Goal: Task Accomplishment & Management: Manage account settings

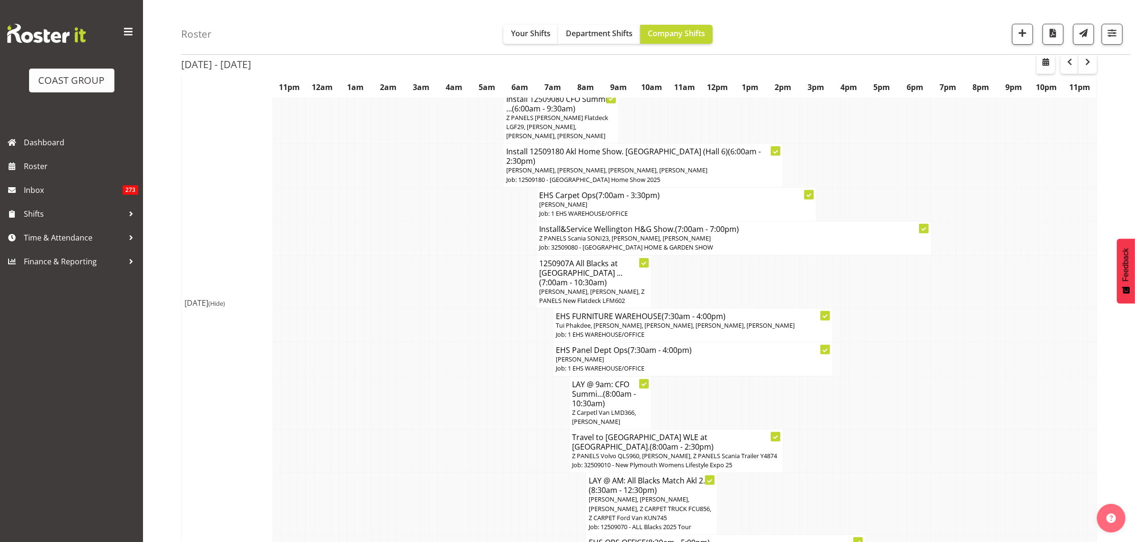
scroll to position [357, 0]
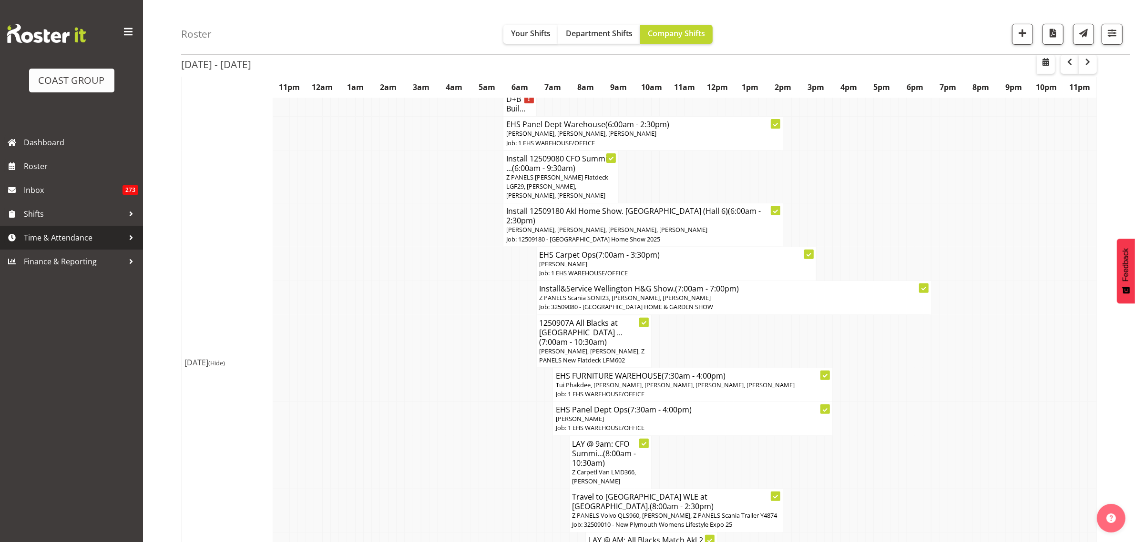
click at [41, 236] on span "Time & Attendance" at bounding box center [74, 238] width 100 height 14
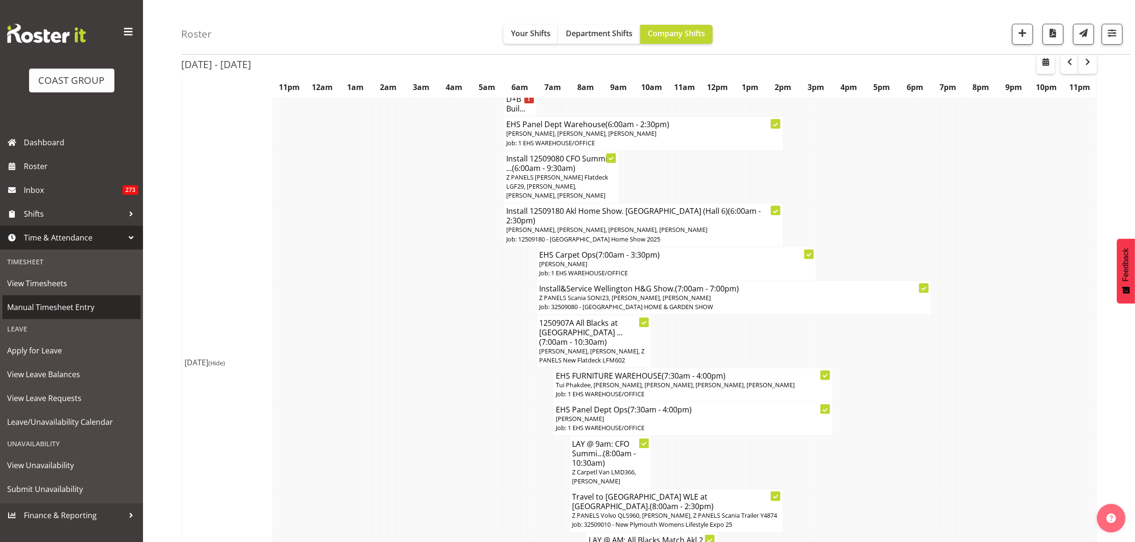
click at [67, 311] on span "Manual Timesheet Entry" at bounding box center [71, 307] width 129 height 14
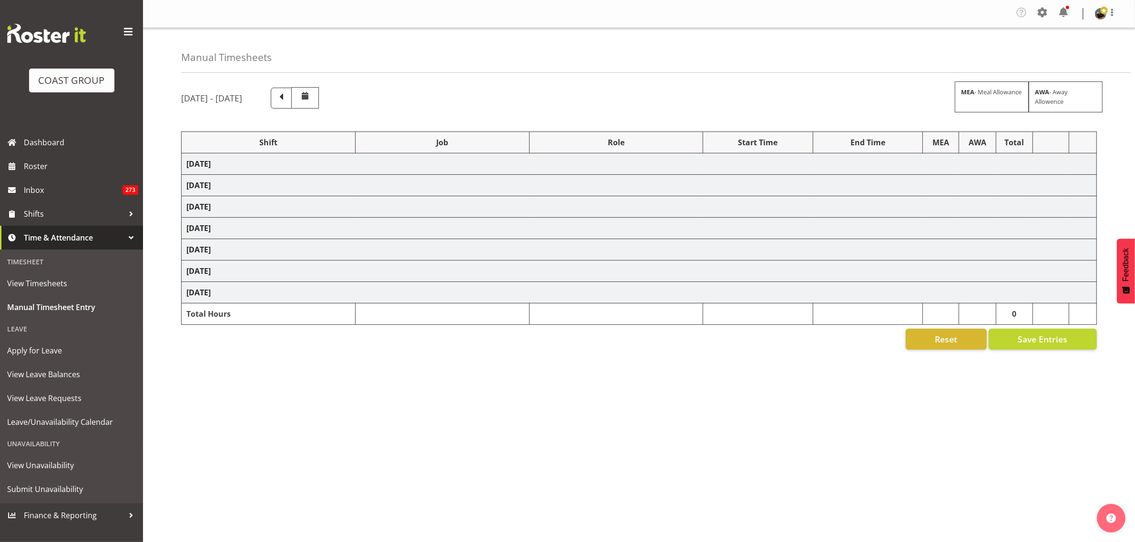
select select "78453"
select select "9445"
select select "188"
select select "80852"
select select "10275"
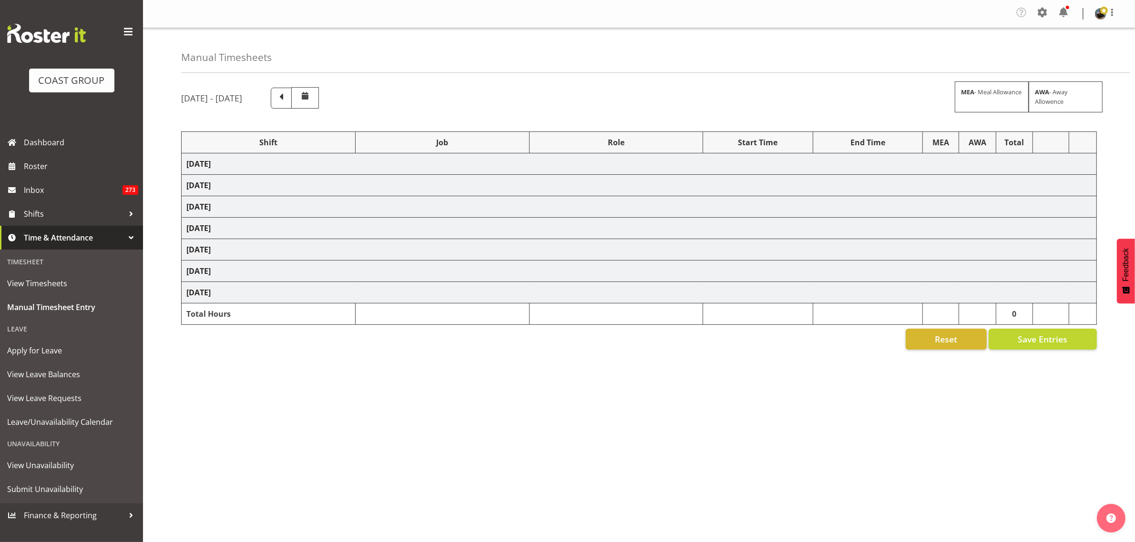
select select "188"
select select "68035"
select select "69"
select select "80396"
select select "8653"
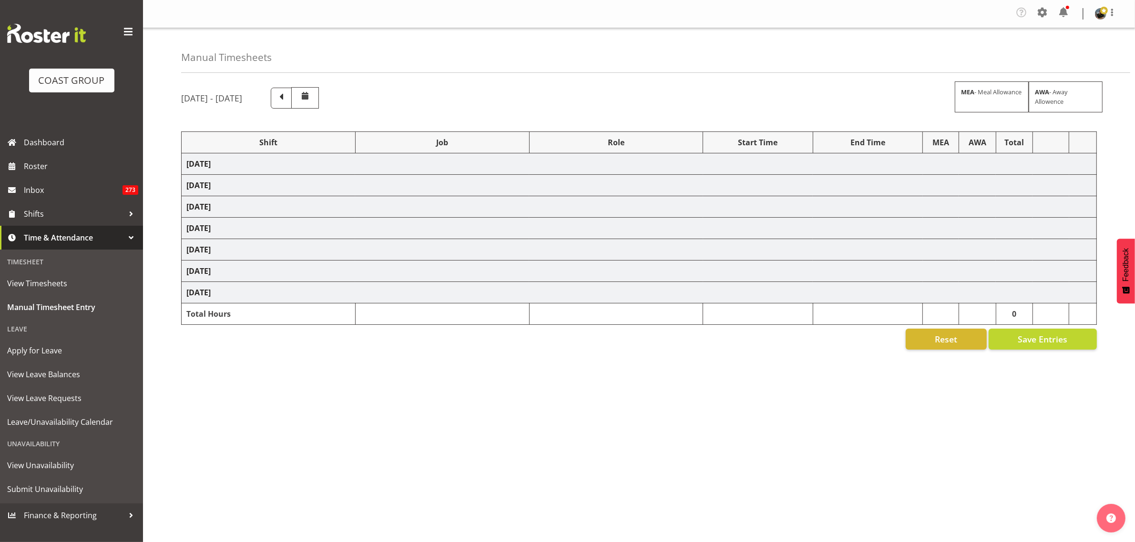
select select "188"
select select "72990"
select select "9816"
select select "188"
select select "68035"
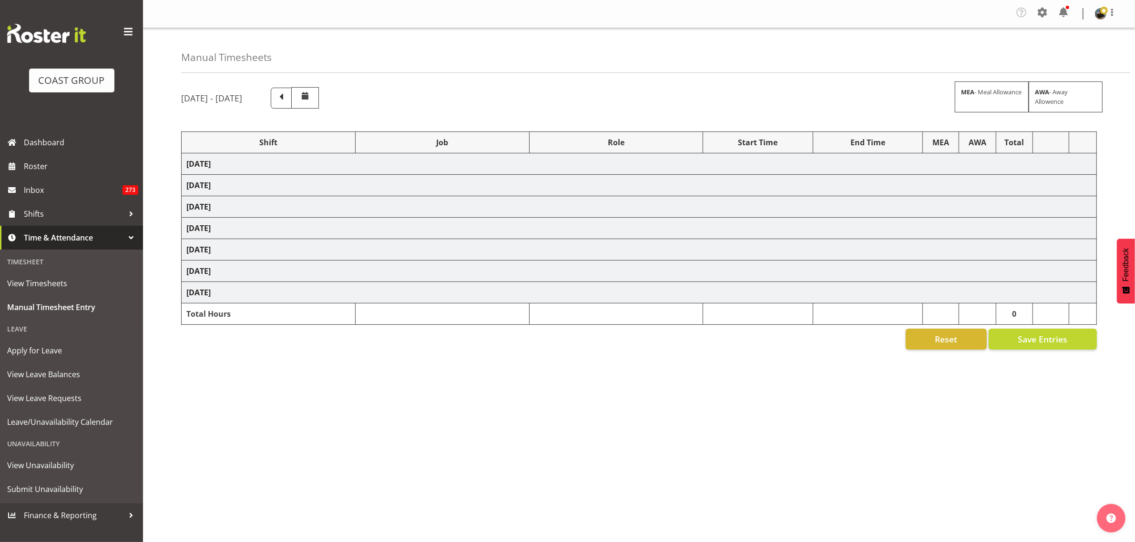
select select "69"
select select "68035"
select select "69"
select select "68035"
select select "69"
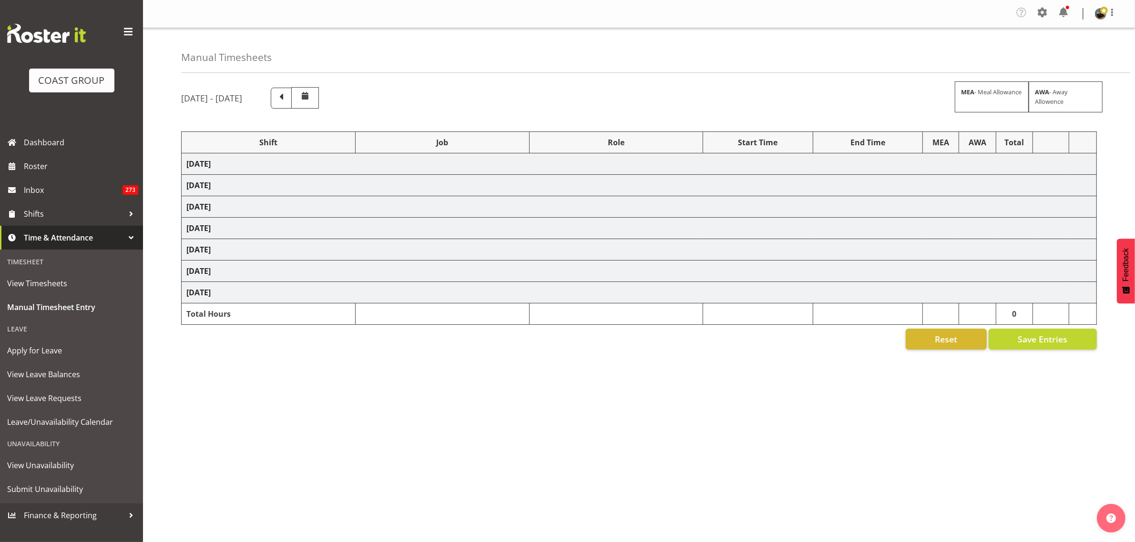
select select "68035"
select select "69"
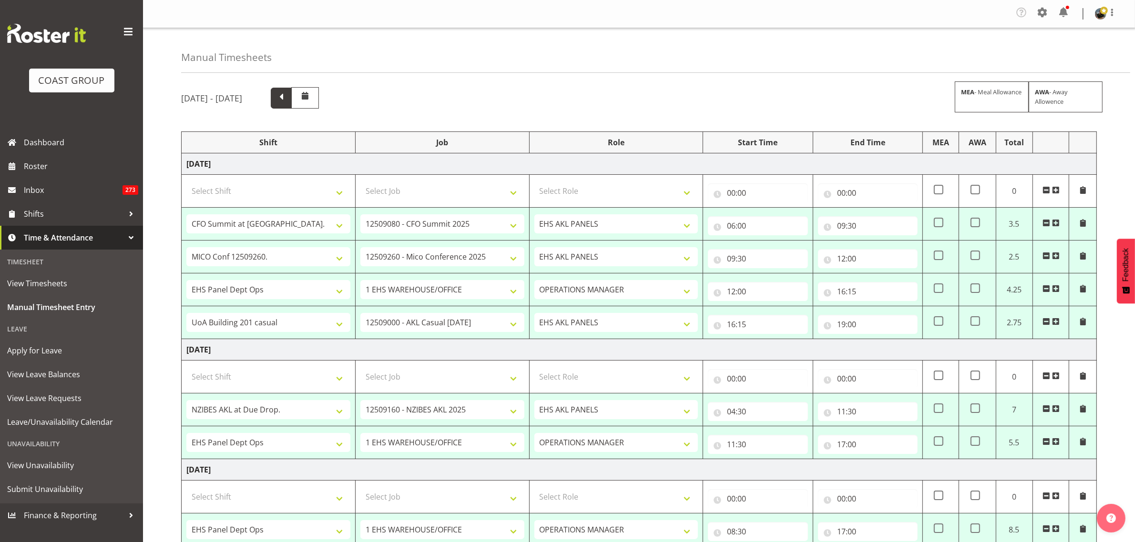
click at [287, 101] on span at bounding box center [281, 97] width 12 height 12
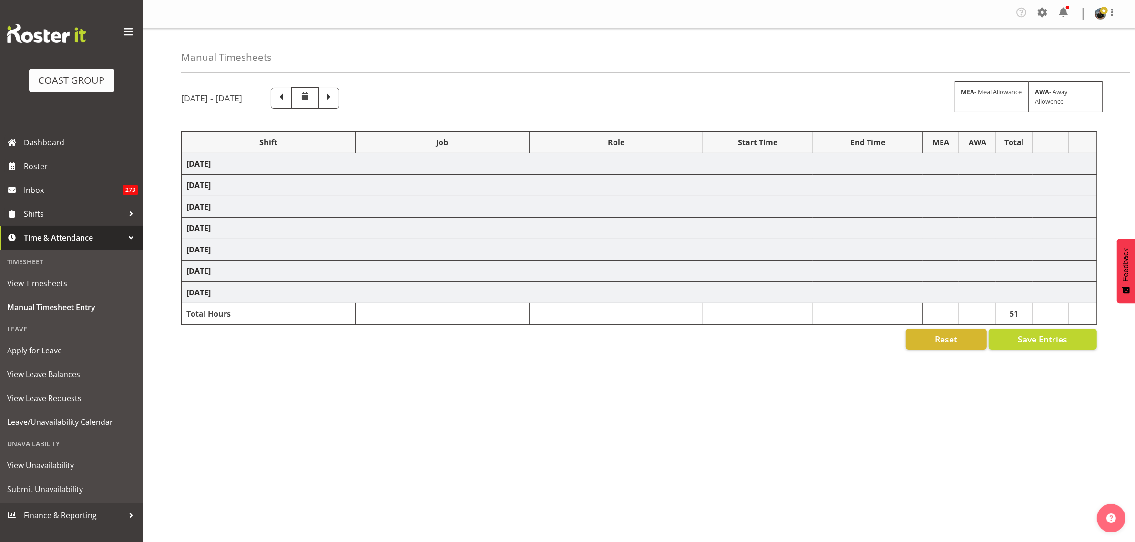
select select "68519"
select select "9198"
select select "188"
select select "78117"
select select "10251"
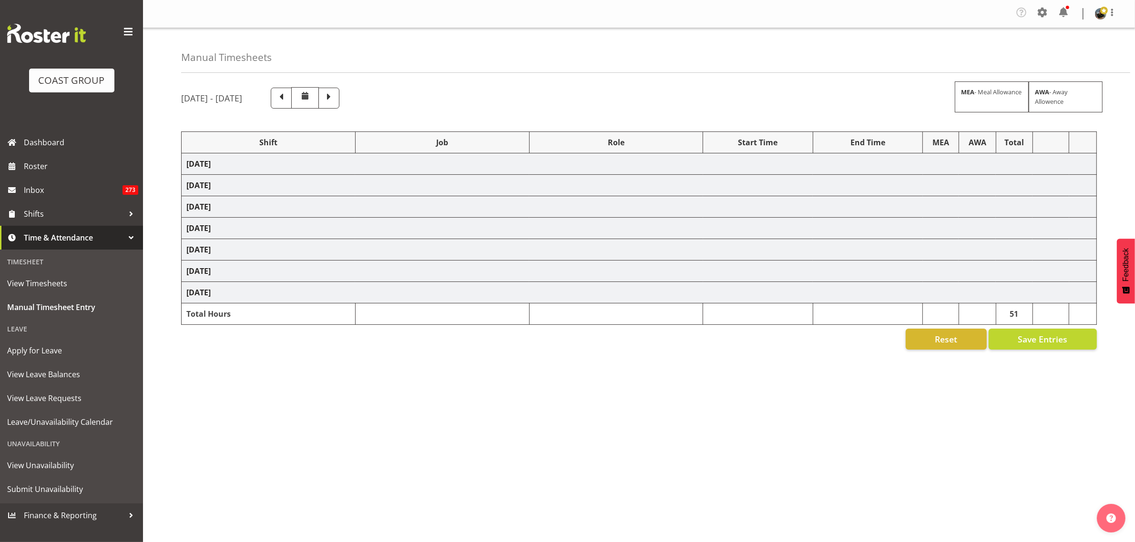
select select "188"
select select "68035"
select select "69"
select select "80775"
select select "9993"
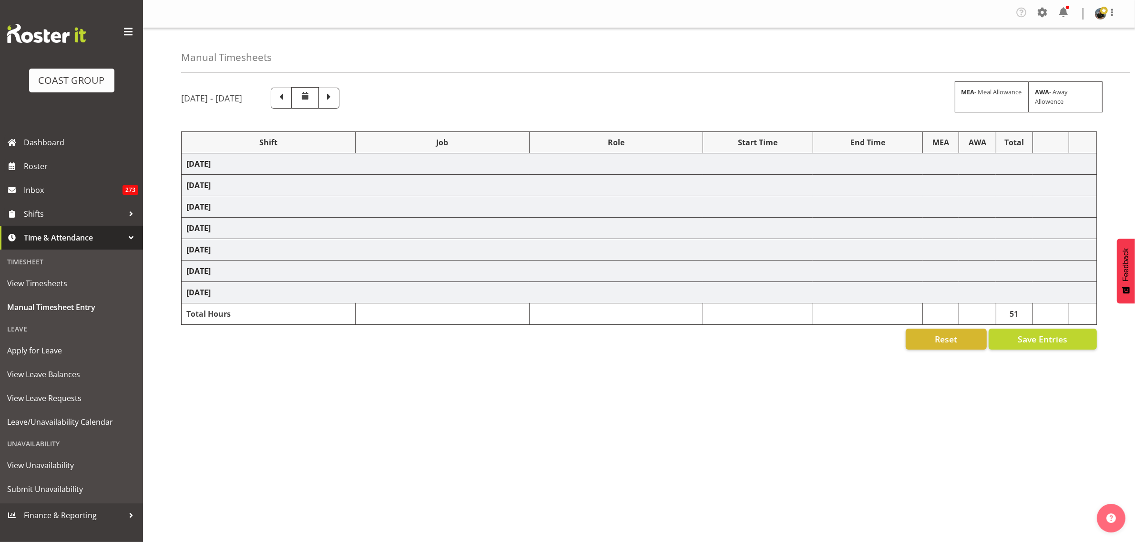
select select "188"
select select "68035"
select select "69"
select select "68035"
select select "69"
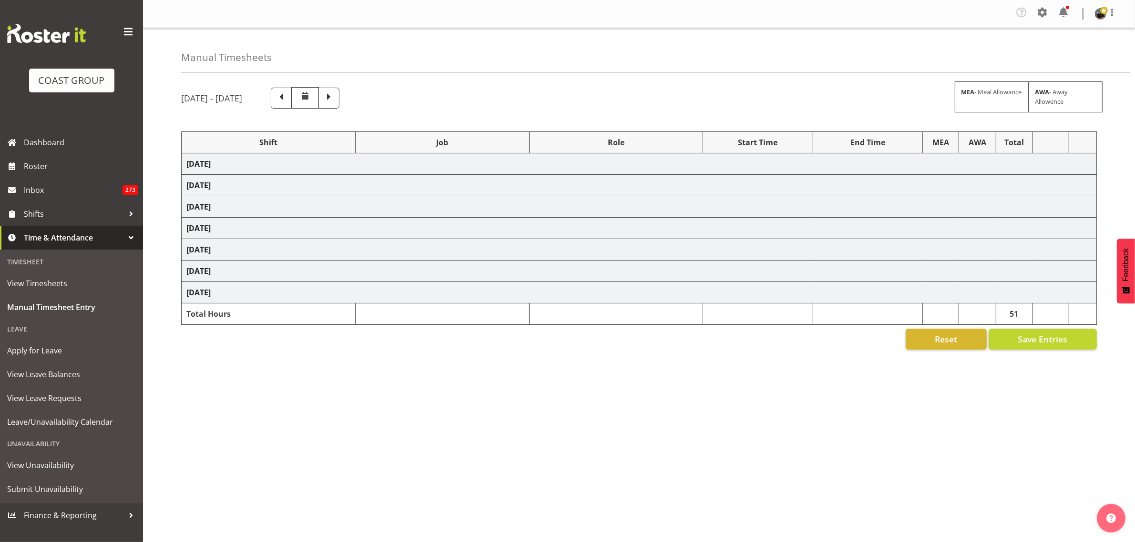
select select "78117"
select select "10251"
select select "188"
select select "80775"
select select "9993"
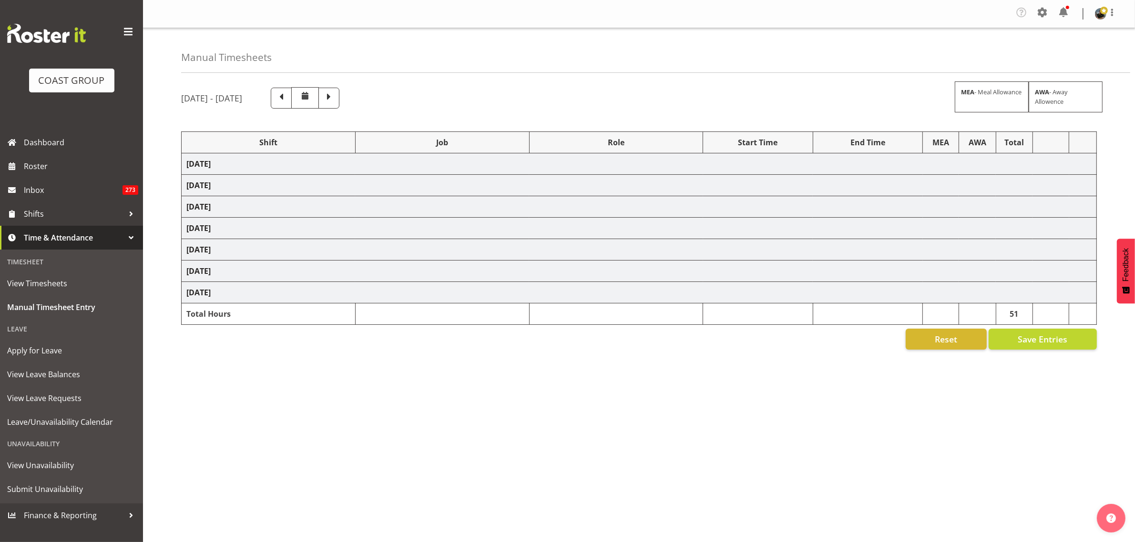
select select "188"
select select "80775"
select select "9993"
select select "188"
select select "80852"
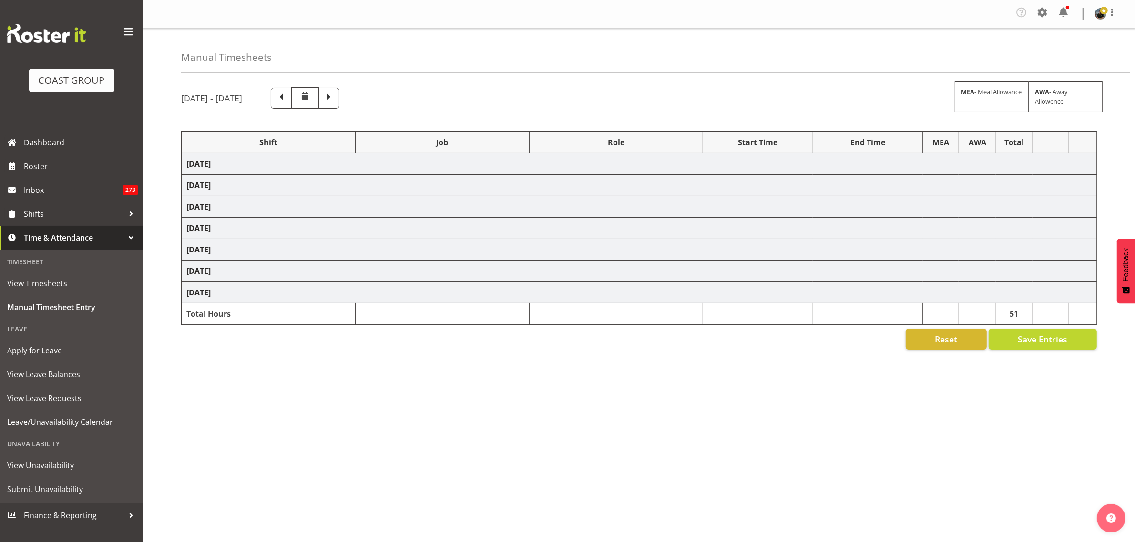
select select "10275"
select select "188"
select select "68035"
select select "69"
select select "68606"
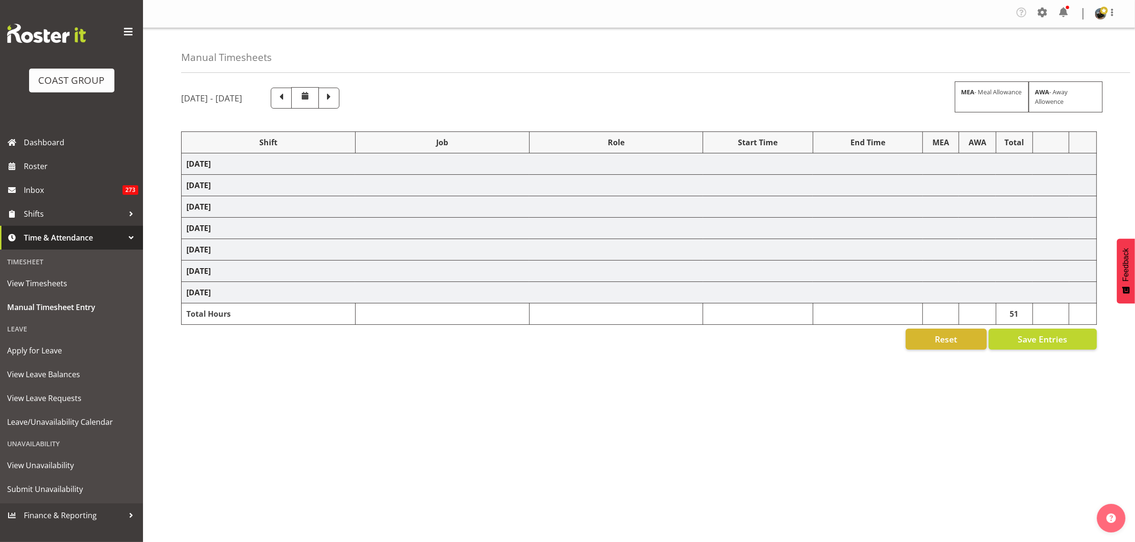
select select "9237"
select select "188"
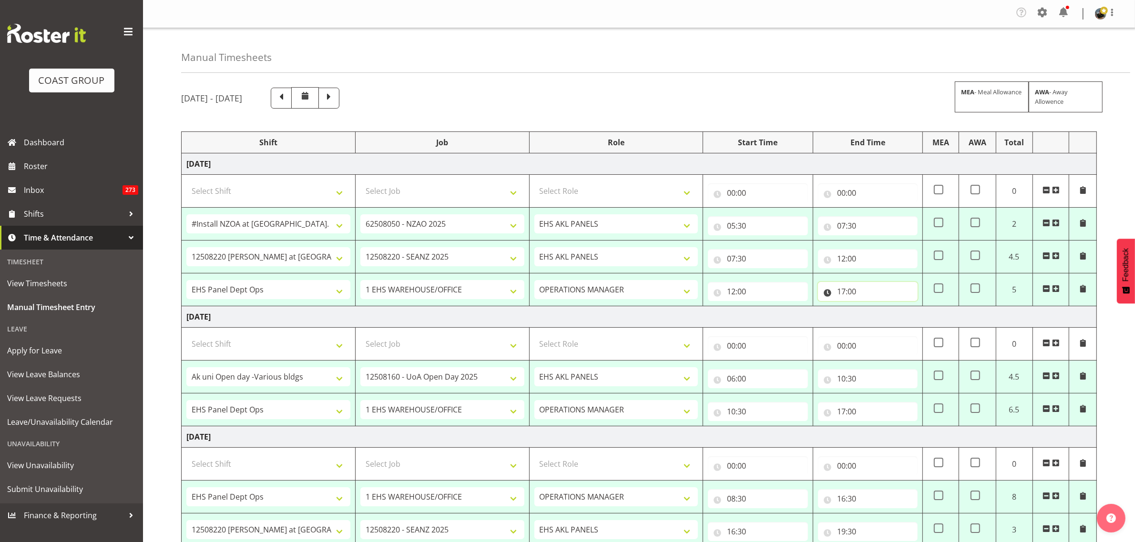
click at [875, 294] on input "17:00" at bounding box center [868, 291] width 100 height 19
click at [882, 317] on select "00 01 02 03 04 05 06 07 08 09 10 11 12 13 14 15 16 17 18 19 20 21 22 23" at bounding box center [882, 316] width 21 height 19
select select "19"
click at [872, 308] on select "00 01 02 03 04 05 06 07 08 09 10 11 12 13 14 15 16 17 18 19 20 21 22 23" at bounding box center [882, 316] width 21 height 19
type input "19:00"
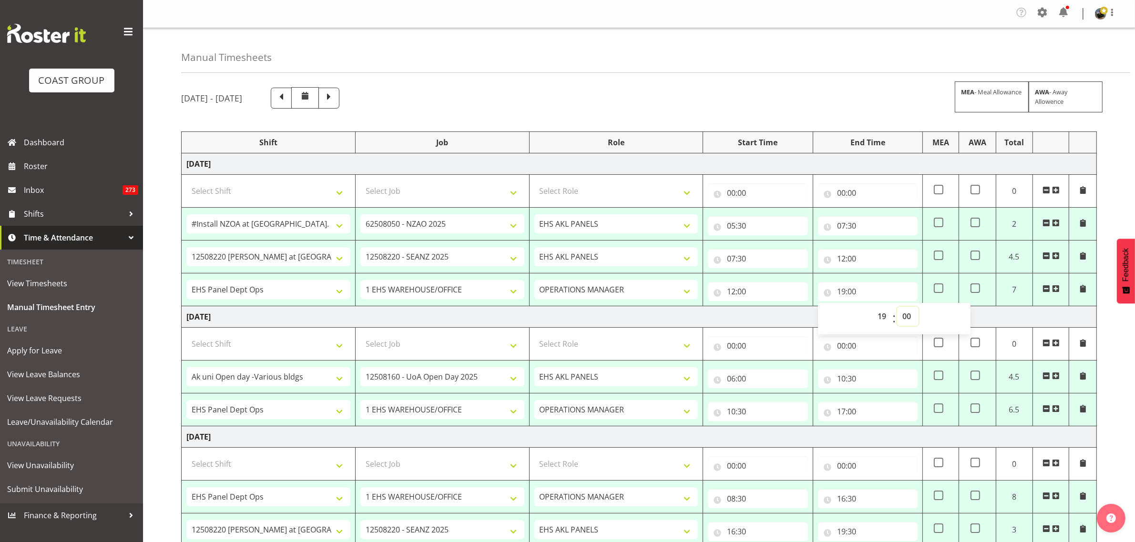
click at [905, 317] on select "00 01 02 03 04 05 06 07 08 09 10 11 12 13 14 15 16 17 18 19 20 21 22 23 24 25 2…" at bounding box center [907, 316] width 21 height 19
select select "30"
click at [897, 308] on select "00 01 02 03 04 05 06 07 08 09 10 11 12 13 14 15 16 17 18 19 20 21 22 23 24 25 2…" at bounding box center [907, 316] width 21 height 19
type input "19:30"
drag, startPoint x: 942, startPoint y: 289, endPoint x: 944, endPoint y: 294, distance: 5.6
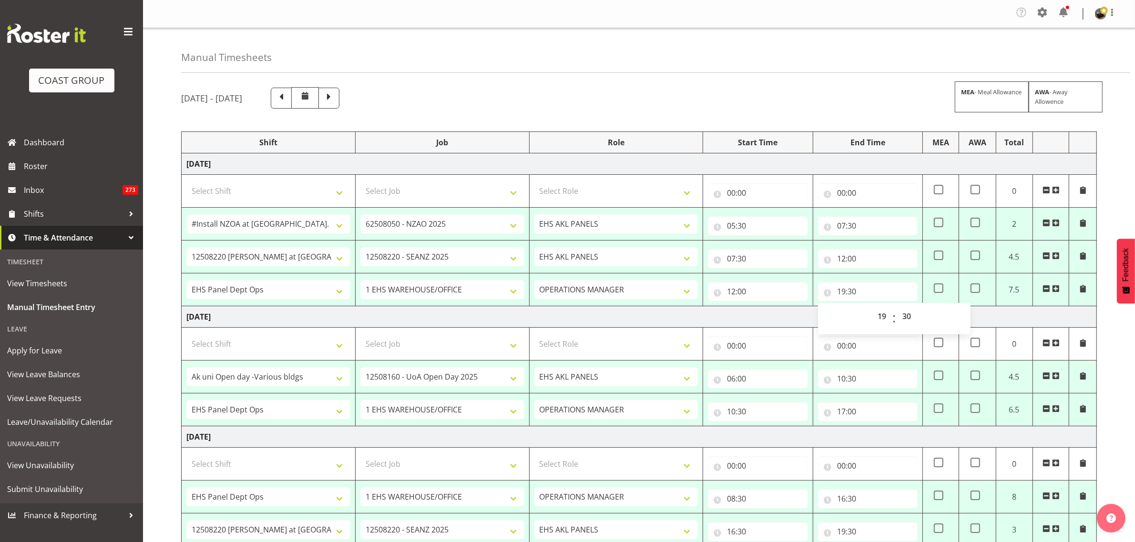
click at [942, 290] on span at bounding box center [938, 289] width 10 height 10
click at [940, 290] on input "checkbox" at bounding box center [936, 288] width 6 height 6
checkbox input "true"
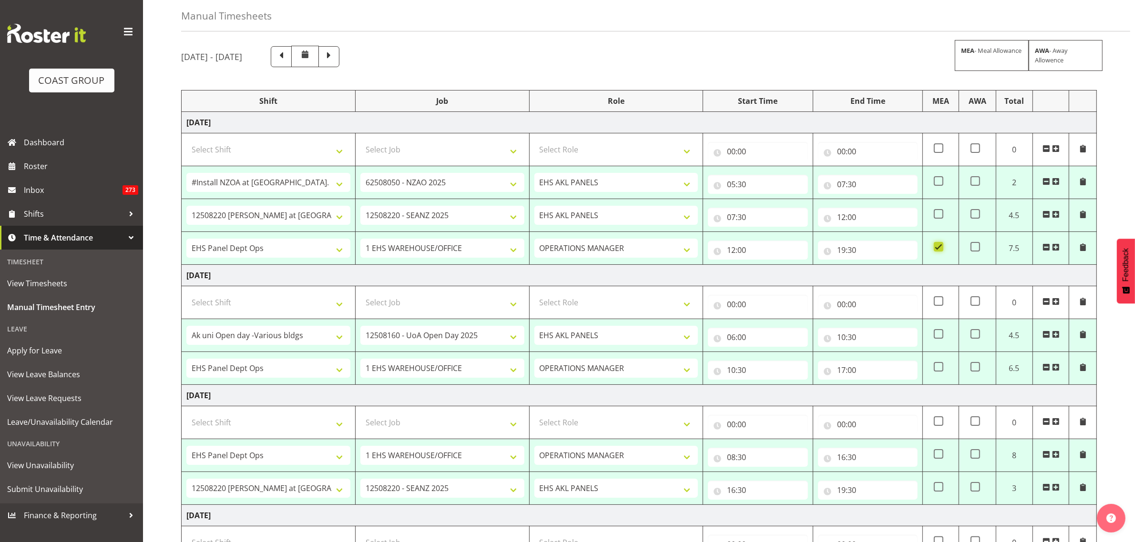
scroll to position [60, 0]
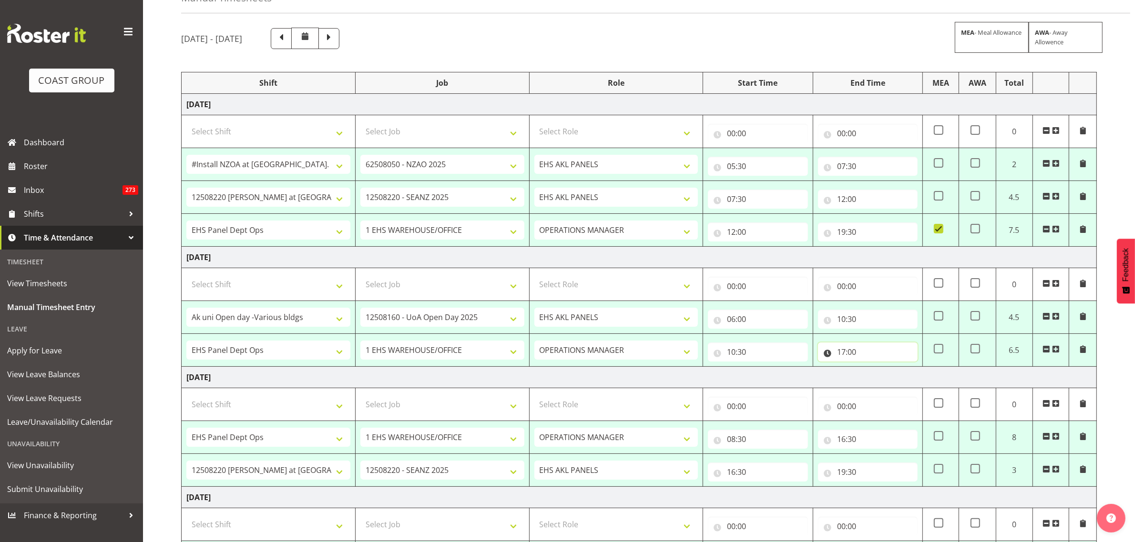
click at [866, 355] on input "17:00" at bounding box center [868, 352] width 100 height 19
click at [883, 379] on select "00 01 02 03 04 05 06 07 08 09 10 11 12 13 14 15 16 17 18 19 20 21 22 23" at bounding box center [882, 376] width 21 height 19
select select "20"
click at [872, 369] on select "00 01 02 03 04 05 06 07 08 09 10 11 12 13 14 15 16 17 18 19 20 21 22 23" at bounding box center [882, 376] width 21 height 19
type input "20:00"
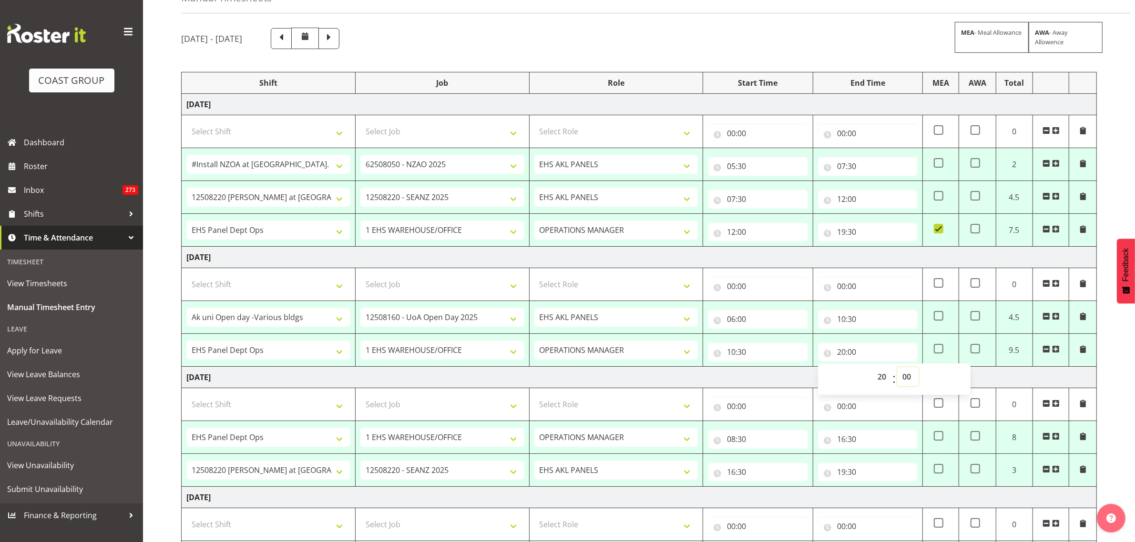
click at [906, 375] on select "00 01 02 03 04 05 06 07 08 09 10 11 12 13 14 15 16 17 18 19 20 21 22 23 24 25 2…" at bounding box center [907, 376] width 21 height 19
select select "30"
click at [897, 369] on select "00 01 02 03 04 05 06 07 08 09 10 11 12 13 14 15 16 17 18 19 20 21 22 23 24 25 2…" at bounding box center [907, 376] width 21 height 19
type input "20:30"
click at [937, 353] on span at bounding box center [938, 349] width 10 height 10
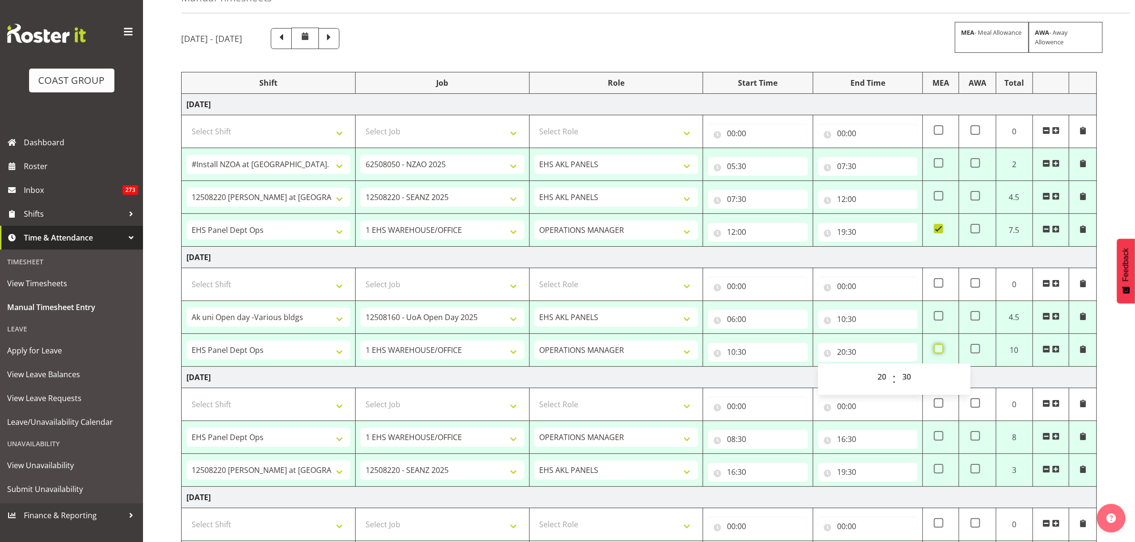
click at [937, 352] on input "checkbox" at bounding box center [936, 349] width 6 height 6
checkbox input "true"
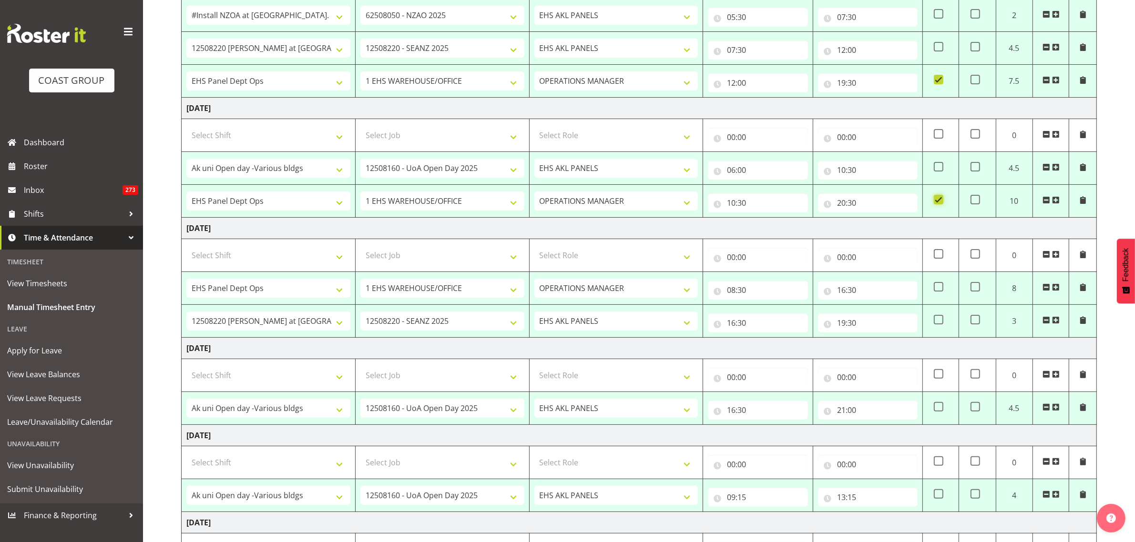
scroll to position [238, 0]
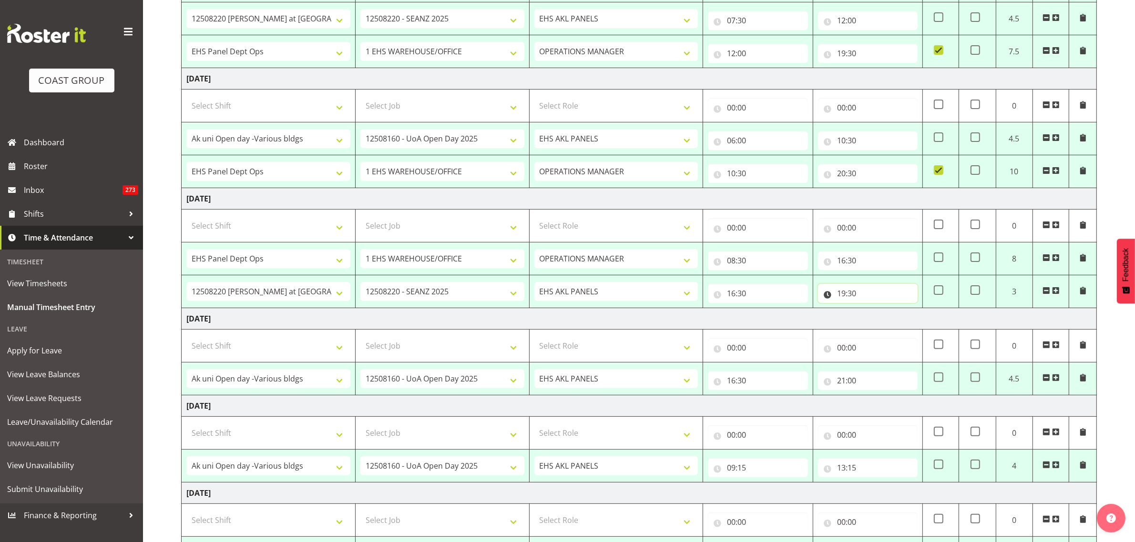
click at [883, 292] on input "19:30" at bounding box center [868, 293] width 100 height 19
click at [881, 319] on select "00 01 02 03 04 05 06 07 08 09 10 11 12 13 14 15 16 17 18 19 20 21 22 23" at bounding box center [882, 318] width 21 height 19
select select "20"
click at [872, 311] on select "00 01 02 03 04 05 06 07 08 09 10 11 12 13 14 15 16 17 18 19 20 21 22 23" at bounding box center [882, 318] width 21 height 19
type input "20:30"
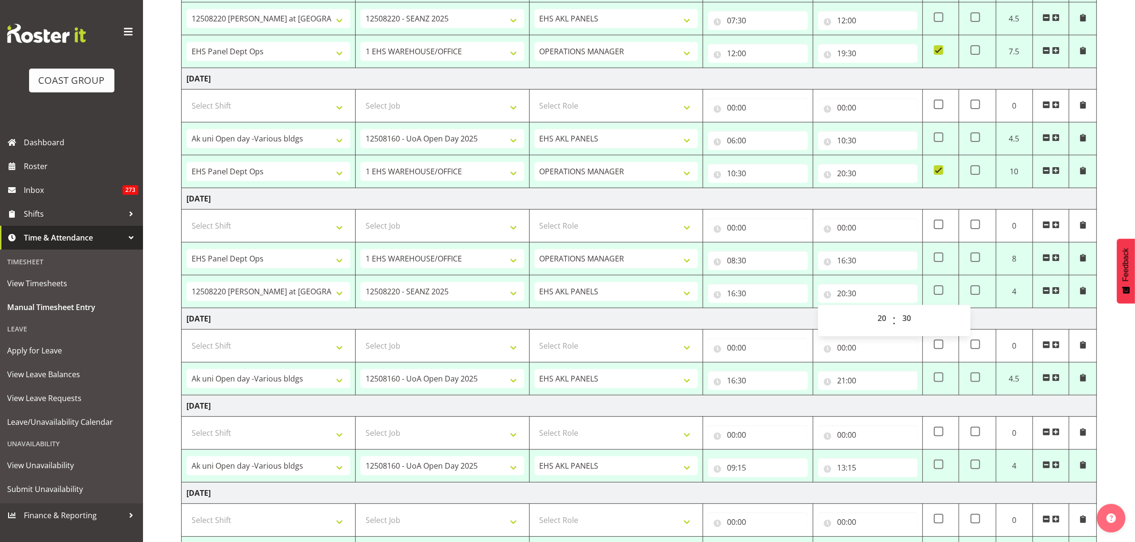
click at [1023, 317] on td "Saturday 30th August 2025" at bounding box center [639, 318] width 915 height 21
click at [935, 291] on span at bounding box center [938, 290] width 10 height 10
click at [935, 291] on input "checkbox" at bounding box center [936, 290] width 6 height 6
checkbox input "true"
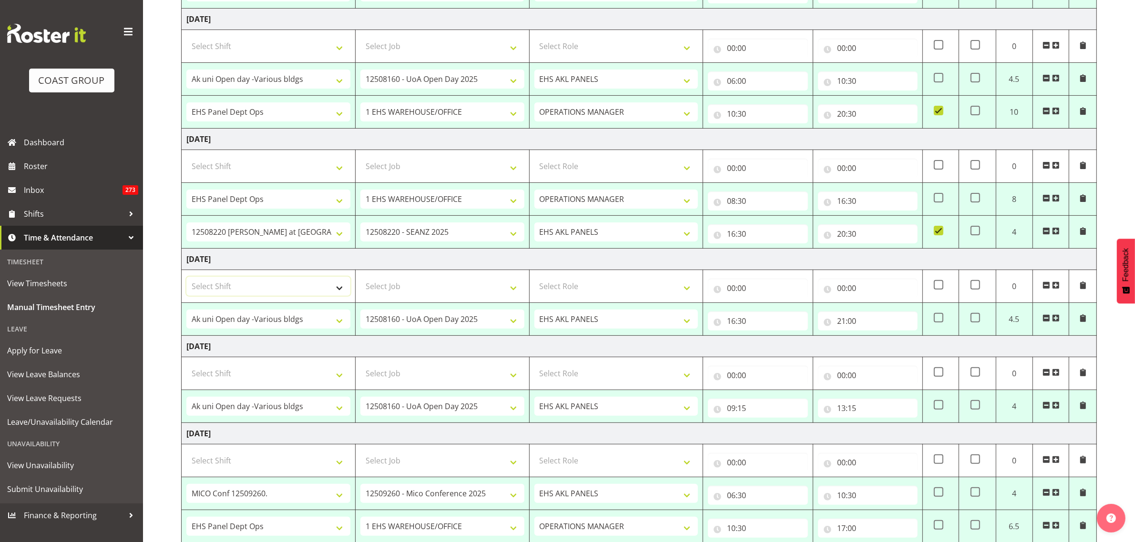
click at [339, 290] on select "Select Shift # Fieldays--Milwaukee. # Install Hutchwilco Boat Show at ASG. #AKL…" at bounding box center [268, 286] width 164 height 19
select select "68034"
click at [186, 279] on select "Select Shift # Fieldays--Milwaukee. # Install Hutchwilco Boat Show at ASG. #AKL…" at bounding box center [268, 286] width 164 height 19
click at [511, 288] on select "Select Job 1 Carlton Events 1 Carlton Hamilton 1 Carlton Wellington 1 EHS WAREH…" at bounding box center [442, 286] width 164 height 19
select select "69"
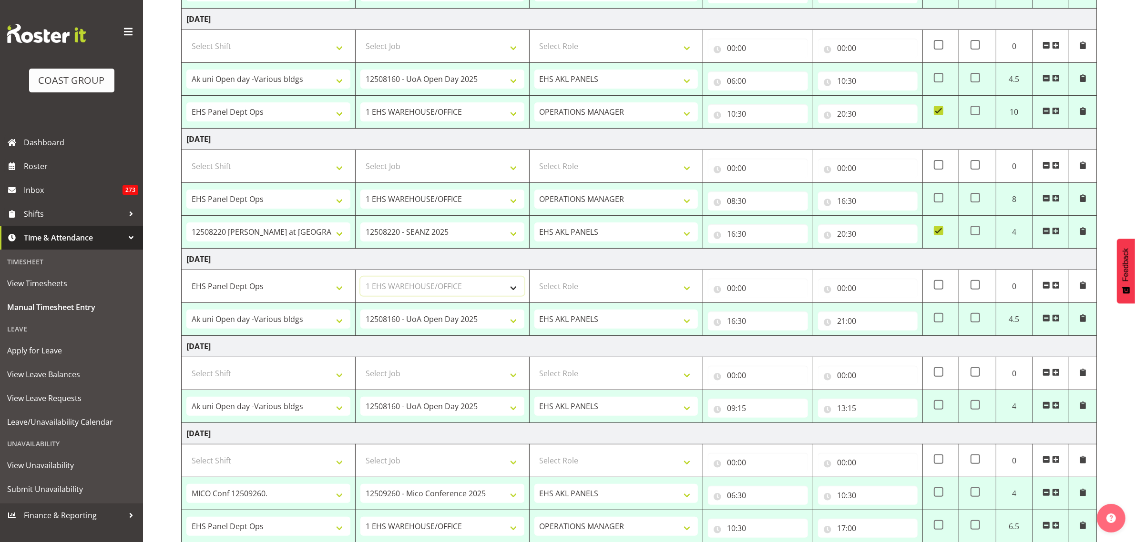
click at [360, 279] on select "Select Job 1 Carlton Events 1 Carlton Hamilton 1 Carlton Wellington 1 EHS WAREH…" at bounding box center [442, 286] width 164 height 19
click at [686, 380] on select "Select Role OPERATIONS MANAGER EHS AKL PANELS Operations Manager Operations Man…" at bounding box center [616, 373] width 164 height 19
select select "198"
click at [534, 367] on select "Select Role OPERATIONS MANAGER EHS AKL PANELS Operations Manager Operations Man…" at bounding box center [616, 373] width 164 height 19
click at [743, 377] on input "00:00" at bounding box center [758, 375] width 100 height 19
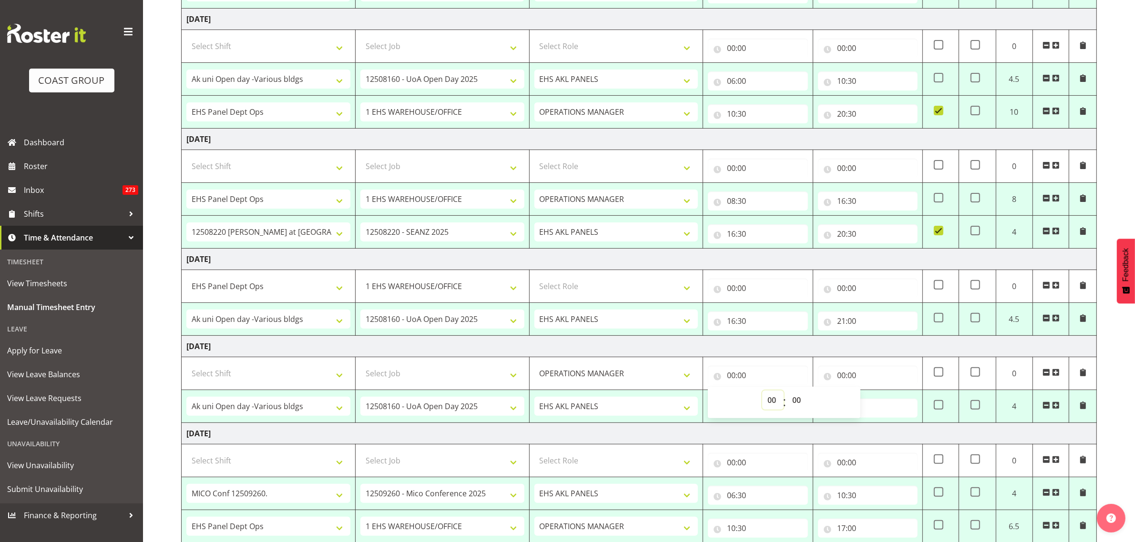
click at [770, 401] on select "00 01 02 03 04 05 06 07 08 09 10 11 12 13 14 15 16 17 18 19 20 21 22 23" at bounding box center [772, 400] width 21 height 19
select select "13"
click at [762, 394] on select "00 01 02 03 04 05 06 07 08 09 10 11 12 13 14 15 16 17 18 19 20 21 22 23" at bounding box center [772, 400] width 21 height 19
type input "13:00"
click at [883, 374] on input "00:00" at bounding box center [868, 375] width 100 height 19
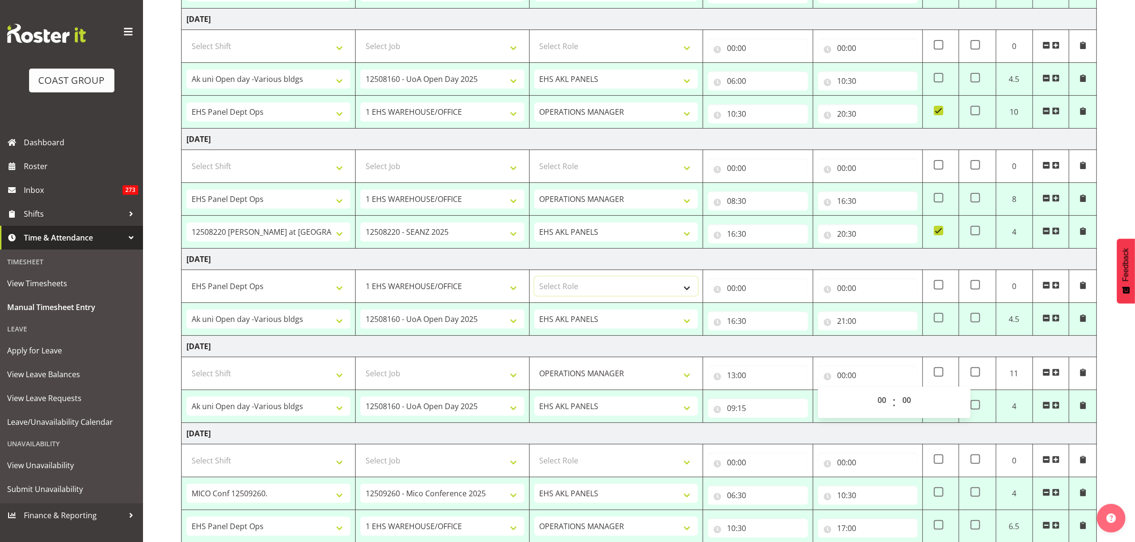
click at [685, 290] on select "Select Role OPERATIONS MANAGER EHS AKL PANELS Operations Manager Operations Man…" at bounding box center [616, 286] width 164 height 19
select select "198"
click at [534, 279] on select "Select Role OPERATIONS MANAGER EHS AKL PANELS Operations Manager Operations Man…" at bounding box center [616, 286] width 164 height 19
click at [773, 289] on input "00:00" at bounding box center [758, 288] width 100 height 19
click at [769, 315] on select "00 01 02 03 04 05 06 07 08 09 10 11 12 13 14 15 16 17 18 19 20 21 22 23" at bounding box center [772, 313] width 21 height 19
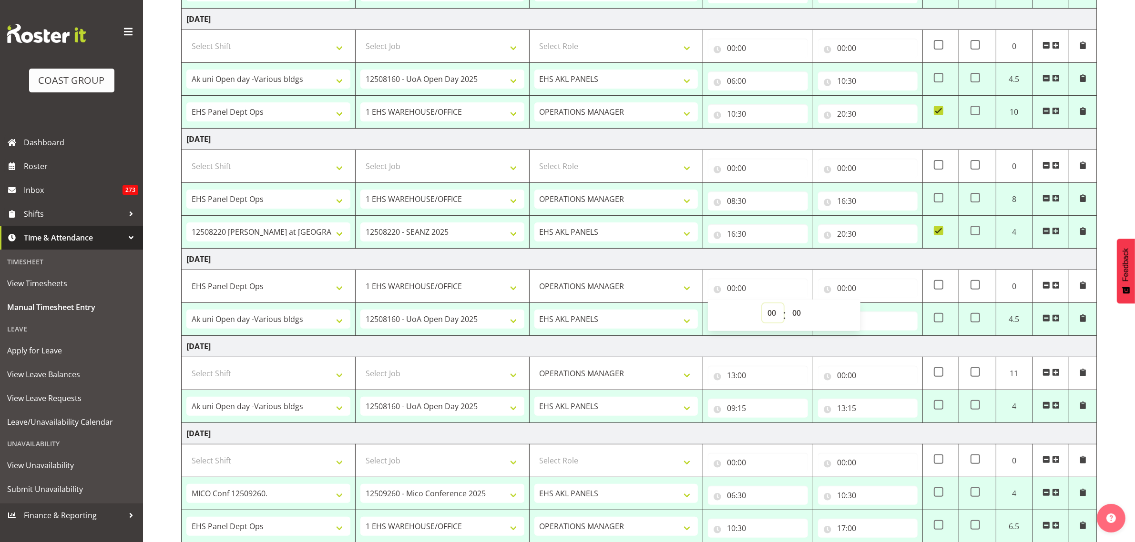
select select "13"
click at [762, 306] on select "00 01 02 03 04 05 06 07 08 09 10 11 12 13 14 15 16 17 18 19 20 21 22 23" at bounding box center [772, 313] width 21 height 19
type input "13:00"
click at [854, 288] on input "00:00" at bounding box center [868, 288] width 100 height 19
click at [883, 315] on select "00 01 02 03 04 05 06 07 08 09 10 11 12 13 14 15 16 17 18 19 20 21 22 23" at bounding box center [882, 313] width 21 height 19
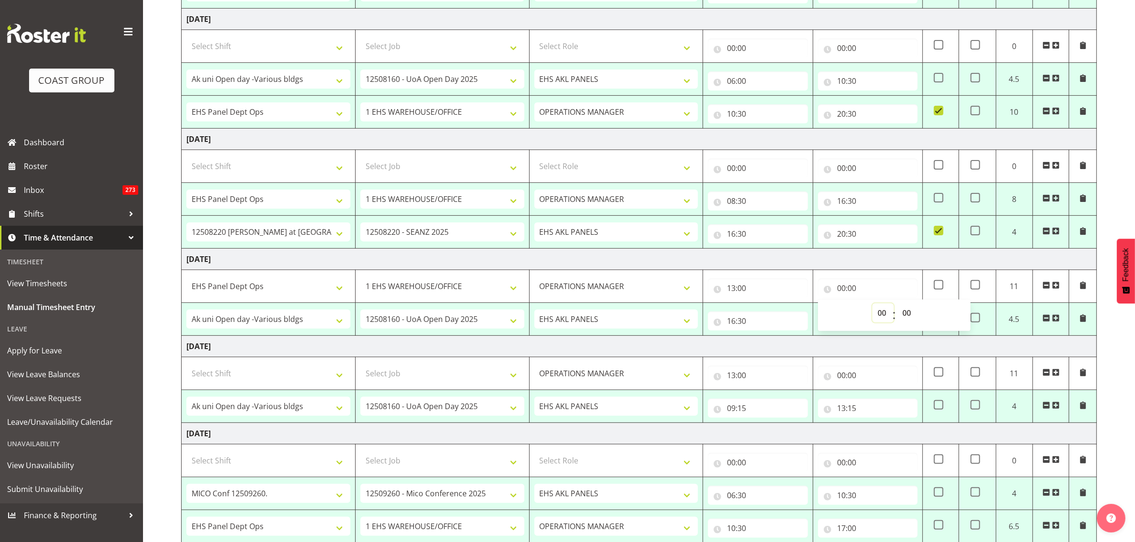
select select "16"
click at [872, 306] on select "00 01 02 03 04 05 06 07 08 09 10 11 12 13 14 15 16 17 18 19 20 21 22 23" at bounding box center [882, 313] width 21 height 19
type input "16:00"
click at [909, 316] on select "00 01 02 03 04 05 06 07 08 09 10 11 12 13 14 15 16 17 18 19 20 21 22 23 24 25 2…" at bounding box center [907, 313] width 21 height 19
select select "30"
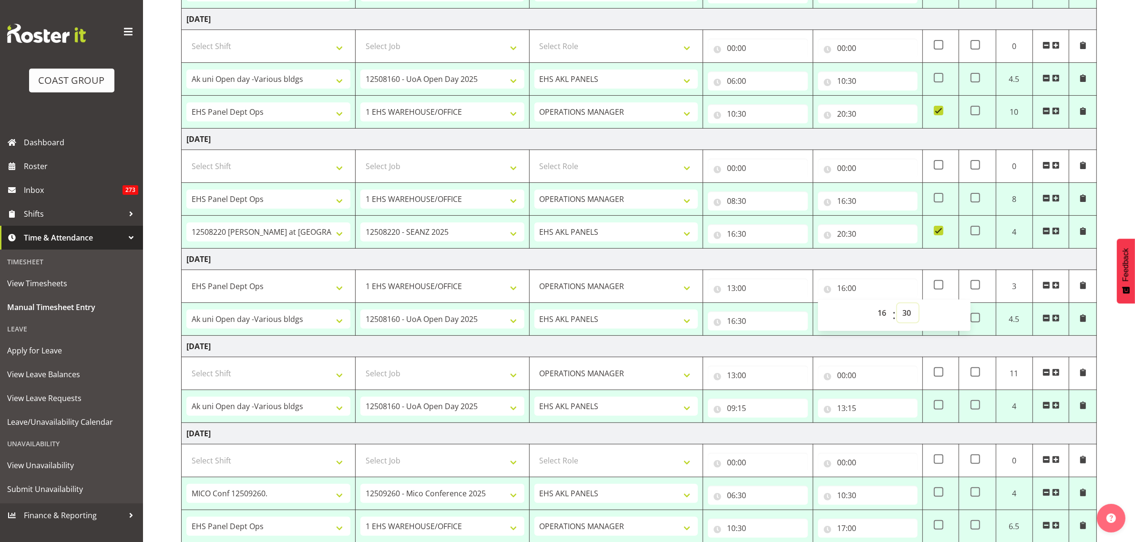
click at [897, 306] on select "00 01 02 03 04 05 06 07 08 09 10 11 12 13 14 15 16 17 18 19 20 21 22 23 24 25 2…" at bounding box center [907, 313] width 21 height 19
type input "16:30"
click at [879, 411] on input "13:15" at bounding box center [868, 408] width 100 height 19
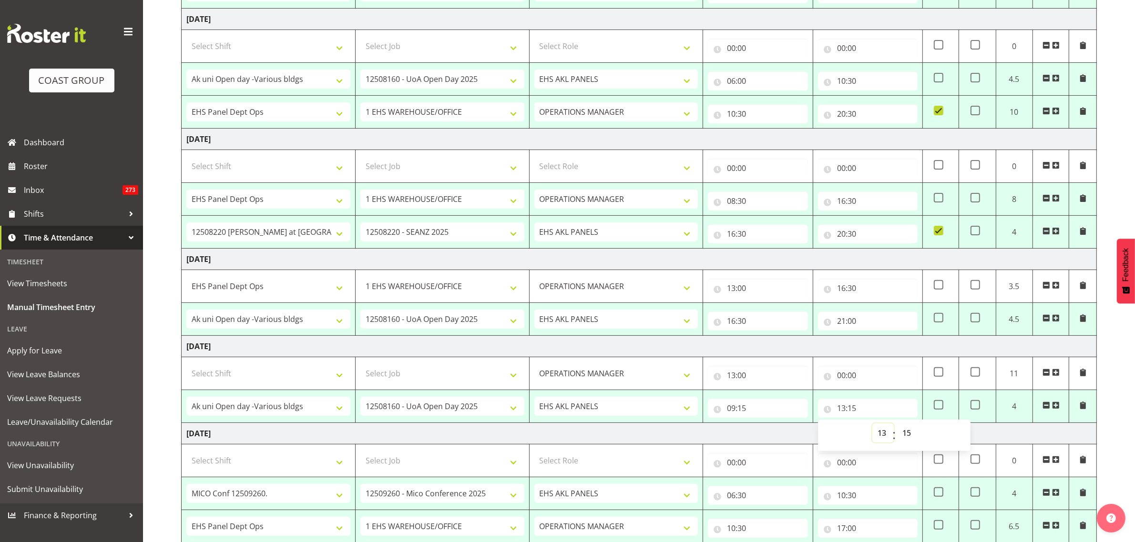
click at [882, 435] on select "00 01 02 03 04 05 06 07 08 09 10 11 12 13 14 15 16 17 18 19 20 21 22 23" at bounding box center [882, 433] width 21 height 19
click at [797, 347] on td "Sunday 31st August 2025" at bounding box center [639, 346] width 915 height 21
click at [341, 378] on select "Select Shift # Fieldays--Milwaukee. # Install Hutchwilco Boat Show at ASG. #AKL…" at bounding box center [268, 373] width 164 height 19
select select "50663"
click at [186, 367] on select "Select Shift # Fieldays--Milwaukee. # Install Hutchwilco Boat Show at ASG. #AKL…" at bounding box center [268, 373] width 164 height 19
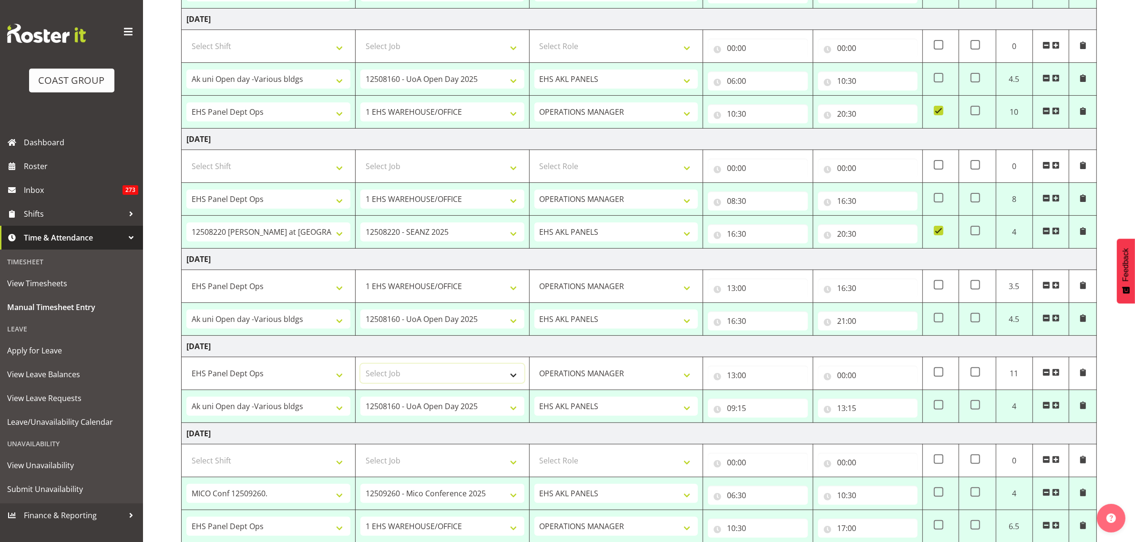
click at [511, 375] on select "Select Job 1 Carlton Events 1 Carlton Hamilton 1 Carlton Wellington 1 EHS WAREH…" at bounding box center [442, 373] width 164 height 19
select select "69"
click at [360, 367] on select "Select Job 1 Carlton Events 1 Carlton Hamilton 1 Carlton Wellington 1 EHS WAREH…" at bounding box center [442, 373] width 164 height 19
click at [772, 375] on input "13:00" at bounding box center [758, 375] width 100 height 19
click at [773, 404] on select "00 01 02 03 04 05 06 07 08 09 10 11 12 13 14 15 16 17 18 19 20 21 22 23" at bounding box center [772, 400] width 21 height 19
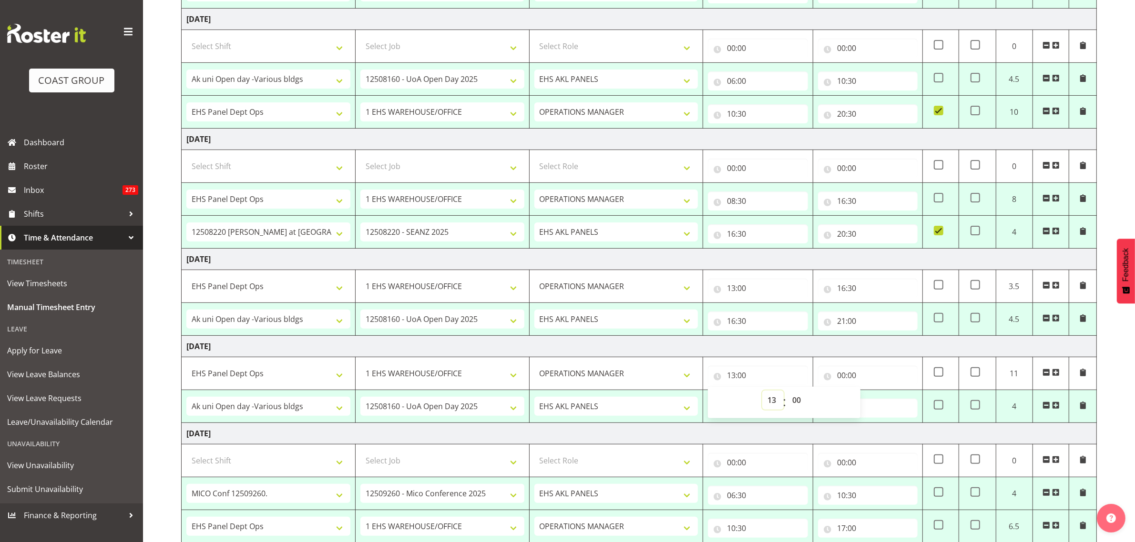
select select "8"
click at [762, 394] on select "00 01 02 03 04 05 06 07 08 09 10 11 12 13 14 15 16 17 18 19 20 21 22 23" at bounding box center [772, 400] width 21 height 19
type input "08:00"
click at [866, 377] on input "00:00" at bounding box center [868, 375] width 100 height 19
click at [882, 403] on select "00 01 02 03 04 05 06 07 08 09 10 11 12 13 14 15 16 17 18 19 20 21 22 23" at bounding box center [882, 400] width 21 height 19
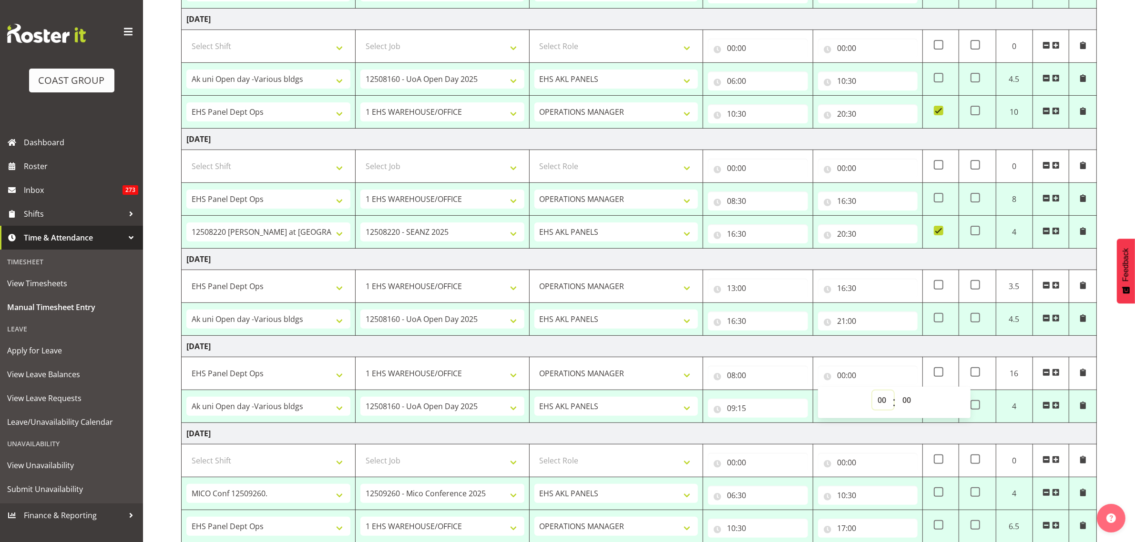
select select "9"
click at [872, 394] on select "00 01 02 03 04 05 06 07 08 09 10 11 12 13 14 15 16 17 18 19 20 21 22 23" at bounding box center [882, 400] width 21 height 19
type input "09:00"
click at [908, 402] on select "00 01 02 03 04 05 06 07 08 09 10 11 12 13 14 15 16 17 18 19 20 21 22 23 24 25 2…" at bounding box center [907, 400] width 21 height 19
select select "15"
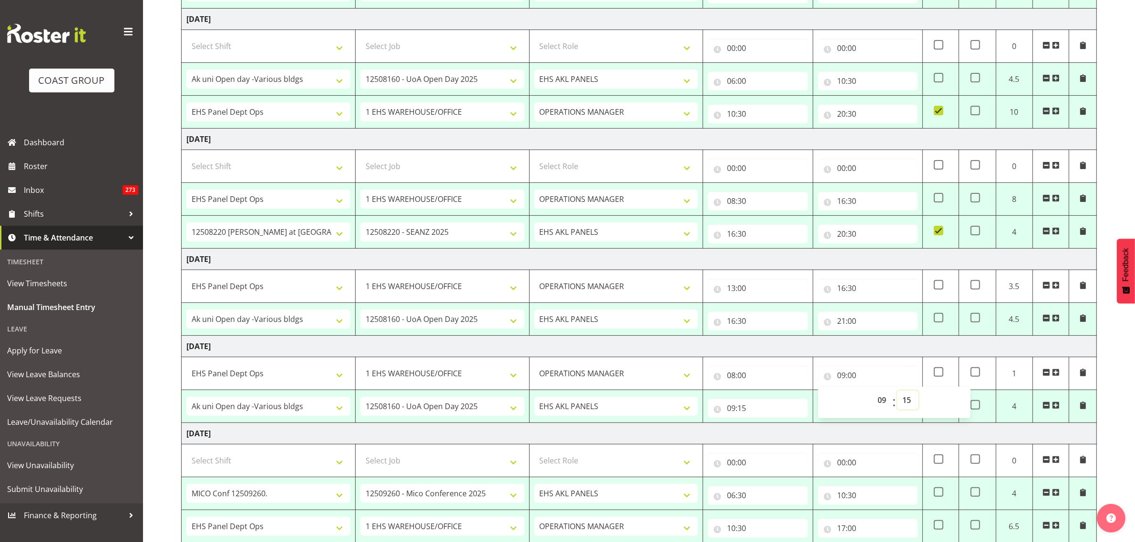
click at [897, 394] on select "00 01 02 03 04 05 06 07 08 09 10 11 12 13 14 15 16 17 18 19 20 21 22 23 24 25 2…" at bounding box center [907, 400] width 21 height 19
type input "09:15"
click at [873, 353] on td "Sunday 31st August 2025" at bounding box center [639, 346] width 915 height 21
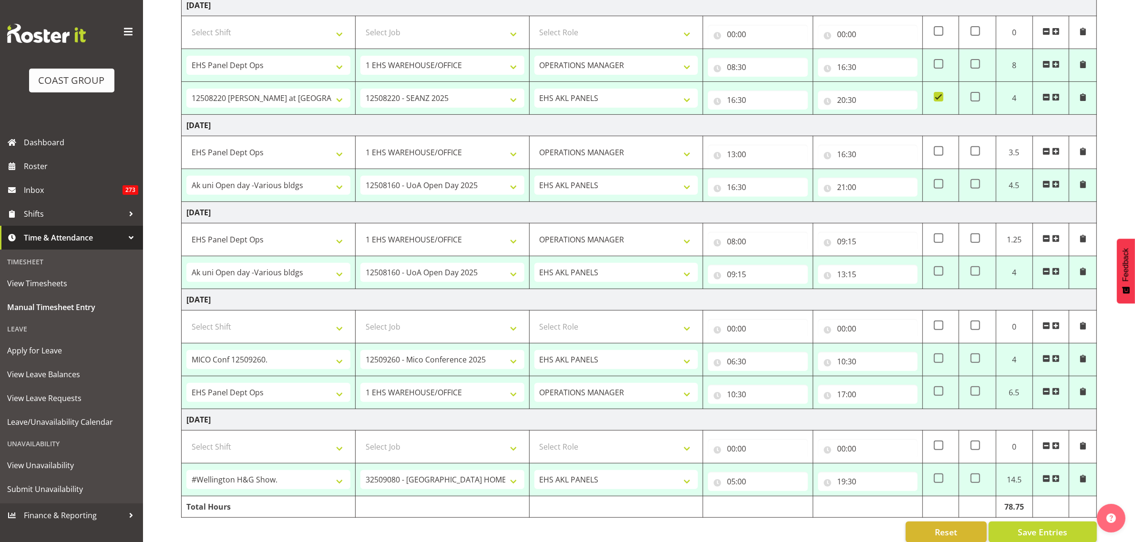
scroll to position [452, 0]
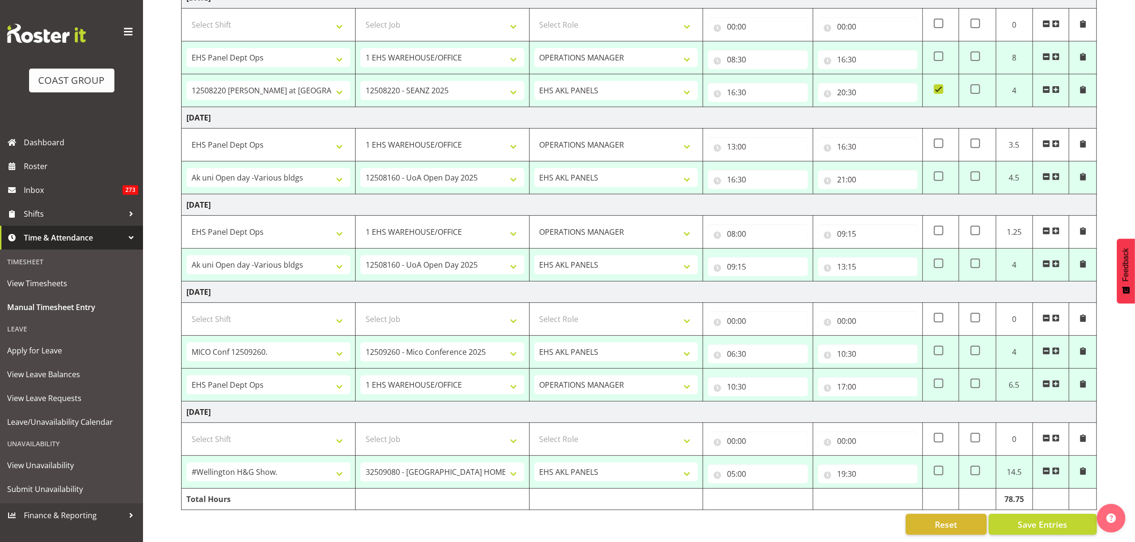
click at [1057, 260] on span at bounding box center [1056, 264] width 8 height 8
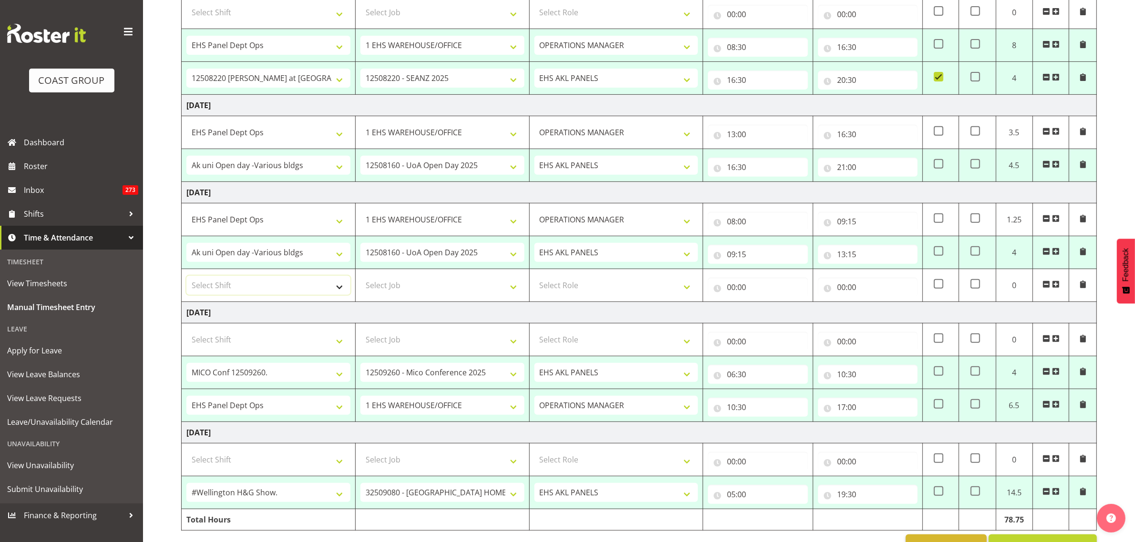
click at [337, 291] on select "Select Shift # Fieldays--Milwaukee. # Install Hutchwilco Boat Show at ASG. #AKL…" at bounding box center [268, 285] width 164 height 19
select select "64195"
click at [186, 279] on select "Select Shift # Fieldays--Milwaukee. # Install Hutchwilco Boat Show at ASG. #AKL…" at bounding box center [268, 285] width 164 height 19
click at [511, 289] on select "Select Job 1 Carlton Events 1 Carlton Hamilton 1 Carlton Wellington 1 EHS WAREH…" at bounding box center [442, 285] width 164 height 19
click at [360, 279] on select "Select Job 1 Carlton Events 1 Carlton Hamilton 1 Carlton Wellington 1 EHS WAREH…" at bounding box center [442, 285] width 164 height 19
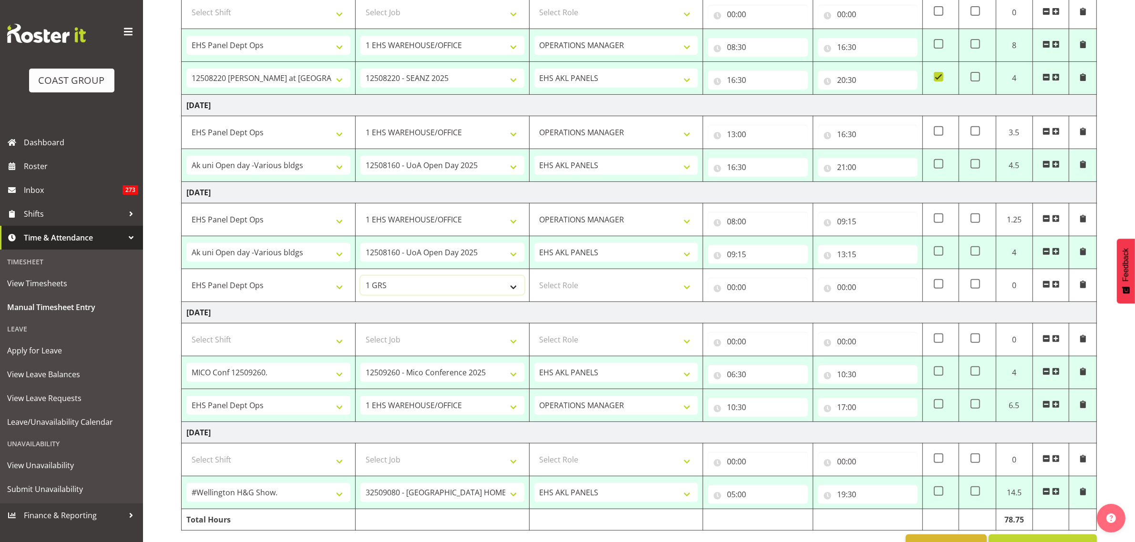
click at [511, 293] on select "1 Carlton Events 1 Carlton Hamilton 1 Carlton Wellington 1 EHS WAREHOUSE/OFFICE…" at bounding box center [442, 285] width 164 height 19
select select "69"
click at [360, 279] on select "1 Carlton Events 1 Carlton Hamilton 1 Carlton Wellington 1 EHS WAREHOUSE/OFFICE…" at bounding box center [442, 285] width 164 height 19
click at [689, 288] on select "Select Role OPERATIONS MANAGER EHS AKL PANELS Operations Manager Operations Man…" at bounding box center [616, 285] width 164 height 19
select select "198"
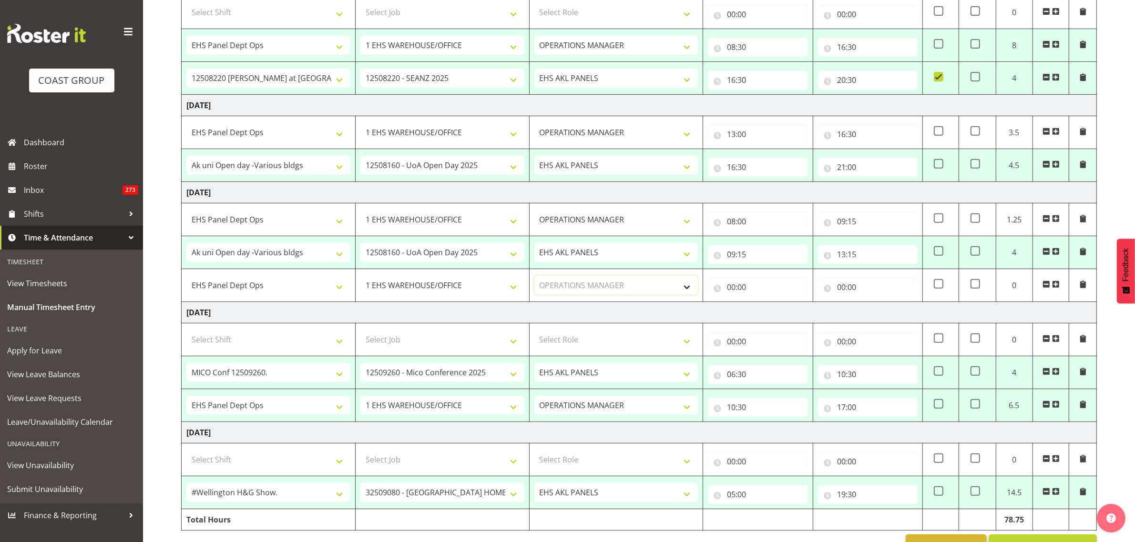
click at [534, 279] on select "Select Role OPERATIONS MANAGER EHS AKL PANELS Operations Manager Operations Man…" at bounding box center [616, 285] width 164 height 19
click at [764, 291] on input "00:00" at bounding box center [758, 287] width 100 height 19
click at [773, 312] on select "00 01 02 03 04 05 06 07 08 09 10 11 12 13 14 15 16 17 18 19 20 21 22 23" at bounding box center [772, 312] width 21 height 19
select select "13"
click at [762, 305] on select "00 01 02 03 04 05 06 07 08 09 10 11 12 13 14 15 16 17 18 19 20 21 22 23" at bounding box center [772, 312] width 21 height 19
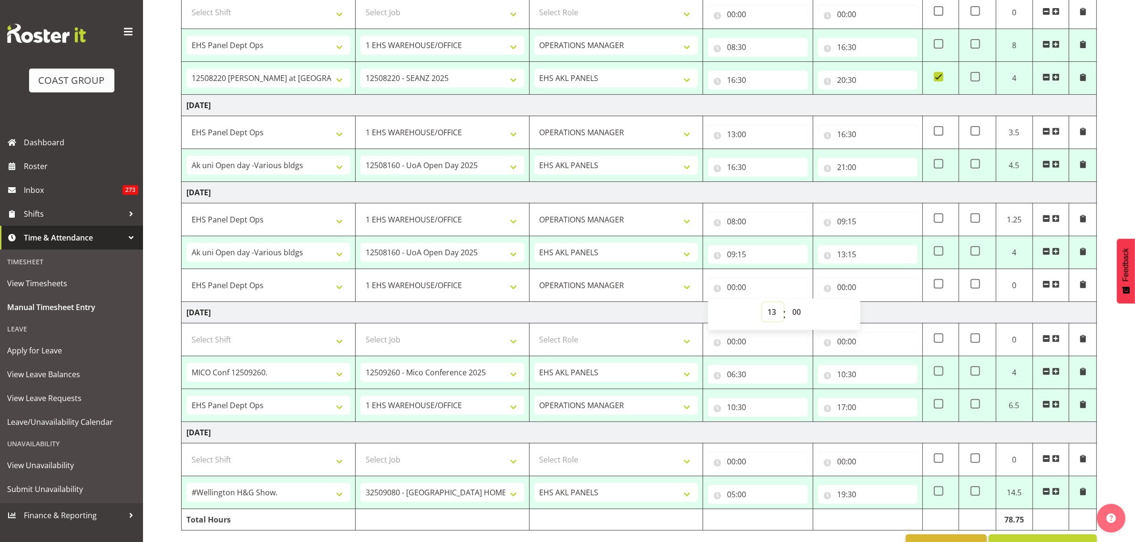
type input "13:00"
click at [796, 313] on select "00 01 02 03 04 05 06 07 08 09 10 11 12 13 14 15 16 17 18 19 20 21 22 23 24 25 2…" at bounding box center [797, 312] width 21 height 19
select select "15"
click at [787, 305] on select "00 01 02 03 04 05 06 07 08 09 10 11 12 13 14 15 16 17 18 19 20 21 22 23 24 25 2…" at bounding box center [797, 312] width 21 height 19
type input "13:15"
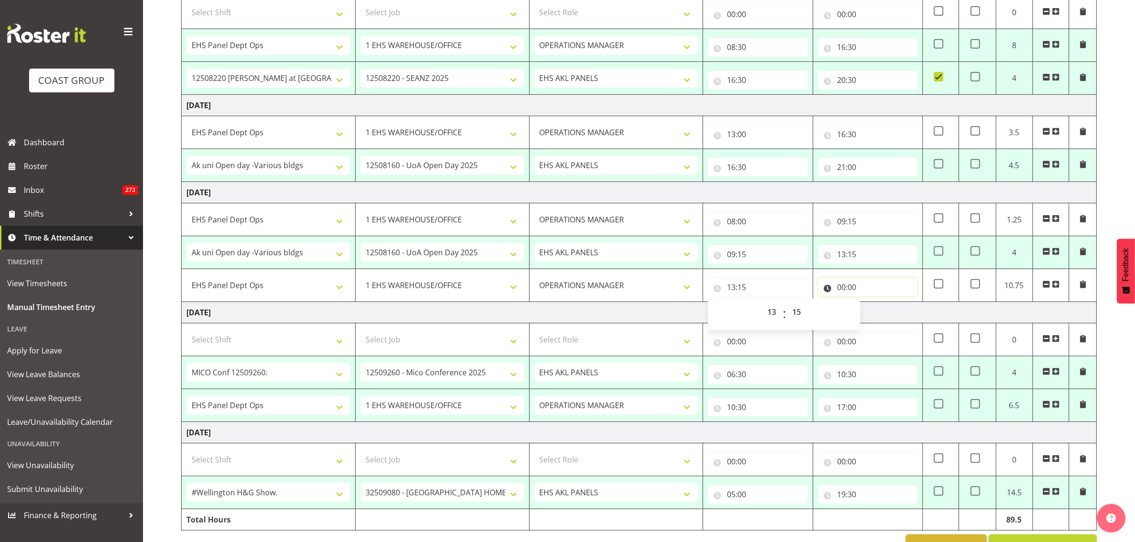
click at [885, 288] on input "00:00" at bounding box center [868, 287] width 100 height 19
click at [883, 315] on select "00 01 02 03 04 05 06 07 08 09 10 11 12 13 14 15 16 17 18 19 20 21 22 23" at bounding box center [882, 312] width 21 height 19
select select "17"
click at [872, 305] on select "00 01 02 03 04 05 06 07 08 09 10 11 12 13 14 15 16 17 18 19 20 21 22 23" at bounding box center [882, 312] width 21 height 19
type input "17:00"
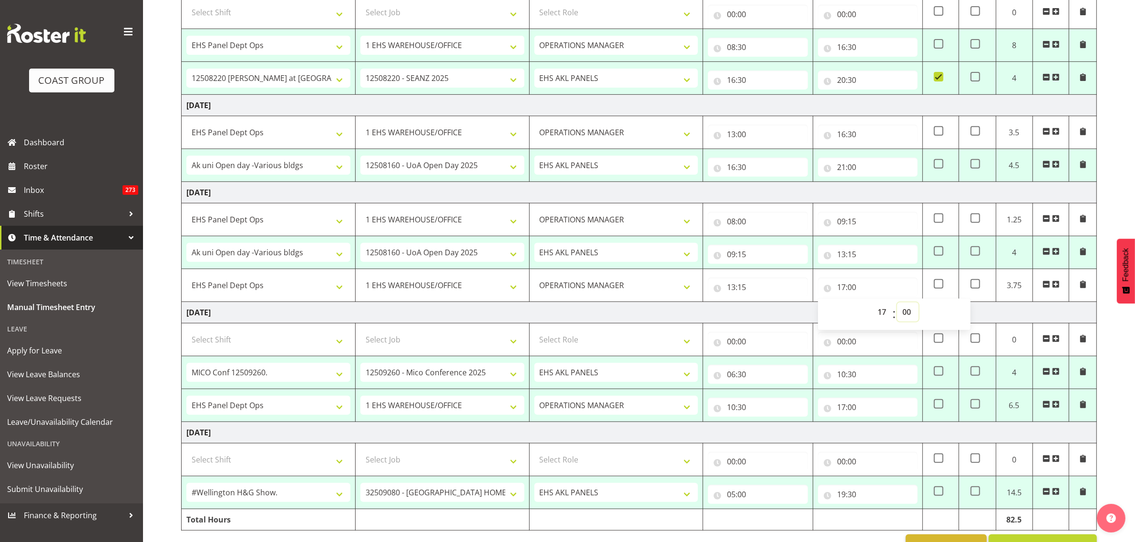
click at [905, 311] on select "00 01 02 03 04 05 06 07 08 09 10 11 12 13 14 15 16 17 18 19 20 21 22 23 24 25 2…" at bounding box center [907, 312] width 21 height 19
select select "30"
click at [897, 305] on select "00 01 02 03 04 05 06 07 08 09 10 11 12 13 14 15 16 17 18 19 20 21 22 23 24 25 2…" at bounding box center [907, 312] width 21 height 19
type input "17:30"
click at [1020, 310] on td "Monday 1st September 2025" at bounding box center [639, 312] width 915 height 21
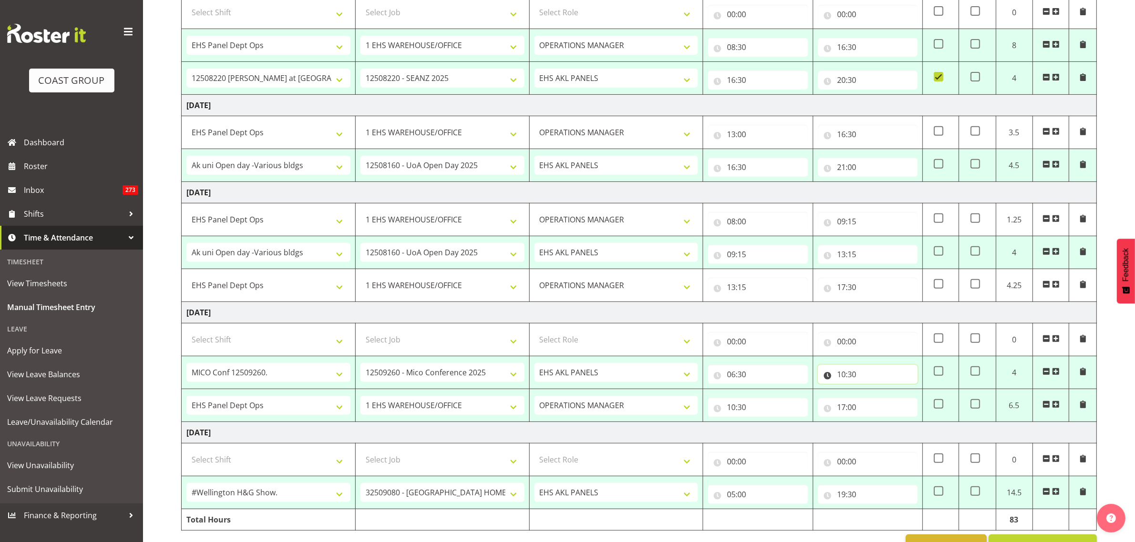
click at [873, 379] on input "10:30" at bounding box center [868, 374] width 100 height 19
click at [880, 402] on select "00 01 02 03 04 05 06 07 08 09 10 11 12 13 14 15 16 17 18 19 20 21 22 23" at bounding box center [882, 399] width 21 height 19
select select "12"
click at [872, 393] on select "00 01 02 03 04 05 06 07 08 09 10 11 12 13 14 15 16 17 18 19 20 21 22 23" at bounding box center [882, 399] width 21 height 19
type input "12:30"
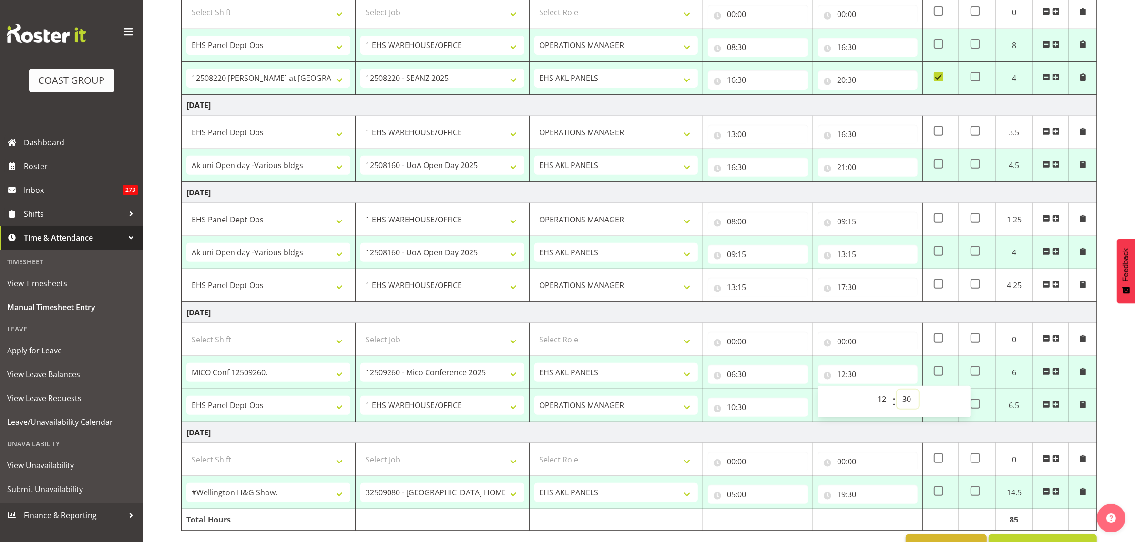
click at [904, 403] on select "00 01 02 03 04 05 06 07 08 09 10 11 12 13 14 15 16 17 18 19 20 21 22 23 24 25 2…" at bounding box center [907, 399] width 21 height 19
select select "0"
click at [897, 393] on select "00 01 02 03 04 05 06 07 08 09 10 11 12 13 14 15 16 17 18 19 20 21 22 23 24 25 2…" at bounding box center [907, 399] width 21 height 19
type input "12:00"
click at [765, 409] on input "10:30" at bounding box center [758, 407] width 100 height 19
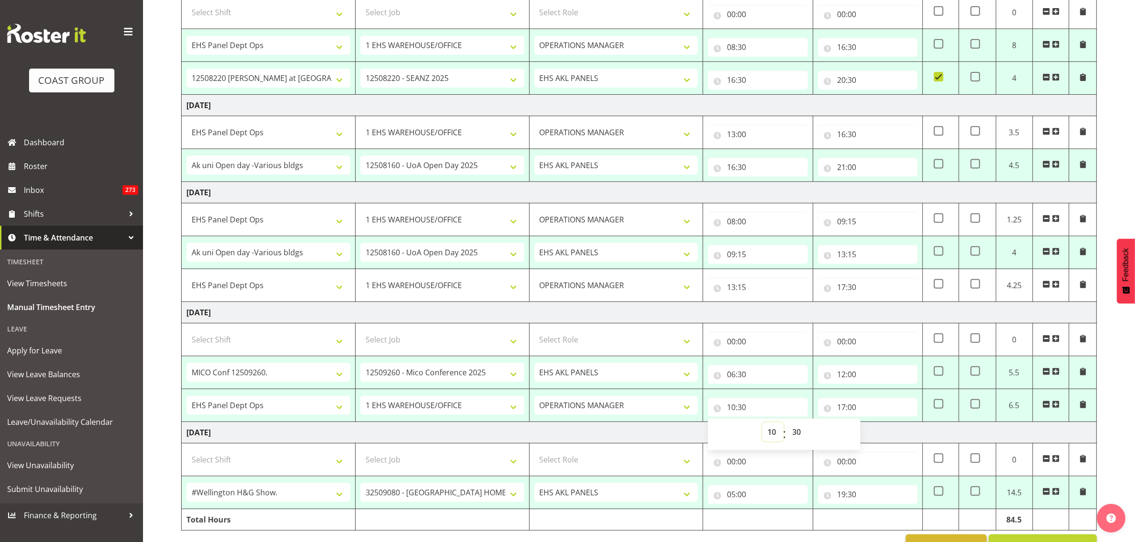
click at [770, 436] on select "00 01 02 03 04 05 06 07 08 09 10 11 12 13 14 15 16 17 18 19 20 21 22 23" at bounding box center [772, 432] width 21 height 19
select select "12"
click at [762, 426] on select "00 01 02 03 04 05 06 07 08 09 10 11 12 13 14 15 16 17 18 19 20 21 22 23" at bounding box center [772, 432] width 21 height 19
type input "12:30"
click at [798, 434] on select "00 01 02 03 04 05 06 07 08 09 10 11 12 13 14 15 16 17 18 19 20 21 22 23 24 25 2…" at bounding box center [797, 432] width 21 height 19
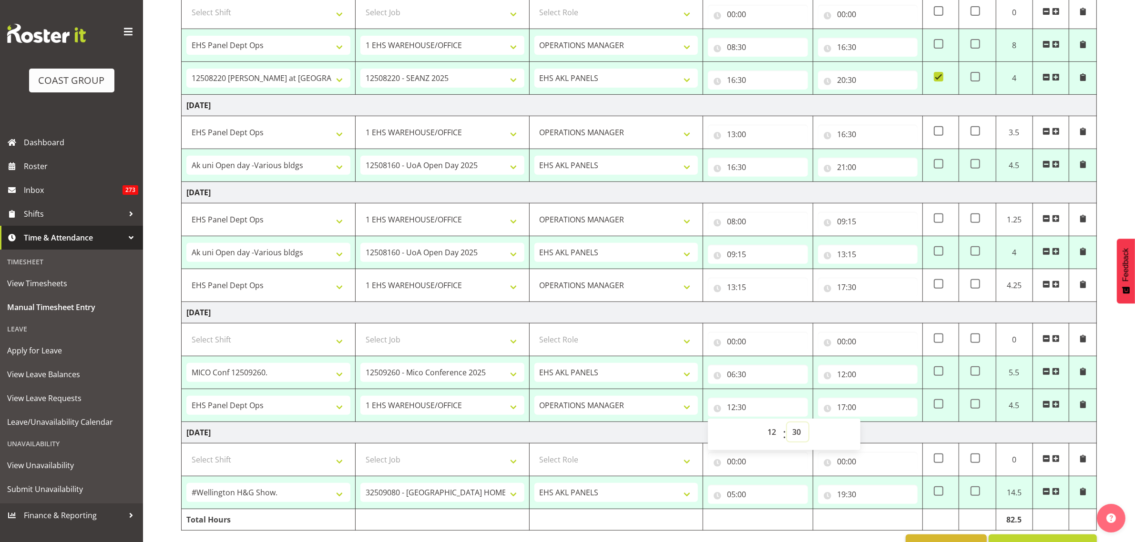
select select "0"
click at [787, 426] on select "00 01 02 03 04 05 06 07 08 09 10 11 12 13 14 15 16 17 18 19 20 21 22 23 24 25 2…" at bounding box center [797, 432] width 21 height 19
type input "12:00"
click at [889, 410] on input "17:00" at bounding box center [868, 407] width 100 height 19
click at [882, 434] on select "00 01 02 03 04 05 06 07 08 09 10 11 12 13 14 15 16 17 18 19 20 21 22 23" at bounding box center [882, 432] width 21 height 19
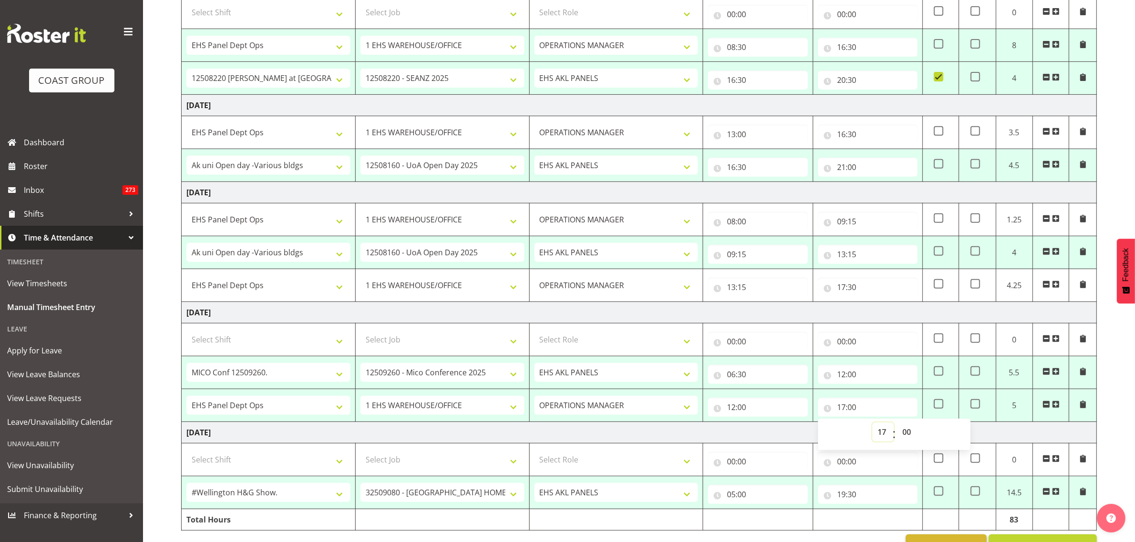
select select "19"
click at [872, 426] on select "00 01 02 03 04 05 06 07 08 09 10 11 12 13 14 15 16 17 18 19 20 21 22 23" at bounding box center [882, 432] width 21 height 19
type input "19:00"
click at [938, 408] on span at bounding box center [938, 404] width 10 height 10
click at [938, 407] on input "checkbox" at bounding box center [936, 404] width 6 height 6
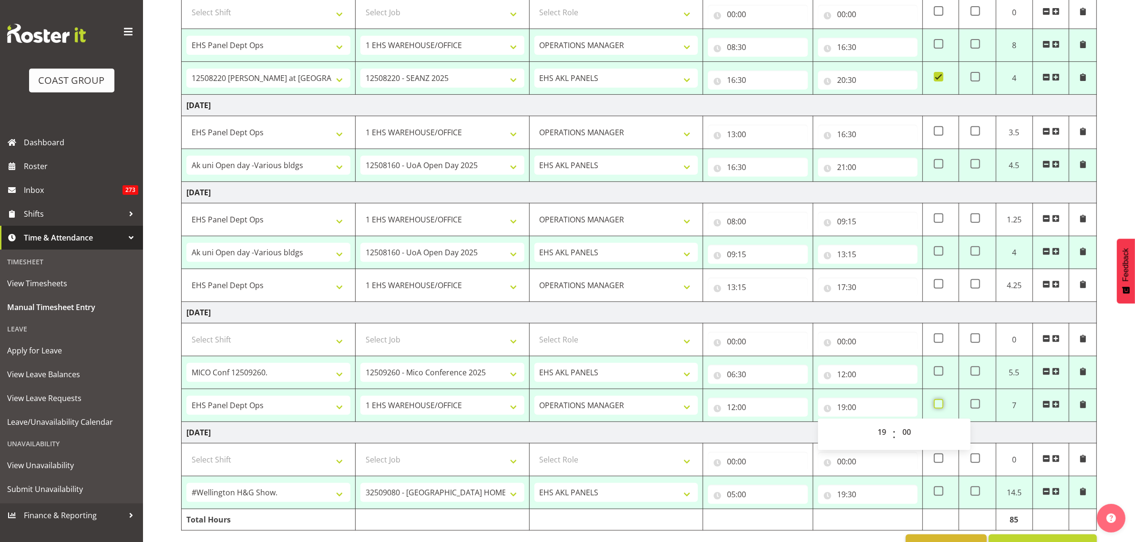
checkbox input "true"
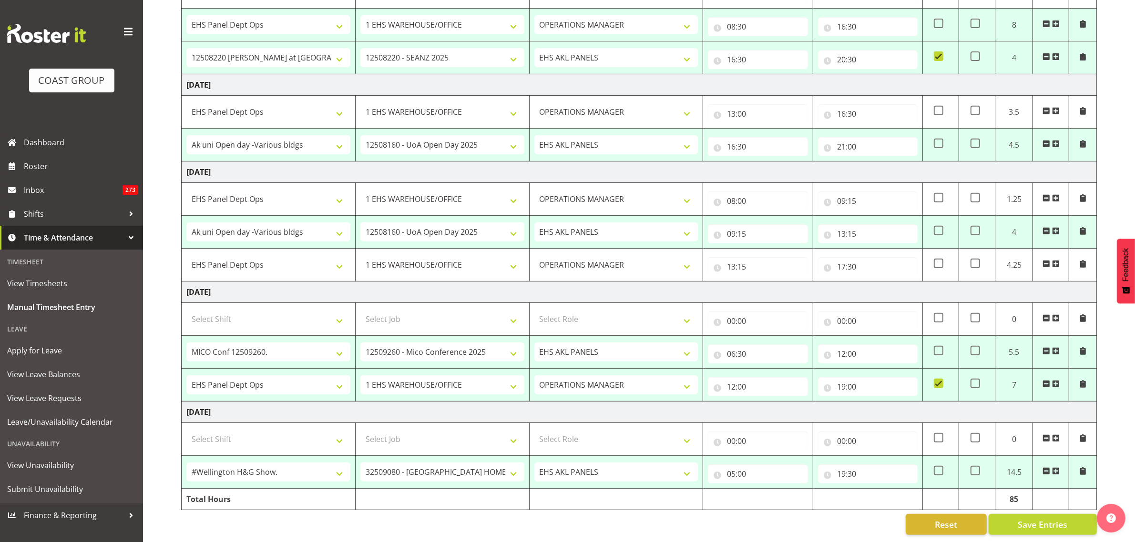
click at [1056, 467] on span at bounding box center [1056, 471] width 8 height 8
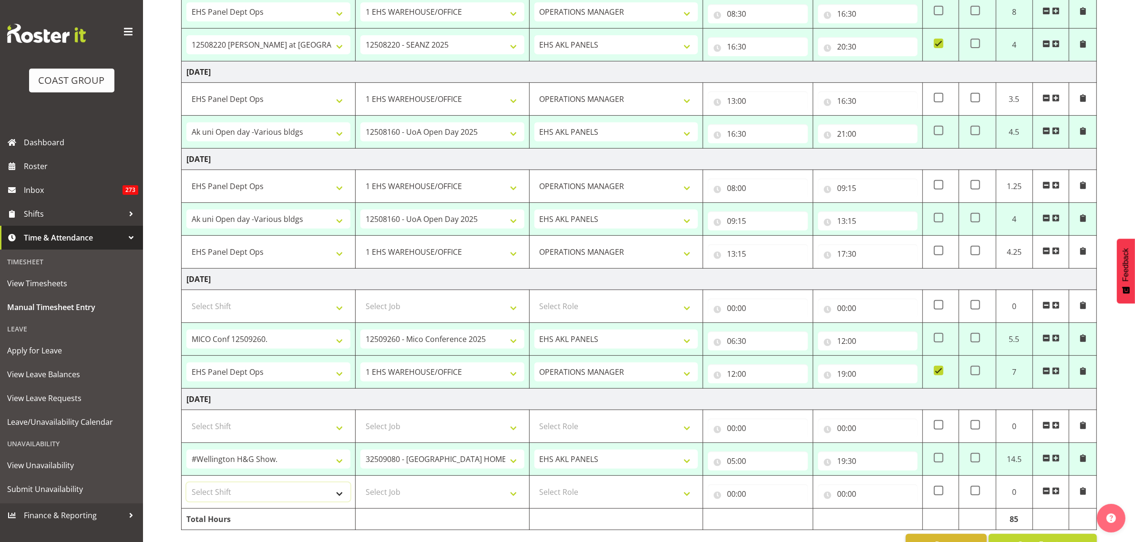
click at [336, 499] on select "Select Shift # Fieldays--Milwaukee. # Install Hutchwilco Boat Show at ASG. #AKL…" at bounding box center [268, 492] width 164 height 19
select select "64195"
click at [186, 487] on select "Select Shift # Fieldays--Milwaukee. # Install Hutchwilco Boat Show at ASG. #AKL…" at bounding box center [268, 492] width 164 height 19
click at [511, 496] on select "Select Job 1 Carlton Events 1 Carlton Hamilton 1 Carlton Wellington 1 EHS WAREH…" at bounding box center [442, 492] width 164 height 19
select select "69"
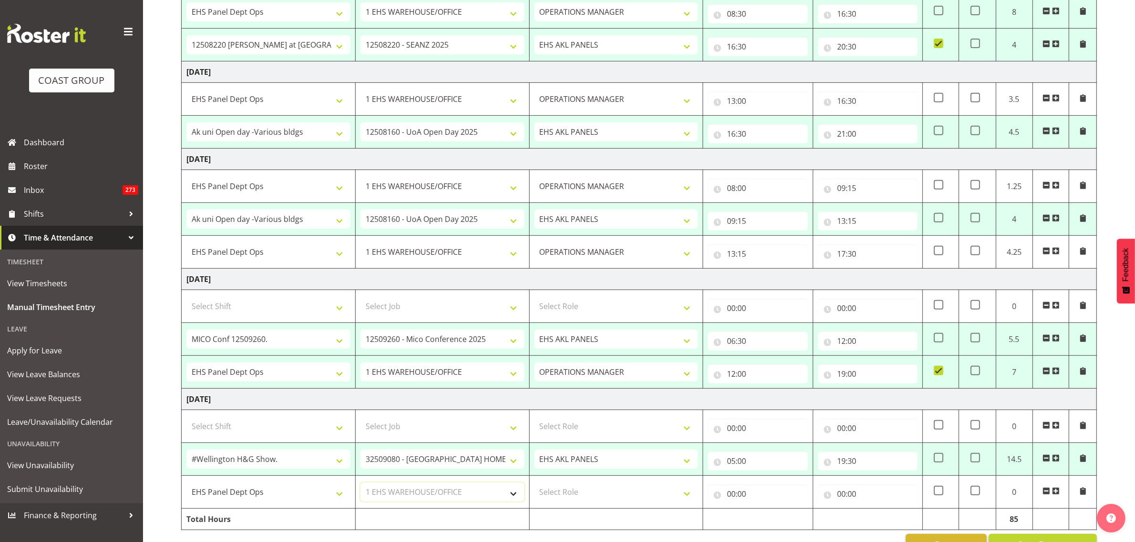
click at [360, 487] on select "Select Job 1 Carlton Events 1 Carlton Hamilton 1 Carlton Wellington 1 EHS WAREH…" at bounding box center [442, 492] width 164 height 19
click at [689, 497] on select "Select Role OPERATIONS MANAGER EHS AKL PANELS Operations Manager Operations Man…" at bounding box center [616, 492] width 164 height 19
select select "198"
click at [534, 487] on select "Select Role OPERATIONS MANAGER EHS AKL PANELS Operations Manager Operations Man…" at bounding box center [616, 492] width 164 height 19
click at [761, 501] on input "00:00" at bounding box center [758, 494] width 100 height 19
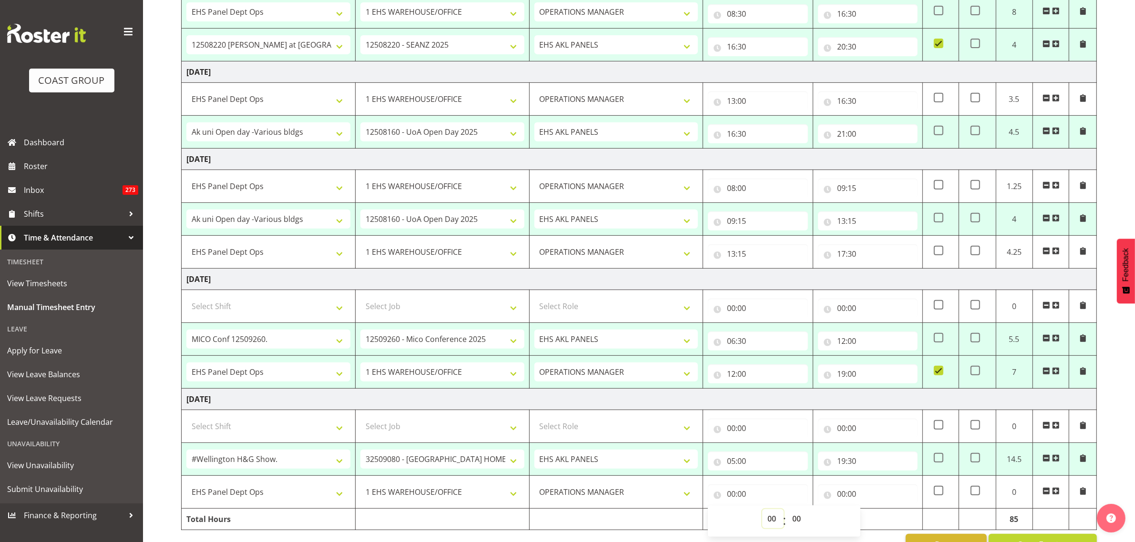
click at [773, 521] on select "00 01 02 03 04 05 06 07 08 09 10 11 12 13 14 15 16 17 18 19 20 21 22 23" at bounding box center [772, 518] width 21 height 19
select select "19"
click at [762, 513] on select "00 01 02 03 04 05 06 07 08 09 10 11 12 13 14 15 16 17 18 19 20 21 22 23" at bounding box center [772, 518] width 21 height 19
type input "19:00"
click at [796, 521] on select "00 01 02 03 04 05 06 07 08 09 10 11 12 13 14 15 16 17 18 19 20 21 22 23 24 25 2…" at bounding box center [797, 518] width 21 height 19
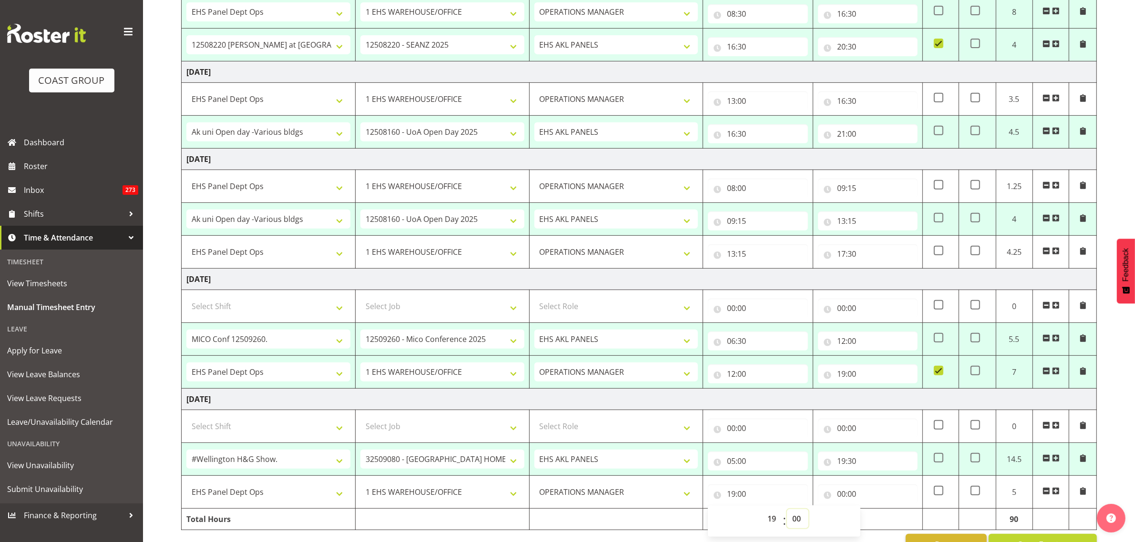
select select "30"
click at [787, 513] on select "00 01 02 03 04 05 06 07 08 09 10 11 12 13 14 15 16 17 18 19 20 21 22 23 24 25 2…" at bounding box center [797, 518] width 21 height 19
type input "19:30"
click at [880, 497] on input "00:00" at bounding box center [868, 494] width 100 height 19
click at [882, 523] on select "00 01 02 03 04 05 06 07 08 09 10 11 12 13 14 15 16 17 18 19 20 21 22 23" at bounding box center [882, 518] width 21 height 19
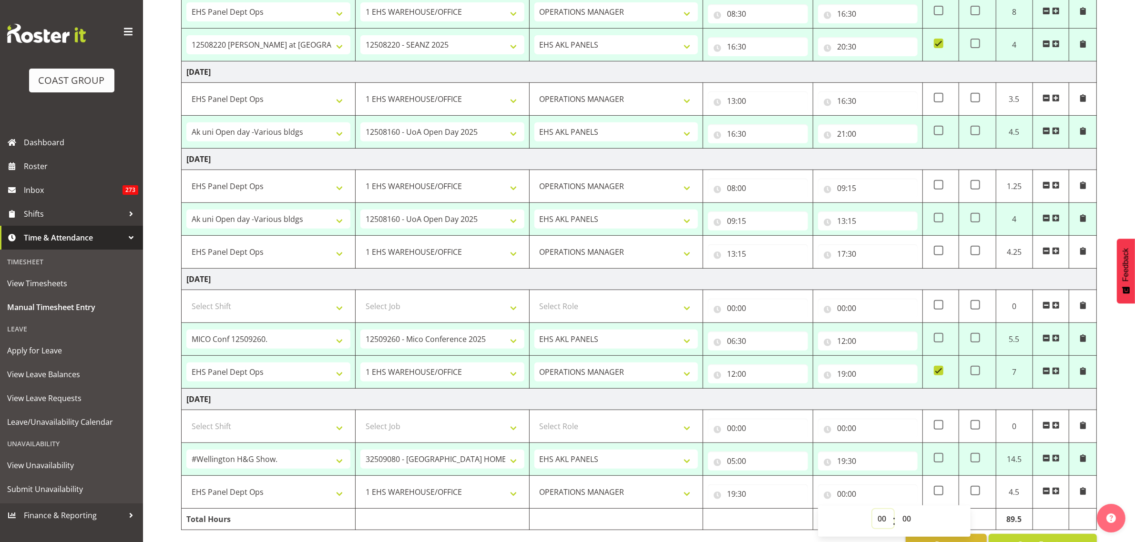
select select "20"
click at [872, 513] on select "00 01 02 03 04 05 06 07 08 09 10 11 12 13 14 15 16 17 18 19 20 21 22 23" at bounding box center [882, 518] width 21 height 19
type input "20:00"
click at [907, 520] on select "00 01 02 03 04 05 06 07 08 09 10 11 12 13 14 15 16 17 18 19 20 21 22 23 24 25 2…" at bounding box center [907, 518] width 21 height 19
select select "30"
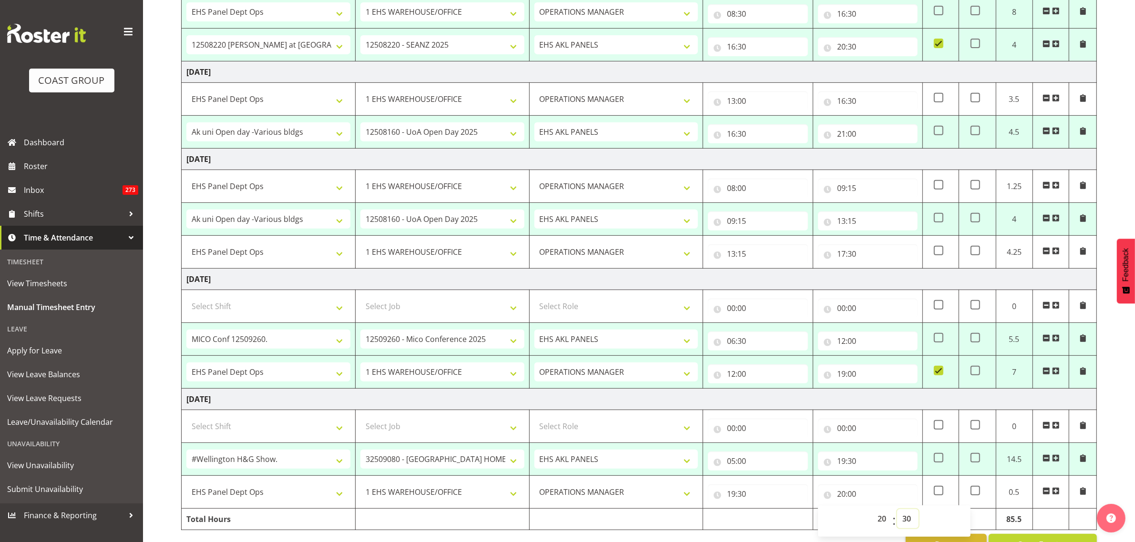
click at [897, 513] on select "00 01 02 03 04 05 06 07 08 09 10 11 12 13 14 15 16 17 18 19 20 21 22 23 24 25 2…" at bounding box center [907, 518] width 21 height 19
type input "20:30"
click at [992, 399] on td "Tuesday 2nd September 2025" at bounding box center [639, 399] width 915 height 21
click at [942, 461] on span at bounding box center [938, 458] width 10 height 10
click at [940, 461] on input "checkbox" at bounding box center [936, 458] width 6 height 6
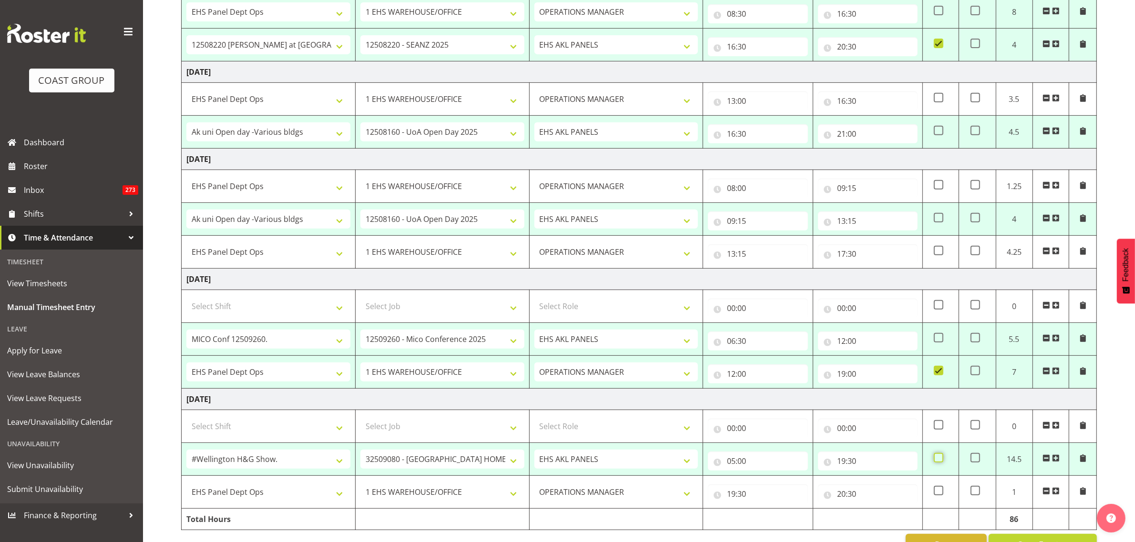
checkbox input "true"
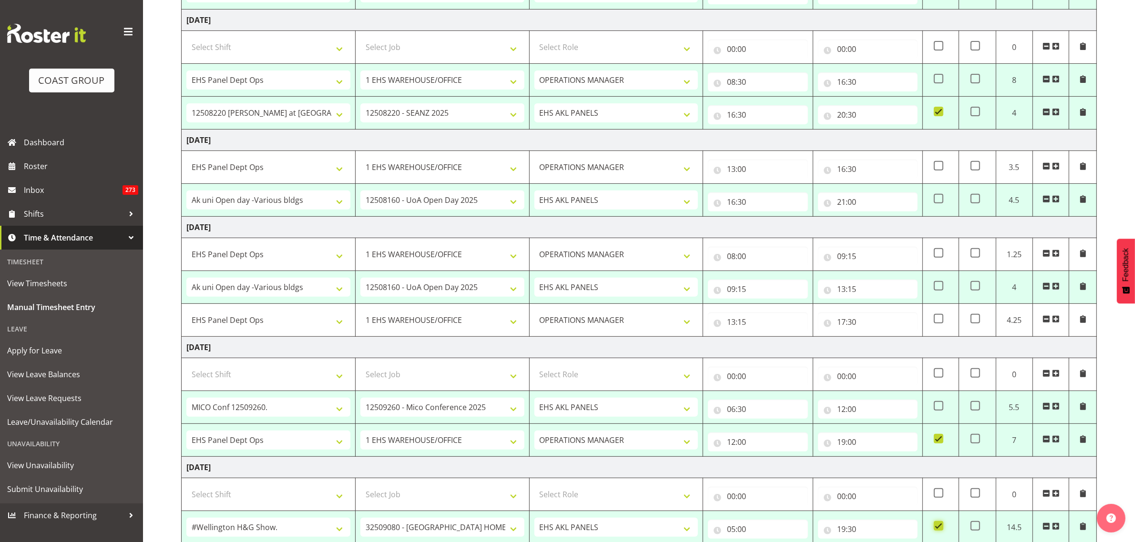
scroll to position [518, 0]
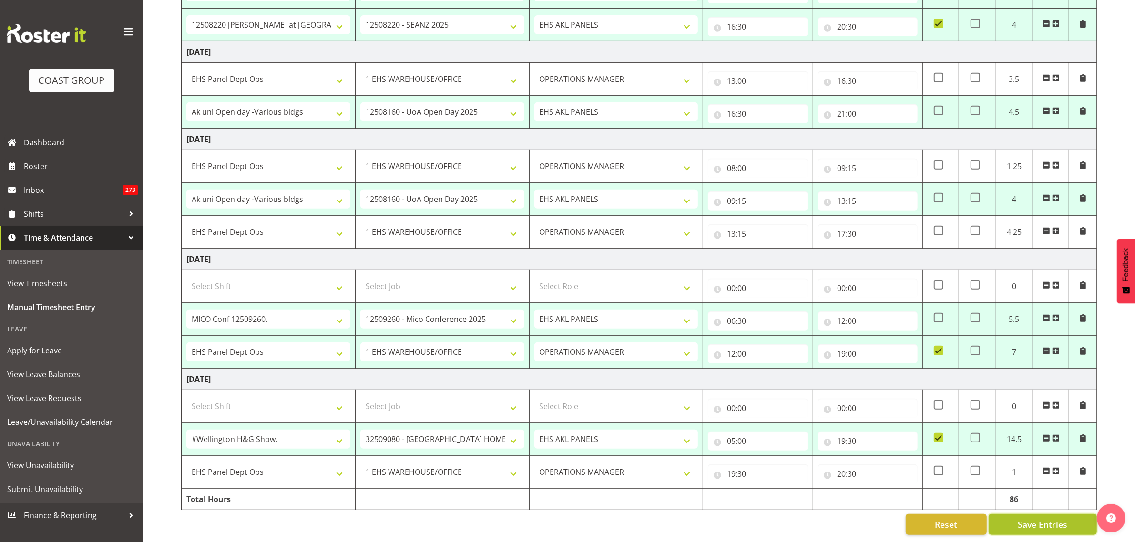
click at [1034, 518] on span "Save Entries" at bounding box center [1042, 524] width 50 height 12
select select "68519"
select select "9198"
select select "188"
type input "05:30"
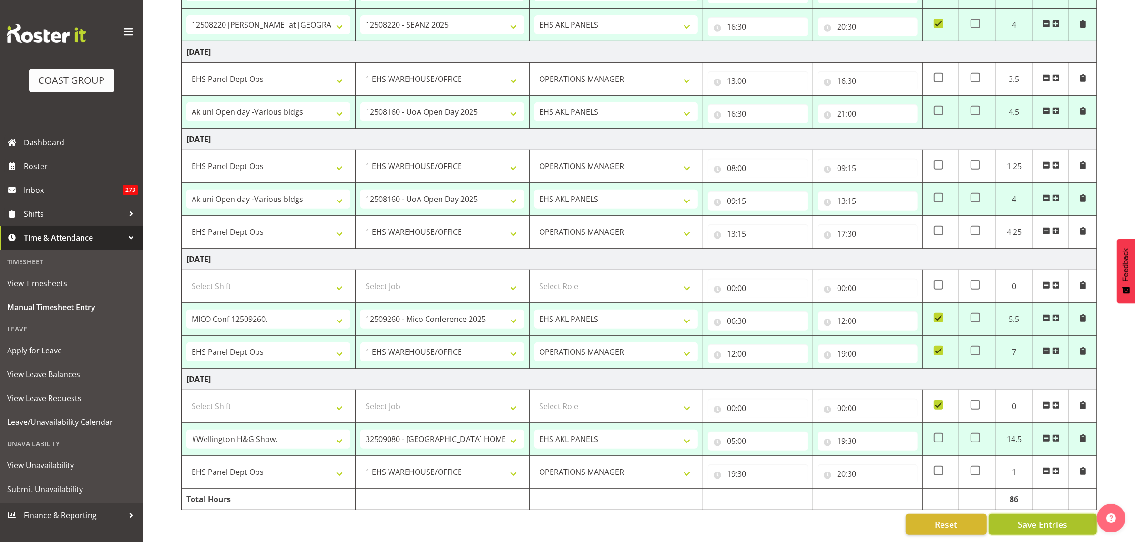
type input "07:30"
select select "78117"
select select "10251"
type input "07:30"
type input "12:00"
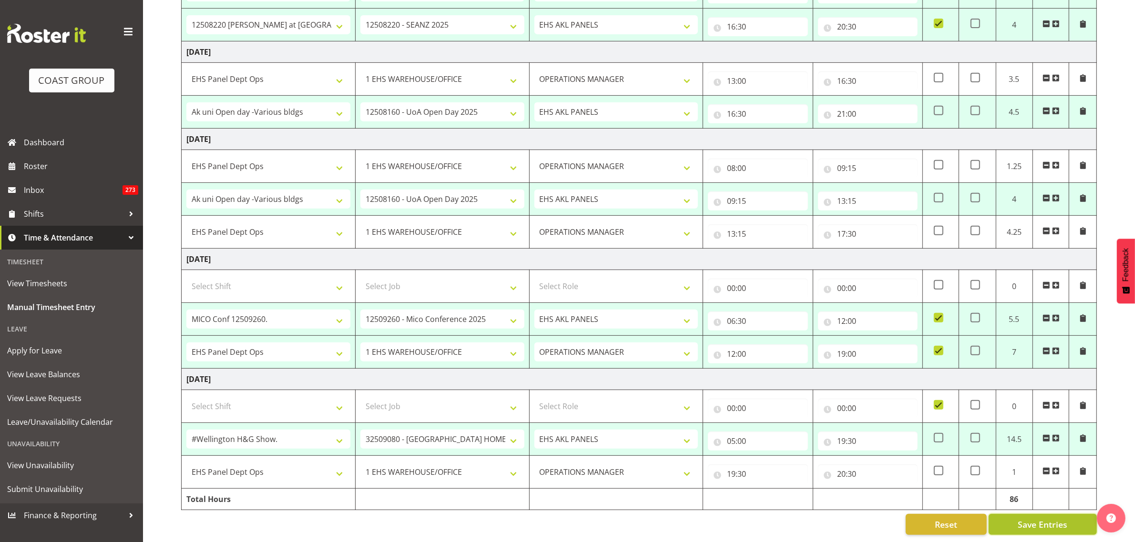
select select "68035"
select select "69"
select select "198"
type input "12:00"
type input "19:30"
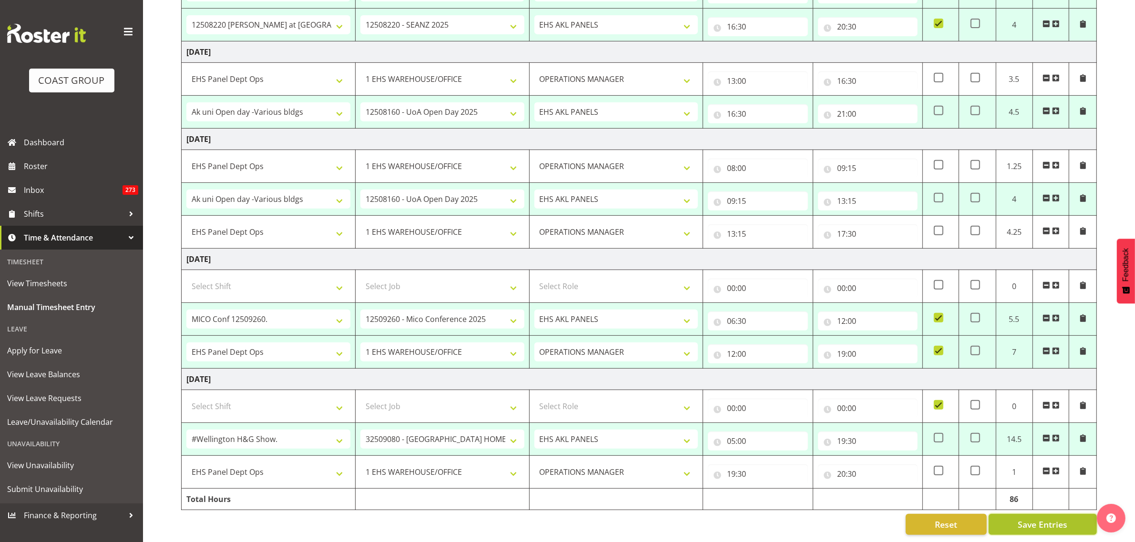
checkbox input "true"
select select "80775"
select select "9993"
select select "188"
type input "06:00"
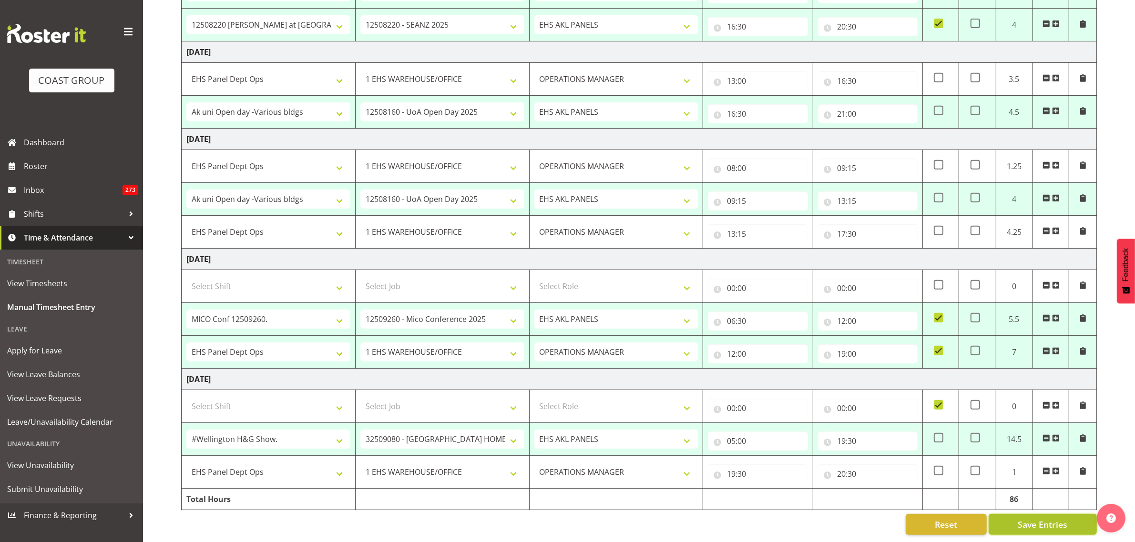
type input "10:30"
select select "68035"
select select "69"
select select "198"
type input "10:30"
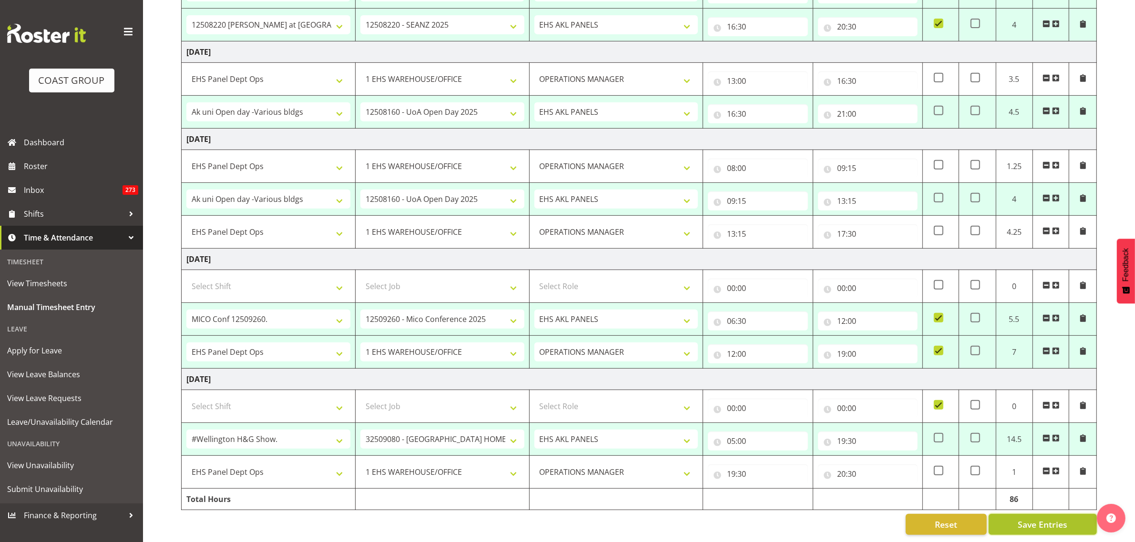
type input "20:30"
checkbox input "true"
select select "68035"
select select "69"
type input "08:30"
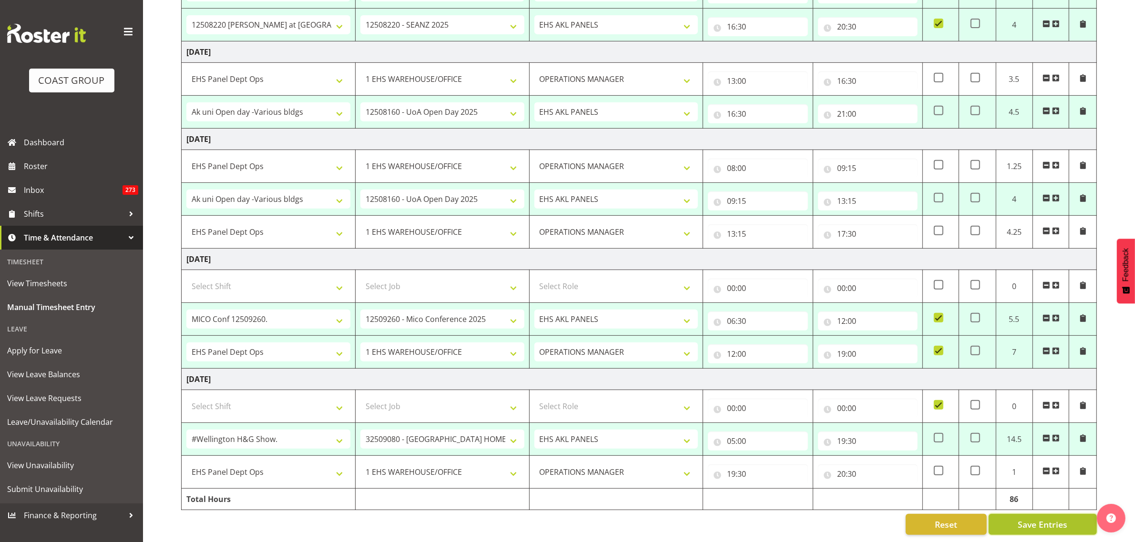
type input "16:30"
select select "78117"
select select "10251"
select select "188"
type input "16:30"
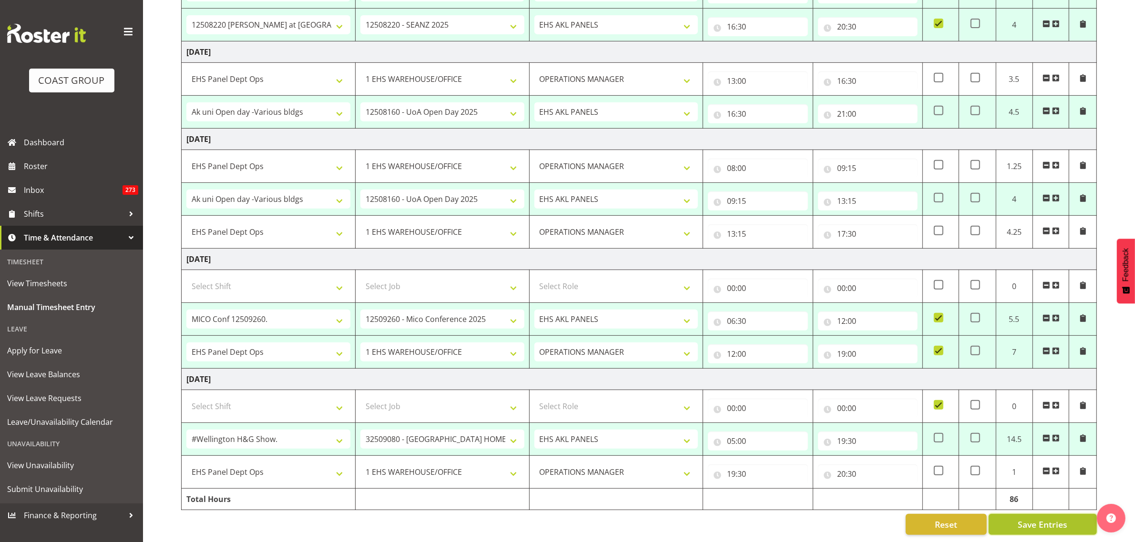
type input "20:30"
checkbox input "true"
select select "80852"
select select "10275"
select select "188"
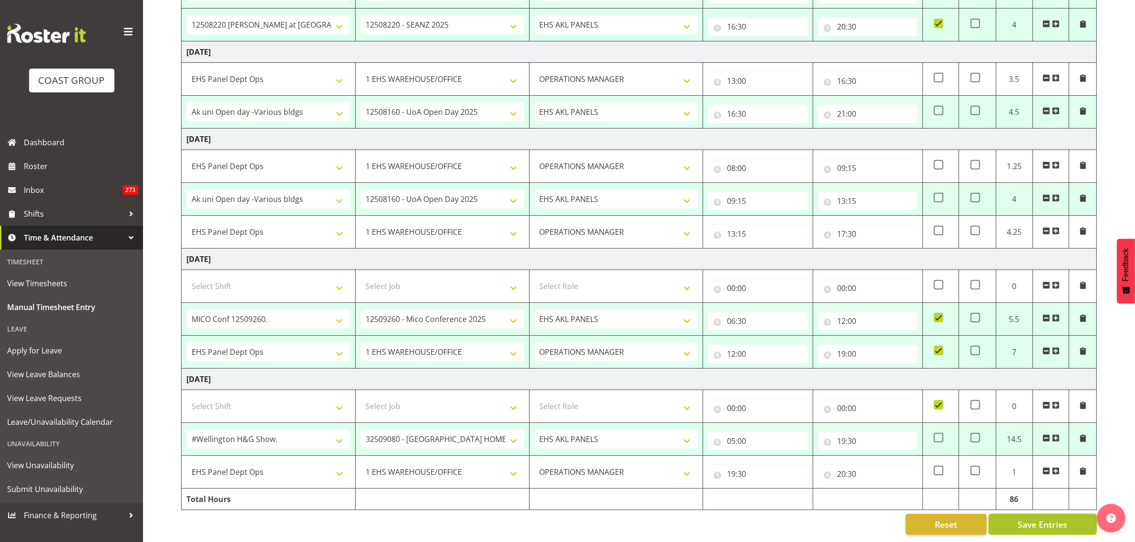
type input "06:30"
type input "12:00"
select select "68035"
select select "69"
select select "198"
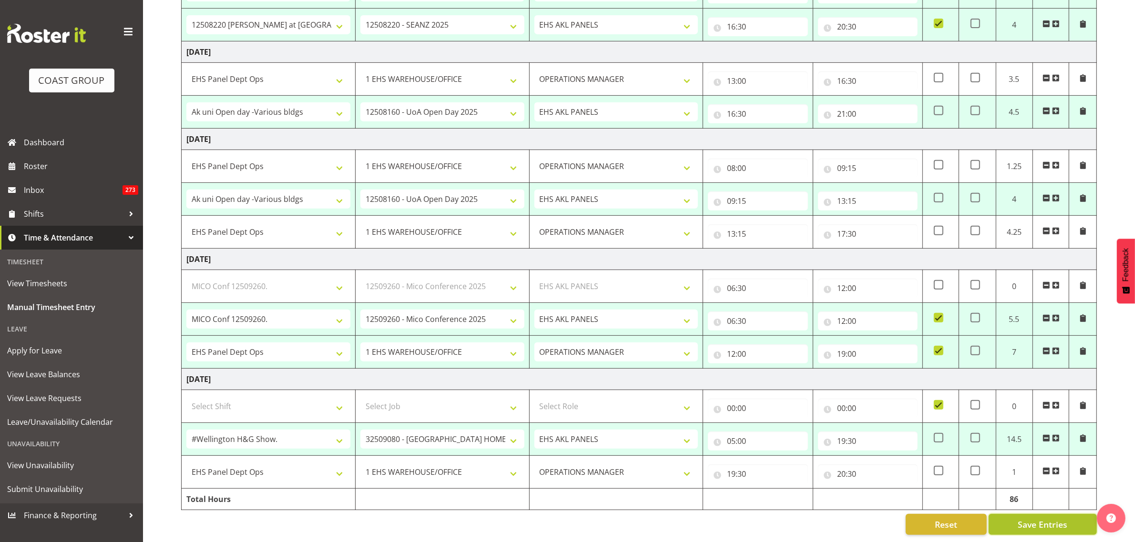
type input "12:00"
type input "19:00"
checkbox input "true"
select select "68606"
select select "9237"
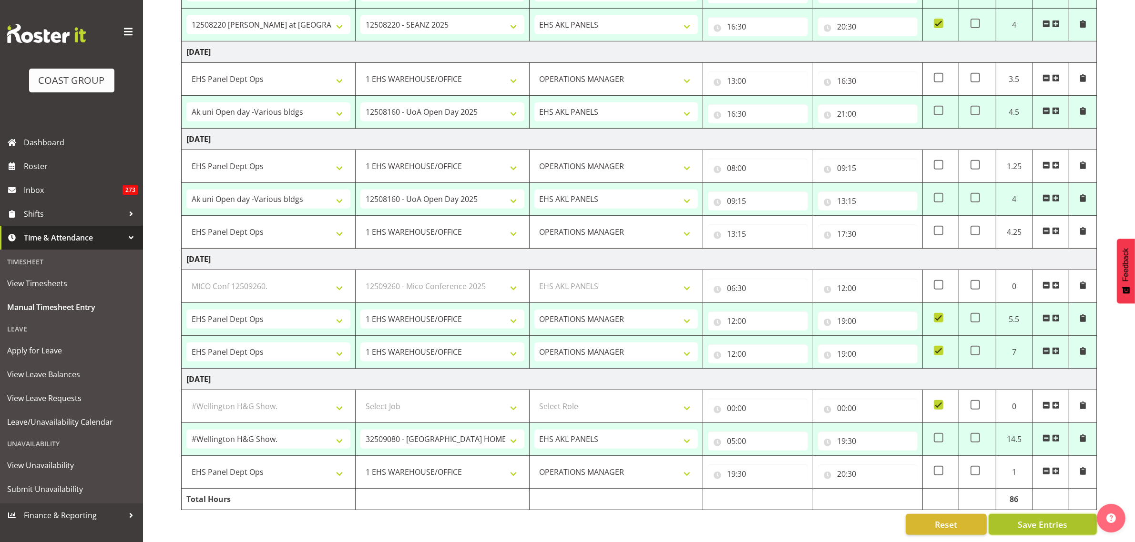
select select "188"
type input "05:00"
type input "19:30"
checkbox input "true"
select select "64195"
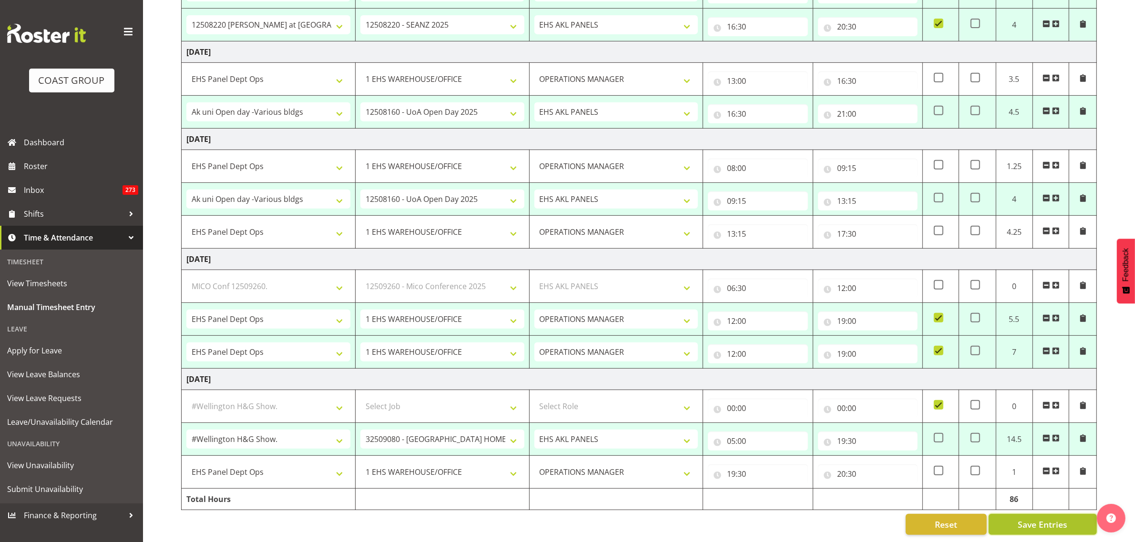
select select "69"
select select "198"
type input "19:30"
type input "20:30"
checkbox input "false"
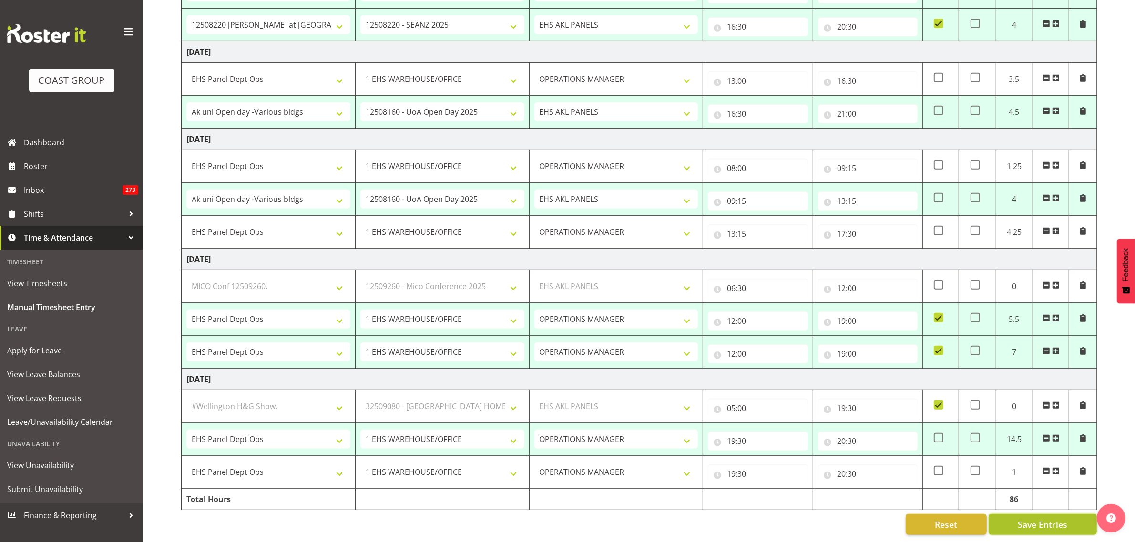
select select "80775"
select select "9993"
select select "188"
select select "68035"
select select "69"
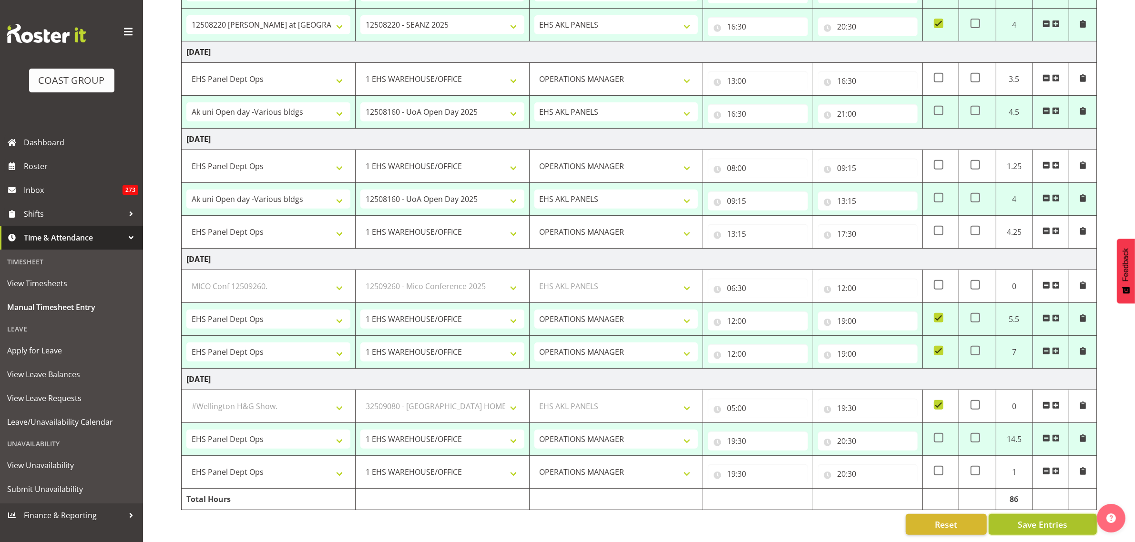
select select "68035"
select select "69"
select select "78117"
select select "10251"
select select "188"
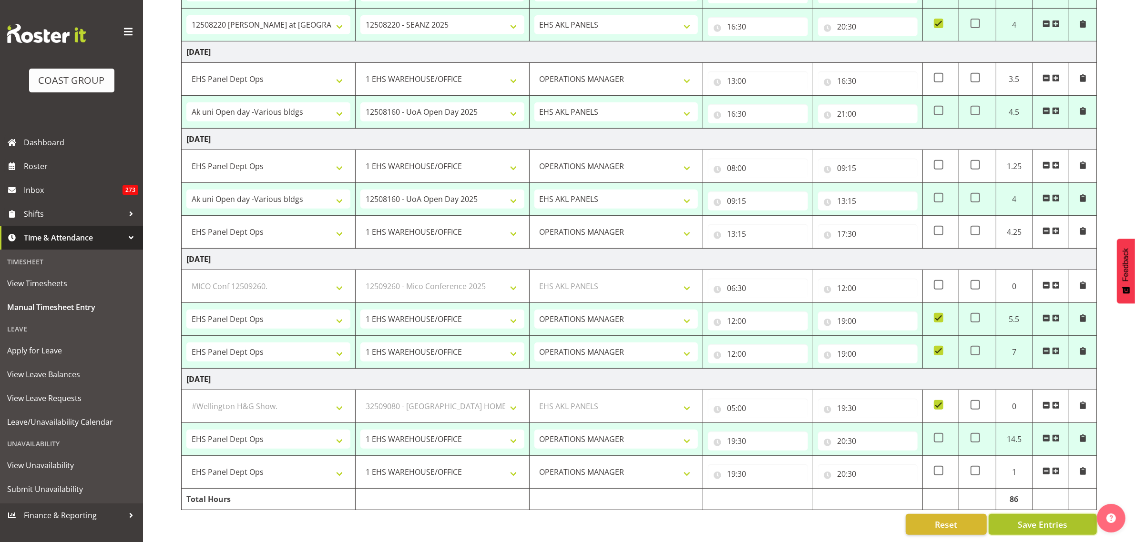
select select "68034"
select select "69"
select select "80775"
select select "9993"
select select "188"
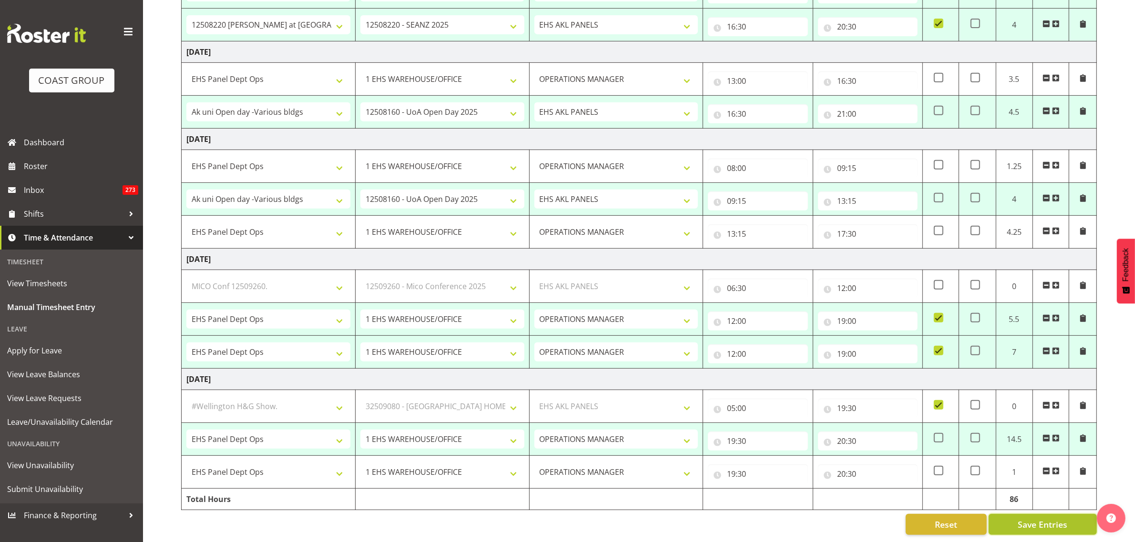
select select "50663"
select select "69"
select select "80775"
select select "9993"
select select "188"
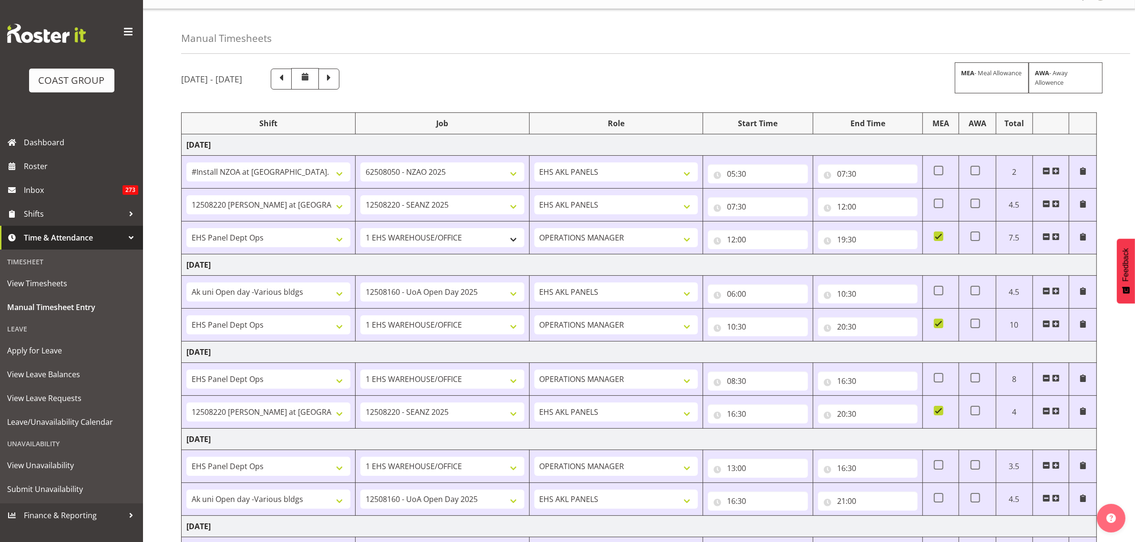
scroll to position [0, 0]
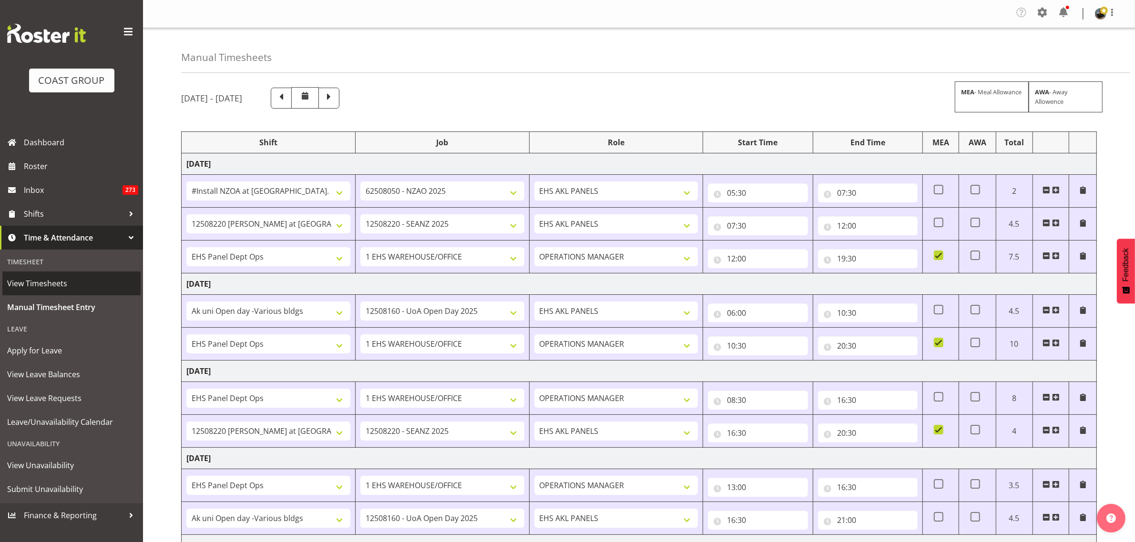
click at [52, 284] on span "View Timesheets" at bounding box center [71, 283] width 129 height 14
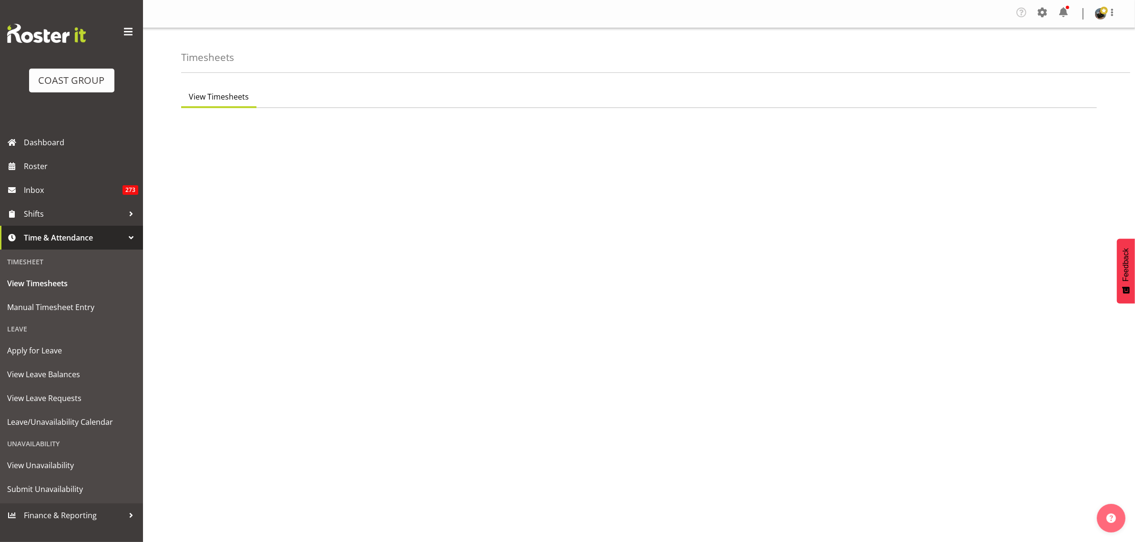
select select "7"
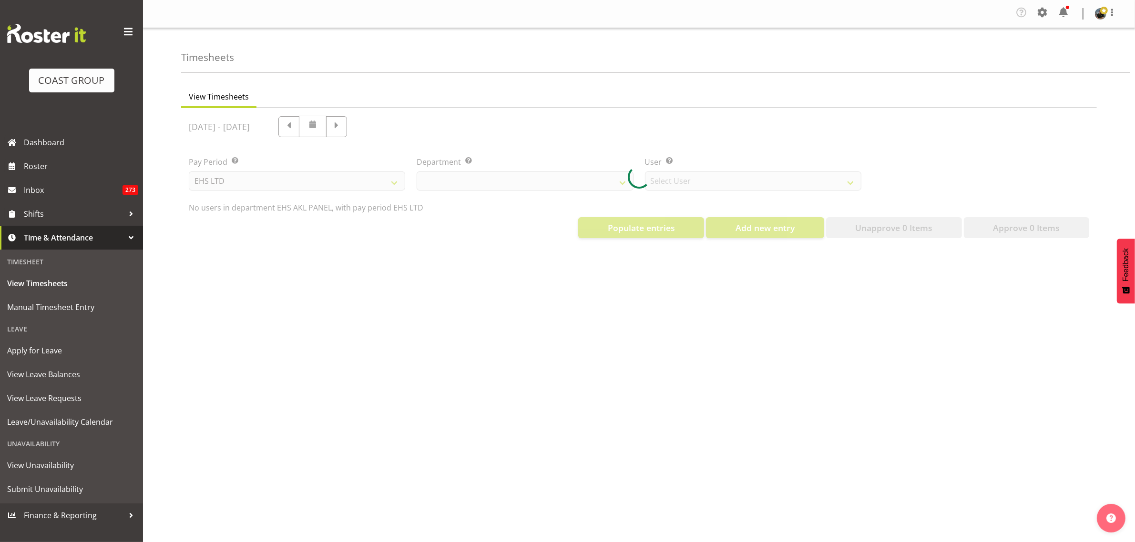
select select "39"
select select "890"
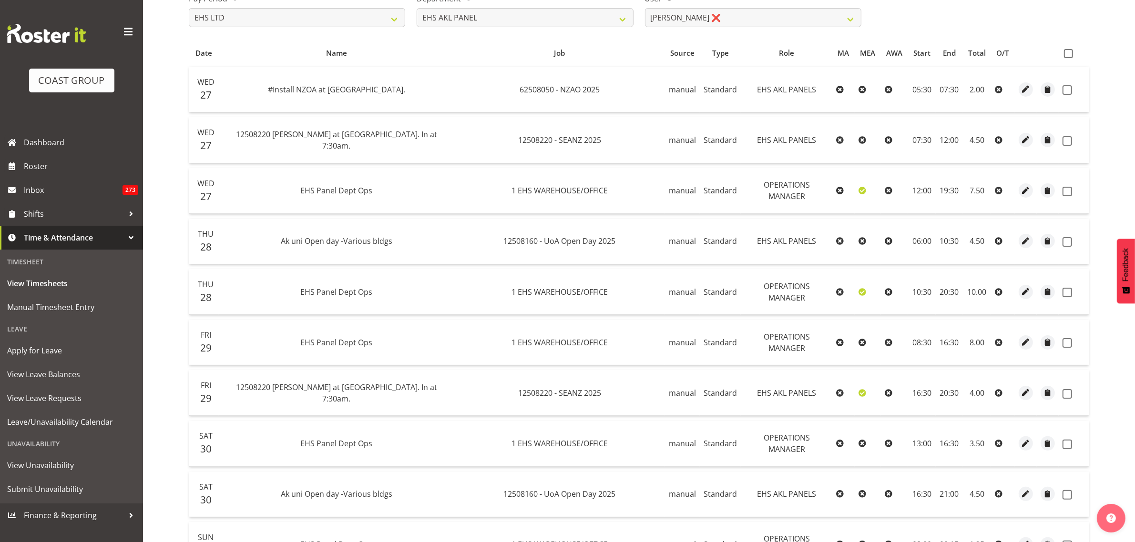
scroll to position [162, 0]
click at [1069, 50] on span at bounding box center [1068, 54] width 9 height 9
click at [1069, 51] on input "checkbox" at bounding box center [1067, 54] width 6 height 6
checkbox input "true"
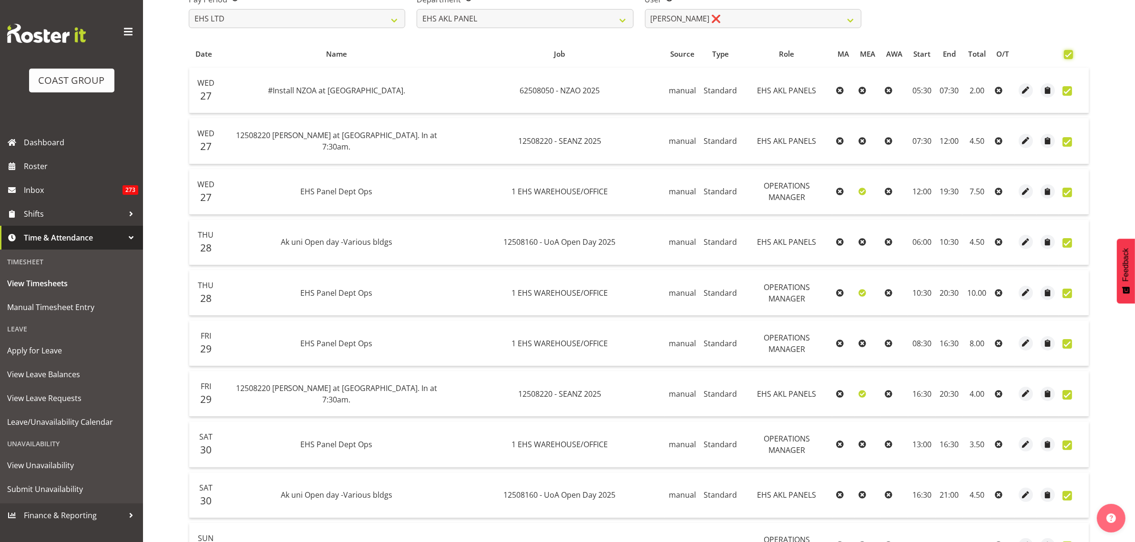
checkbox input "true"
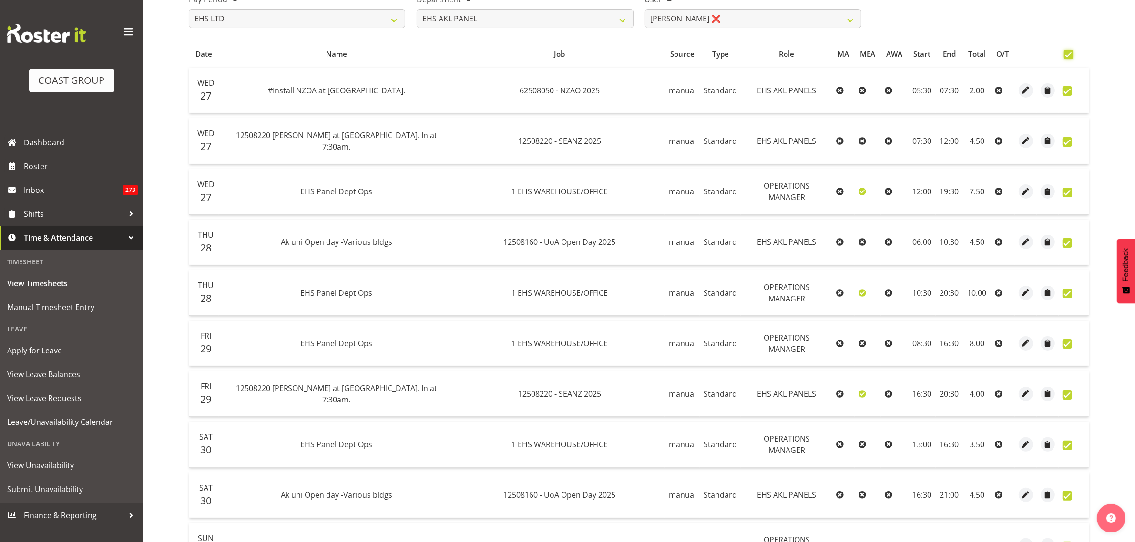
checkbox input "true"
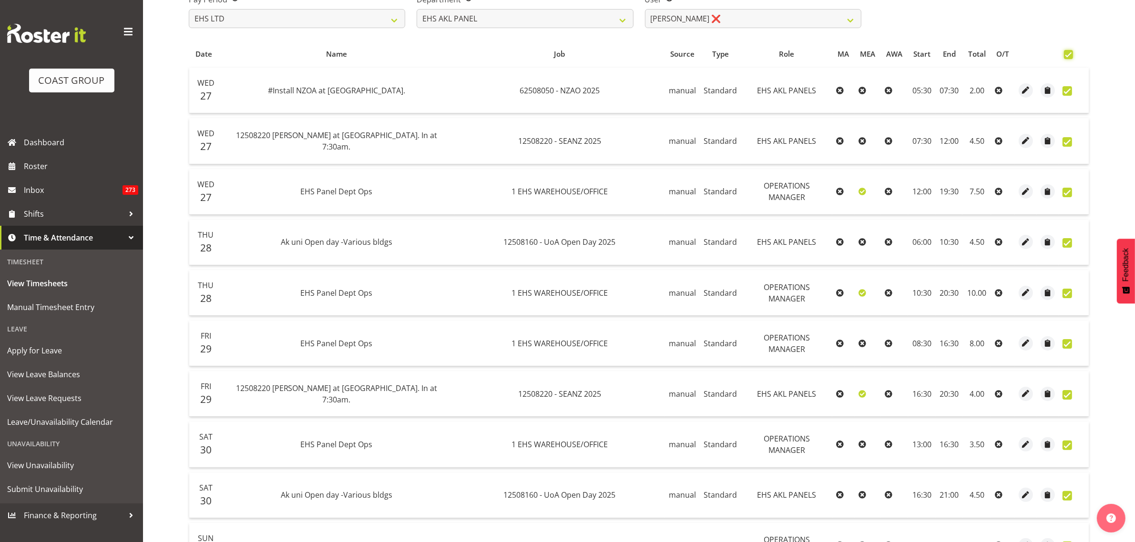
checkbox input "true"
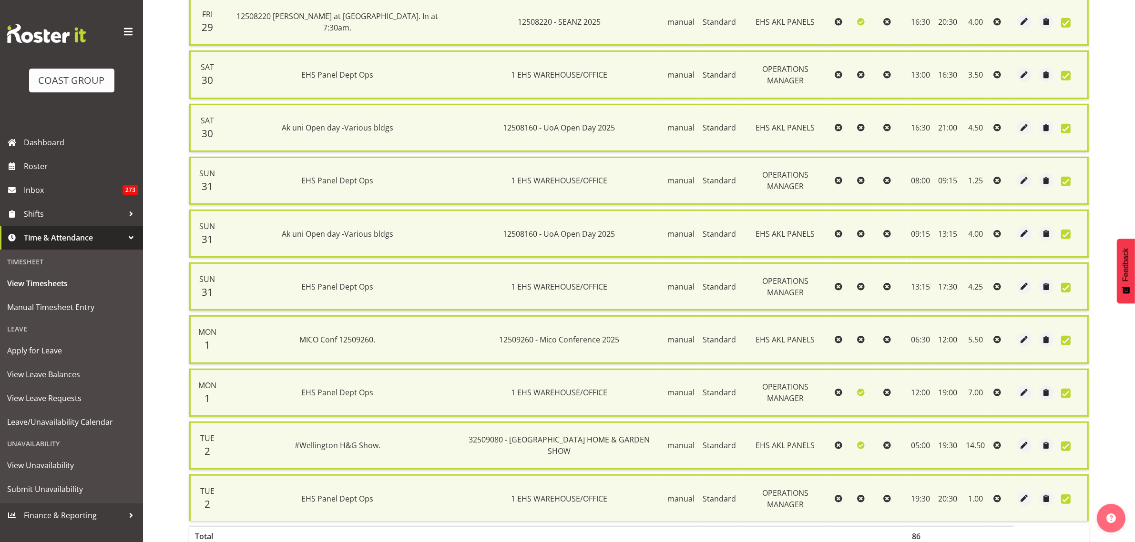
scroll to position [608, 0]
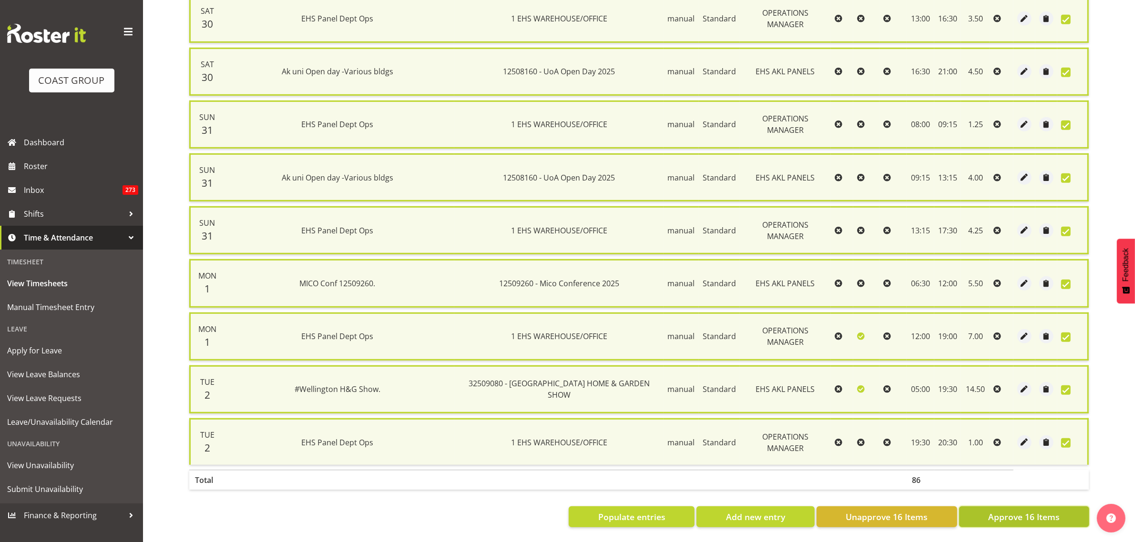
click at [1009, 512] on span "Approve 16 Items" at bounding box center [1023, 517] width 71 height 12
checkbox input "false"
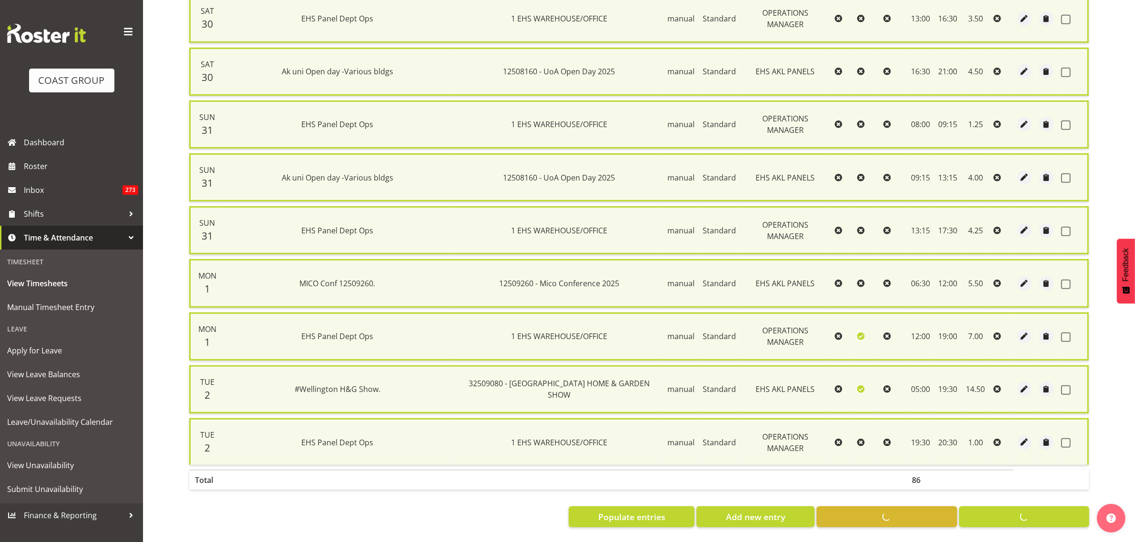
checkbox input "false"
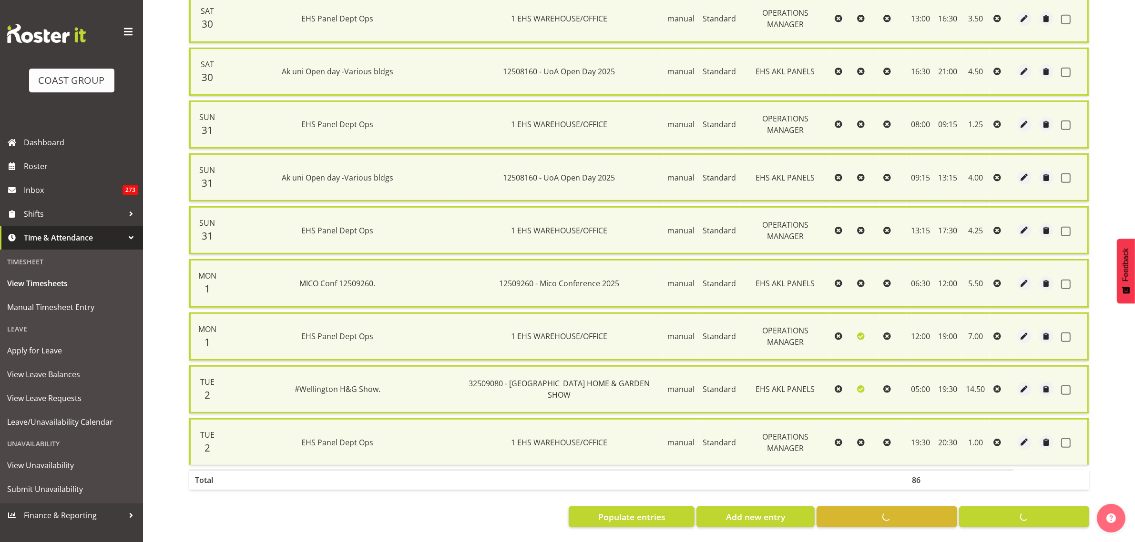
checkbox input "false"
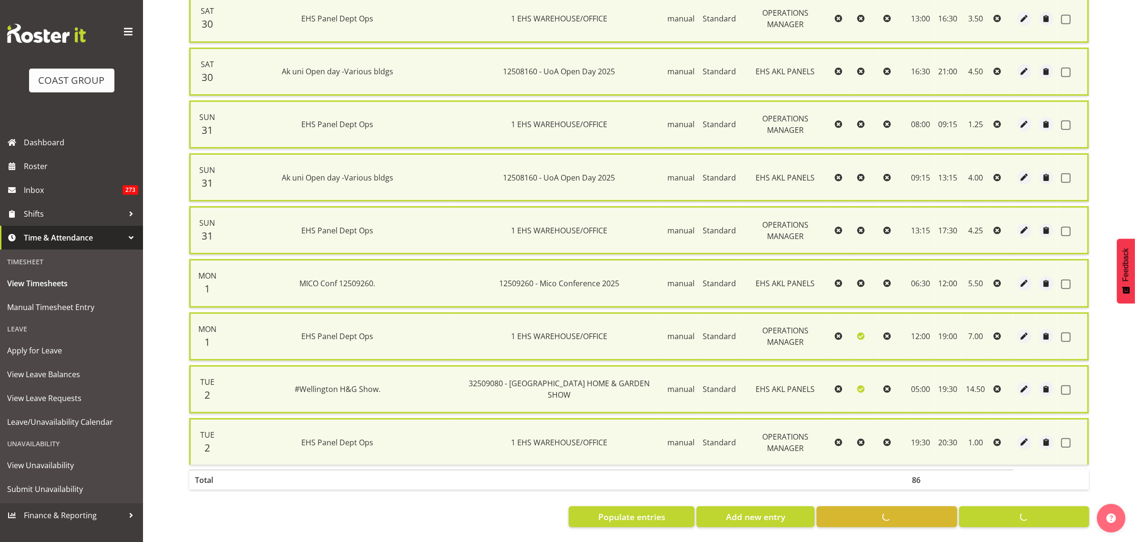
checkbox input "false"
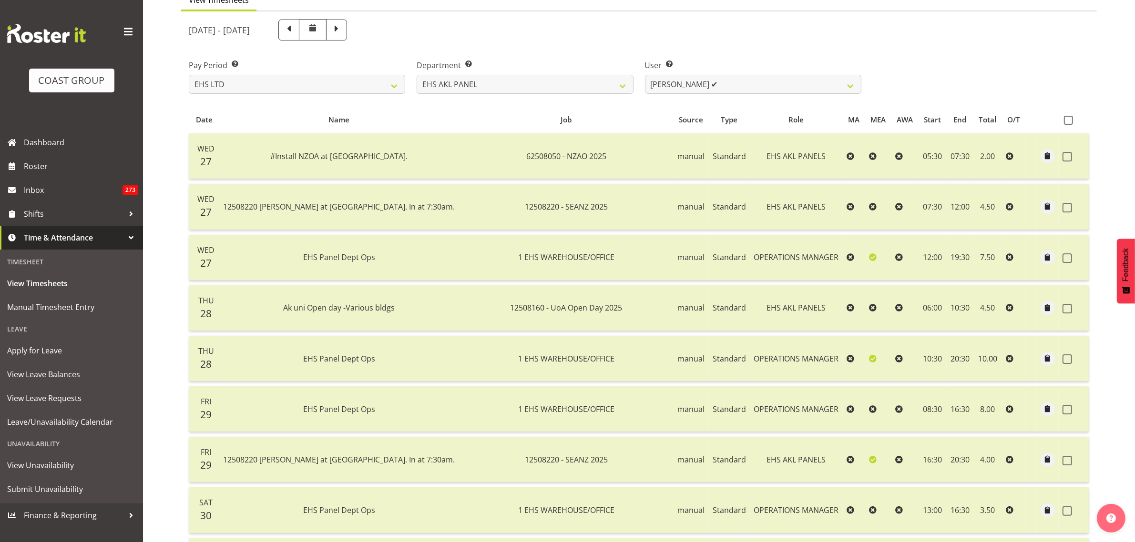
scroll to position [0, 0]
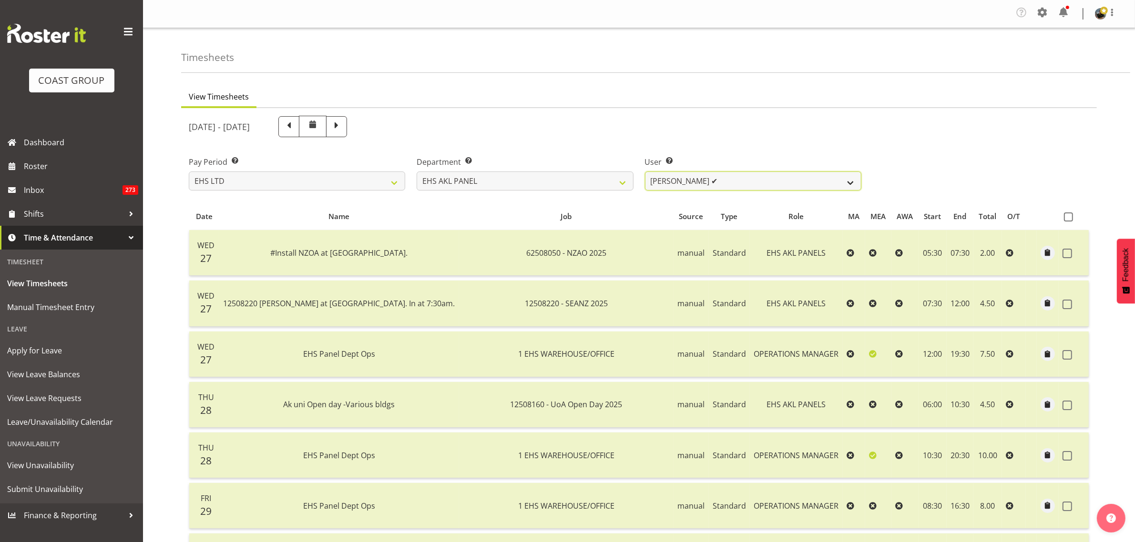
click at [852, 184] on select "Abe Denton ✔ Cameron Phillips ❌ Chad Phillips ❌ Emmett Denton ❌ Fiona Berghoffe…" at bounding box center [753, 181] width 216 height 19
select select "11285"
click at [645, 172] on select "Abe Denton ✔ Cameron Phillips ❌ Chad Phillips ❌ Emmett Denton ❌ Fiona Berghoffe…" at bounding box center [753, 181] width 216 height 19
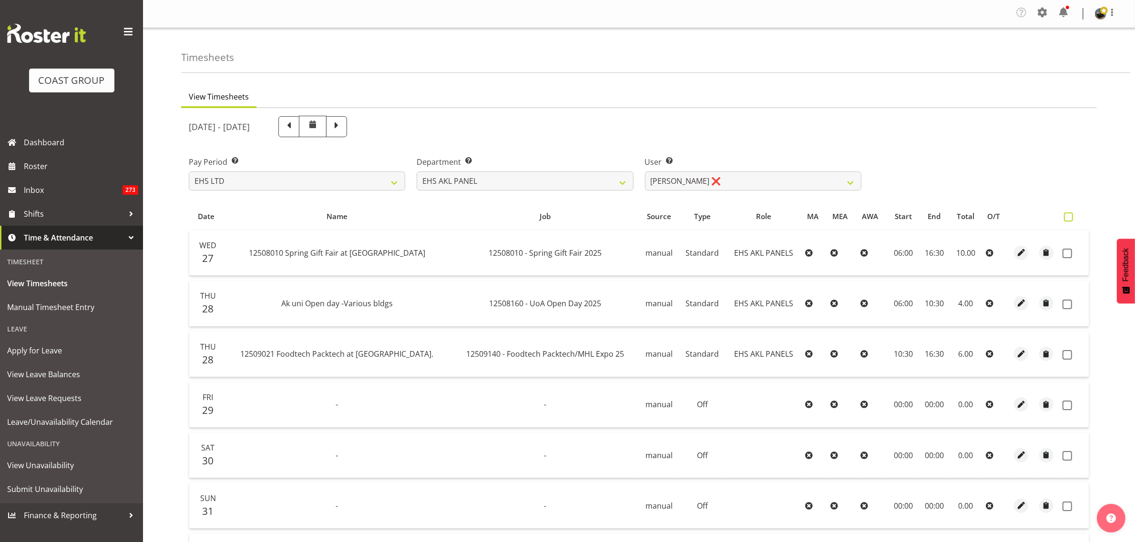
click at [1066, 218] on span at bounding box center [1068, 217] width 9 height 9
click at [1066, 218] on input "checkbox" at bounding box center [1067, 217] width 6 height 6
checkbox input "true"
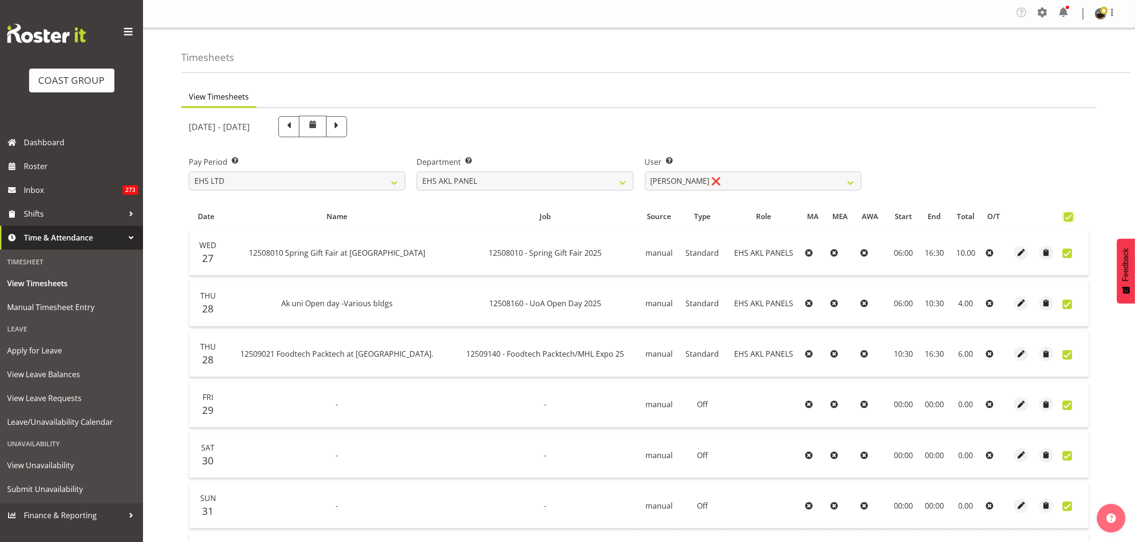
checkbox input "true"
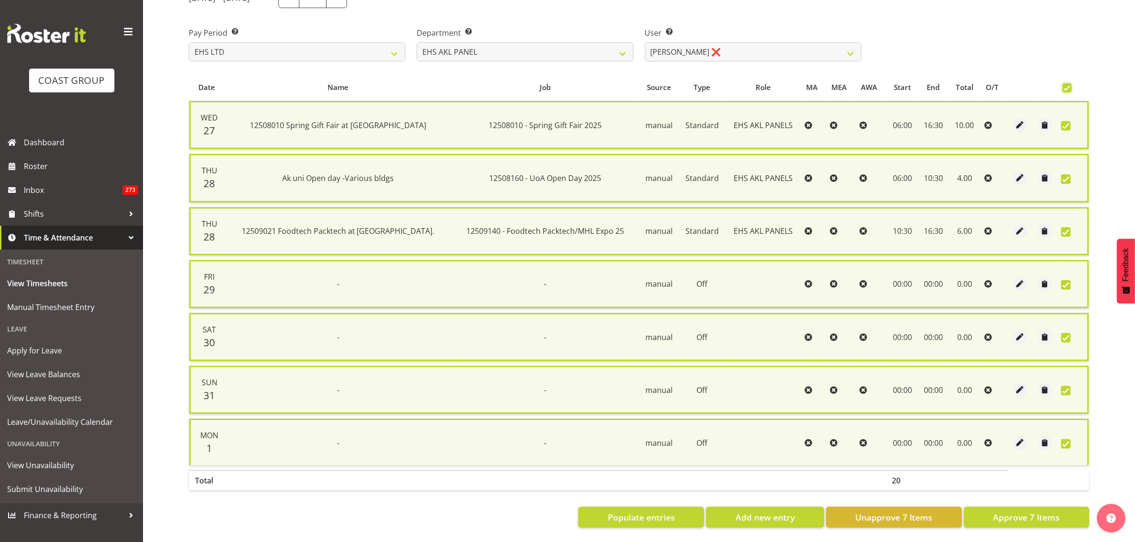
scroll to position [135, 0]
click at [1024, 511] on span "Approve 7 Items" at bounding box center [1026, 517] width 67 height 12
checkbox input "false"
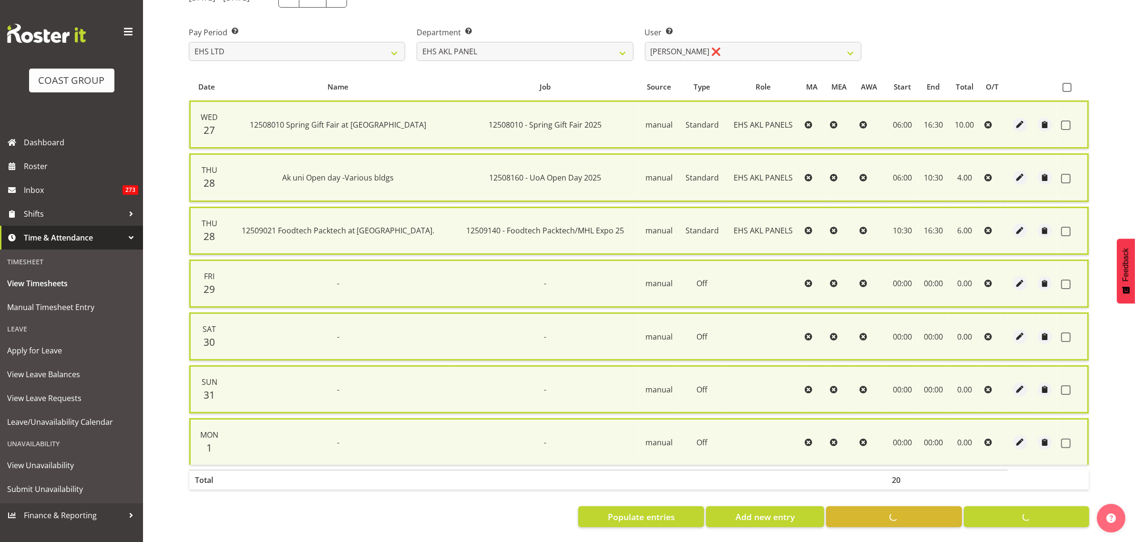
checkbox input "false"
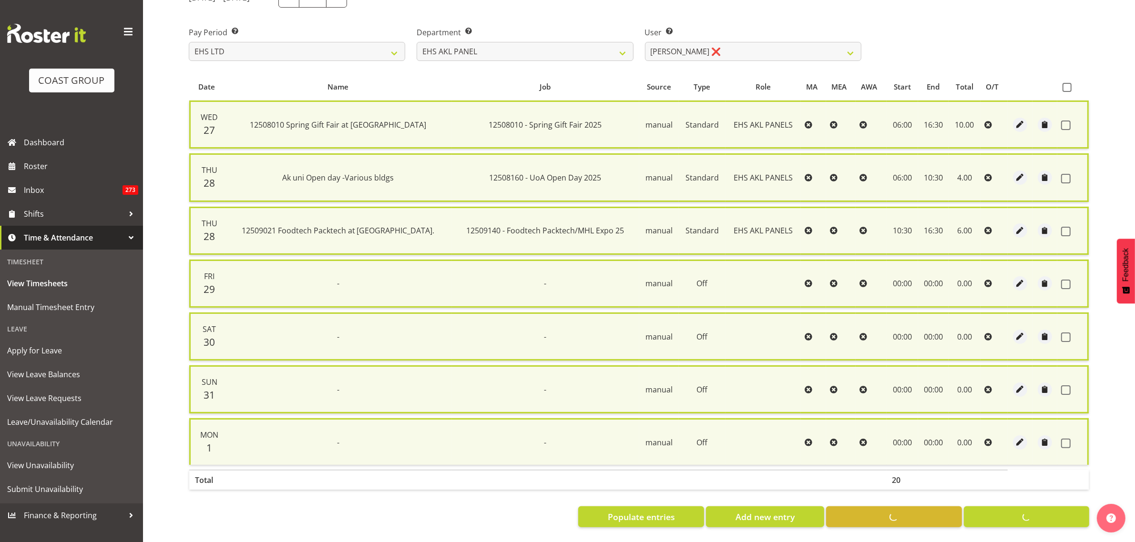
scroll to position [123, 0]
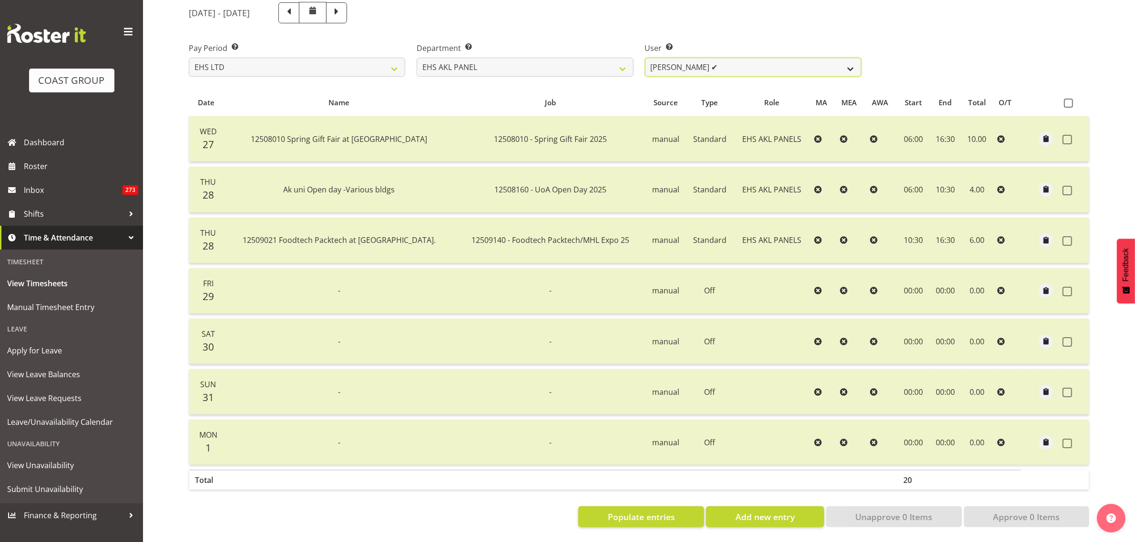
drag, startPoint x: 852, startPoint y: 60, endPoint x: 847, endPoint y: 66, distance: 7.4
click at [851, 60] on select "Abe Denton ✔ Cameron Phillips ✔ Chad Phillips ❌ Emmett Denton ❌ Fiona Berghoffe…" at bounding box center [753, 67] width 216 height 19
select select "11082"
click at [645, 58] on select "Abe Denton ✔ Cameron Phillips ✔ Chad Phillips ❌ Emmett Denton ❌ Fiona Berghoffe…" at bounding box center [753, 67] width 216 height 19
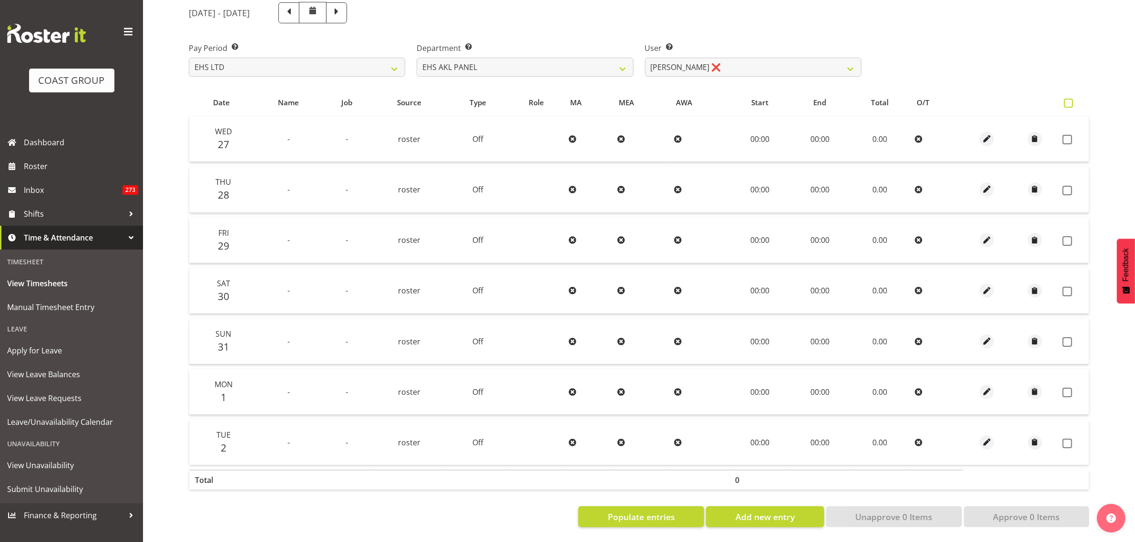
click at [1068, 99] on span at bounding box center [1068, 103] width 9 height 9
click at [1068, 100] on input "checkbox" at bounding box center [1067, 103] width 6 height 6
checkbox input "true"
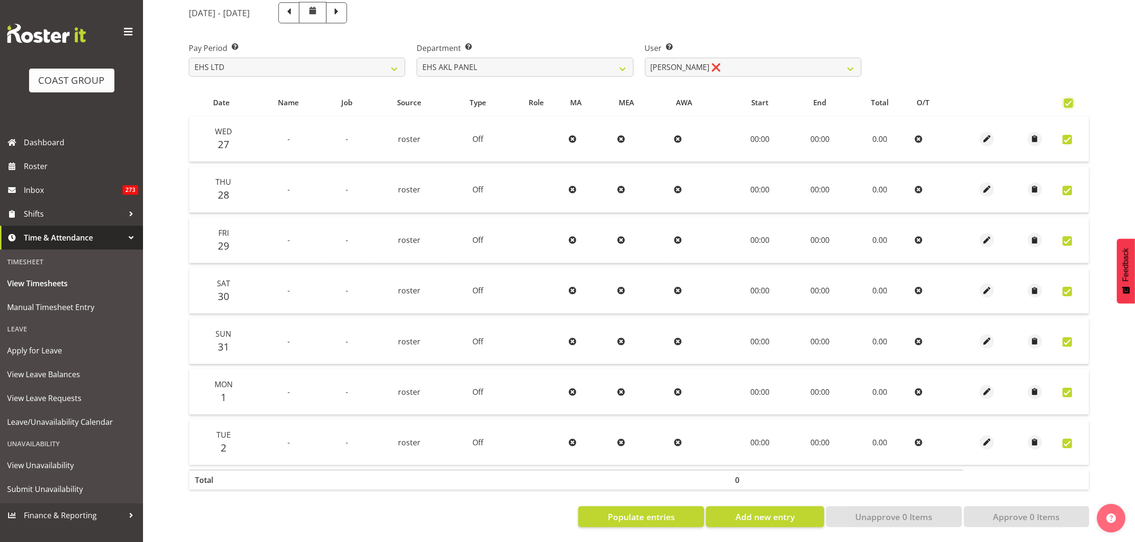
checkbox input "true"
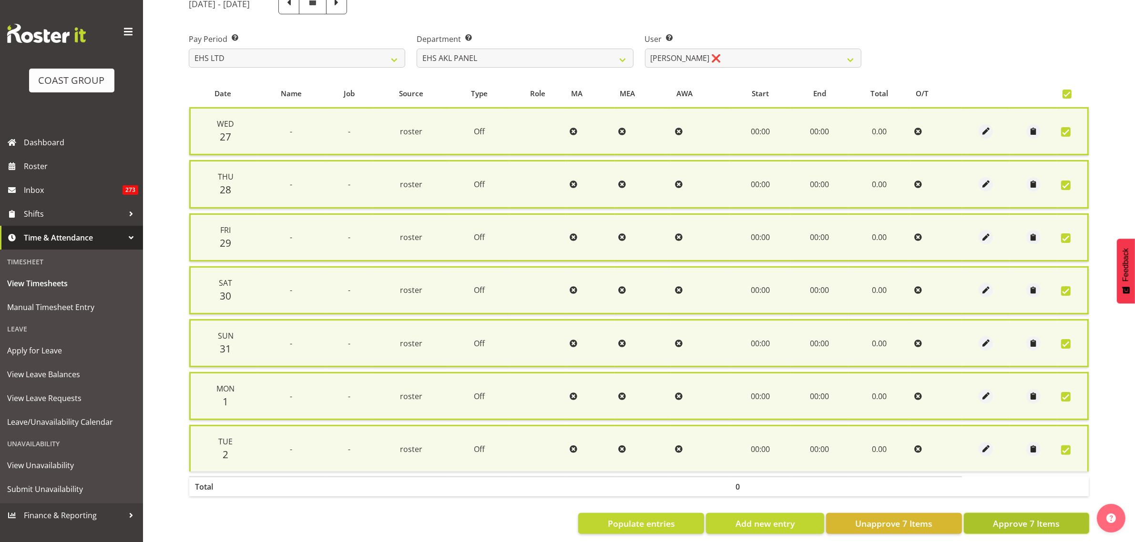
click at [1021, 523] on span "Approve 7 Items" at bounding box center [1026, 523] width 67 height 12
checkbox input "false"
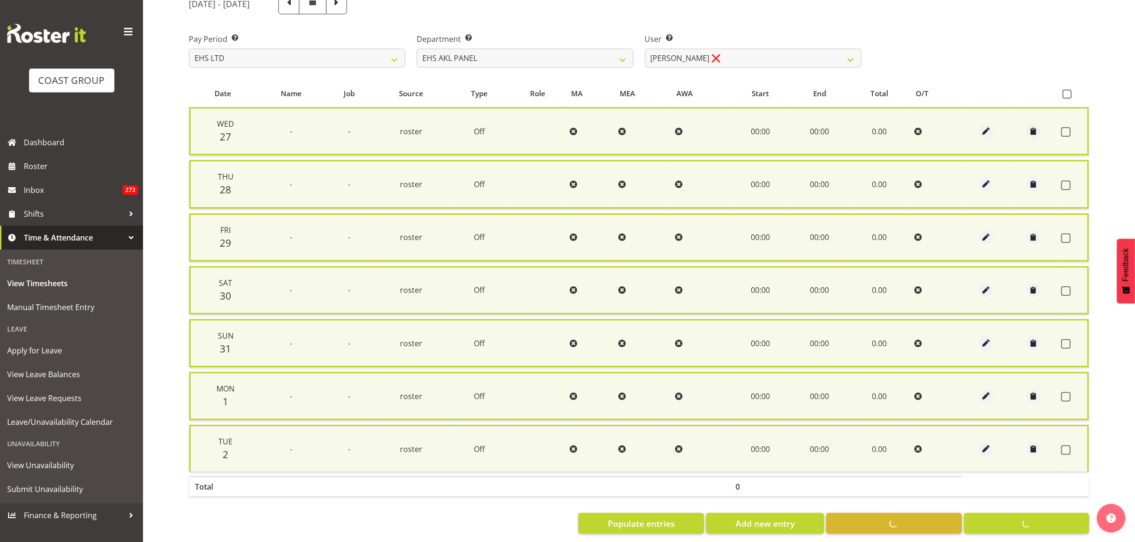
checkbox input "false"
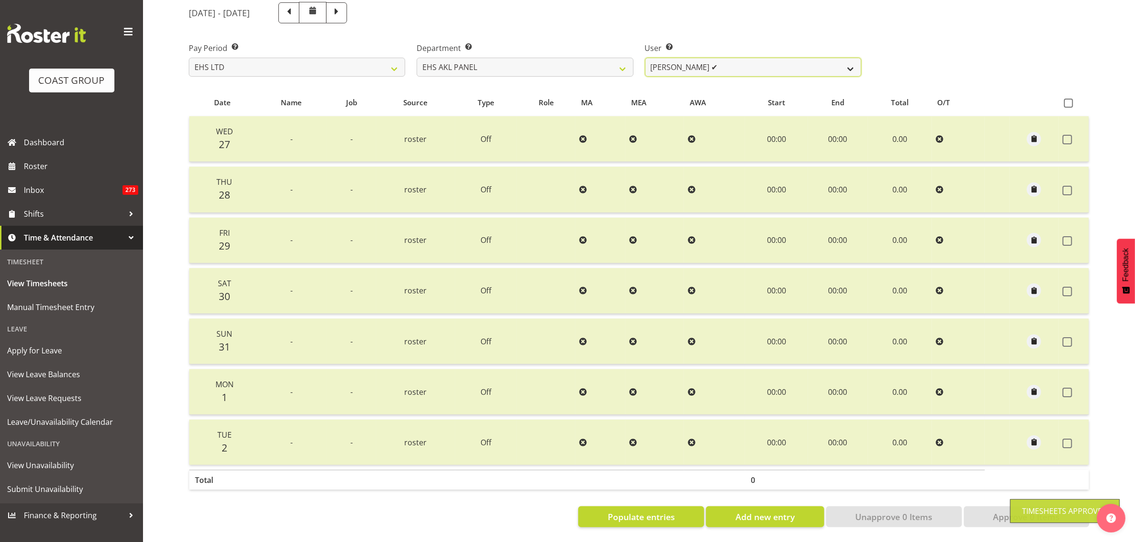
click at [853, 60] on select "Abe Denton ✔ Cameron Phillips ✔ Chad Phillips ✔ Emmett Denton ❌ Fiona Berghoffe…" at bounding box center [753, 67] width 216 height 19
select select "11286"
click at [645, 58] on select "Abe Denton ✔ Cameron Phillips ✔ Chad Phillips ✔ Emmett Denton ❌ Fiona Berghoffe…" at bounding box center [753, 67] width 216 height 19
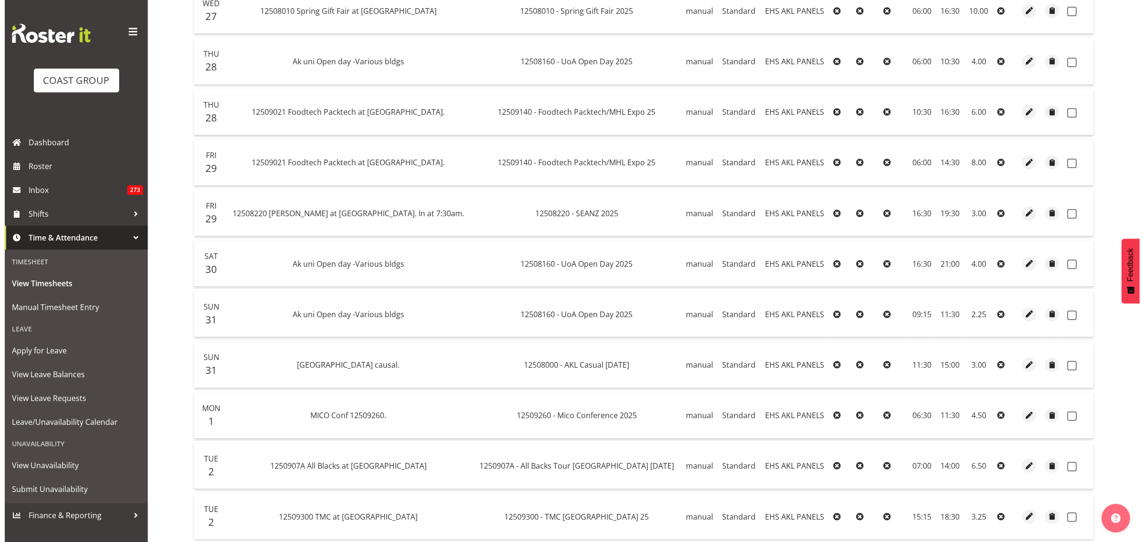
scroll to position [302, 0]
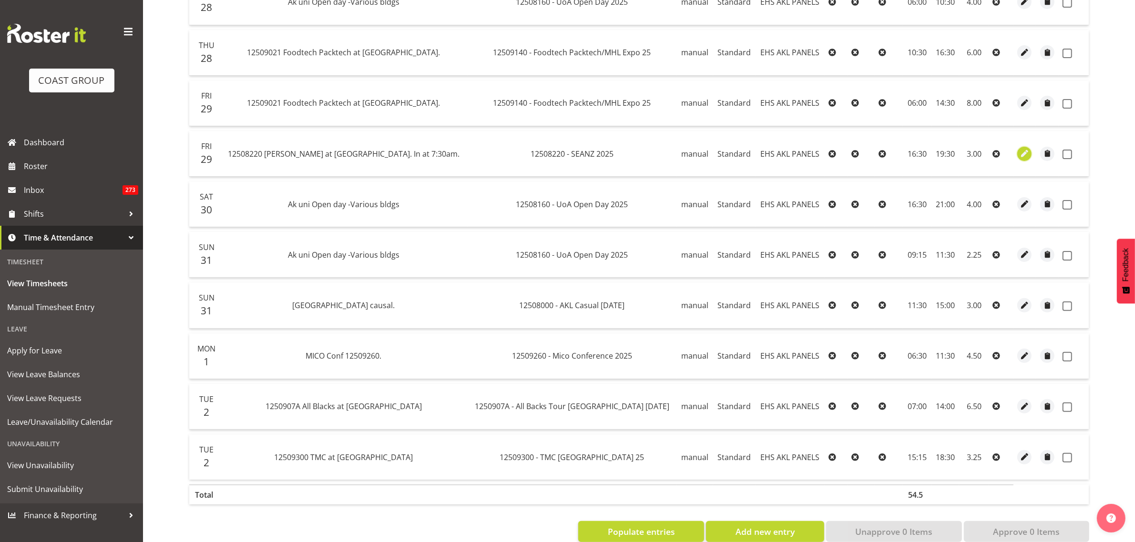
click at [1020, 153] on span "button" at bounding box center [1024, 153] width 11 height 11
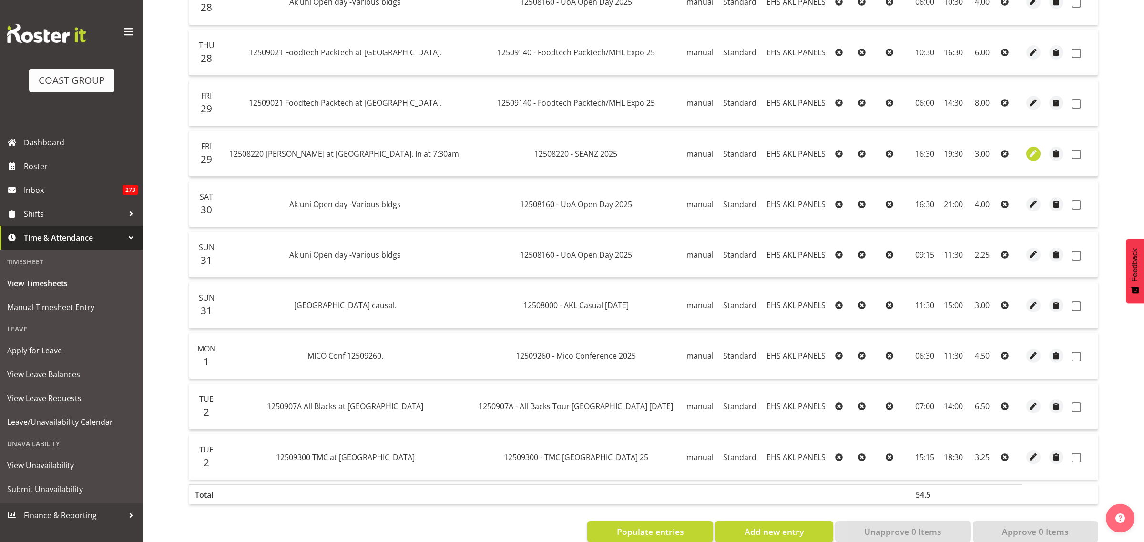
select select "Standard"
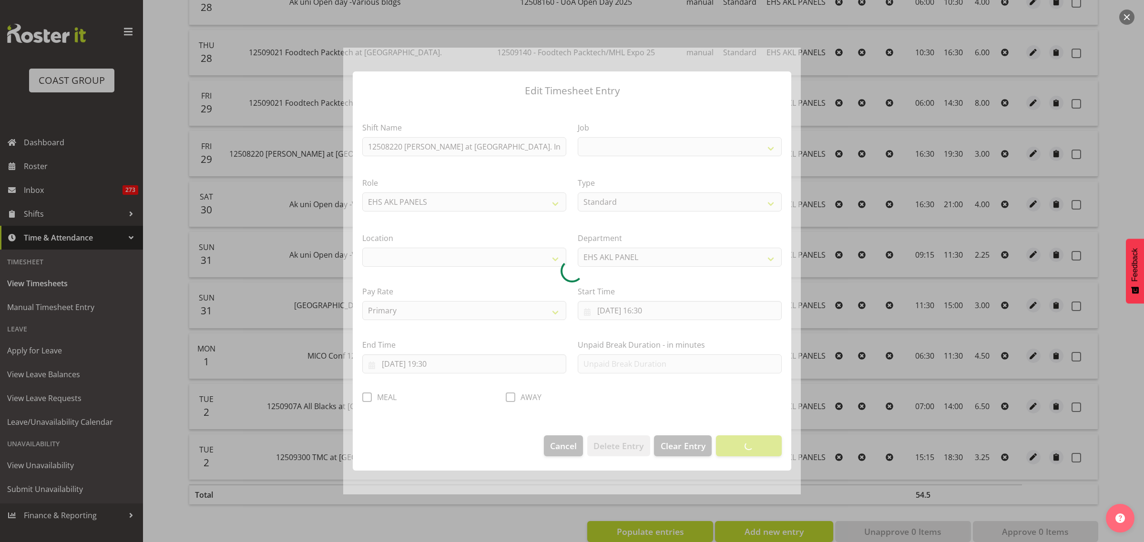
select select
select select "10251"
select select "35"
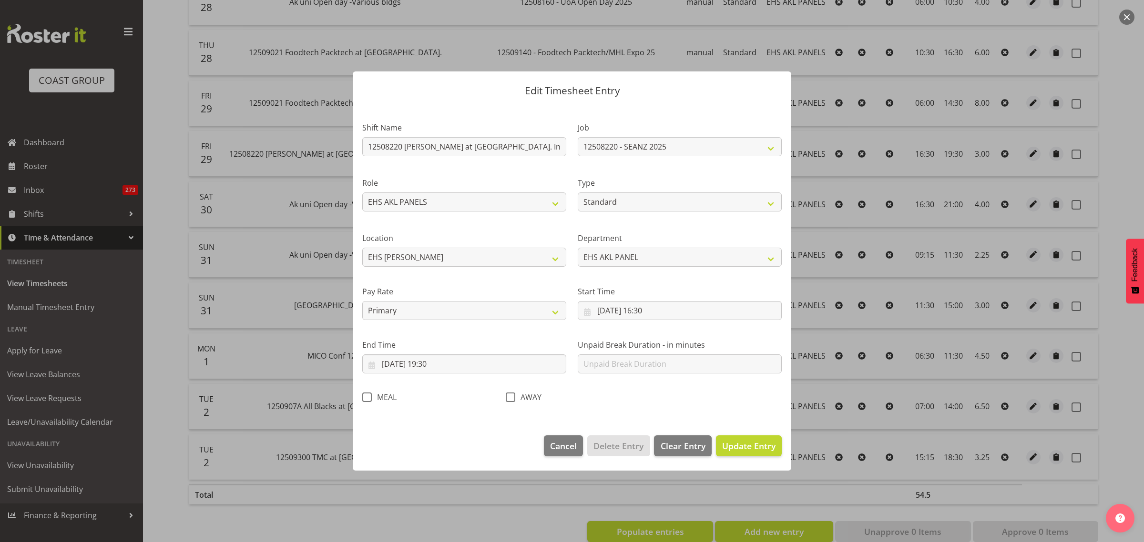
click at [367, 397] on span at bounding box center [367, 398] width 10 height 10
click at [367, 397] on input "MEAL" at bounding box center [365, 398] width 6 height 6
checkbox input "true"
click at [737, 446] on span "Update Entry" at bounding box center [748, 445] width 53 height 11
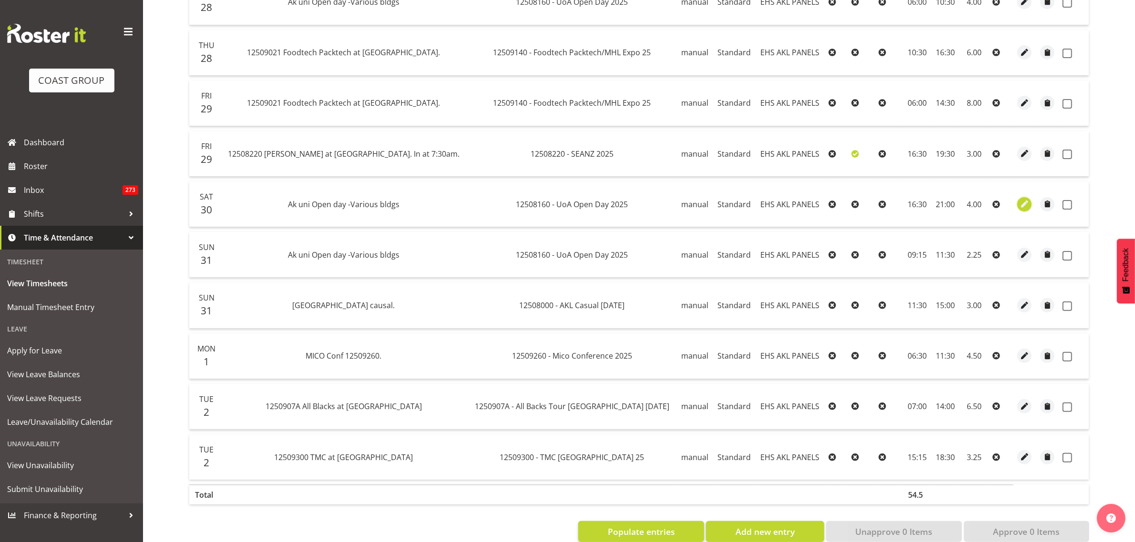
click at [1019, 208] on span "button" at bounding box center [1024, 204] width 11 height 11
select select "Standard"
select select "7"
select select "2025"
select select "21"
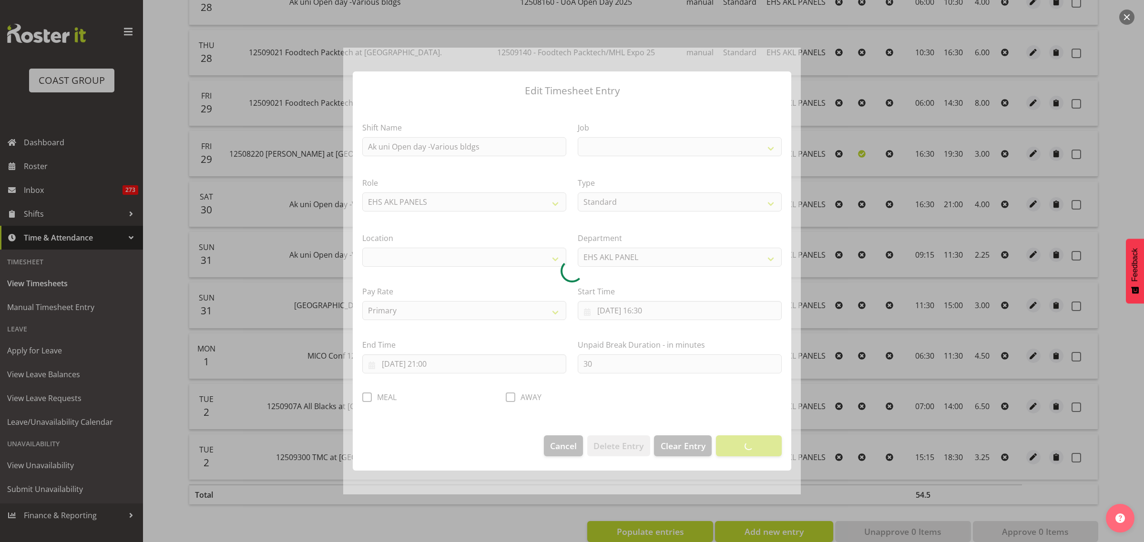
select select
select select "9993"
select select "35"
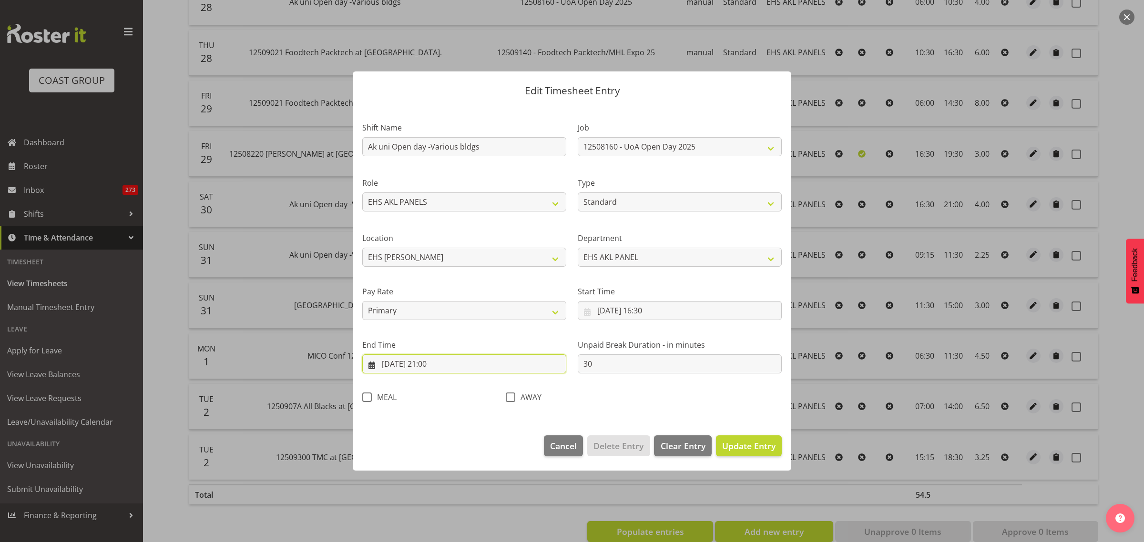
click at [477, 365] on input "[DATE] 21:00" at bounding box center [464, 364] width 204 height 19
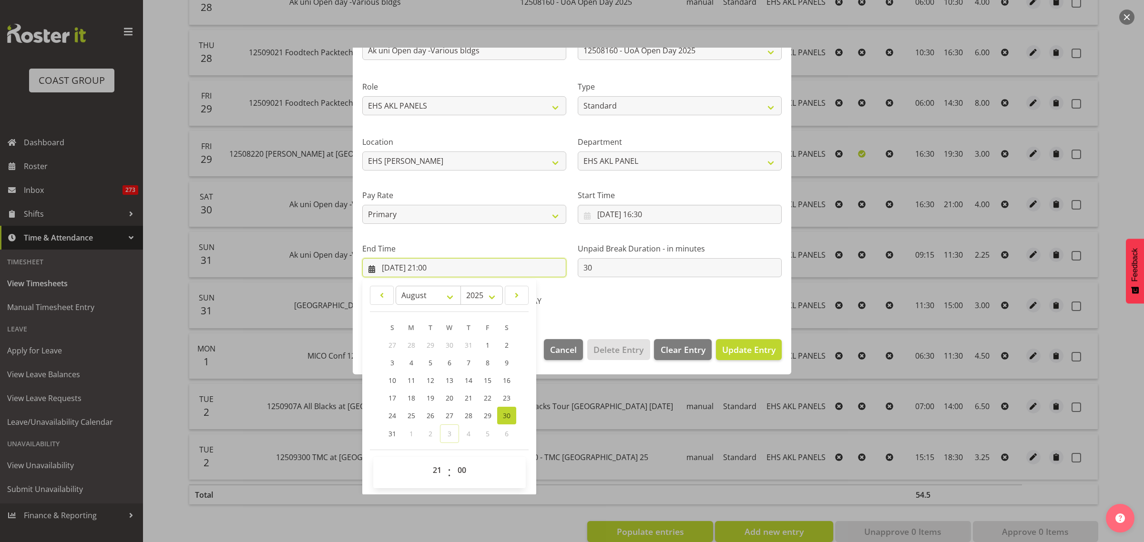
scroll to position [97, 0]
click at [462, 469] on select "00 01 02 03 04 05 06 07 08 09 10 11 12 13 14 15 16 17 18 19 20 21 22 23 24 25 2…" at bounding box center [462, 469] width 21 height 19
select select "30"
click at [452, 460] on select "00 01 02 03 04 05 06 07 08 09 10 11 12 13 14 15 16 17 18 19 20 21 22 23 24 25 2…" at bounding box center [462, 469] width 21 height 19
type input "[DATE] 21:30"
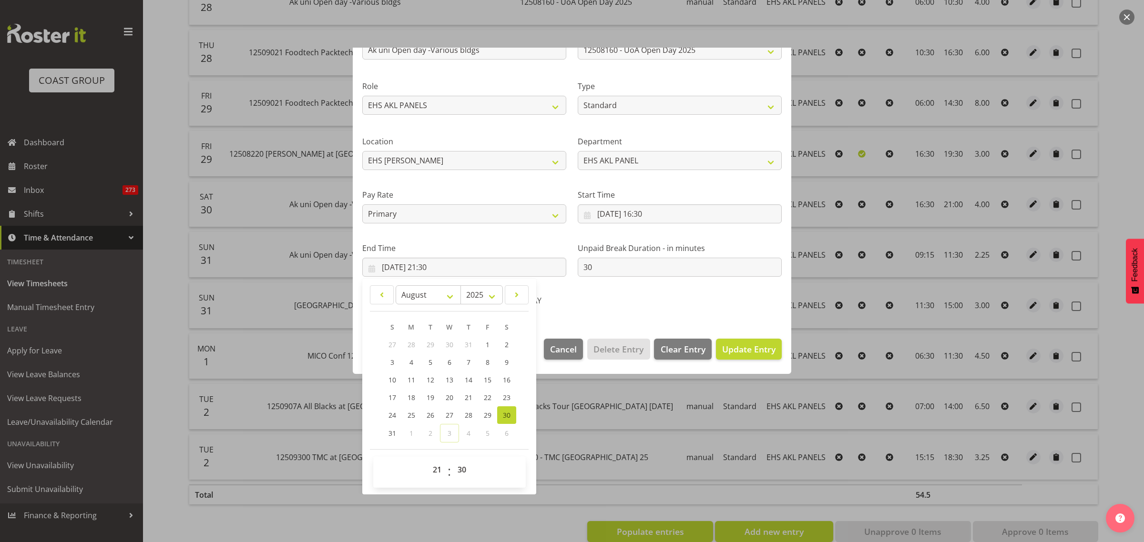
click at [611, 293] on div "AWAY" at bounding box center [571, 298] width 143 height 31
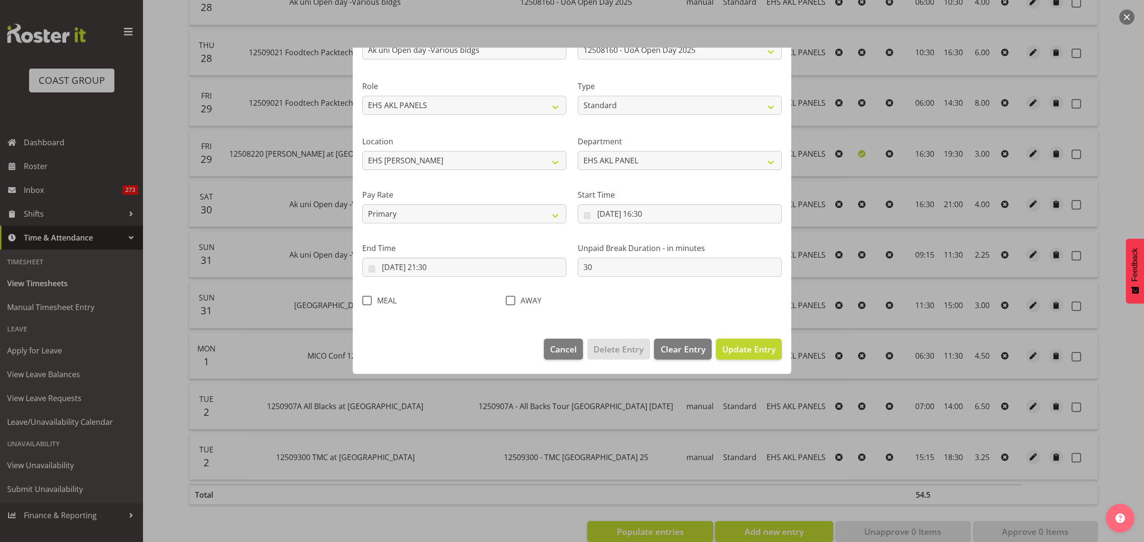
scroll to position [0, 0]
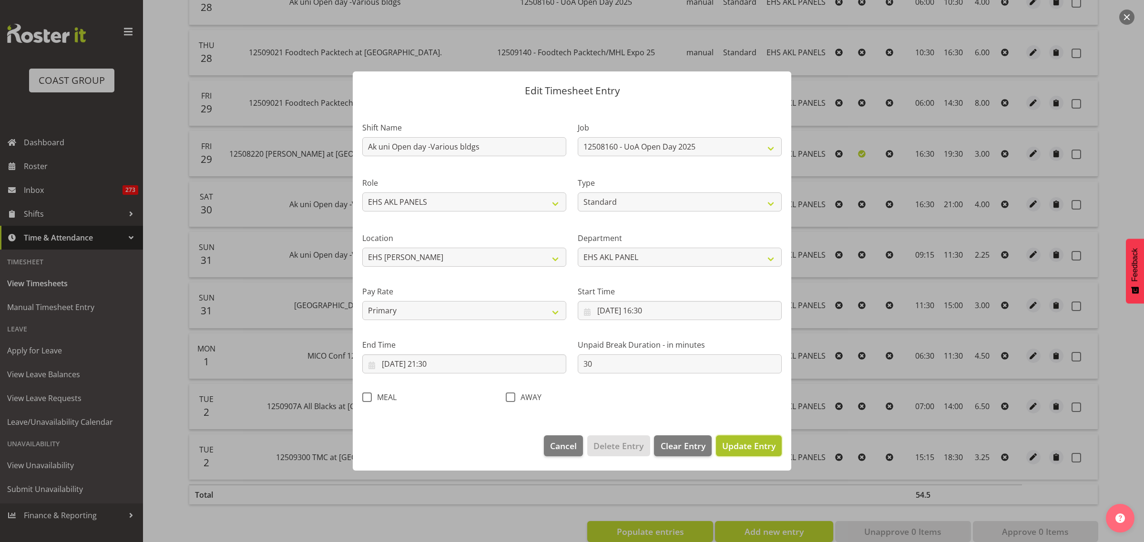
click at [738, 446] on span "Update Entry" at bounding box center [748, 445] width 53 height 11
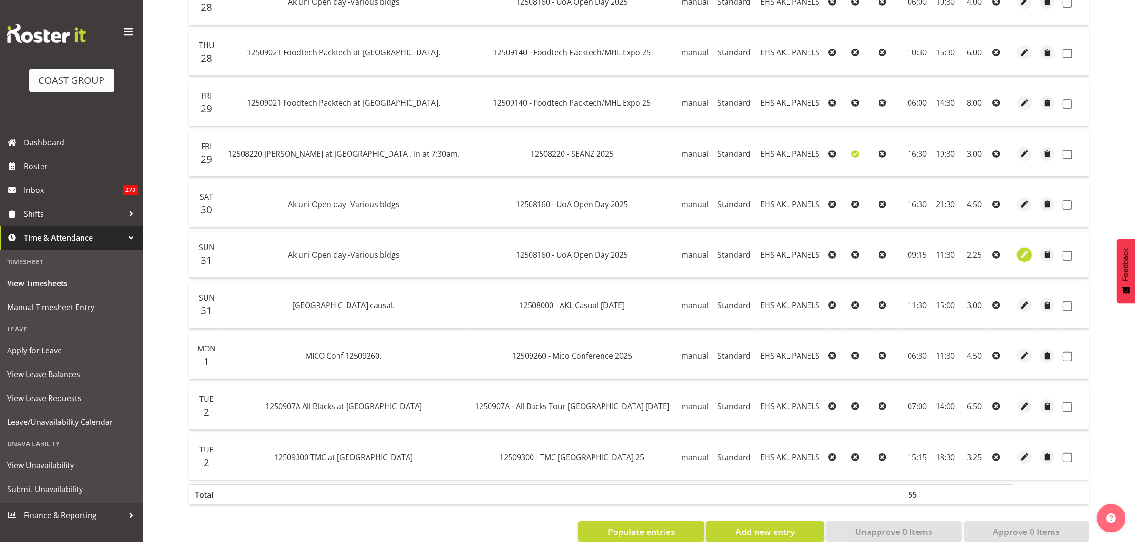
click at [1019, 255] on span "button" at bounding box center [1024, 254] width 11 height 11
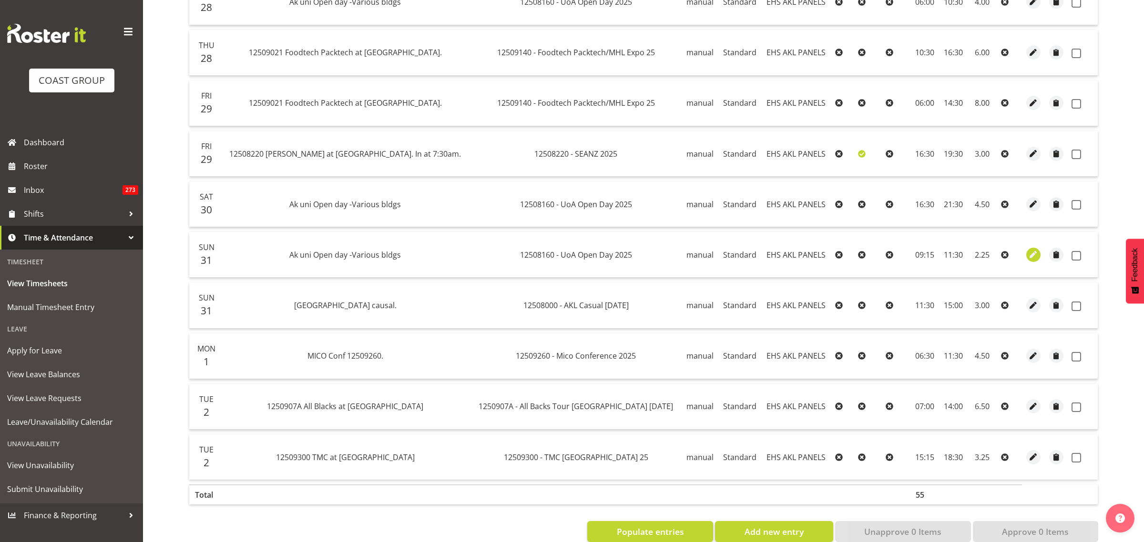
select select "Standard"
select select "7"
select select "2025"
select select "9"
select select "15"
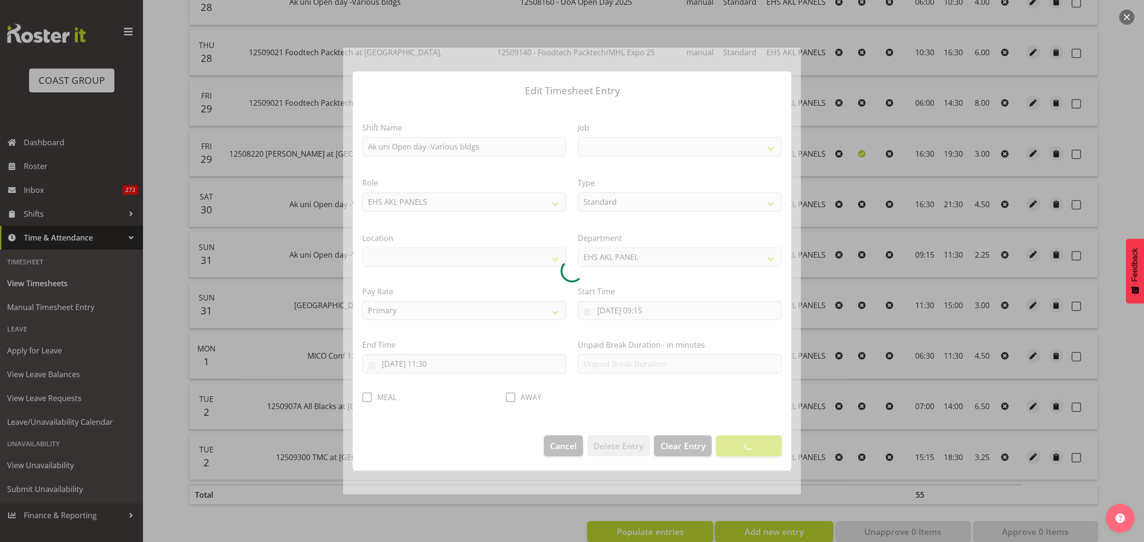
select select
select select "9993"
select select "35"
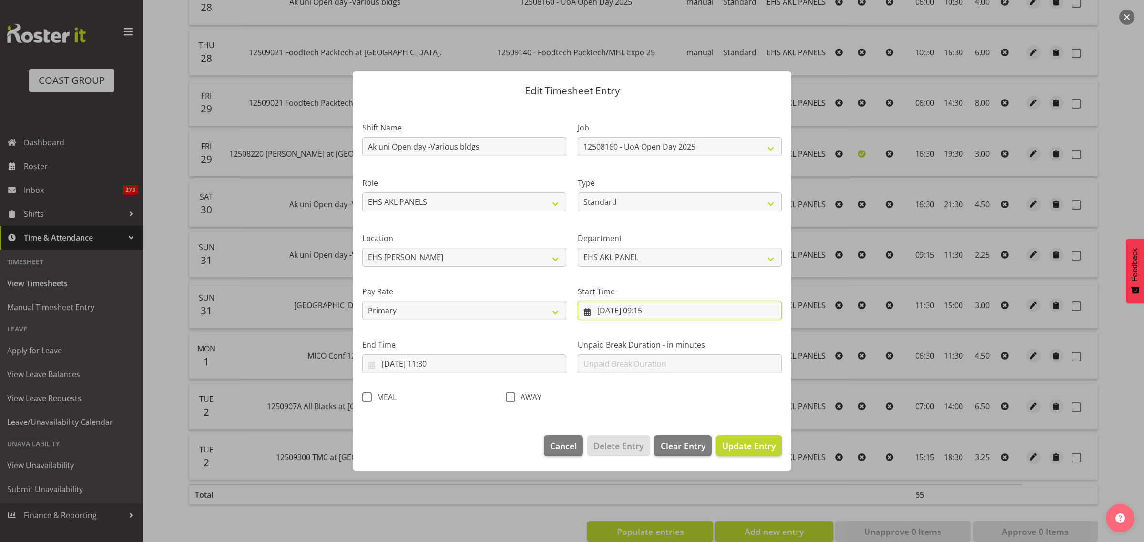
click at [709, 318] on input "[DATE] 09:15" at bounding box center [680, 310] width 204 height 19
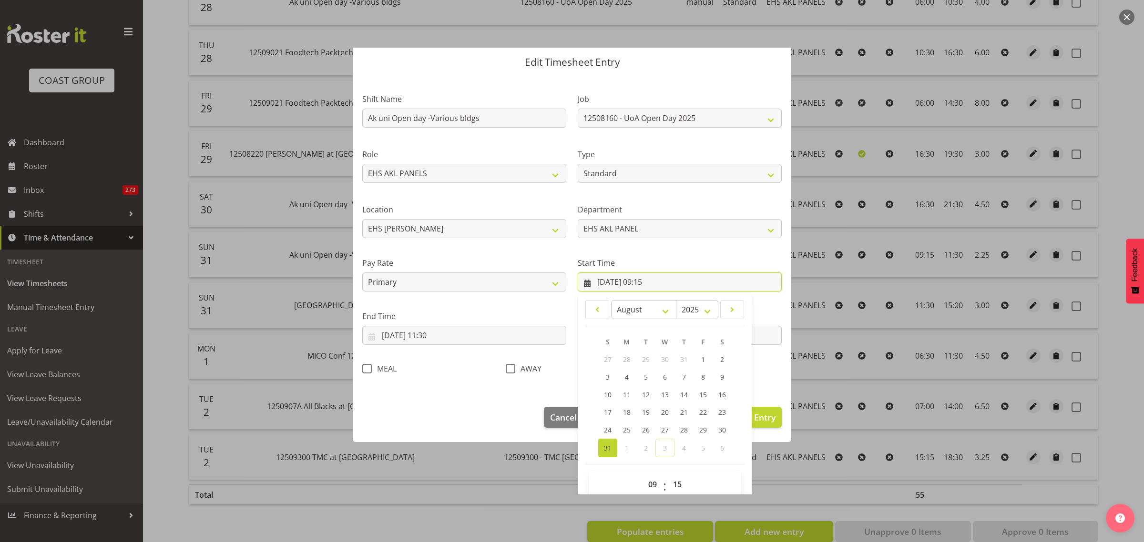
scroll to position [43, 0]
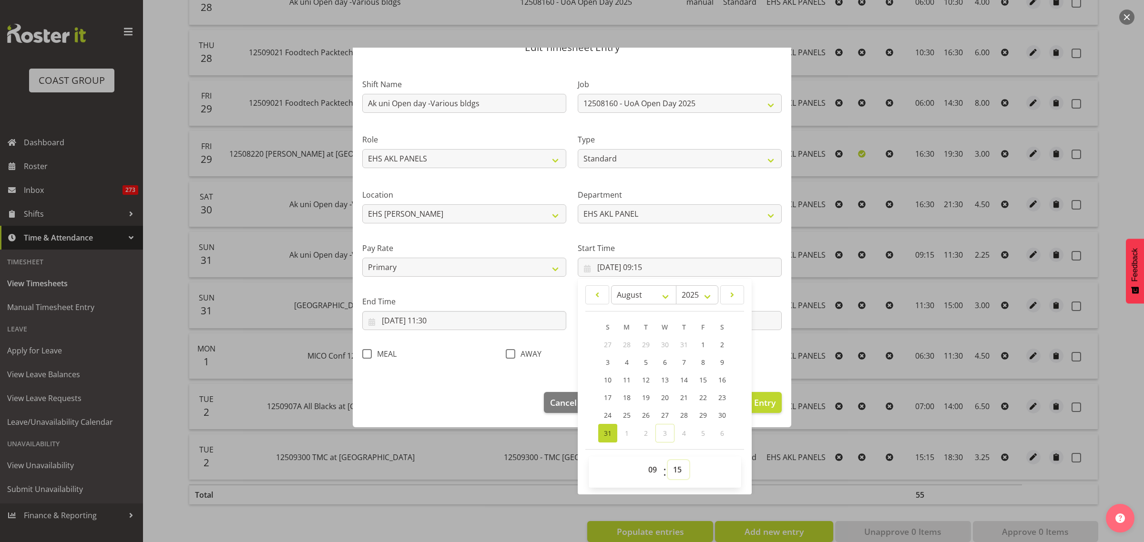
click at [671, 472] on select "00 01 02 03 04 05 06 07 08 09 10 11 12 13 14 15 16 17 18 19 20 21 22 23 24 25 2…" at bounding box center [678, 469] width 21 height 19
select select "0"
click at [668, 460] on select "00 01 02 03 04 05 06 07 08 09 10 11 12 13 14 15 16 17 18 19 20 21 22 23 24 25 2…" at bounding box center [678, 469] width 21 height 19
type input "[DATE] 09:00"
click at [760, 408] on span "Update Entry" at bounding box center [748, 402] width 53 height 11
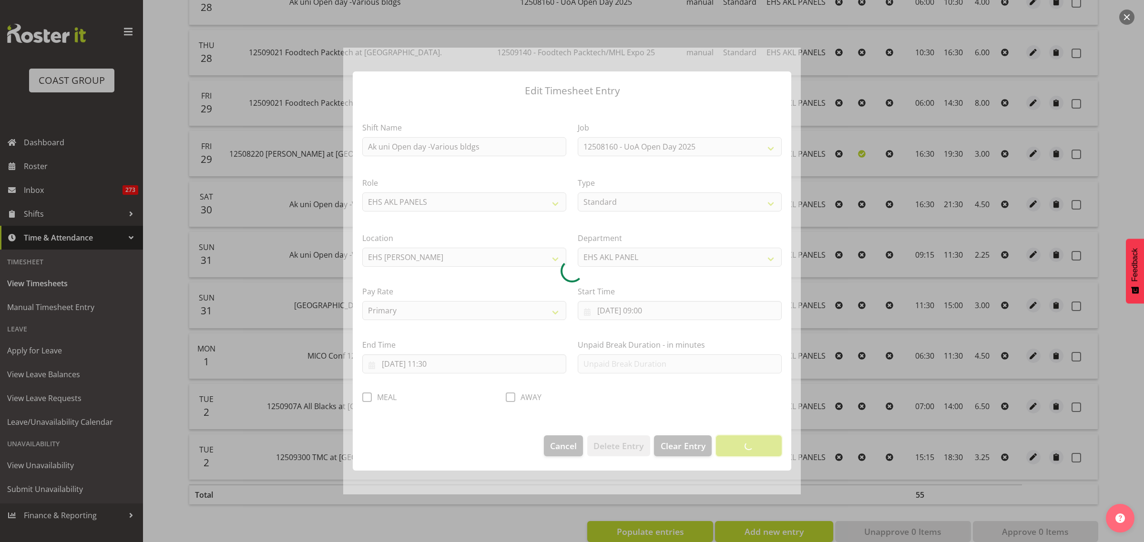
scroll to position [0, 0]
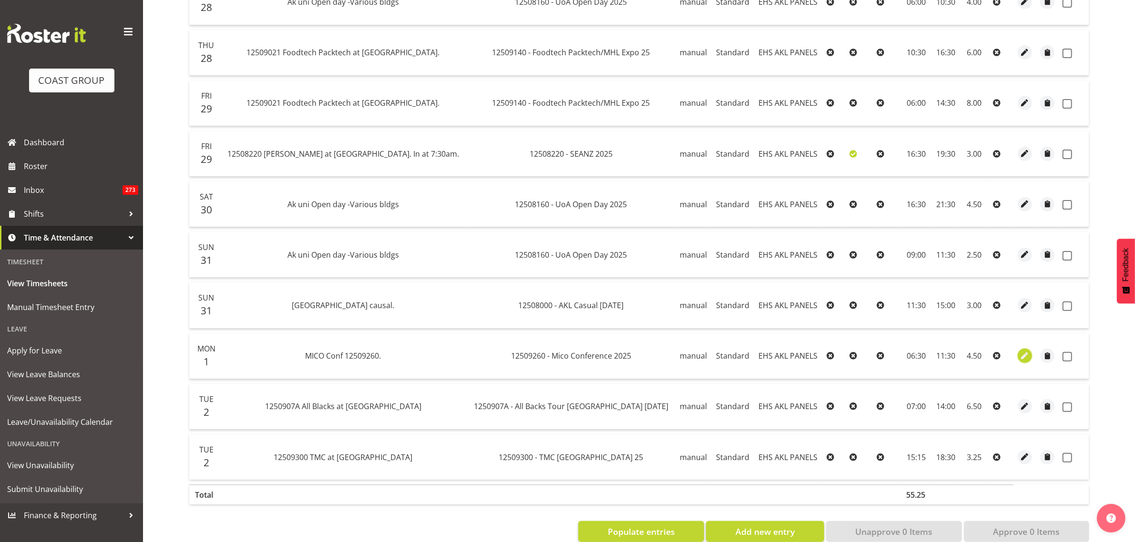
click at [1020, 356] on span "button" at bounding box center [1024, 356] width 11 height 11
select select "Standard"
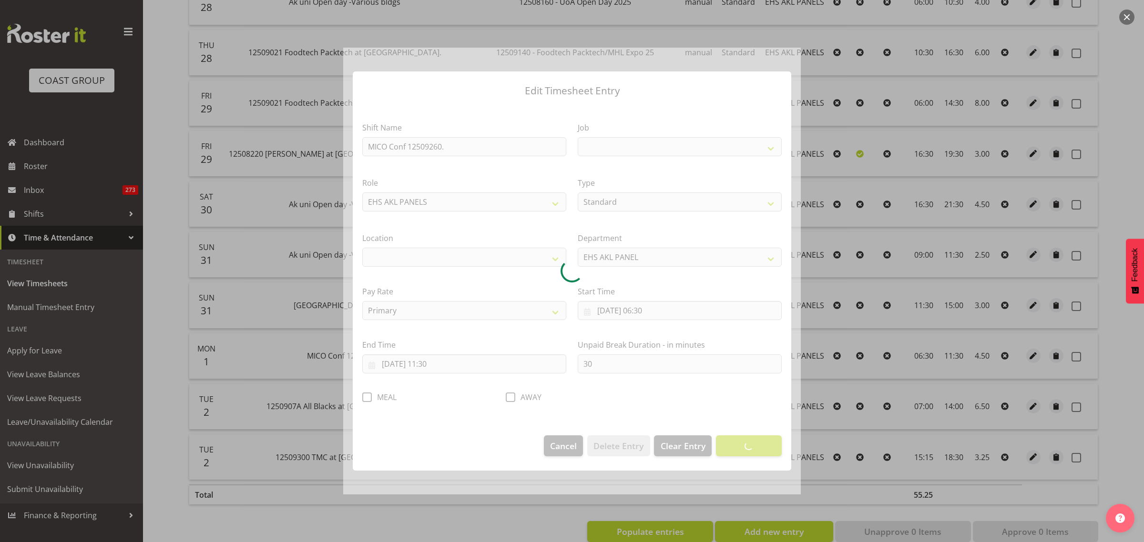
select select
select select "10275"
select select "35"
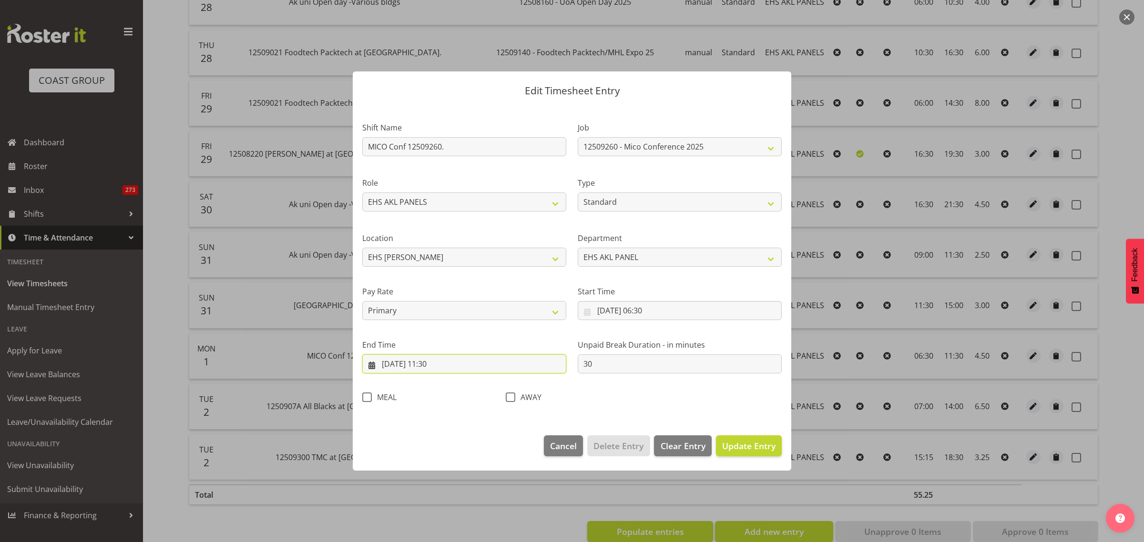
click at [479, 368] on input "01/09/2025, 11:30" at bounding box center [464, 364] width 204 height 19
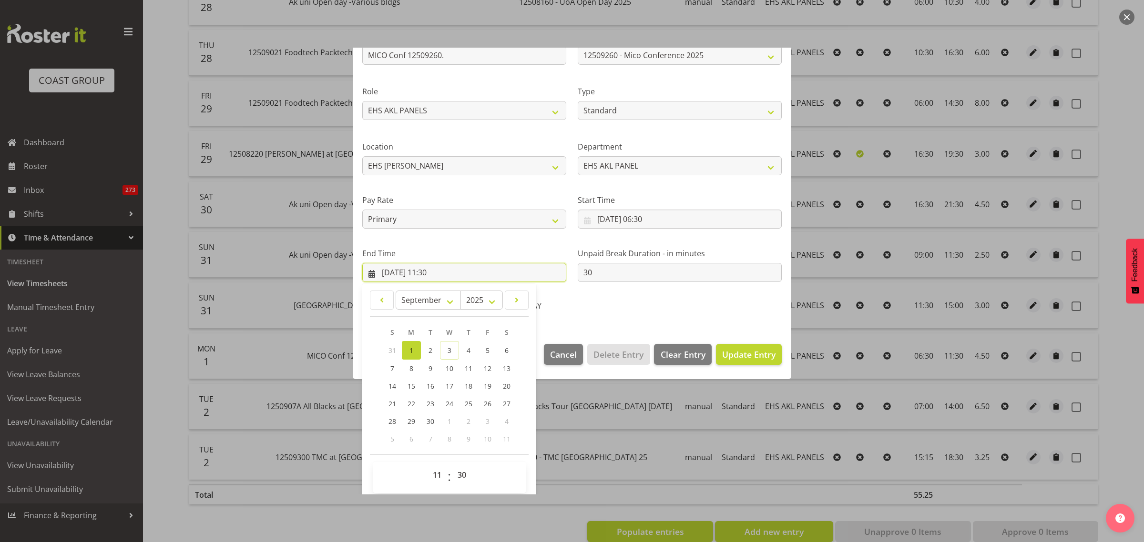
scroll to position [97, 0]
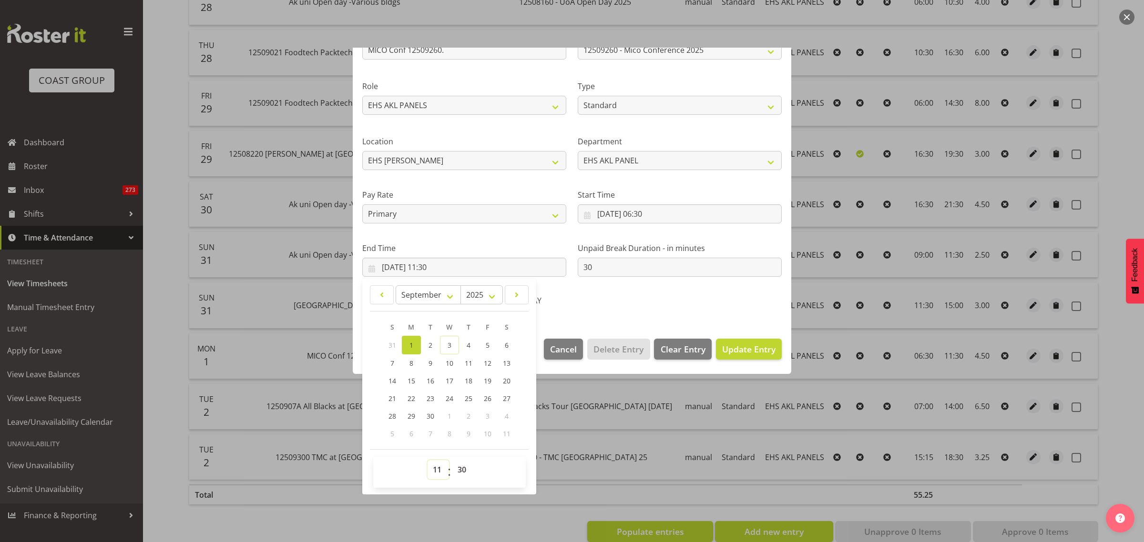
click at [435, 470] on select "00 01 02 03 04 05 06 07 08 09 10 11 12 13 14 15 16 17 18 19 20 21 22 23" at bounding box center [437, 469] width 21 height 19
select select "12"
click at [427, 460] on select "00 01 02 03 04 05 06 07 08 09 10 11 12 13 14 15 16 17 18 19 20 21 22 23" at bounding box center [437, 469] width 21 height 19
type input "01/09/2025, 12:30"
click at [616, 306] on div "AWAY" at bounding box center [572, 302] width 132 height 12
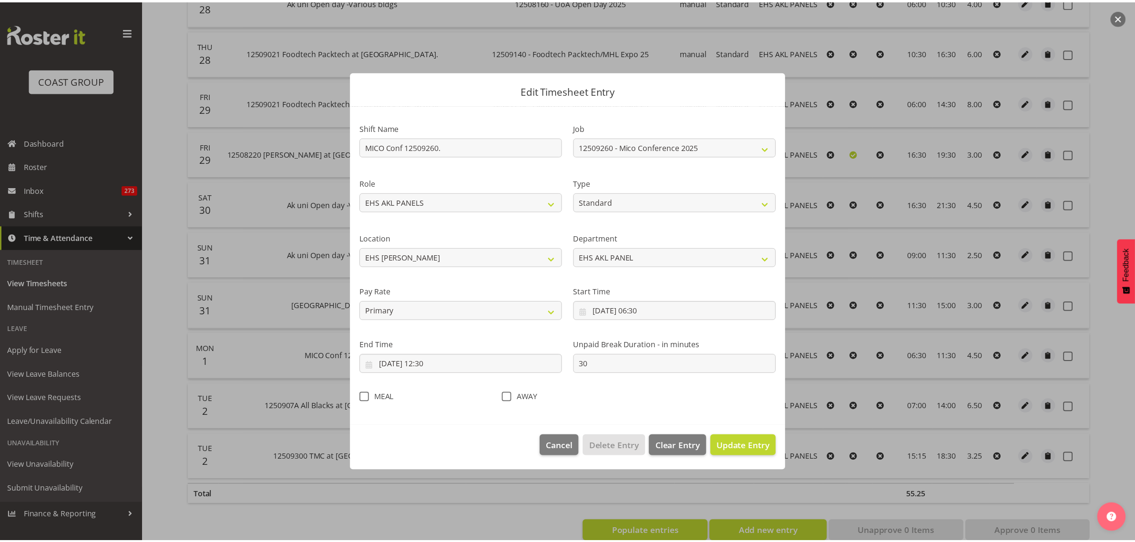
scroll to position [0, 0]
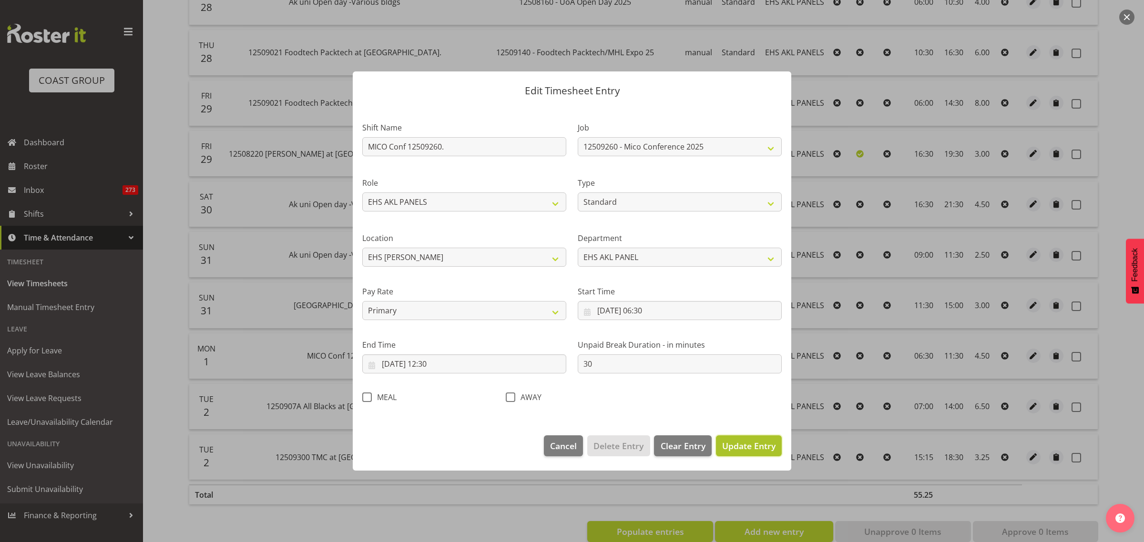
click at [757, 447] on span "Update Entry" at bounding box center [748, 445] width 53 height 11
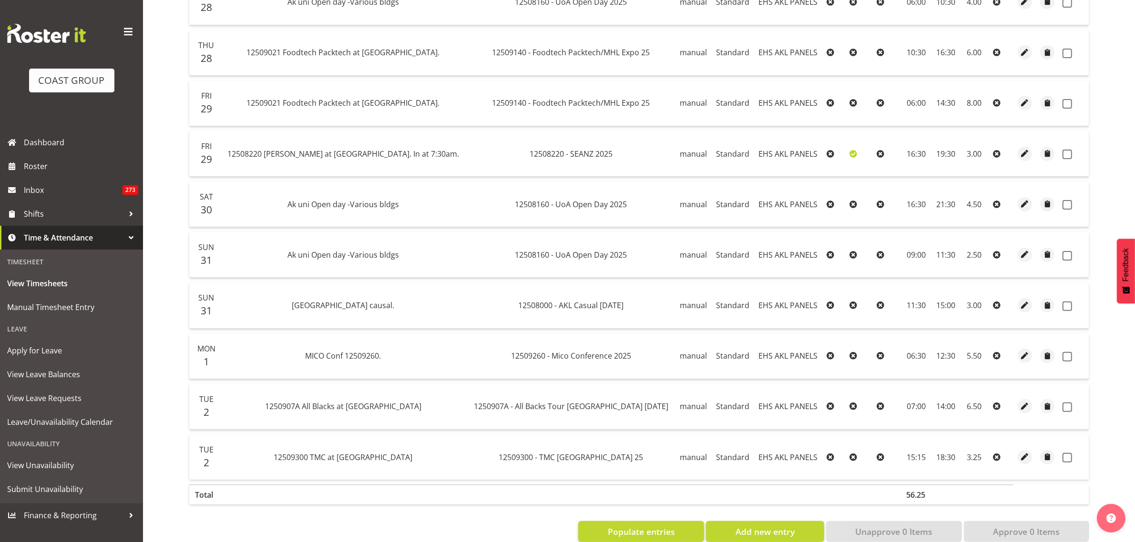
scroll to position [326, 0]
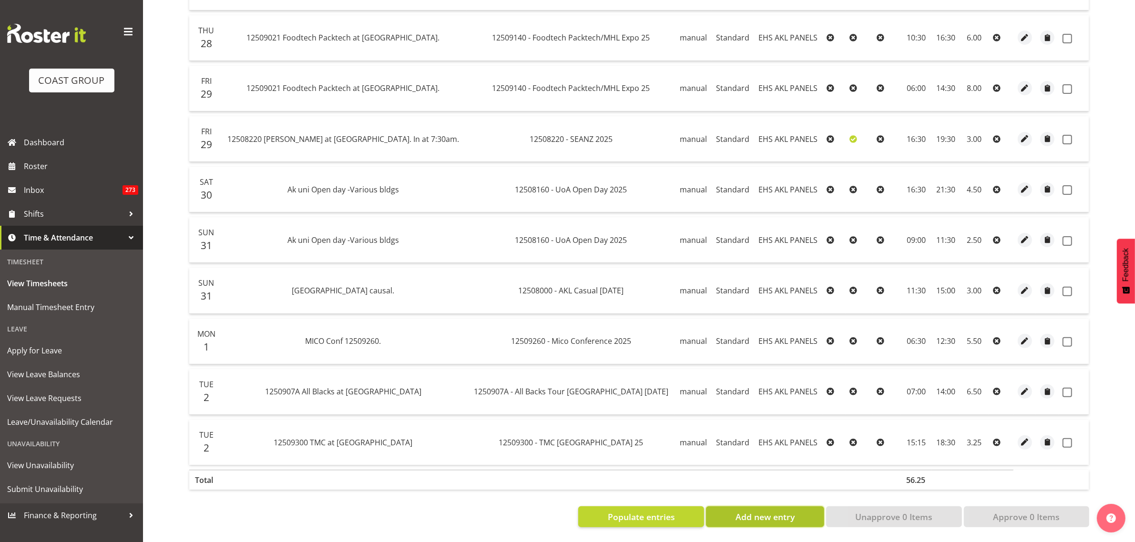
click at [765, 511] on span "Add new entry" at bounding box center [764, 517] width 59 height 12
select select
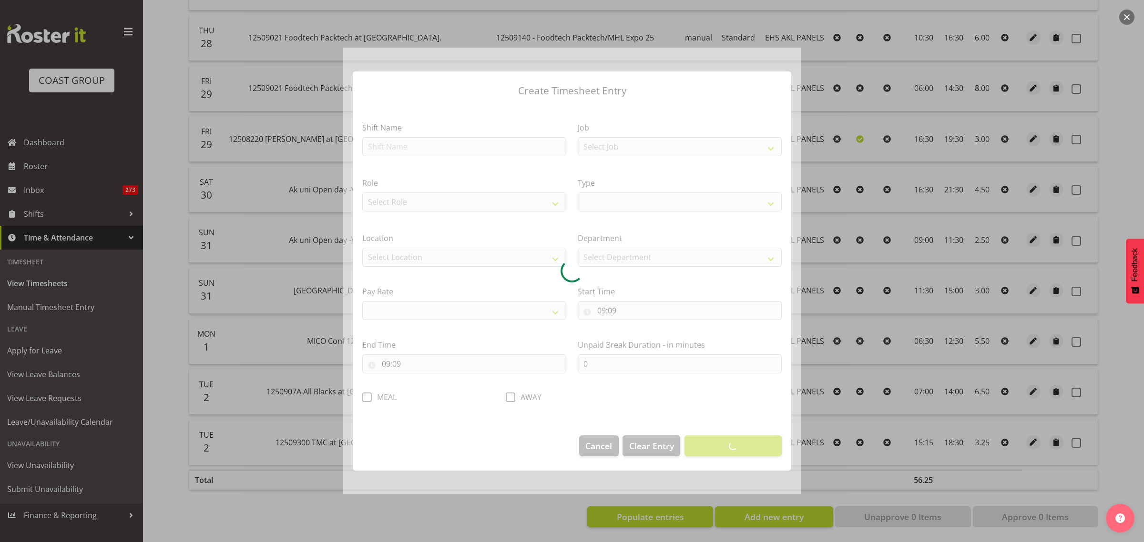
select select
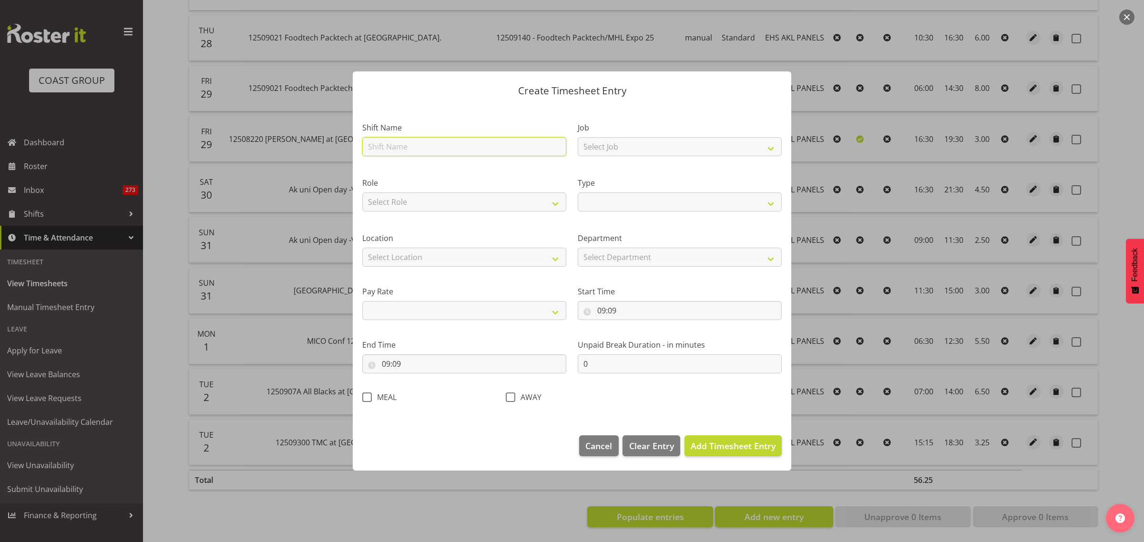
click at [437, 144] on input "text" at bounding box center [464, 146] width 204 height 19
type input "e"
select select
type input "eh"
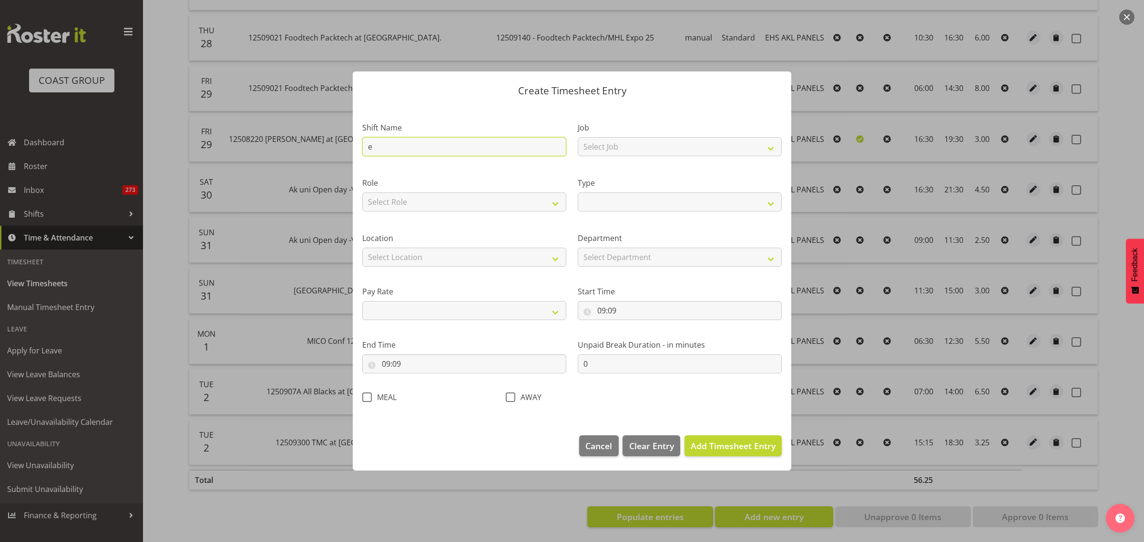
select select
type input "ehs"
select select
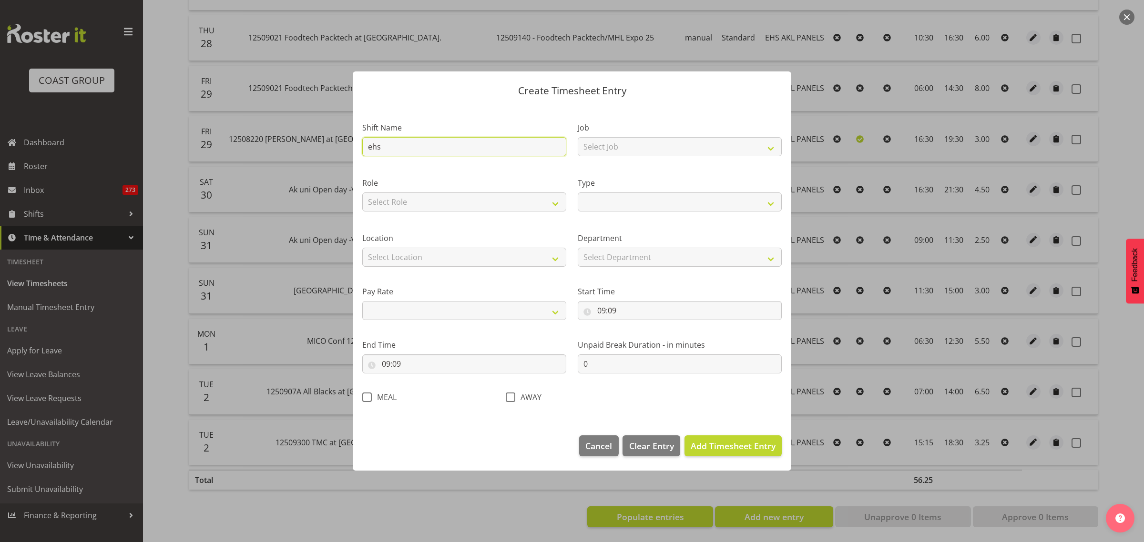
type input "ehs"
select select
type input "EHS Panel Dept Warehouse"
select select
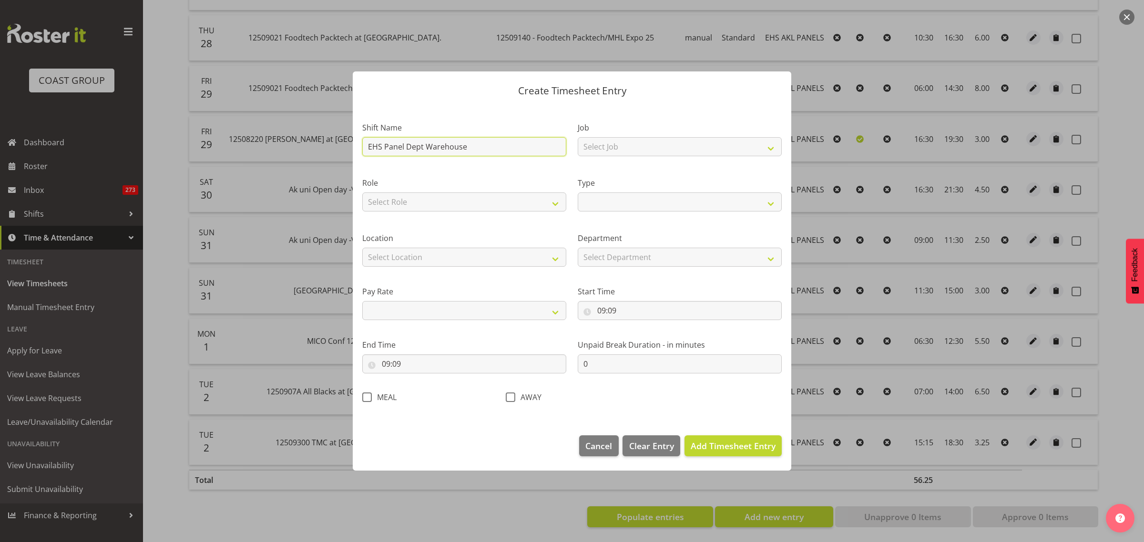
select select
click at [770, 151] on select "Select Job 1 Carlton Events 1 Carlton Hamilton 1 Carlton Wellington 1 EHS WAREH…" at bounding box center [680, 146] width 204 height 19
select select "69"
click at [578, 137] on select "Select Job 1 Carlton Events 1 Carlton Hamilton 1 Carlton Wellington 1 EHS WAREH…" at bounding box center [680, 146] width 204 height 19
select select
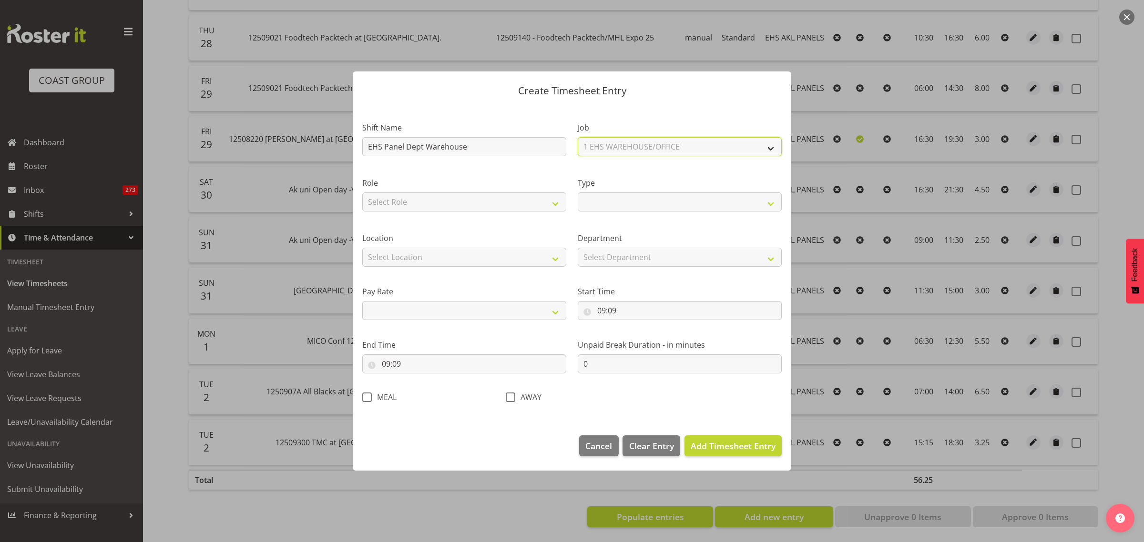
select select
click at [556, 203] on select "Select Role EHS AKL PANELS EHS AKL CARPET" at bounding box center [464, 202] width 204 height 19
select select "188"
click at [362, 193] on select "Select Role EHS AKL PANELS EHS AKL CARPET" at bounding box center [464, 202] width 204 height 19
select select
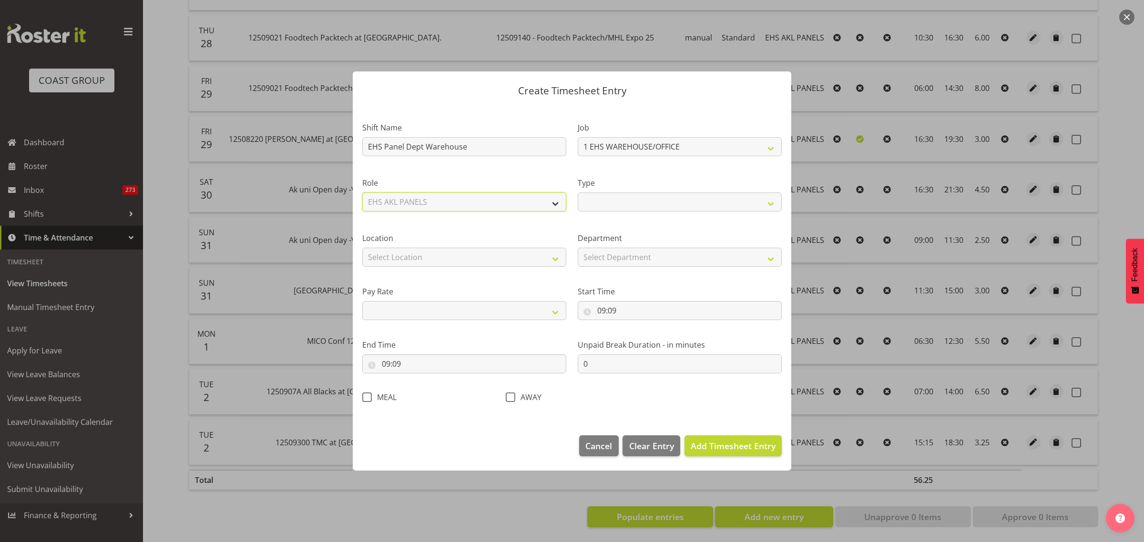
select select
click at [772, 201] on select "Off Standard Public Holiday Public Holiday (Worked) Day In Lieu Annual Leave Si…" at bounding box center [680, 202] width 204 height 19
select select "Standard"
click at [578, 193] on select "Off Standard Public Holiday Public Holiday (Worked) Day In Lieu Annual Leave Si…" at bounding box center [680, 202] width 204 height 19
select select
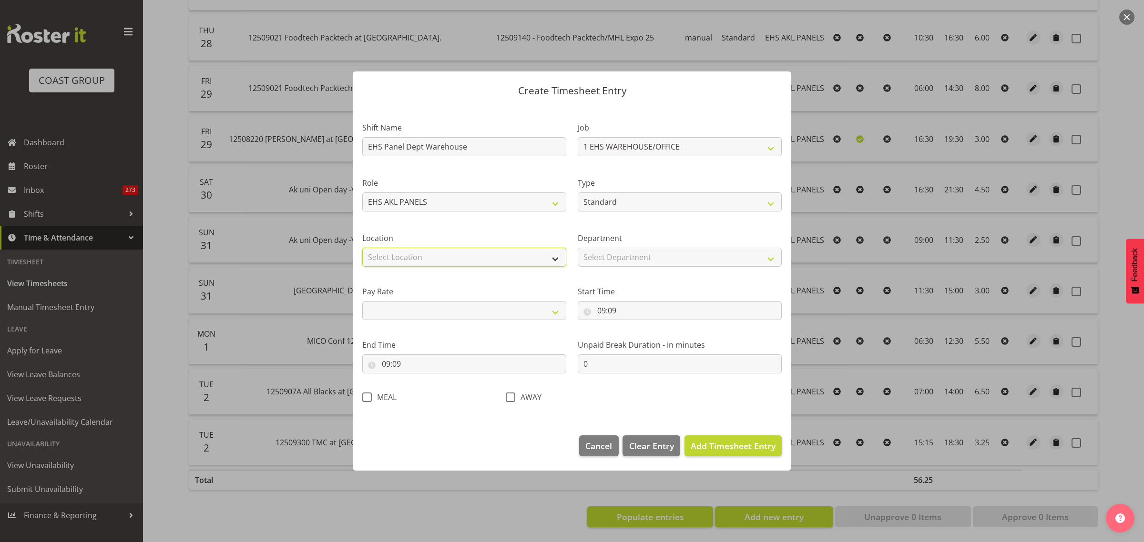
click at [554, 261] on select "Select Location CARLTON EVENTS Carlton Hamilton Carlton Wellington DW CHC DW DI…" at bounding box center [464, 257] width 204 height 19
select select "35"
click at [362, 248] on select "Select Location CARLTON EVENTS Carlton Hamilton Carlton Wellington DW CHC DW DI…" at bounding box center [464, 257] width 204 height 19
select select
drag, startPoint x: 770, startPoint y: 258, endPoint x: 762, endPoint y: 262, distance: 8.3
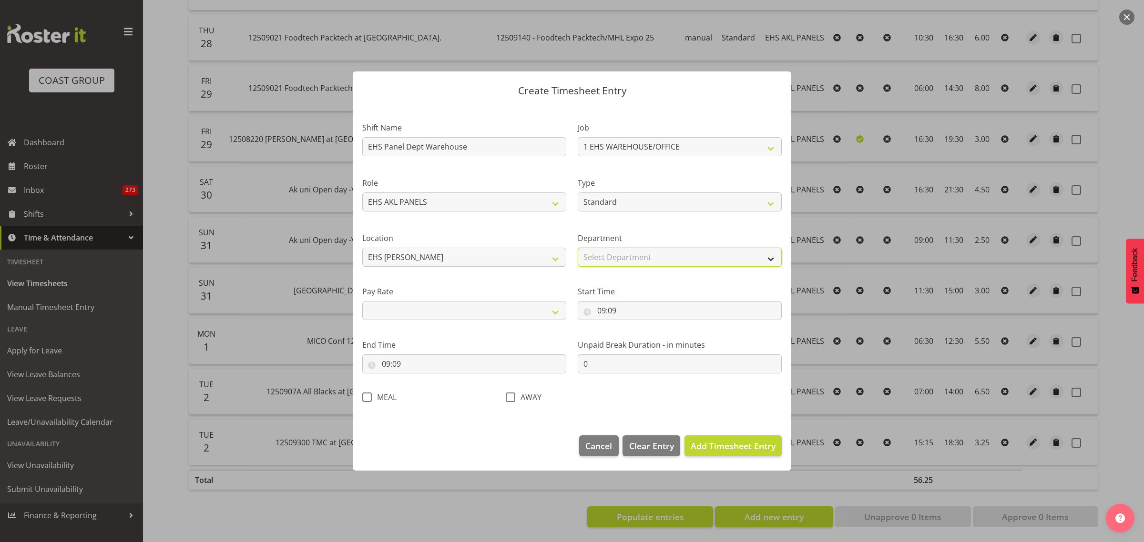
click at [770, 258] on select "Select Department EHS AKL PANEL EHS AKL CARPET" at bounding box center [680, 257] width 204 height 19
select select "39"
click at [578, 248] on select "Select Department EHS AKL PANEL EHS AKL CARPET" at bounding box center [680, 257] width 204 height 19
click at [555, 313] on select "Primary Secondary Tertiary Fourth Fifth" at bounding box center [464, 310] width 204 height 19
select select "primary"
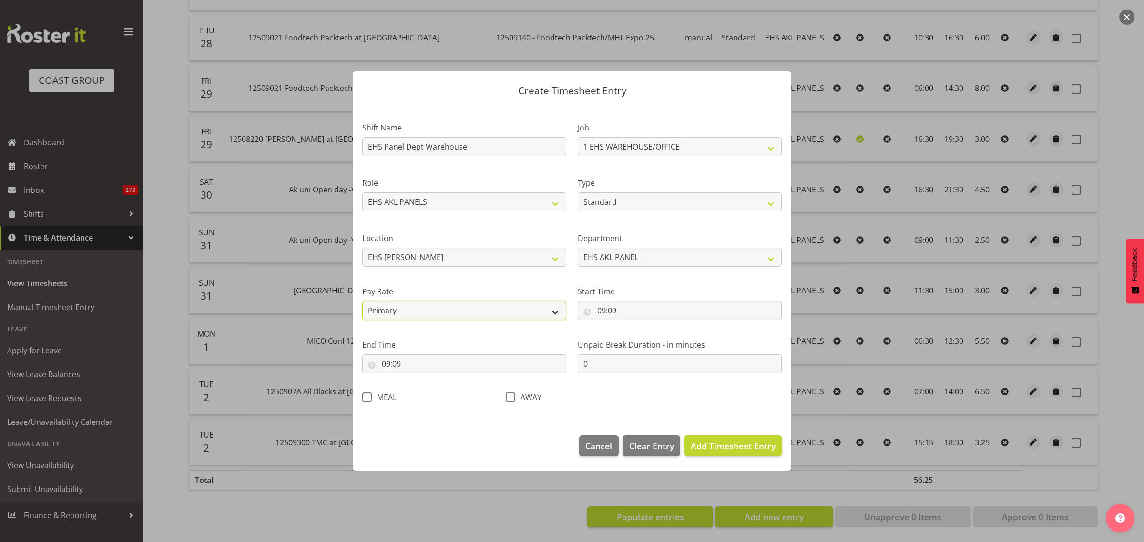
click at [362, 301] on select "Primary Secondary Tertiary Fourth Fifth" at bounding box center [464, 310] width 204 height 19
click at [661, 311] on input "09:09" at bounding box center [680, 310] width 204 height 19
click at [641, 335] on select "00 01 02 03 04 05 06 07 08 09 10 11 12 13 14 15 16 17 18 19 20 21 22 23" at bounding box center [642, 335] width 21 height 19
select select "14"
click at [632, 326] on select "00 01 02 03 04 05 06 07 08 09 10 11 12 13 14 15 16 17 18 19 20 21 22 23" at bounding box center [642, 335] width 21 height 19
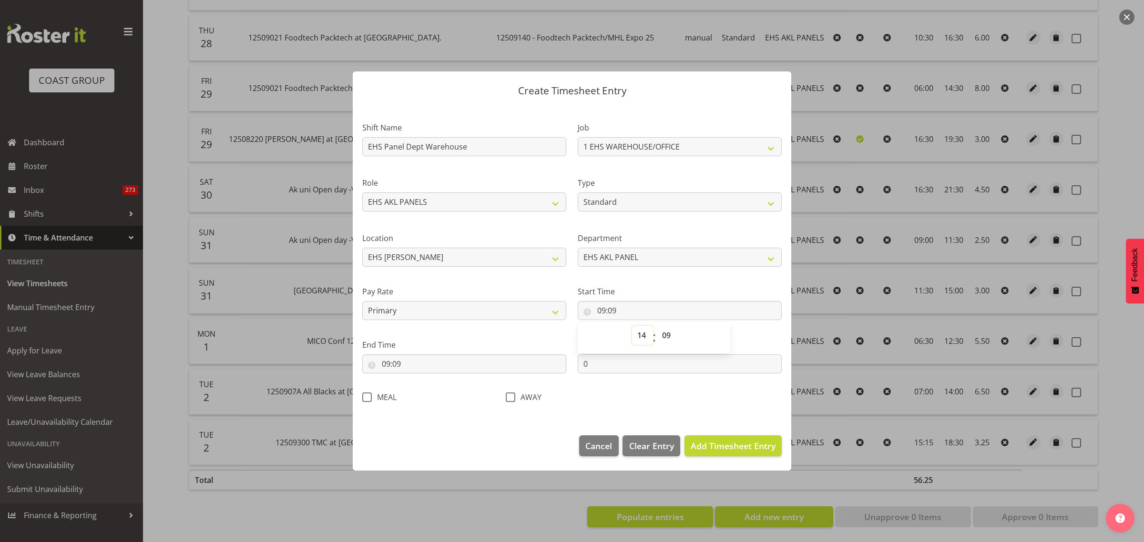
type input "14:09"
click at [666, 336] on select "00 01 02 03 04 05 06 07 08 09 10 11 12 13 14 15 16 17 18 19 20 21 22 23 24 25 2…" at bounding box center [667, 335] width 21 height 19
select select "0"
click at [657, 326] on select "00 01 02 03 04 05 06 07 08 09 10 11 12 13 14 15 16 17 18 19 20 21 22 23 24 25 2…" at bounding box center [667, 335] width 21 height 19
type input "14:00"
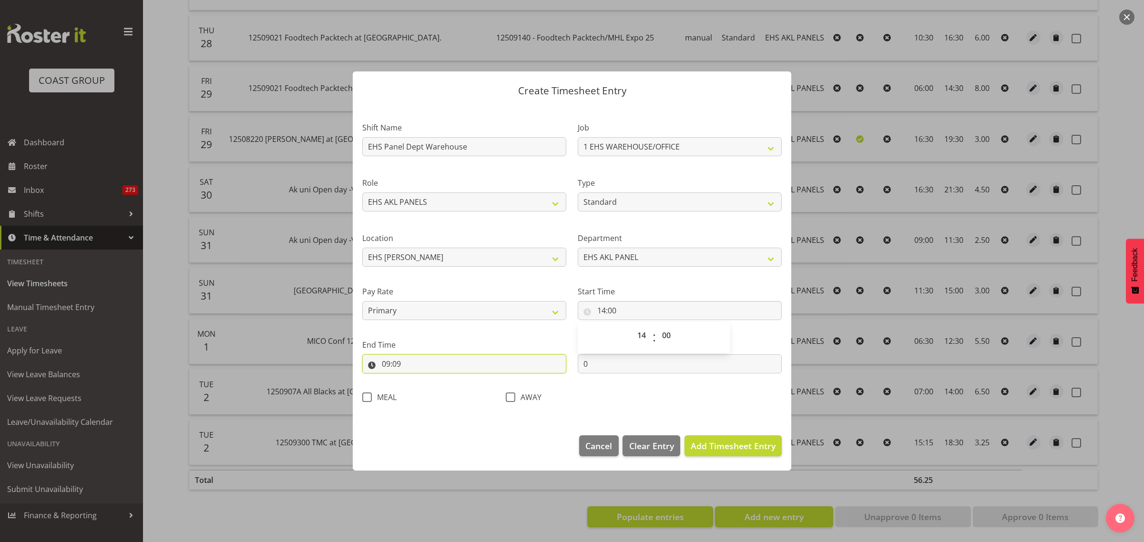
click at [457, 367] on input "09:09" at bounding box center [464, 364] width 204 height 19
click at [425, 391] on select "00 01 02 03 04 05 06 07 08 09 10 11 12 13 14 15 16 17 18 19 20 21 22 23" at bounding box center [426, 388] width 21 height 19
select select "15"
click at [416, 379] on select "00 01 02 03 04 05 06 07 08 09 10 11 12 13 14 15 16 17 18 19 20 21 22 23" at bounding box center [426, 388] width 21 height 19
type input "15:09"
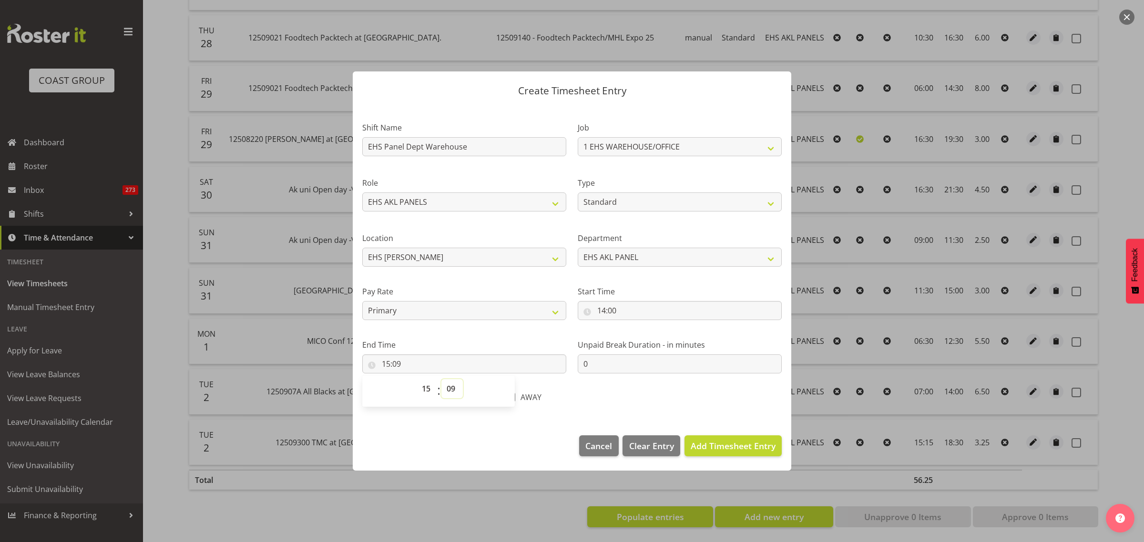
click at [451, 387] on select "00 01 02 03 04 05 06 07 08 09 10 11 12 13 14 15 16 17 18 19 20 21 22 23 24 25 2…" at bounding box center [451, 388] width 21 height 19
select select "15"
click at [441, 379] on select "00 01 02 03 04 05 06 07 08 09 10 11 12 13 14 15 16 17 18 19 20 21 22 23 24 25 2…" at bounding box center [451, 388] width 21 height 19
type input "15:15"
click at [723, 449] on span "Add Timesheet Entry" at bounding box center [732, 445] width 85 height 11
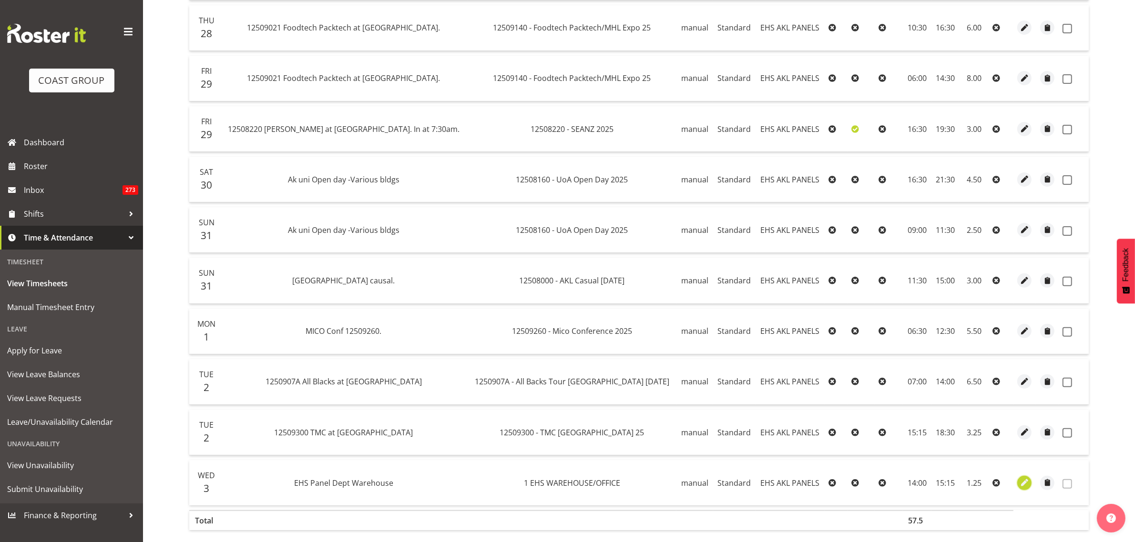
click at [1020, 487] on span "button" at bounding box center [1024, 482] width 11 height 11
select select "Standard"
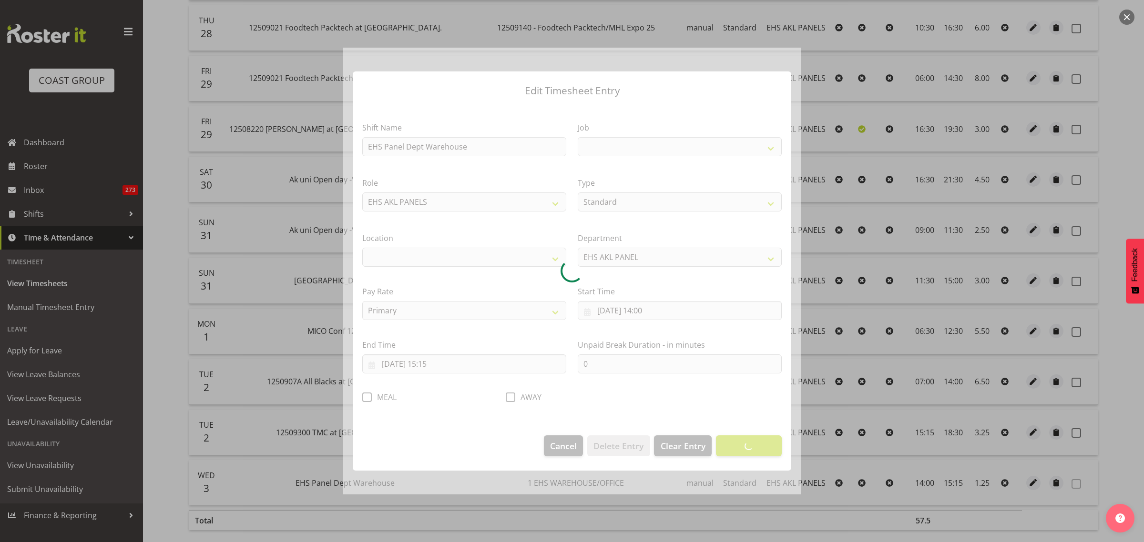
select select
select select "69"
select select "35"
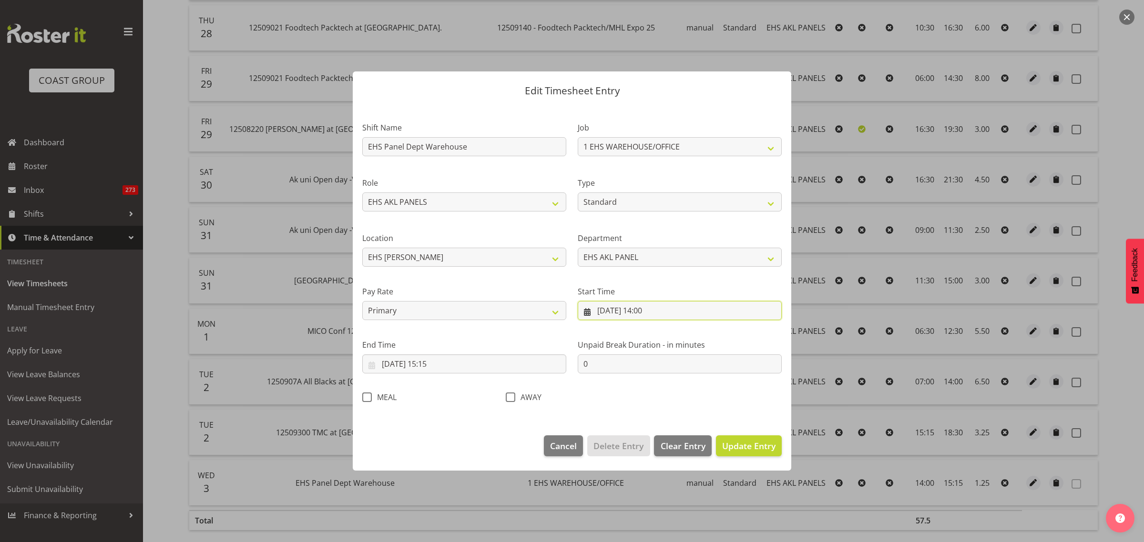
click at [611, 306] on input "03/09/2025, 14:00" at bounding box center [680, 310] width 204 height 19
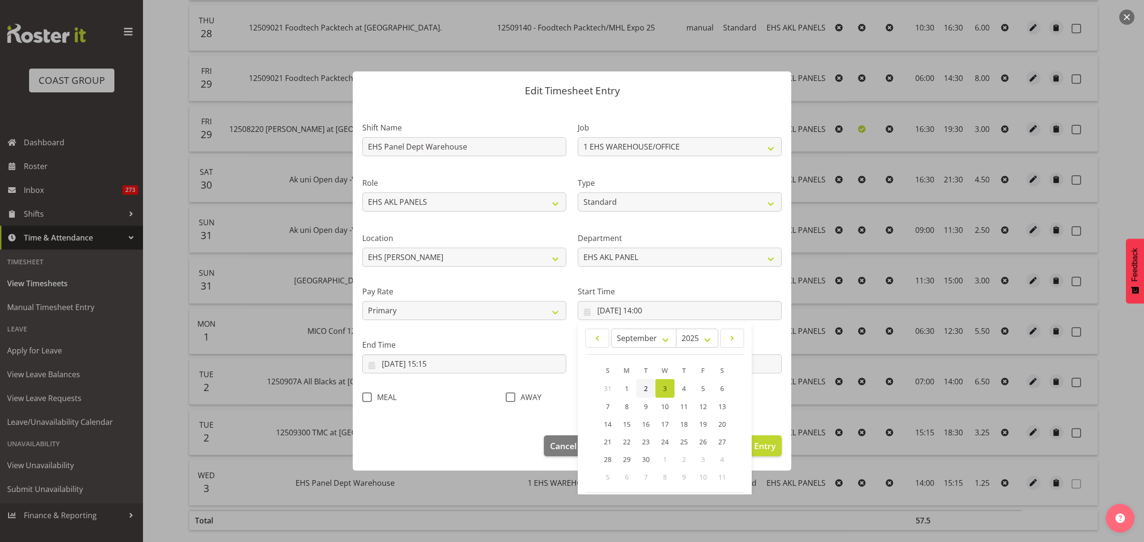
click at [646, 392] on link "2" at bounding box center [645, 388] width 19 height 19
type input "02/09/2025, 14:00"
click at [475, 366] on input "03/09/2025, 15:15" at bounding box center [464, 364] width 204 height 19
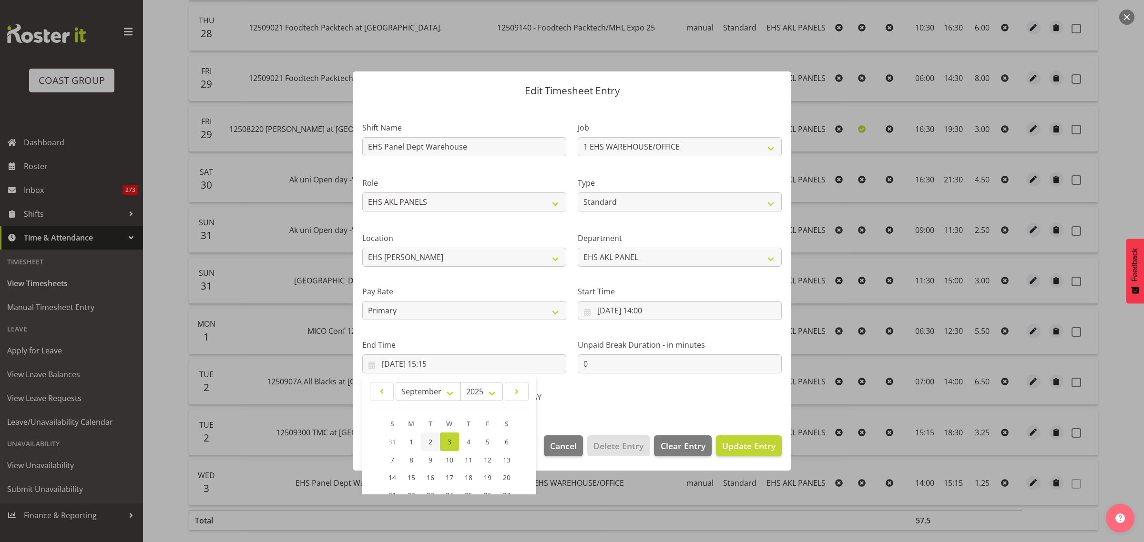
click at [432, 440] on span "2" at bounding box center [430, 441] width 4 height 9
type input "02/09/2025, 15:15"
click at [696, 402] on div "Shift Name EHS Panel Dept Warehouse Job 1 Carlton Events 1 Carlton Hamilton 1 C…" at bounding box center [571, 260] width 431 height 302
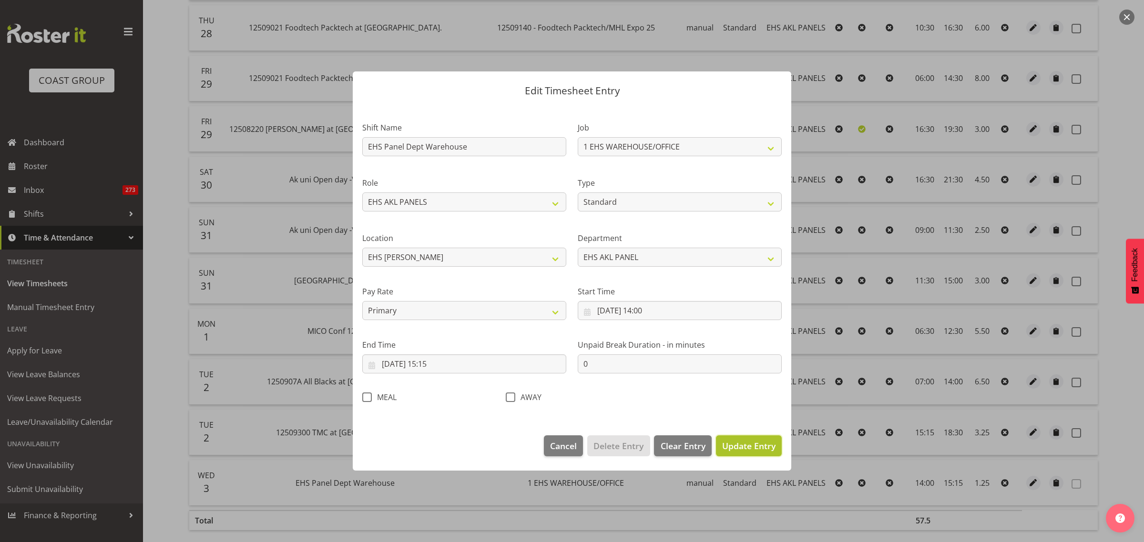
click at [744, 448] on span "Update Entry" at bounding box center [748, 445] width 53 height 11
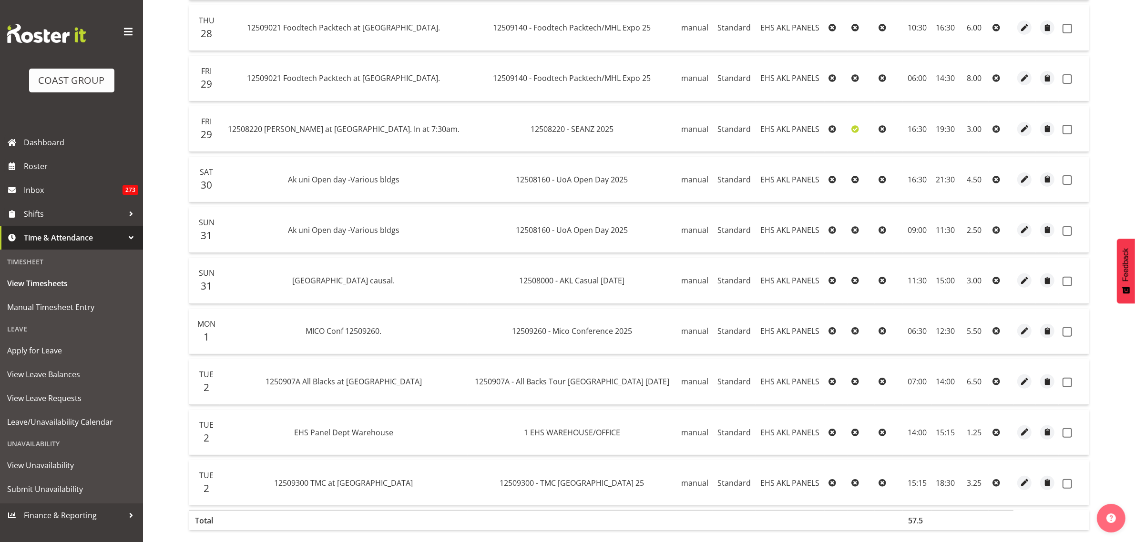
scroll to position [377, 0]
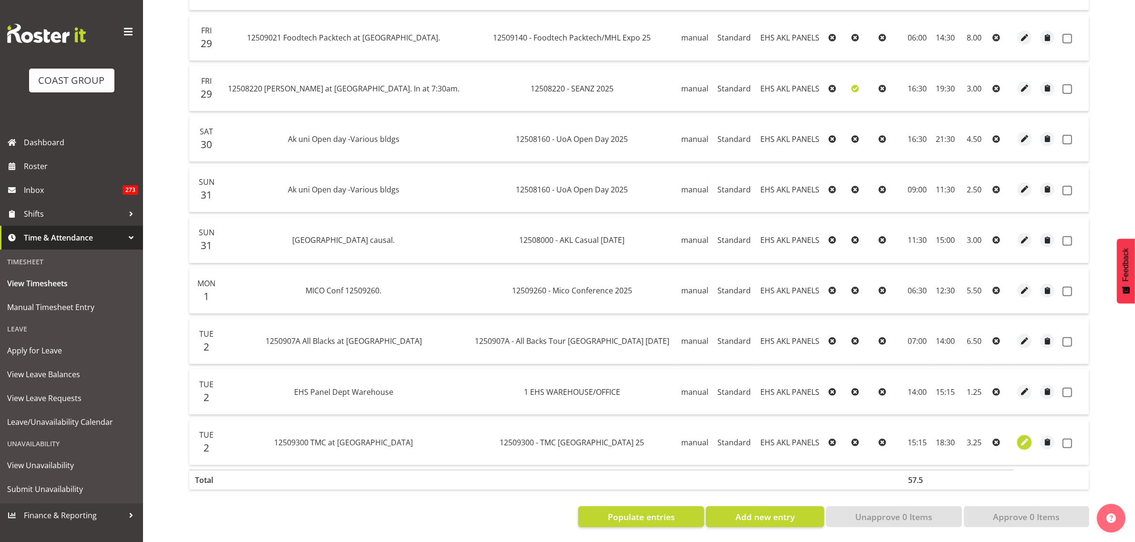
click at [1020, 437] on span "button" at bounding box center [1024, 442] width 11 height 11
select select "Standard"
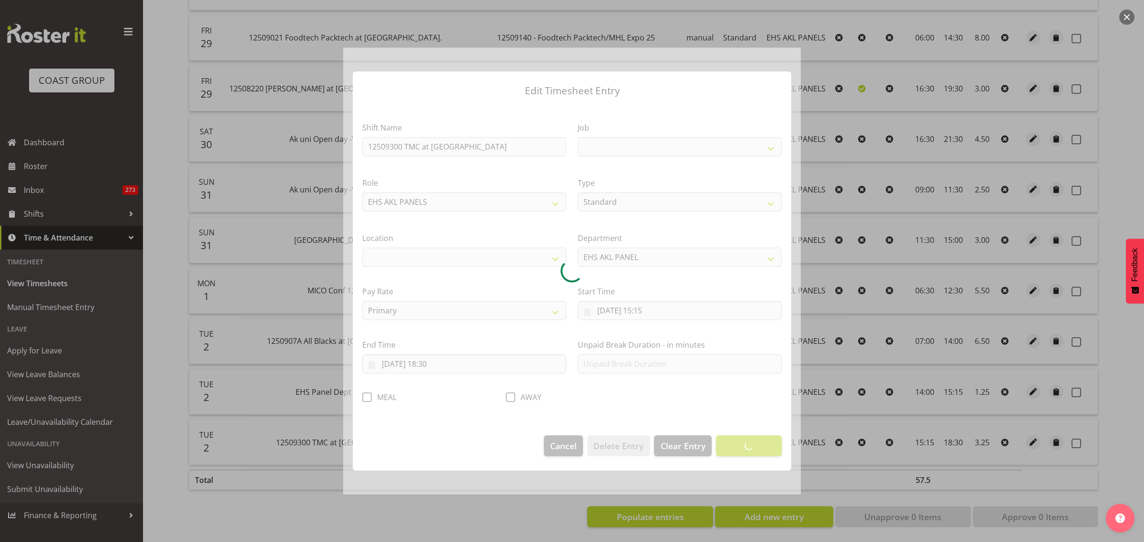
select select
select select "10396"
select select "35"
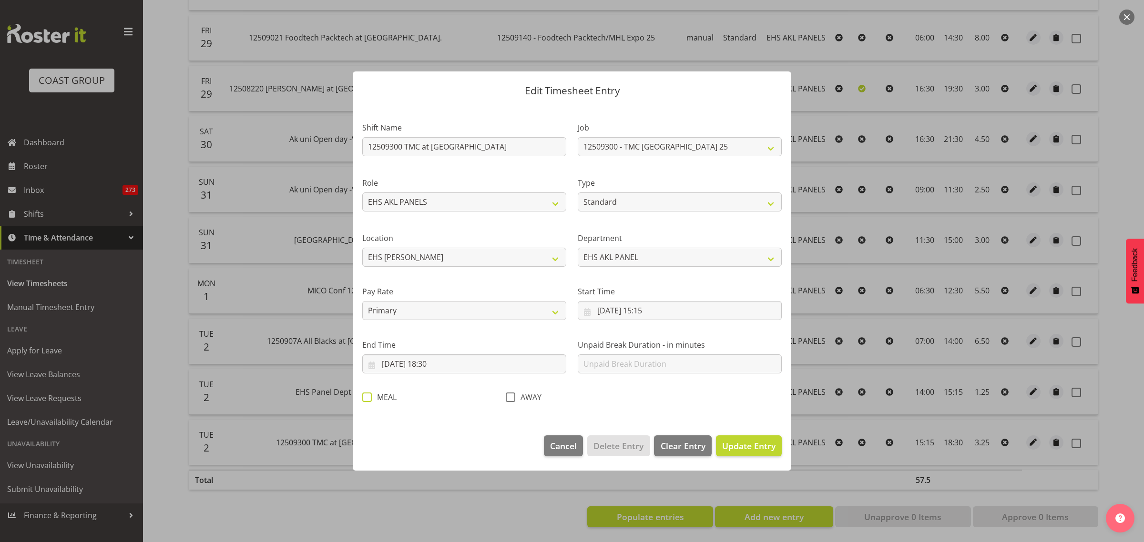
click at [367, 398] on span at bounding box center [367, 398] width 10 height 10
click at [367, 398] on input "MEAL" at bounding box center [365, 398] width 6 height 6
checkbox input "true"
click at [737, 449] on span "Update Entry" at bounding box center [748, 445] width 53 height 11
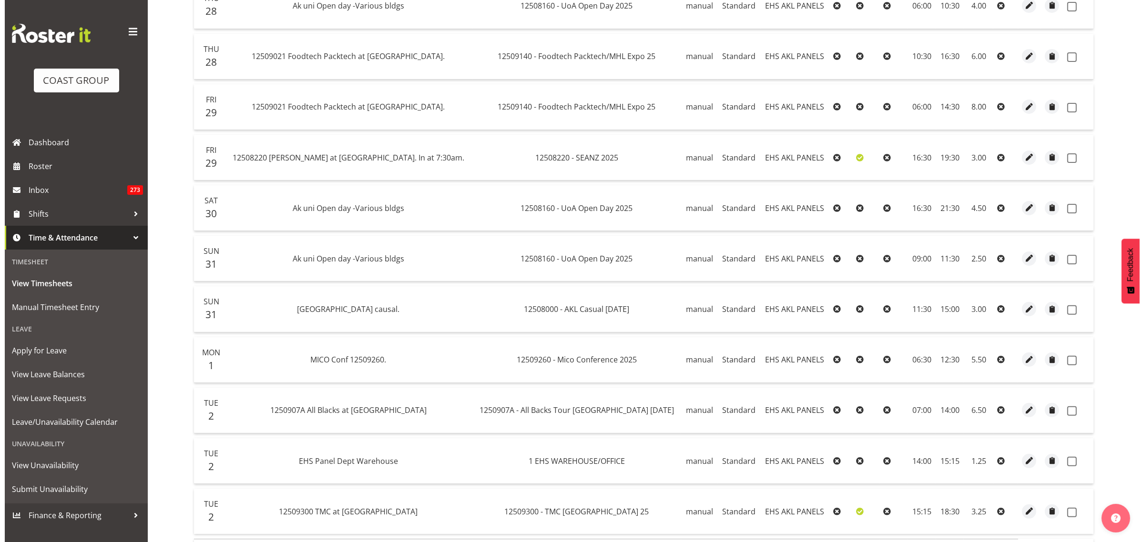
scroll to position [357, 0]
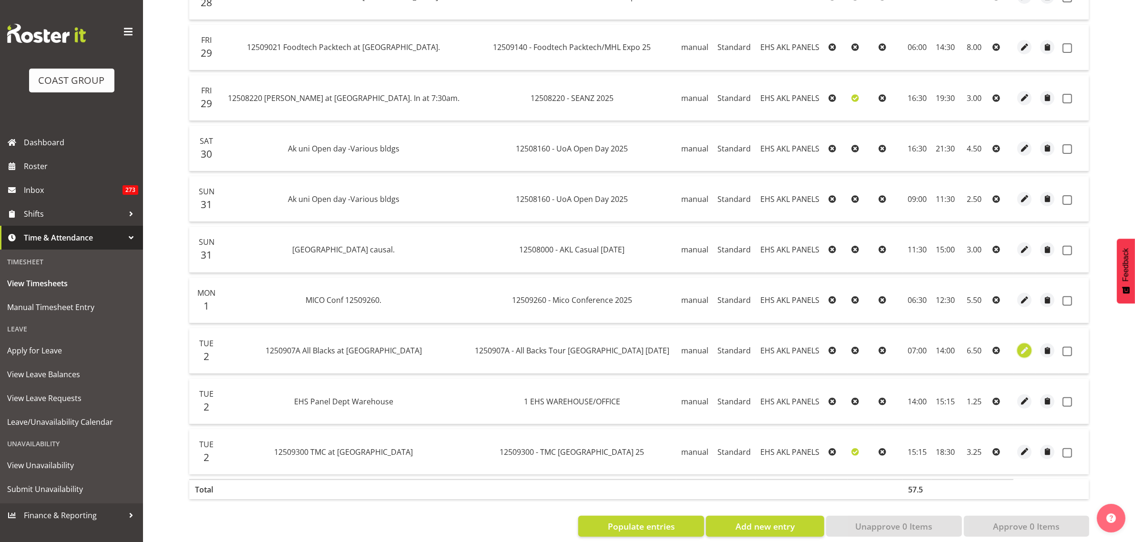
click at [1019, 353] on span "button" at bounding box center [1024, 350] width 11 height 11
select select "Standard"
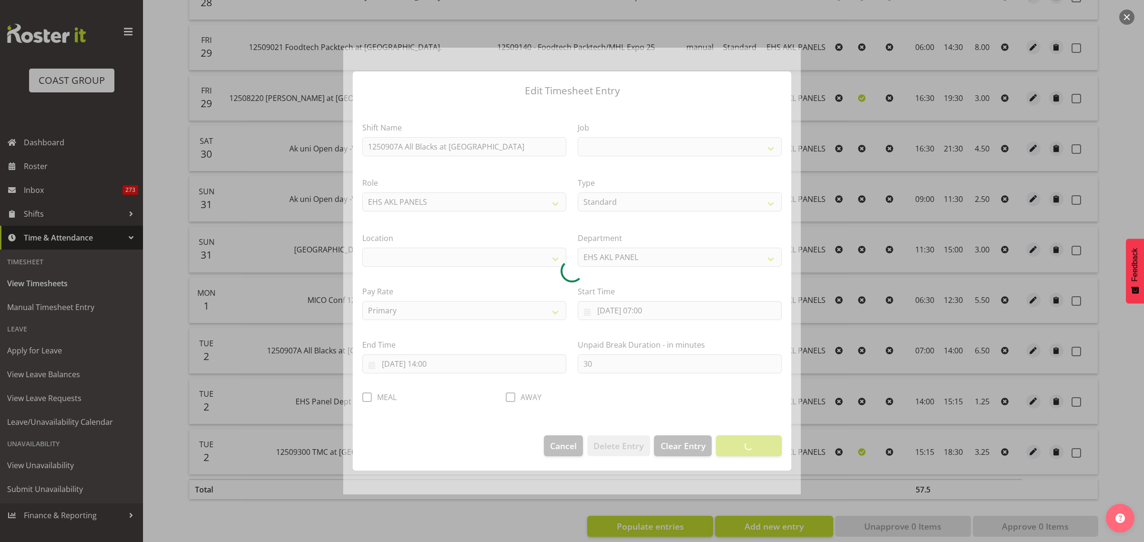
select select
select select "10496"
select select "35"
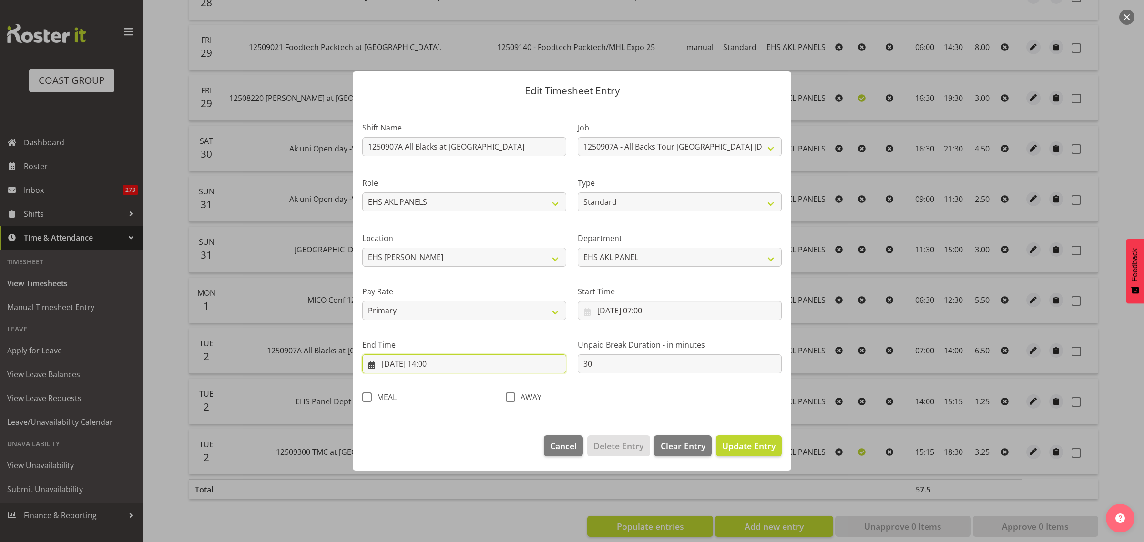
click at [480, 363] on input "02/09/2025, 14:00" at bounding box center [464, 364] width 204 height 19
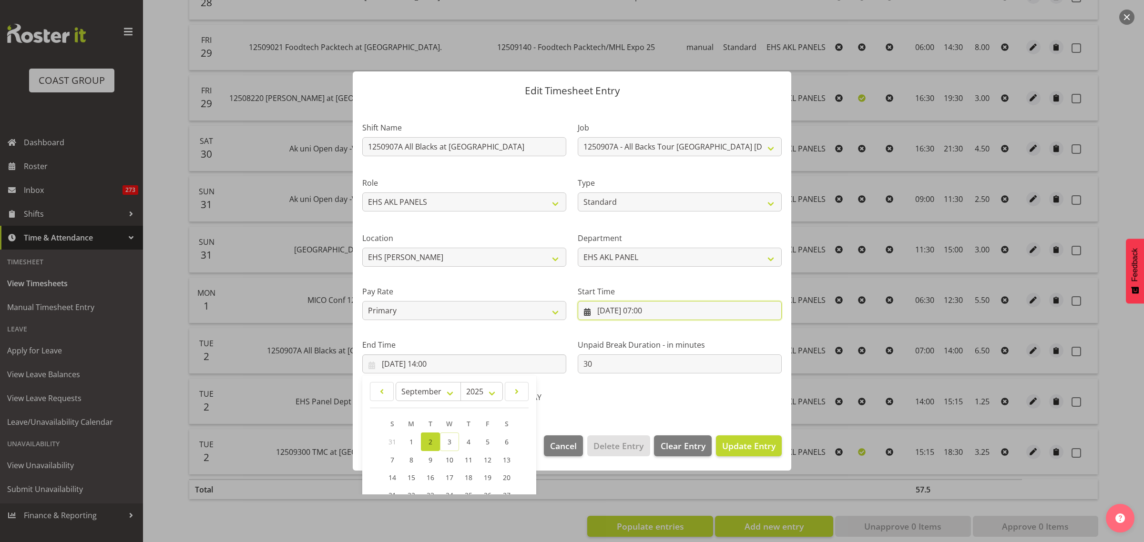
click at [685, 312] on input "02/09/2025, 07:00" at bounding box center [680, 310] width 204 height 19
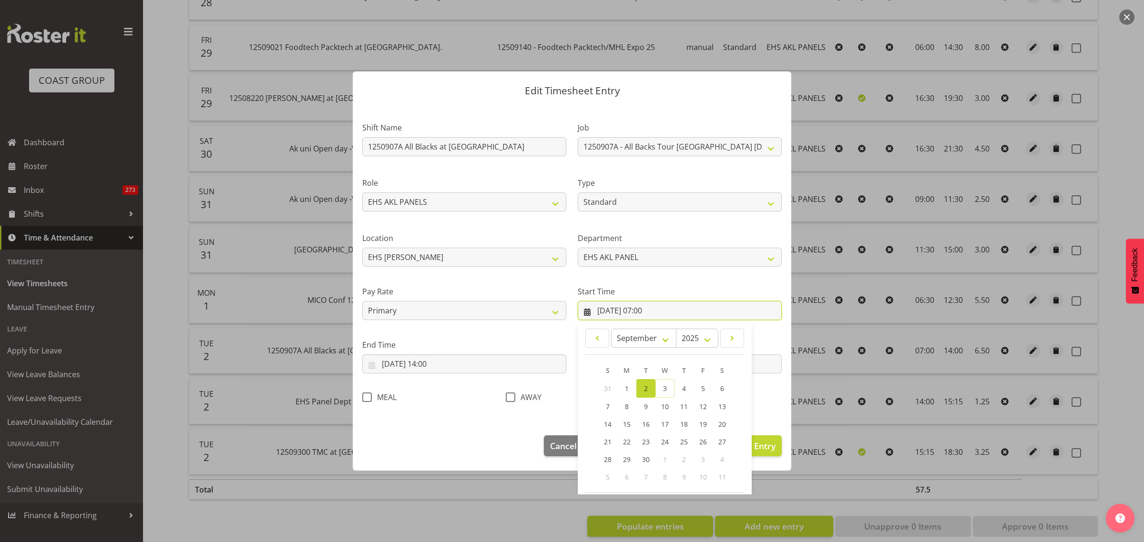
scroll to position [43, 0]
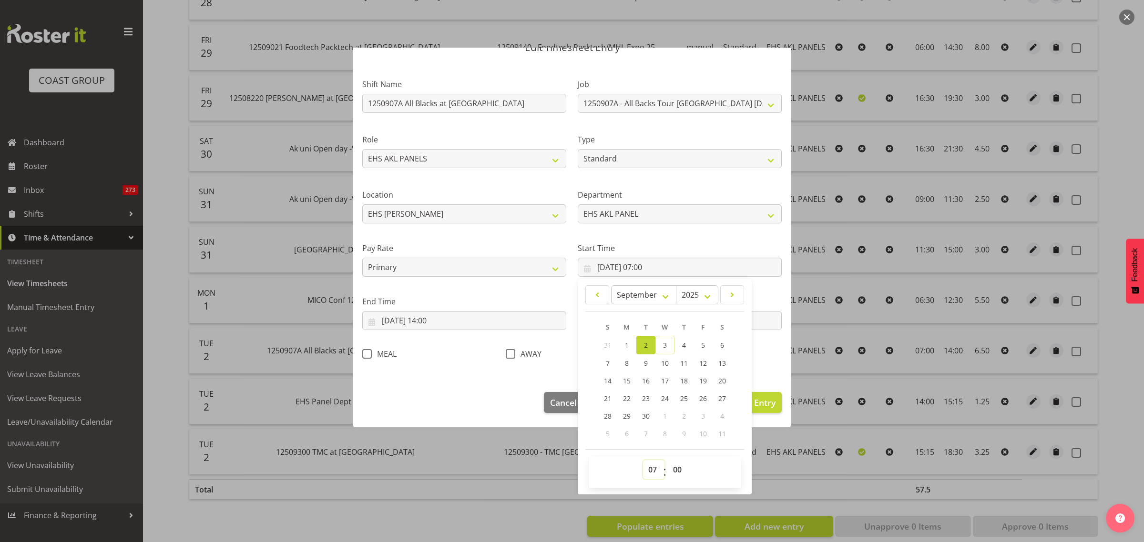
click at [646, 468] on select "00 01 02 03 04 05 06 07 08 09 10 11 12 13 14 15 16 17 18 19 20 21 22 23" at bounding box center [653, 469] width 21 height 19
select select "6"
click at [643, 460] on select "00 01 02 03 04 05 06 07 08 09 10 11 12 13 14 15 16 17 18 19 20 21 22 23" at bounding box center [653, 469] width 21 height 19
type input "02/09/2025, 06:00"
click at [673, 468] on select "00 01 02 03 04 05 06 07 08 09 10 11 12 13 14 15 16 17 18 19 20 21 22 23 24 25 2…" at bounding box center [678, 469] width 21 height 19
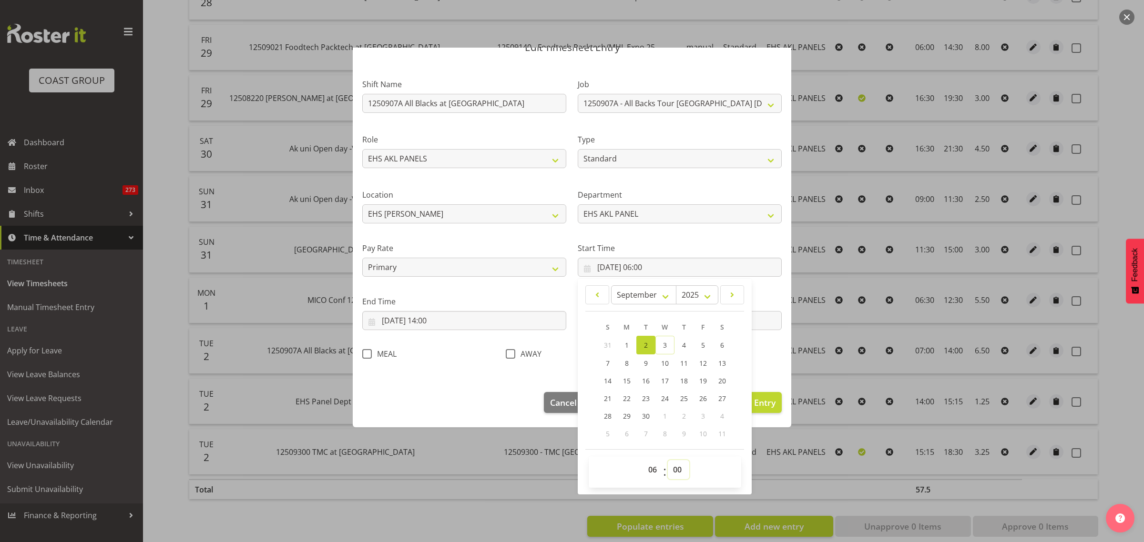
select select "30"
click at [668, 460] on select "00 01 02 03 04 05 06 07 08 09 10 11 12 13 14 15 16 17 18 19 20 21 22 23 24 25 2…" at bounding box center [678, 469] width 21 height 19
type input "02/09/2025, 06:30"
click at [755, 366] on div "Shift Name 1250907A All Blacks at Eden Park Job 1 Carlton Events 1 Carlton Hami…" at bounding box center [571, 216] width 431 height 302
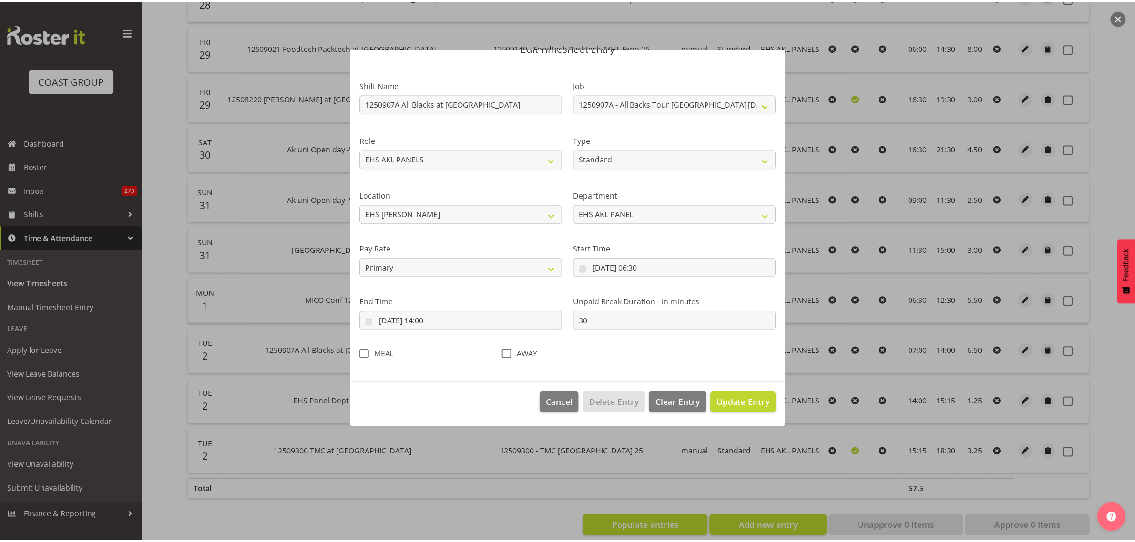
scroll to position [0, 0]
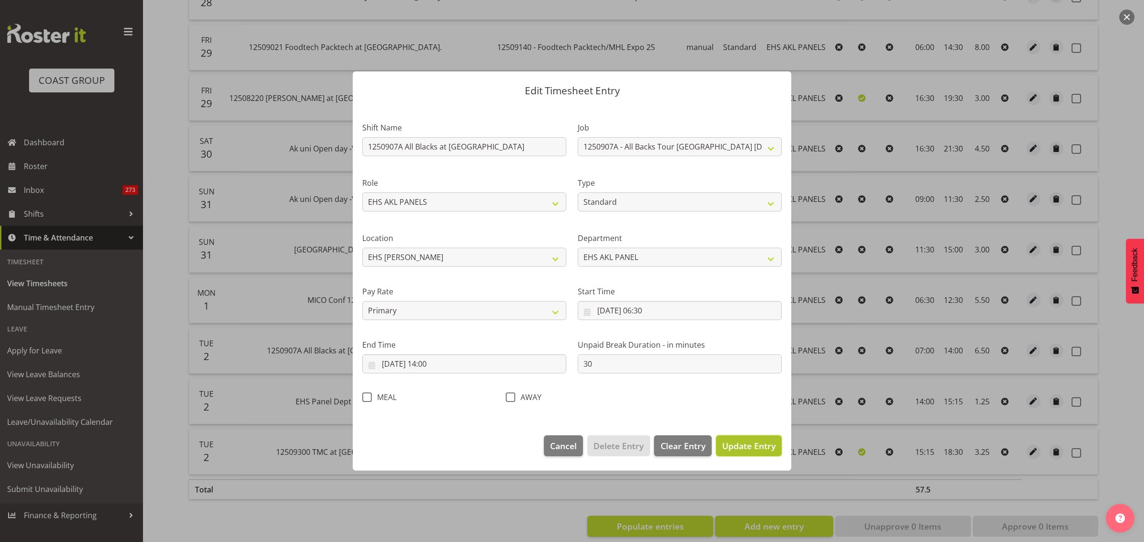
click at [735, 444] on span "Update Entry" at bounding box center [748, 445] width 53 height 11
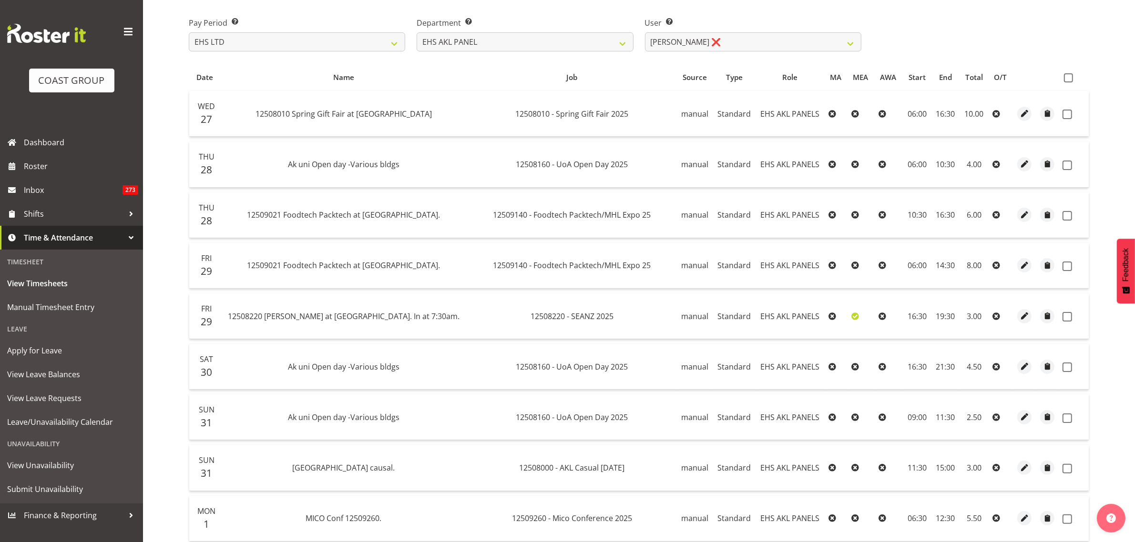
scroll to position [119, 0]
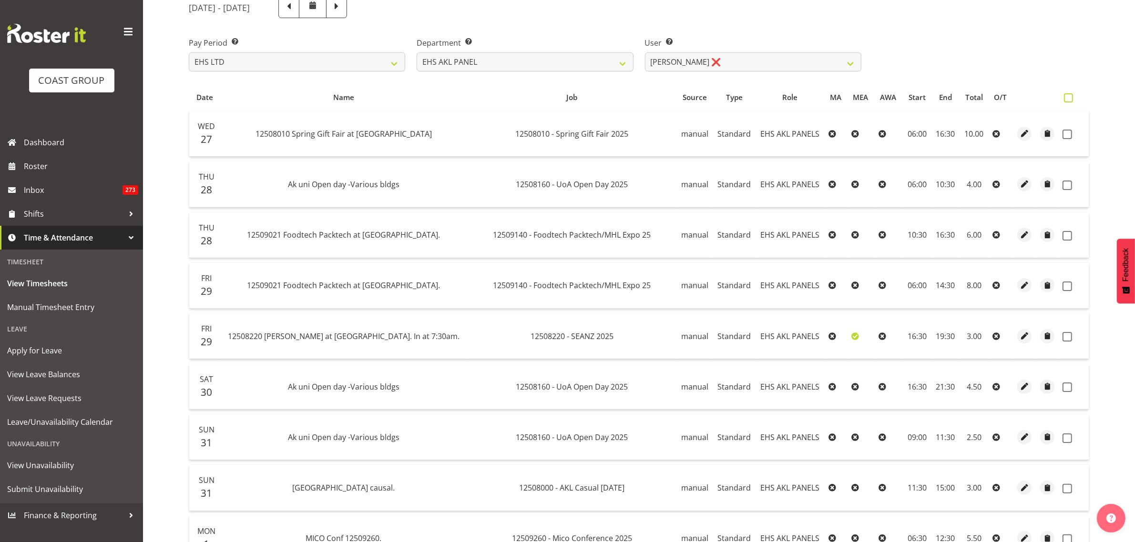
click at [1069, 99] on span at bounding box center [1068, 97] width 9 height 9
click at [1069, 99] on input "checkbox" at bounding box center [1067, 98] width 6 height 6
checkbox input "true"
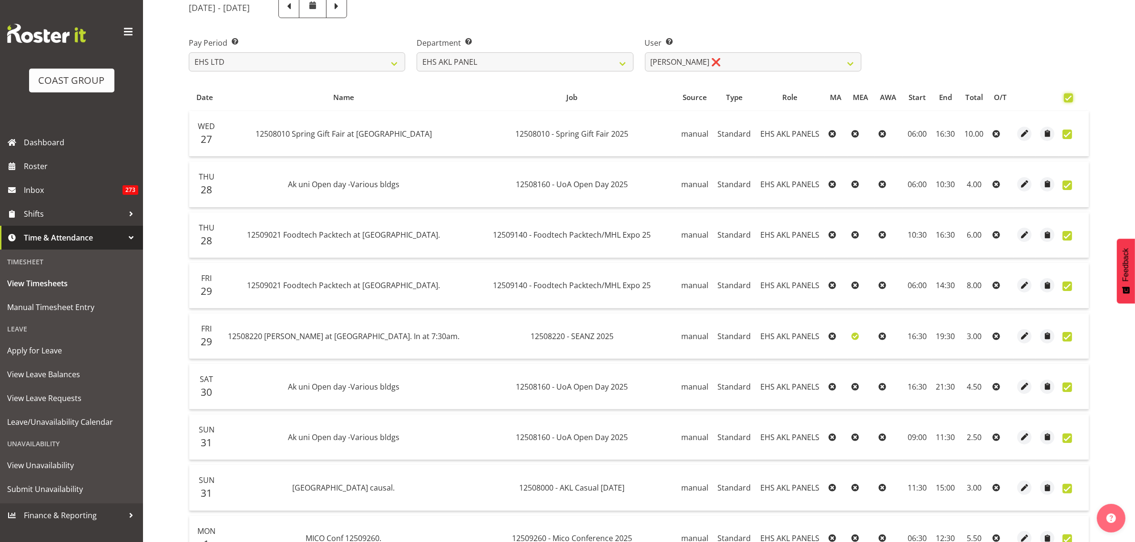
checkbox input "true"
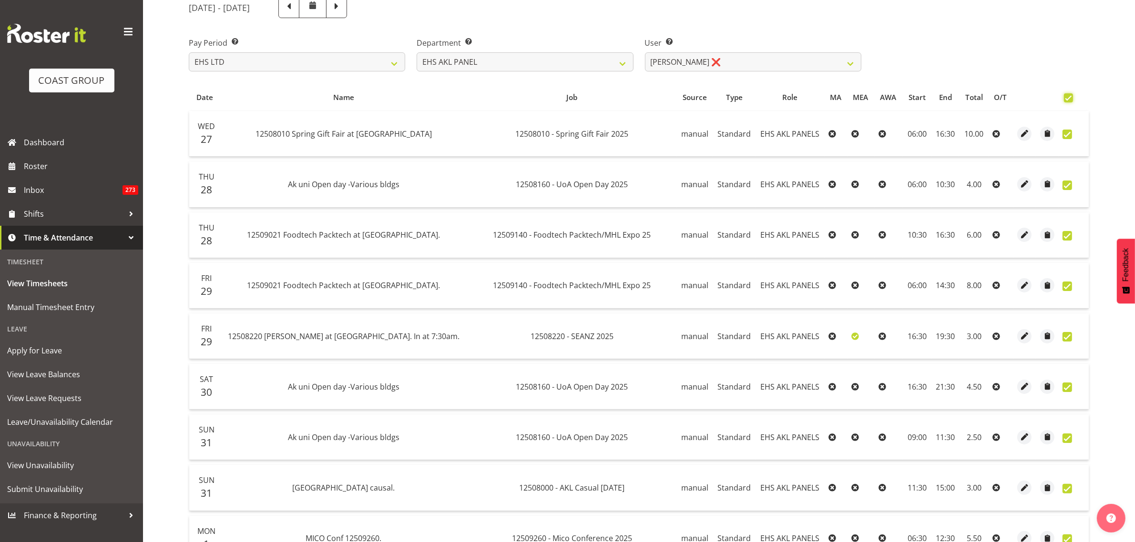
checkbox input "true"
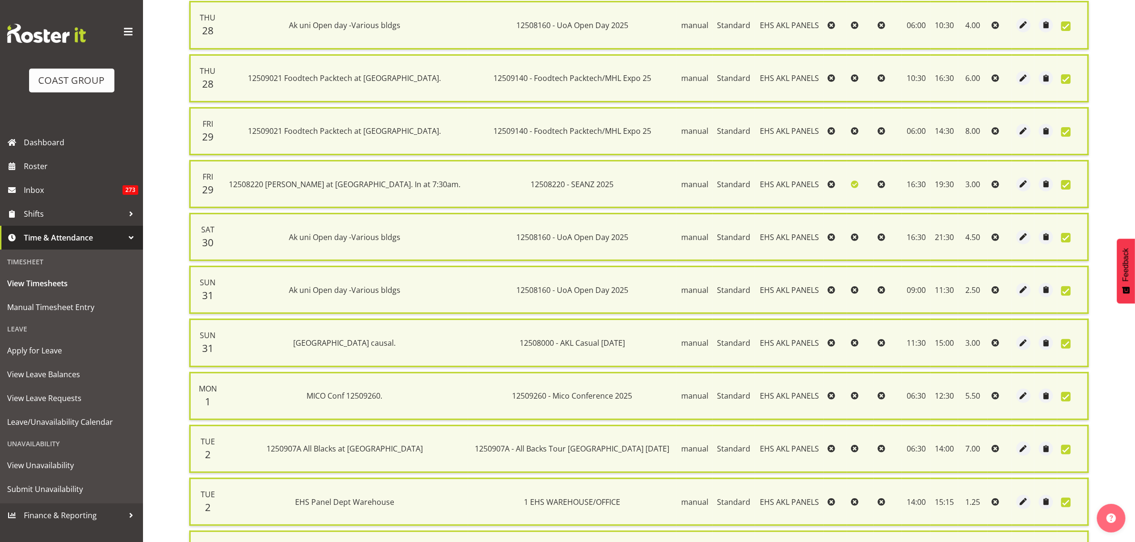
scroll to position [398, 0]
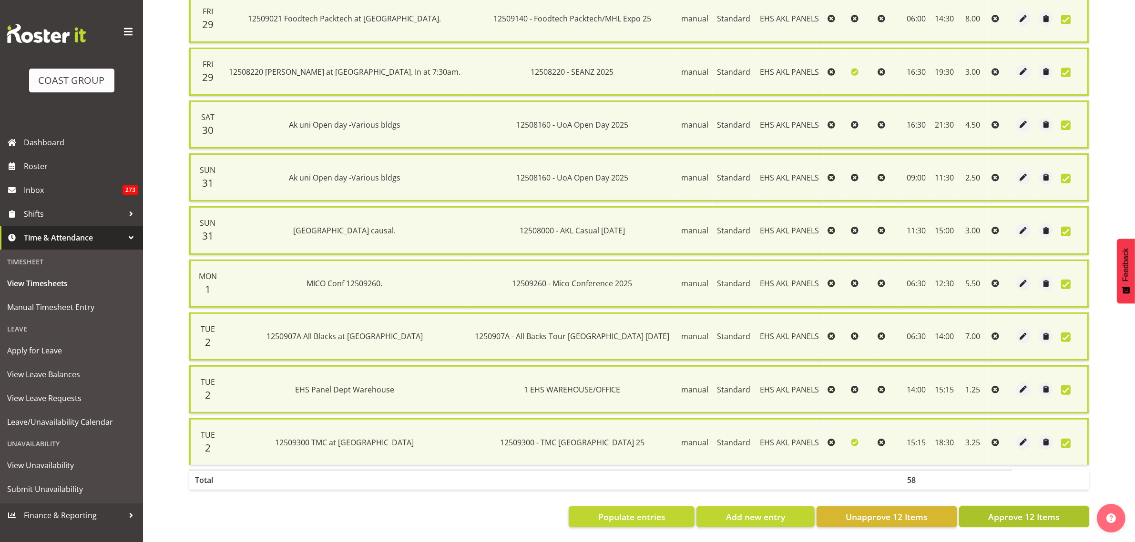
click at [1001, 511] on span "Approve 12 Items" at bounding box center [1023, 517] width 71 height 12
checkbox input "false"
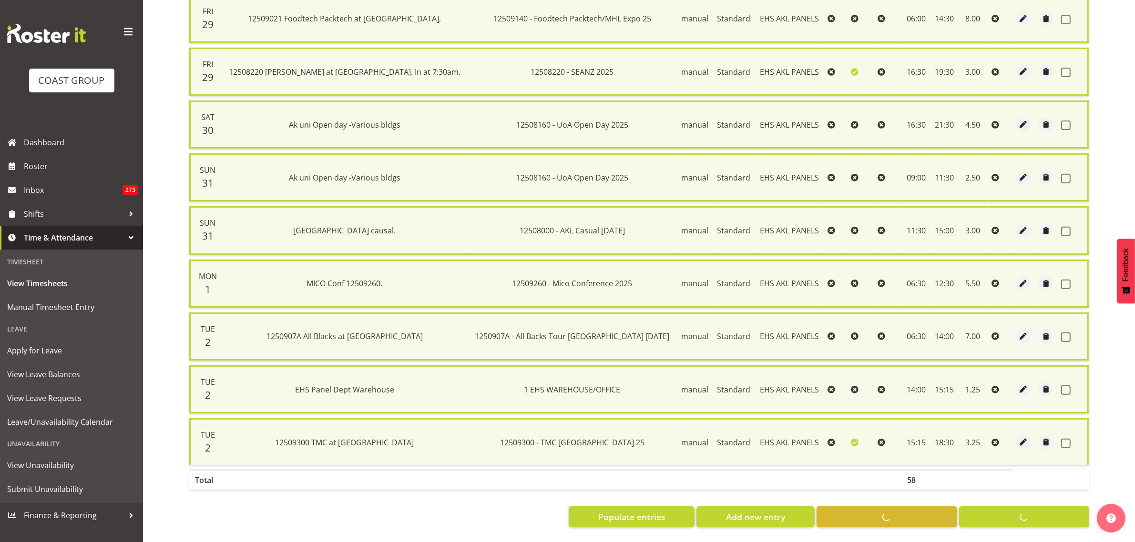
checkbox input "false"
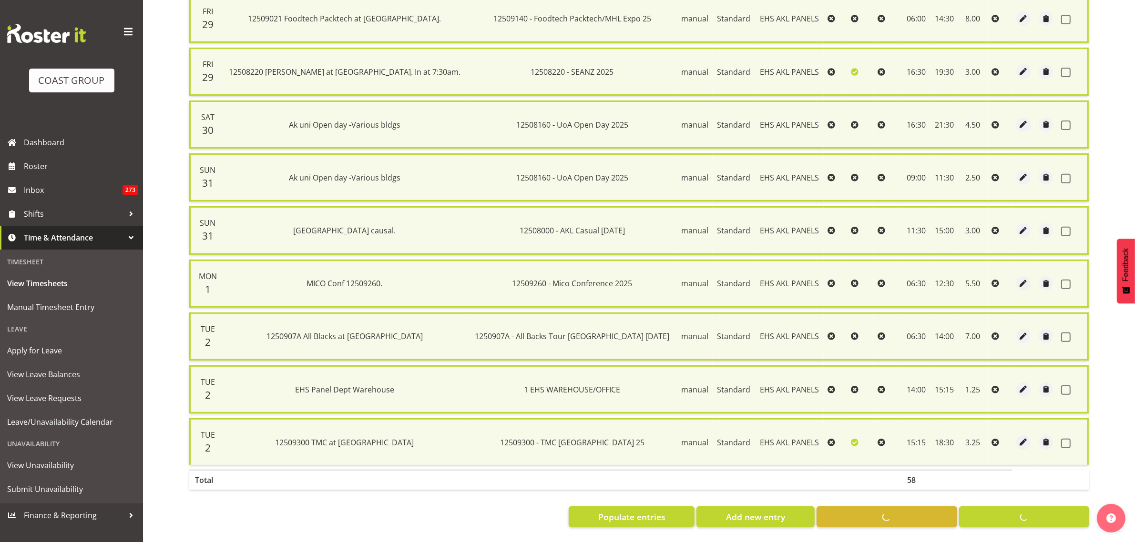
checkbox input "false"
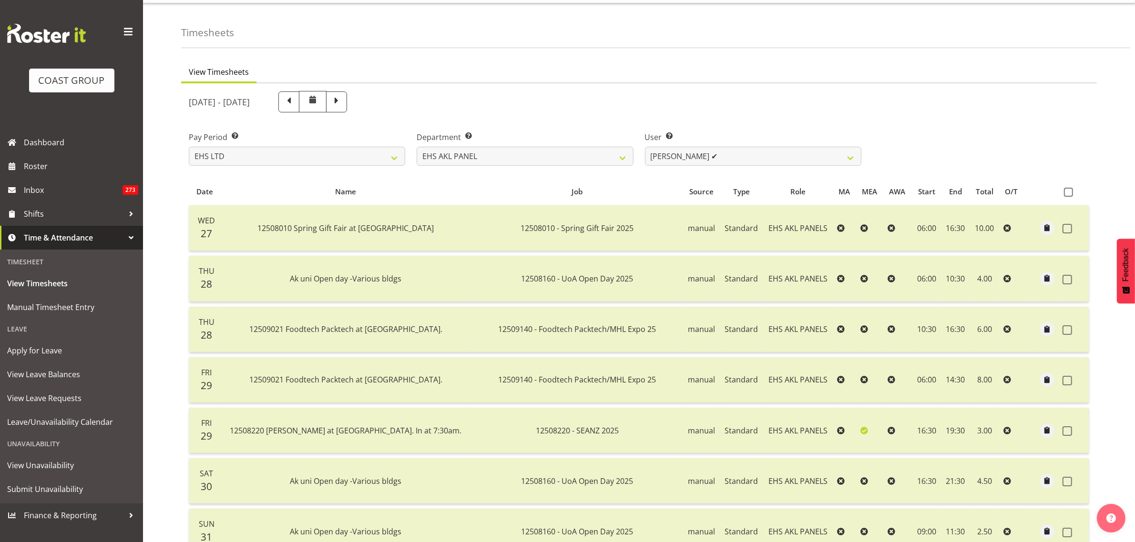
scroll to position [20, 0]
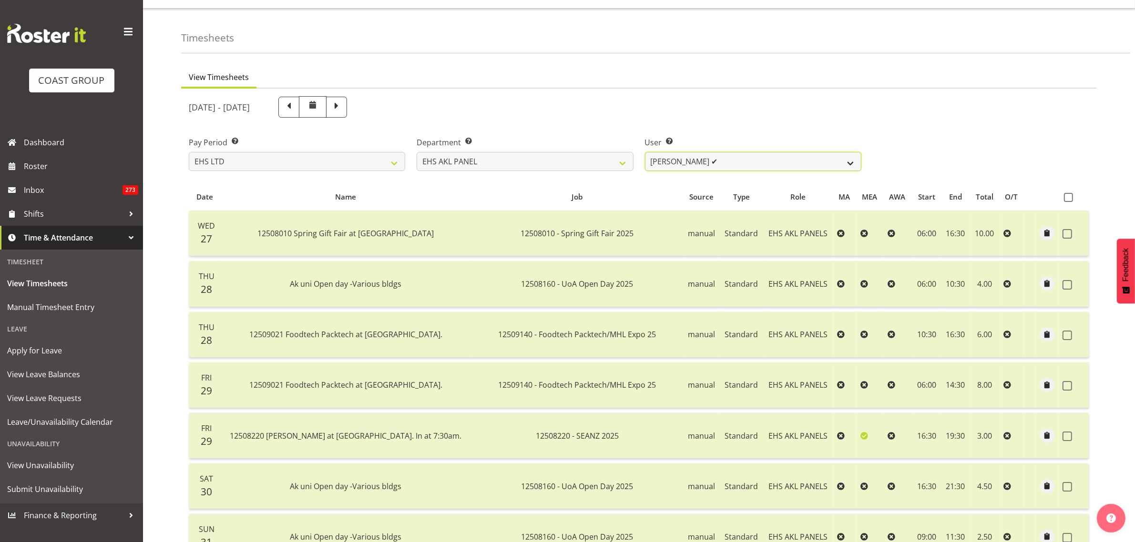
click at [851, 163] on select "Abe Denton ✔ Cameron Phillips ✔ Chad Phillips ✔ Emmett Denton ✔ Fiona Berghoffe…" at bounding box center [753, 161] width 216 height 19
select select "1088"
click at [645, 152] on select "Abe Denton ✔ Cameron Phillips ✔ Chad Phillips ✔ Emmett Denton ✔ Fiona Berghoffe…" at bounding box center [753, 161] width 216 height 19
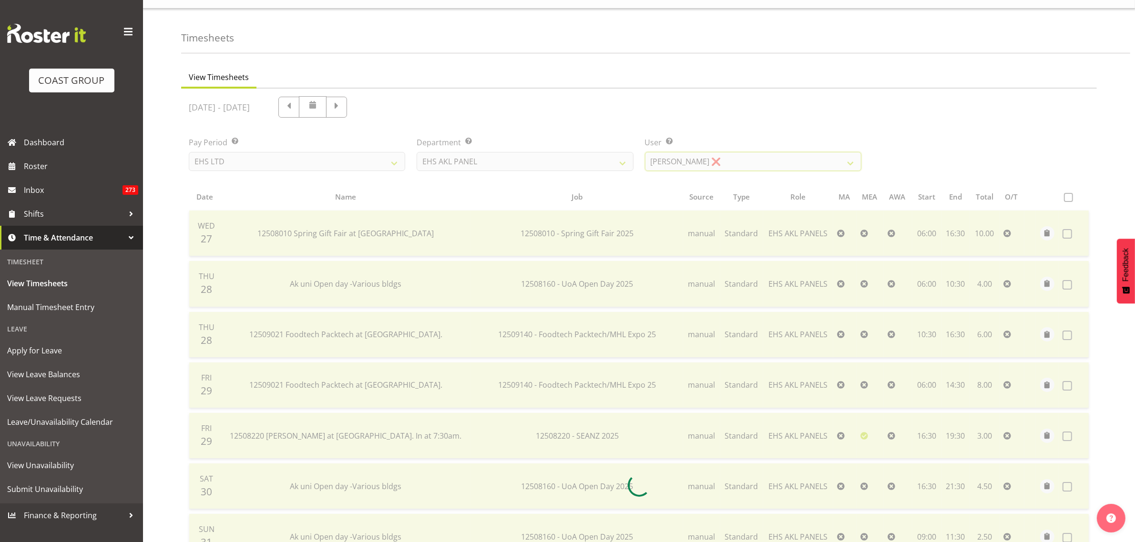
scroll to position [0, 0]
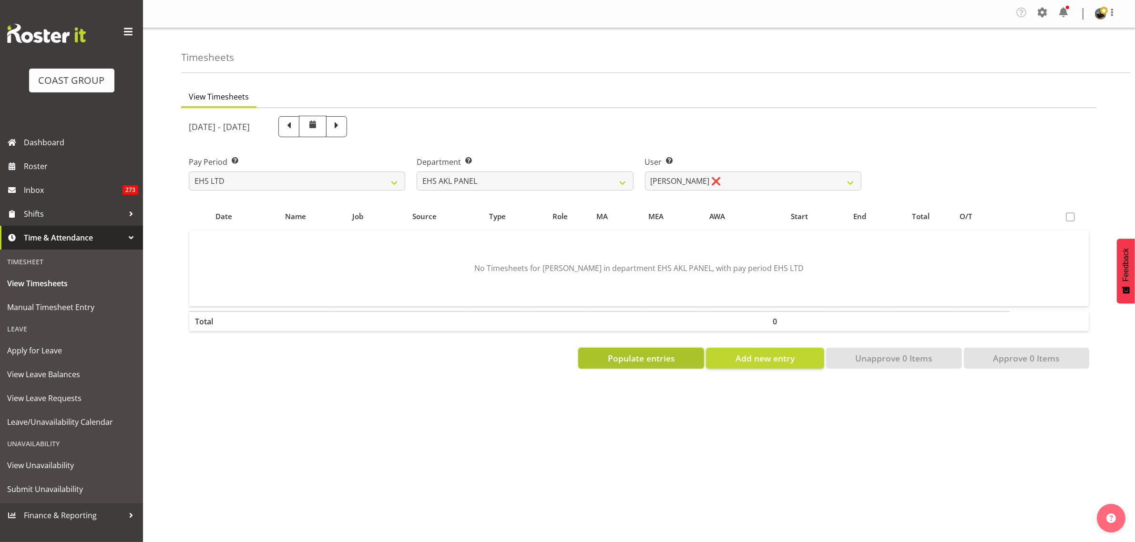
click at [634, 358] on span "Populate entries" at bounding box center [641, 358] width 67 height 12
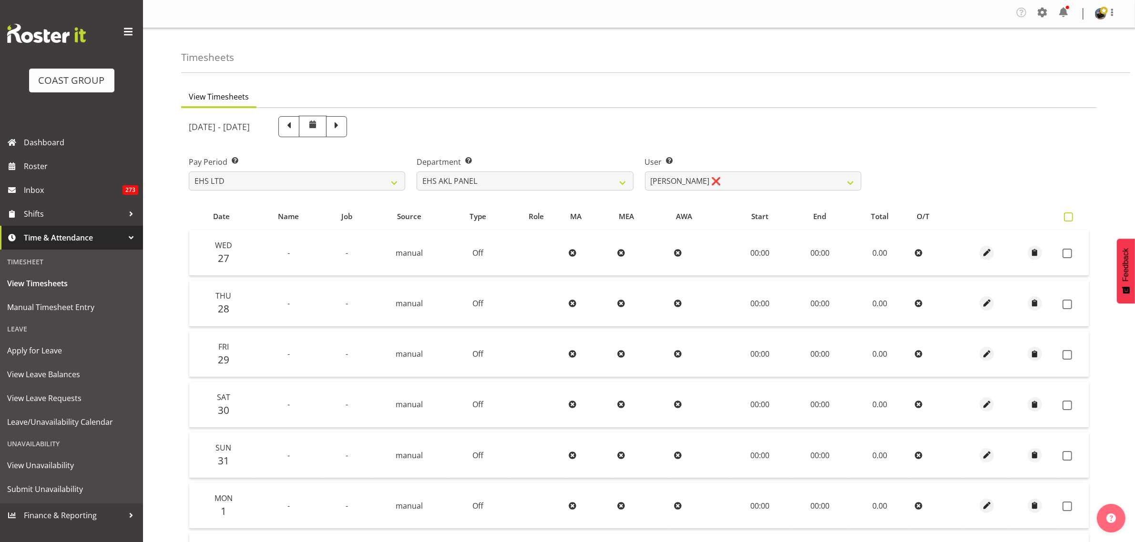
click at [1068, 220] on span at bounding box center [1068, 217] width 9 height 9
click at [1068, 220] on input "checkbox" at bounding box center [1067, 217] width 6 height 6
checkbox input "true"
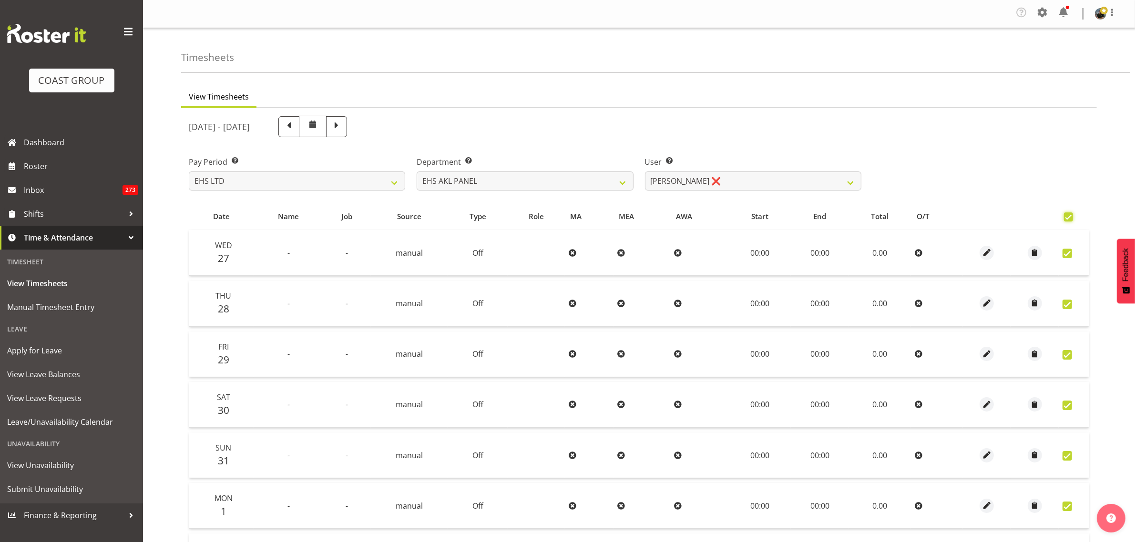
checkbox input "true"
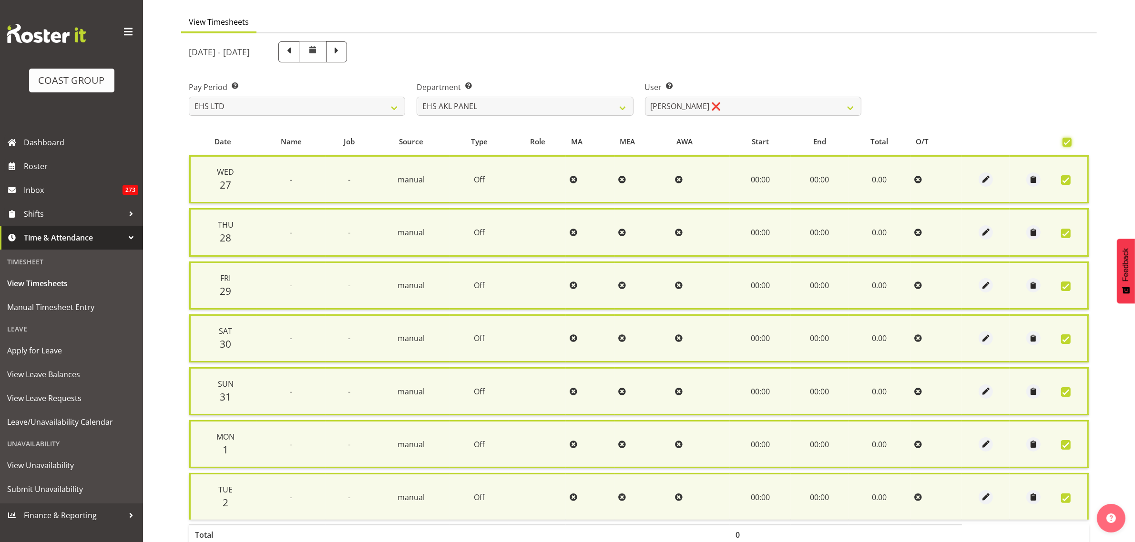
scroll to position [135, 0]
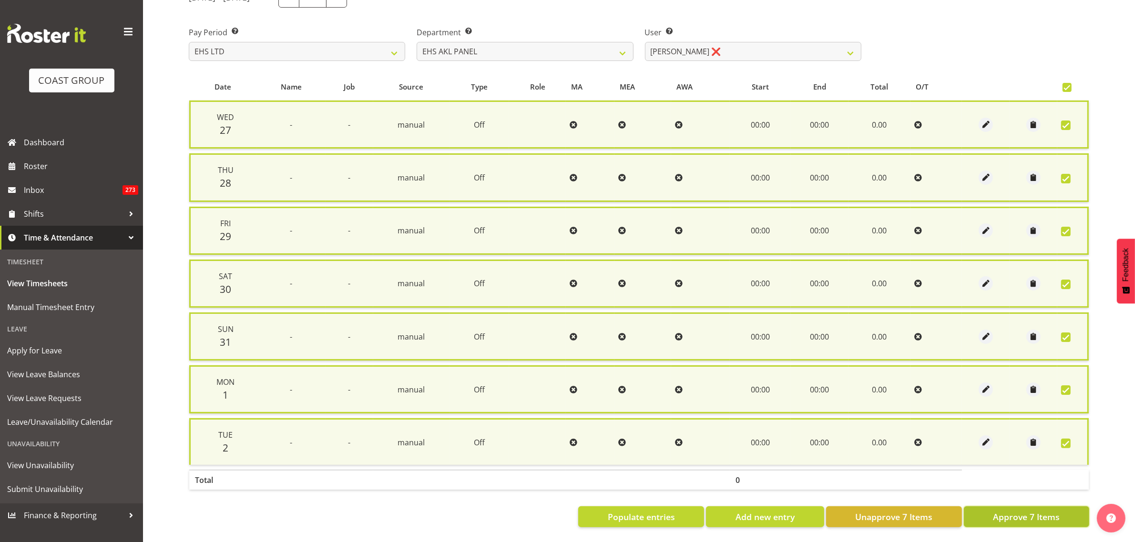
click at [994, 511] on span "Approve 7 Items" at bounding box center [1026, 517] width 67 height 12
checkbox input "false"
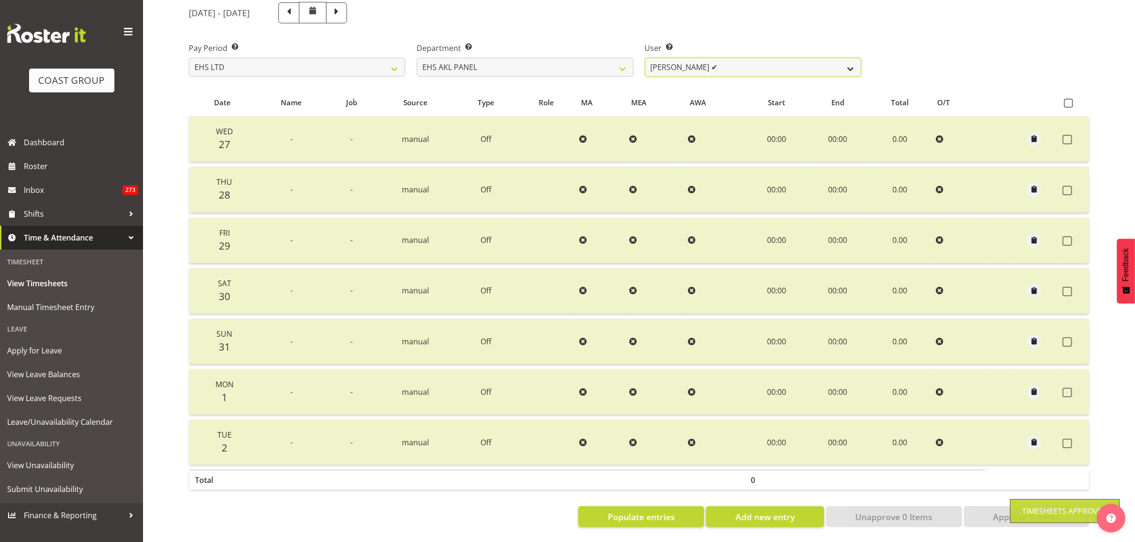
click at [846, 58] on select "Abe Denton ✔ Cameron Phillips ✔ Chad Phillips ✔ Emmett Denton ✔ Fiona Berghoffe…" at bounding box center [753, 67] width 216 height 19
click at [645, 58] on select "Abe Denton ✔ Cameron Phillips ✔ Chad Phillips ✔ Emmett Denton ✔ Fiona Berghoffe…" at bounding box center [753, 67] width 216 height 19
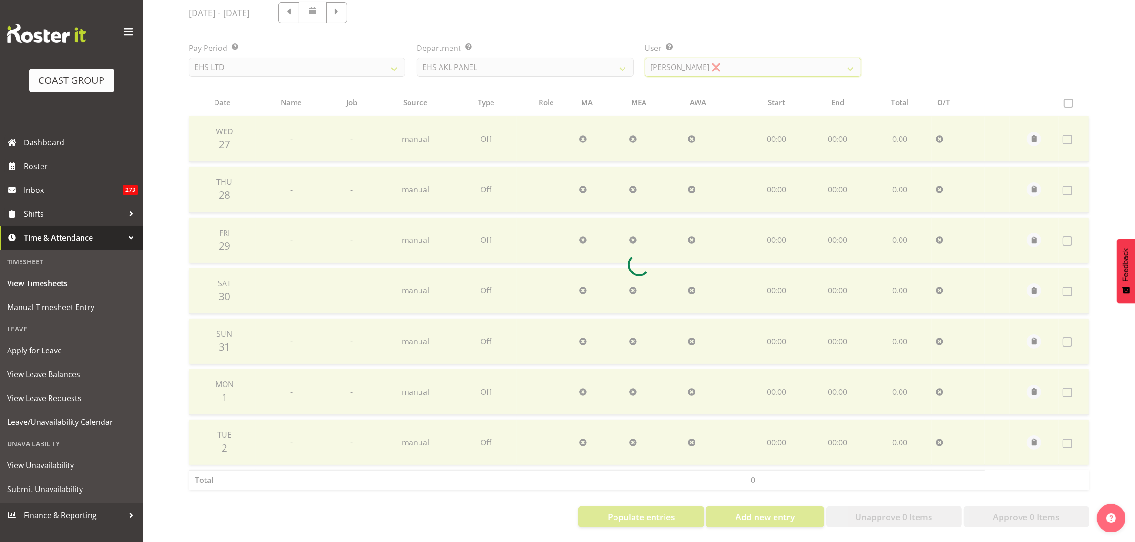
scroll to position [0, 0]
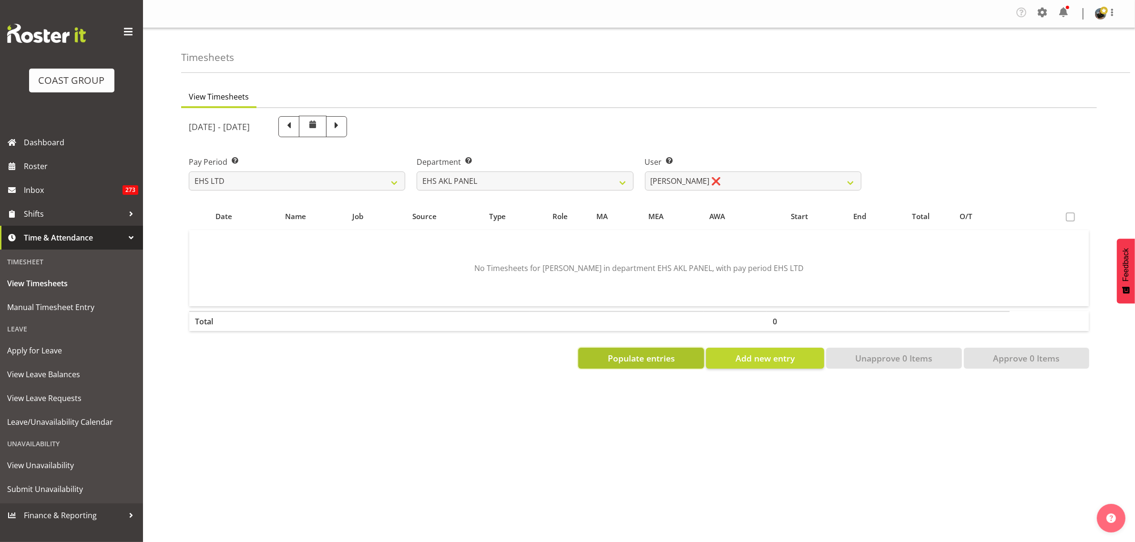
click at [639, 363] on span "Populate entries" at bounding box center [641, 358] width 67 height 12
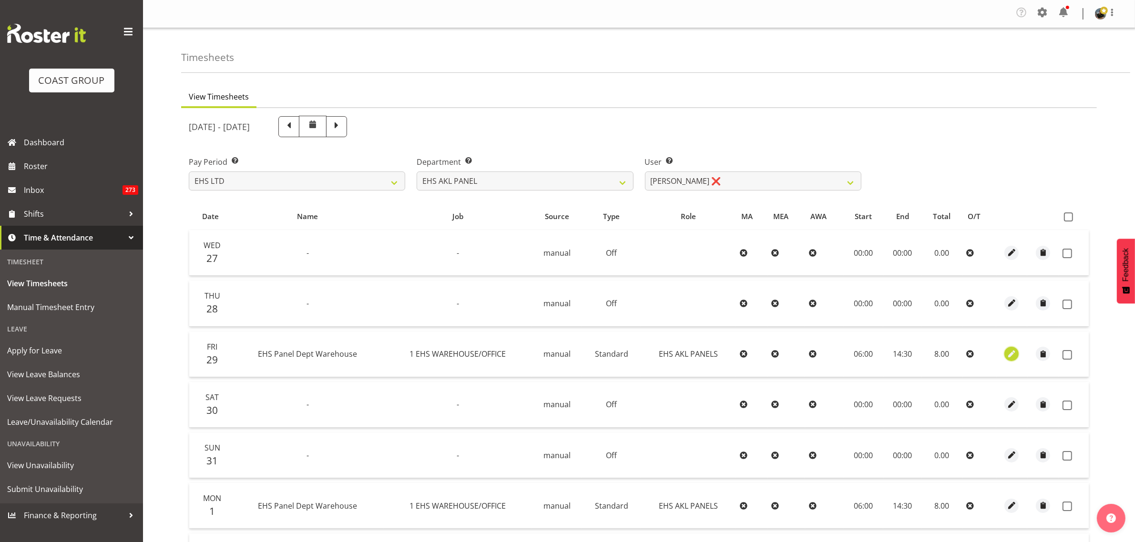
click at [1009, 353] on span "button" at bounding box center [1011, 354] width 11 height 11
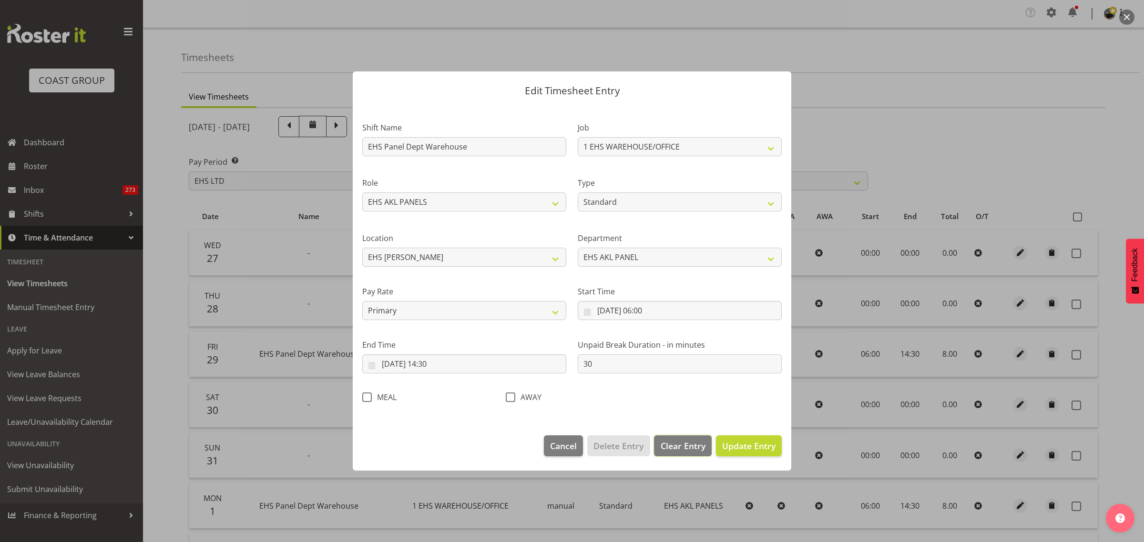
click at [678, 451] on span "Clear Entry" at bounding box center [682, 446] width 45 height 12
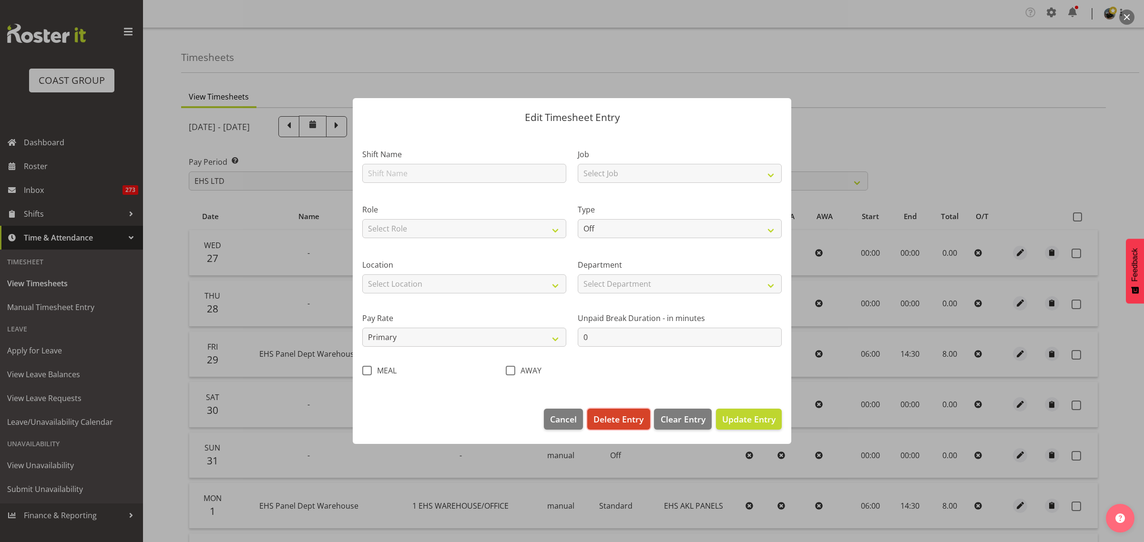
click at [622, 423] on span "Delete Entry" at bounding box center [618, 419] width 50 height 12
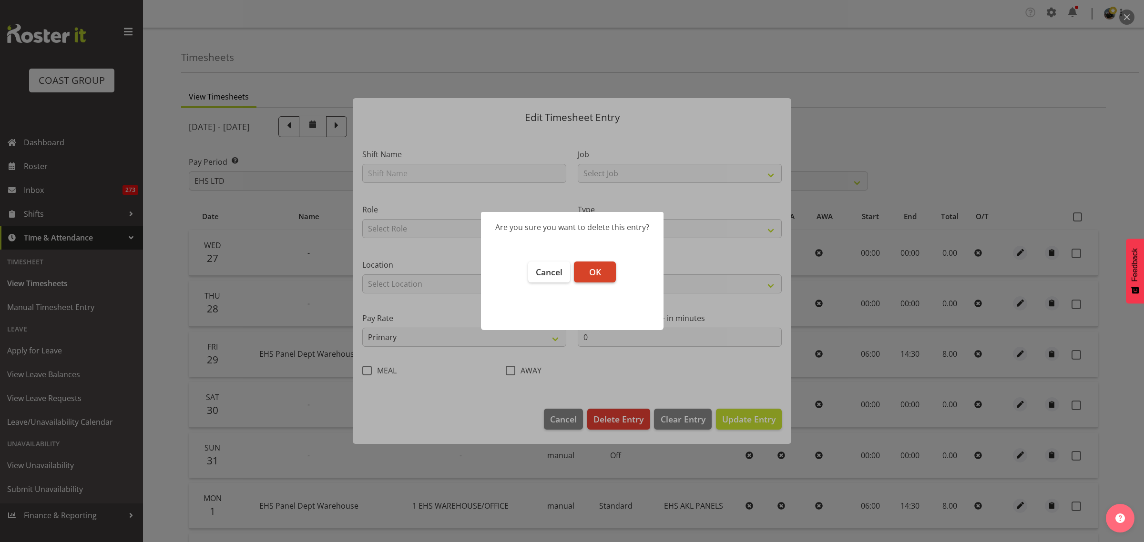
click at [599, 265] on button "OK" at bounding box center [595, 272] width 42 height 21
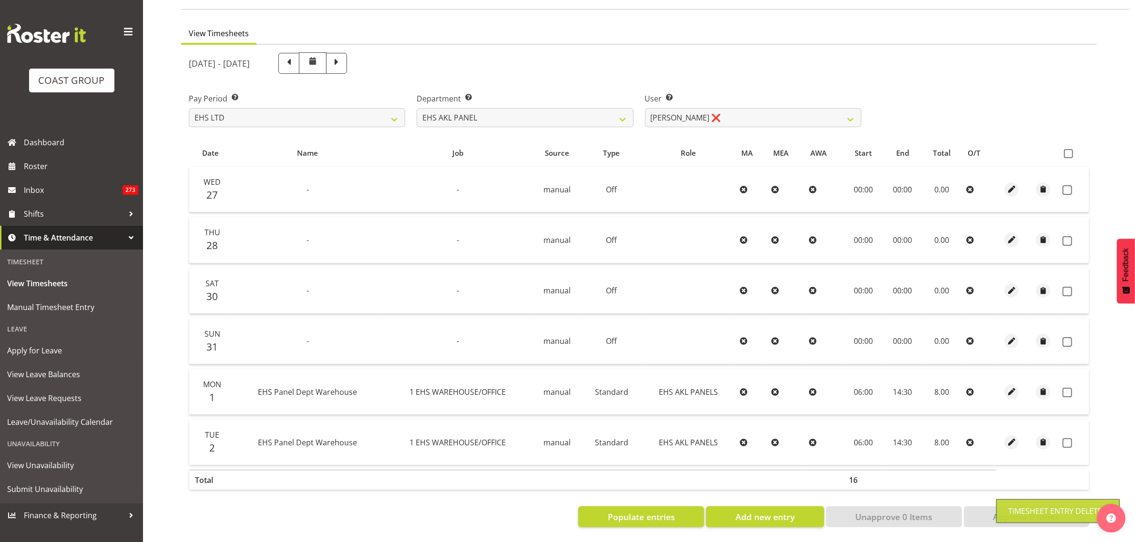
scroll to position [72, 0]
click at [1008, 387] on span "button" at bounding box center [1011, 391] width 11 height 11
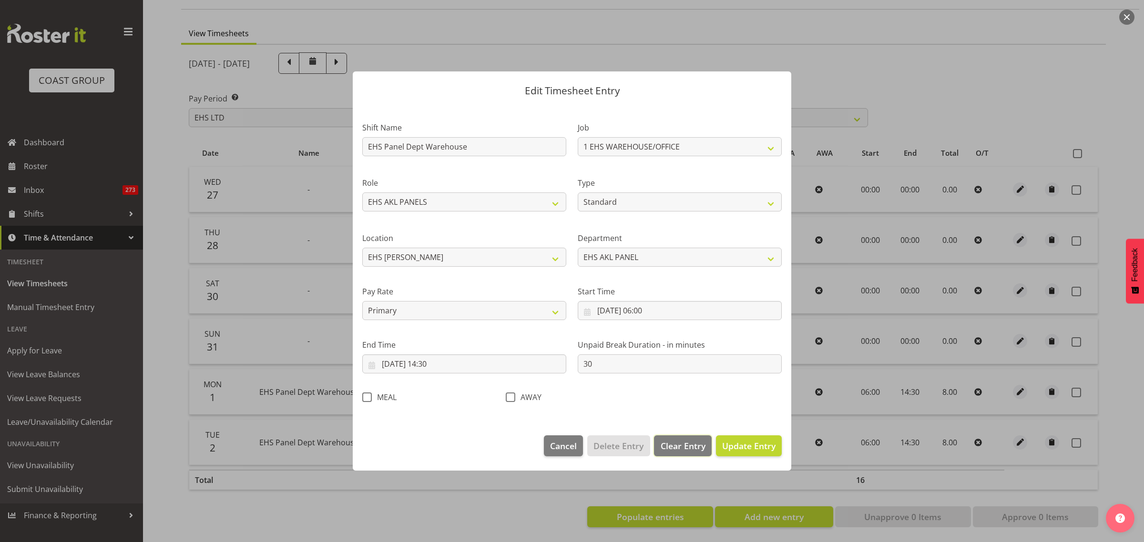
click at [675, 448] on span "Clear Entry" at bounding box center [682, 446] width 45 height 12
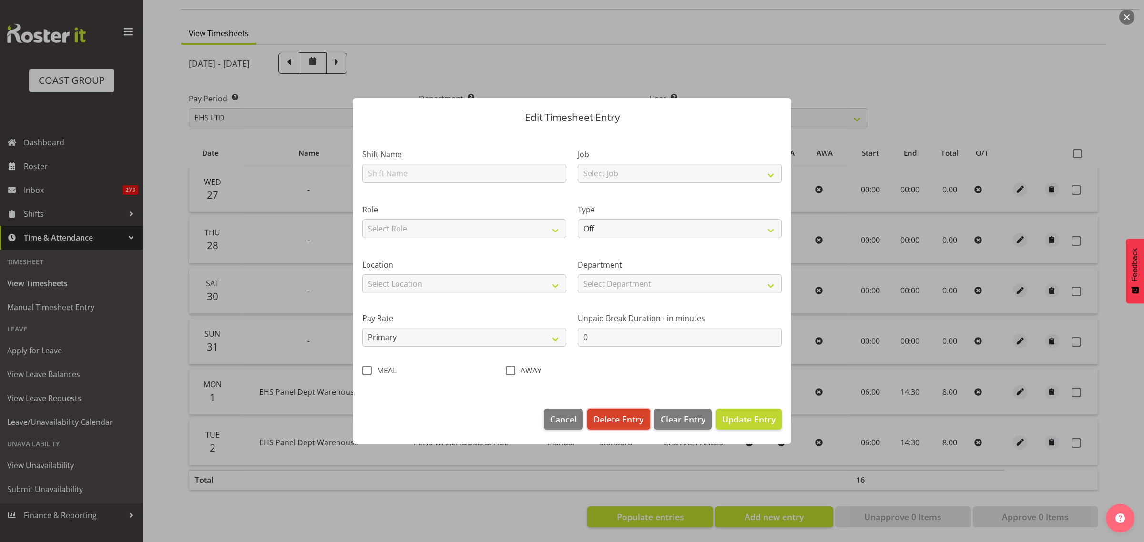
click at [626, 417] on span "Delete Entry" at bounding box center [618, 419] width 50 height 12
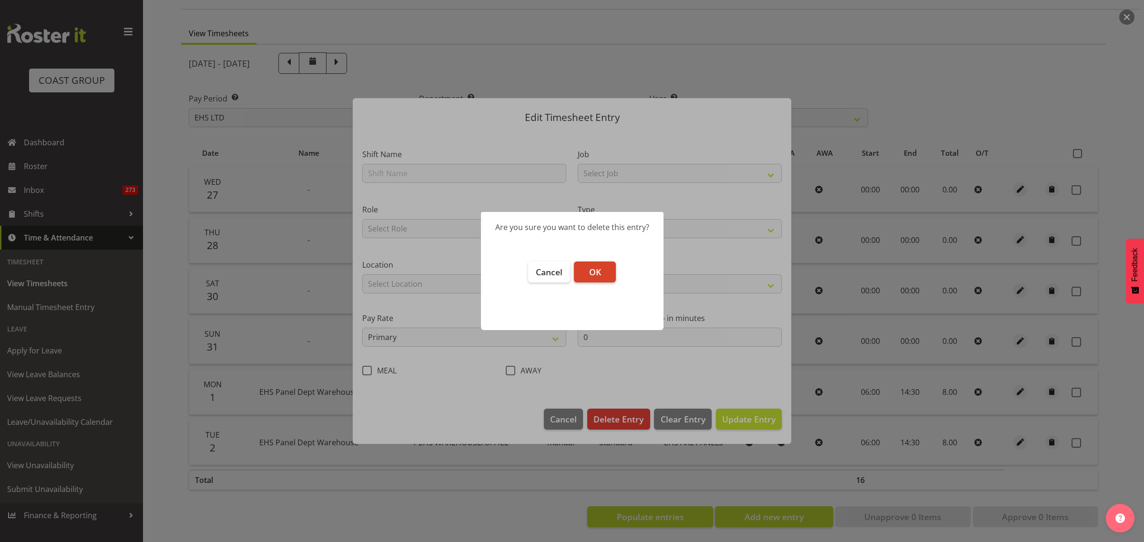
click at [592, 270] on span "OK" at bounding box center [595, 271] width 12 height 11
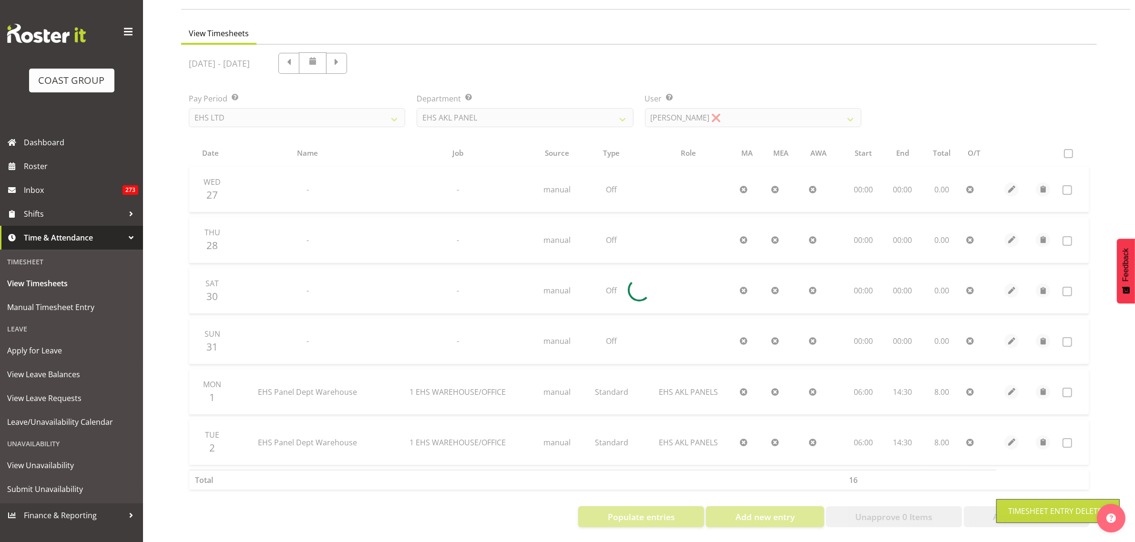
scroll to position [22, 0]
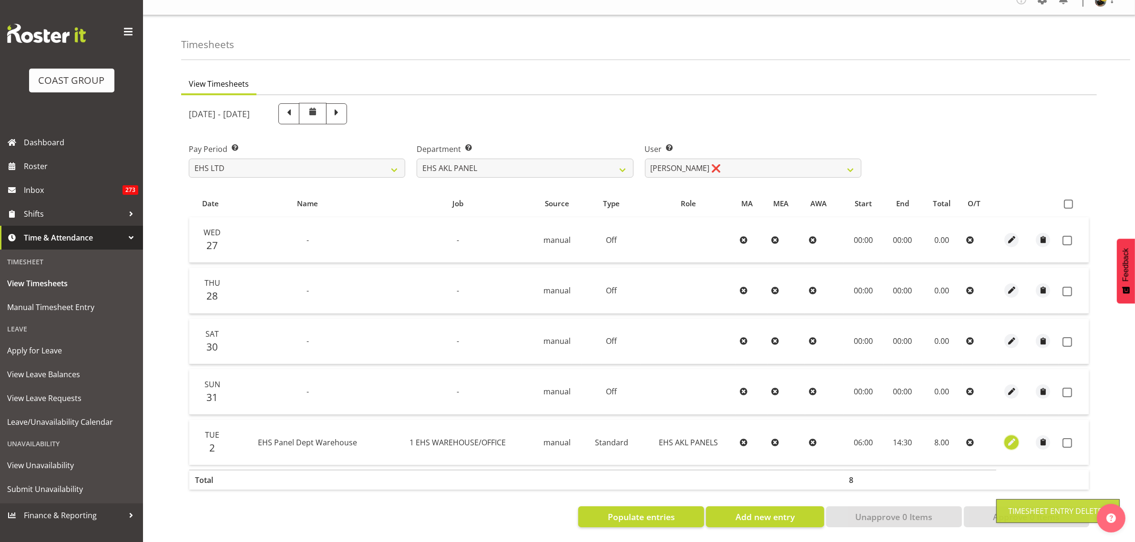
click at [1012, 437] on span "button" at bounding box center [1011, 442] width 11 height 11
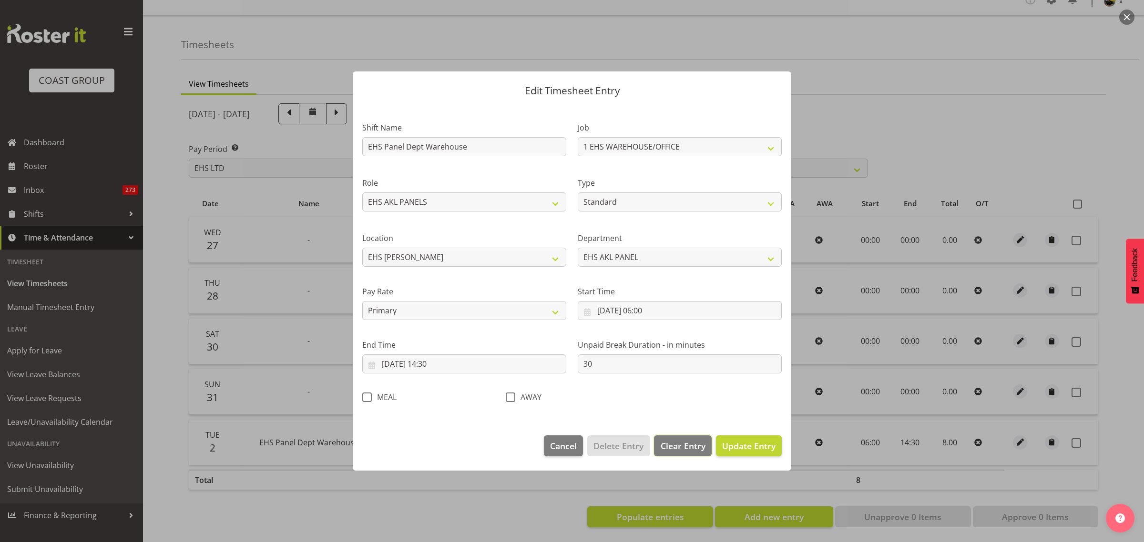
click at [676, 448] on span "Clear Entry" at bounding box center [682, 446] width 45 height 12
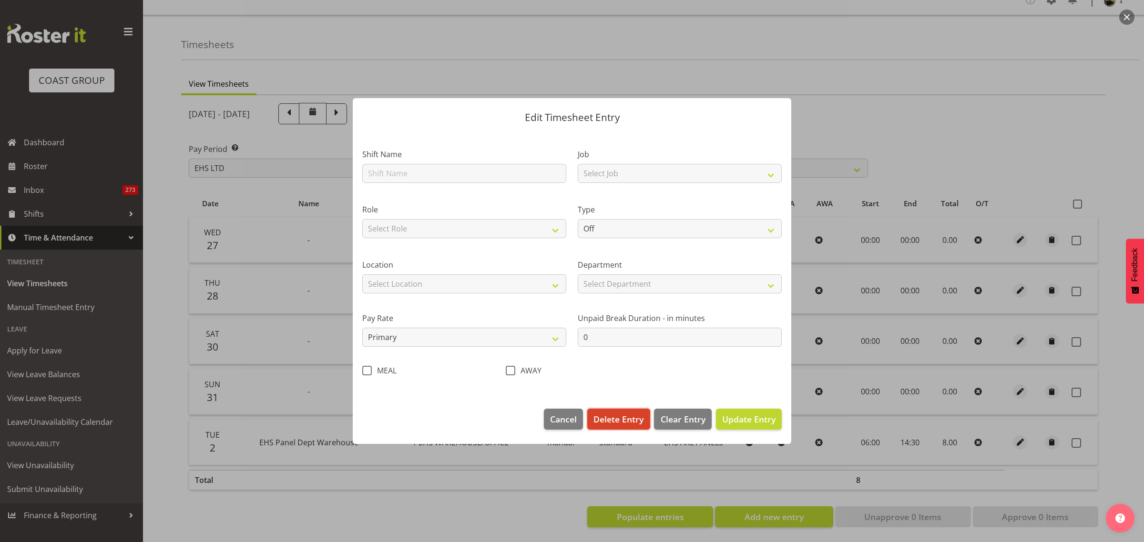
click at [627, 425] on span "Delete Entry" at bounding box center [618, 419] width 50 height 12
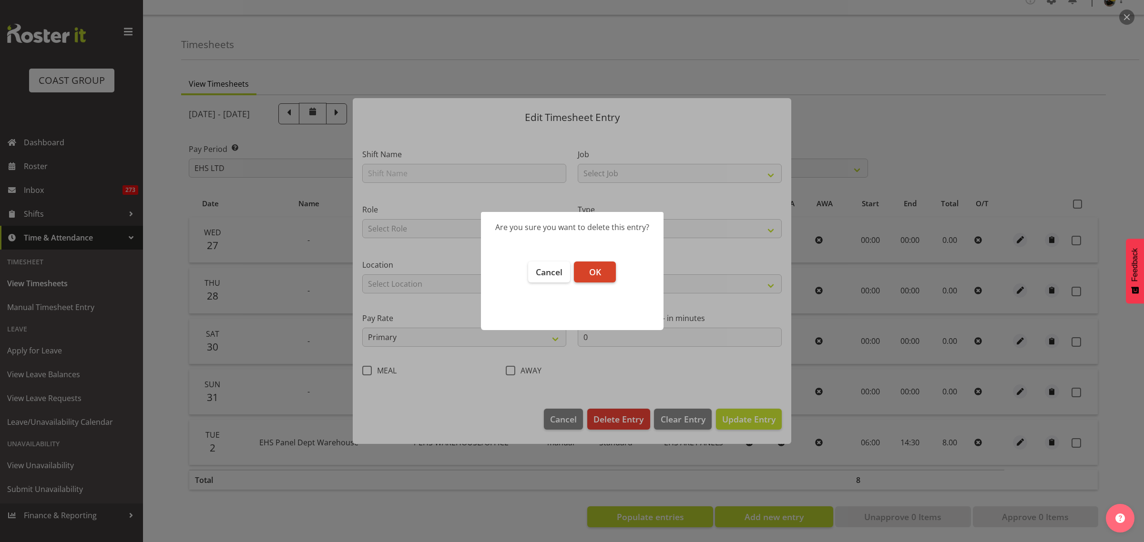
click at [606, 274] on button "OK" at bounding box center [595, 272] width 42 height 21
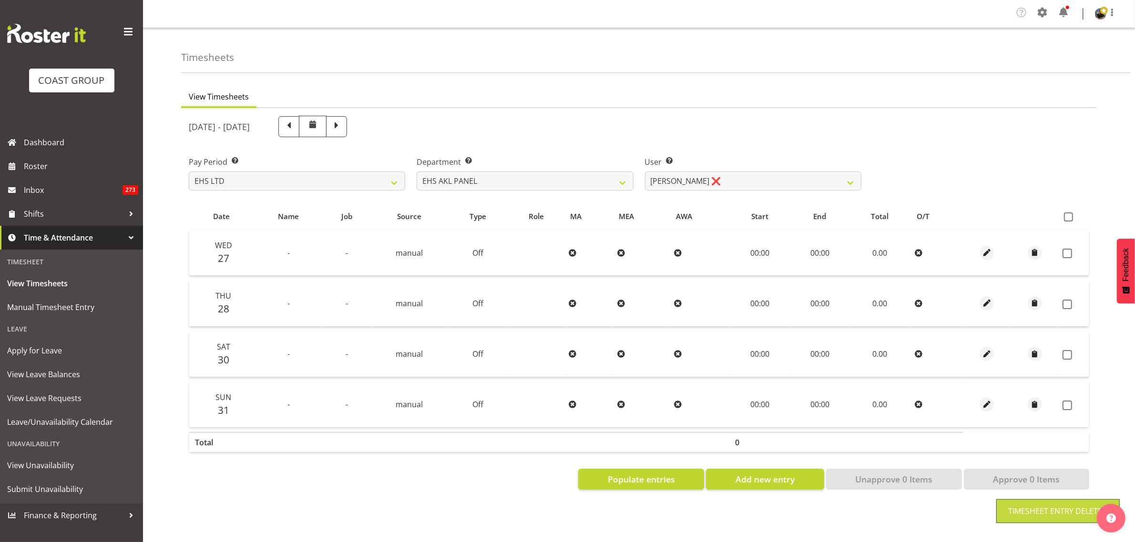
scroll to position [0, 0]
click at [1066, 218] on span at bounding box center [1068, 217] width 9 height 9
click at [1066, 218] on input "checkbox" at bounding box center [1067, 217] width 6 height 6
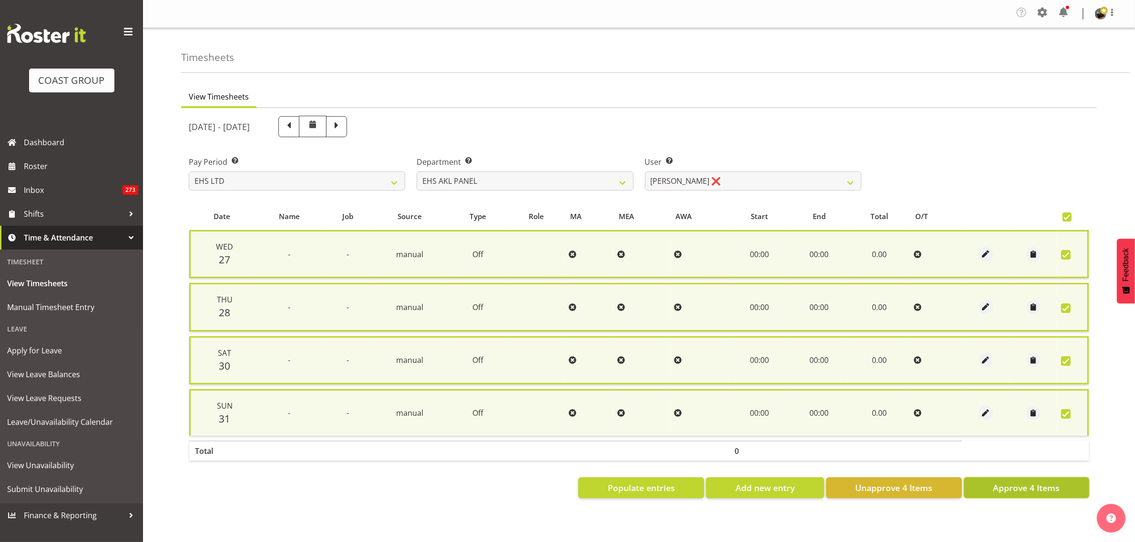
click at [1012, 487] on span "Approve 4 Items" at bounding box center [1026, 488] width 67 height 12
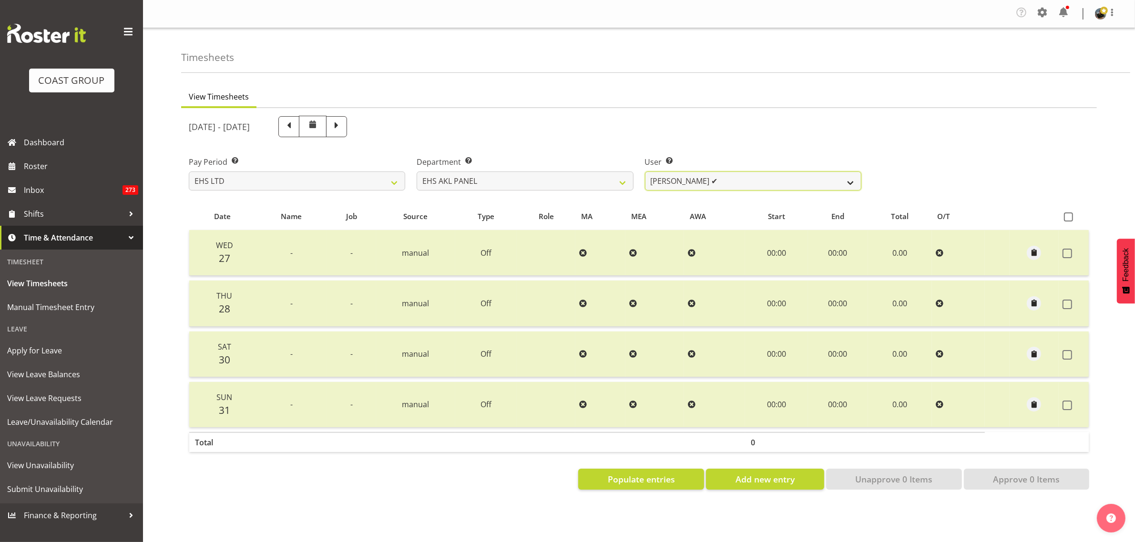
click at [851, 183] on select "Abe Denton ✔ Cameron Phillips ✔ Chad Phillips ✔ Emmett Denton ✔ Fiona Berghoffe…" at bounding box center [753, 181] width 216 height 19
click at [645, 172] on select "Abe Denton ✔ Cameron Phillips ✔ Chad Phillips ✔ Emmett Denton ✔ Fiona Berghoffe…" at bounding box center [753, 181] width 216 height 19
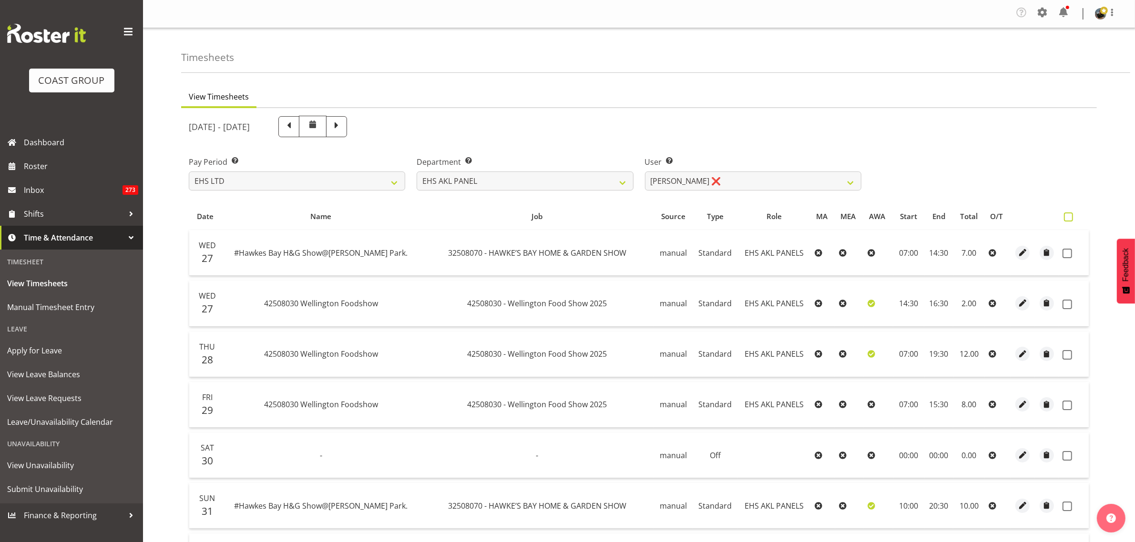
click at [1070, 218] on span at bounding box center [1068, 217] width 9 height 9
click at [1070, 218] on input "checkbox" at bounding box center [1067, 217] width 6 height 6
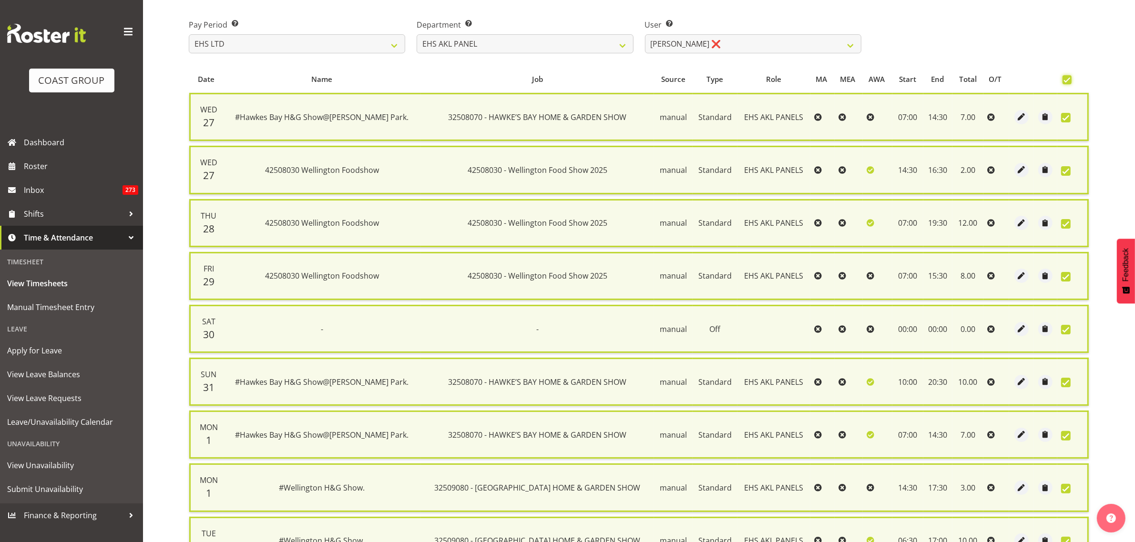
scroll to position [240, 0]
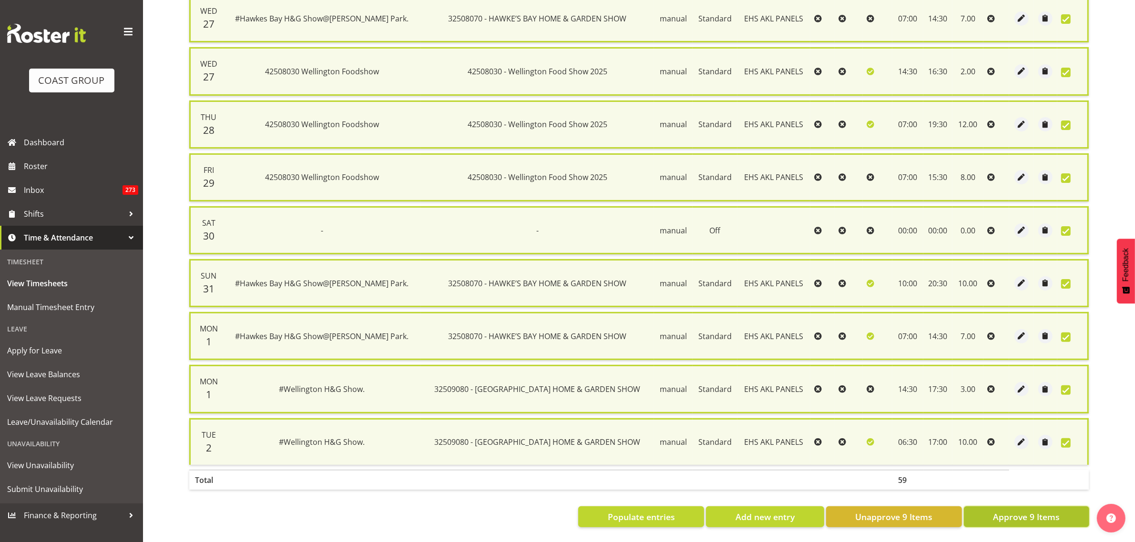
click at [1013, 511] on span "Approve 9 Items" at bounding box center [1026, 517] width 67 height 12
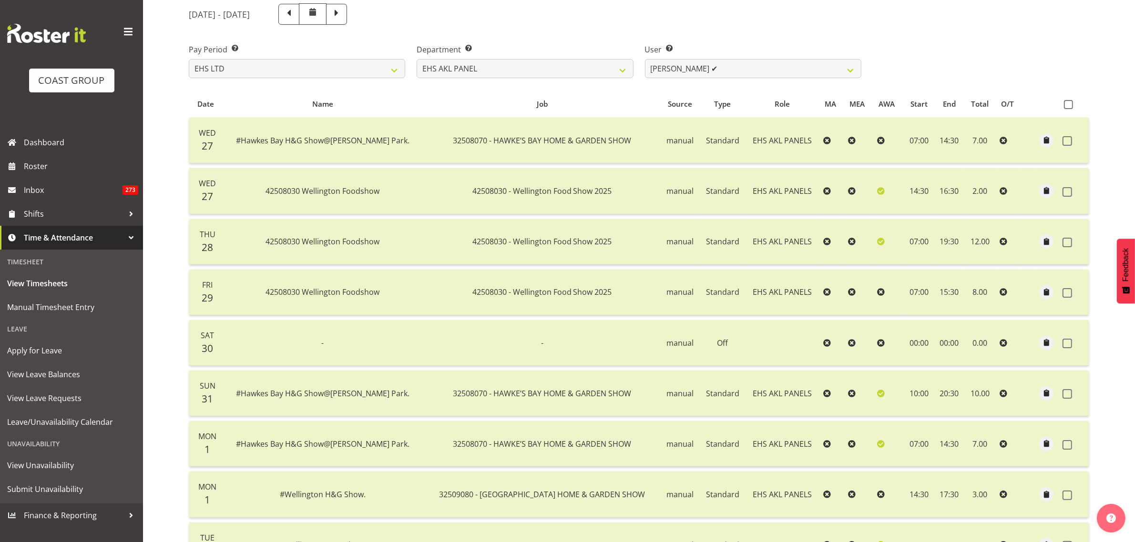
scroll to position [0, 0]
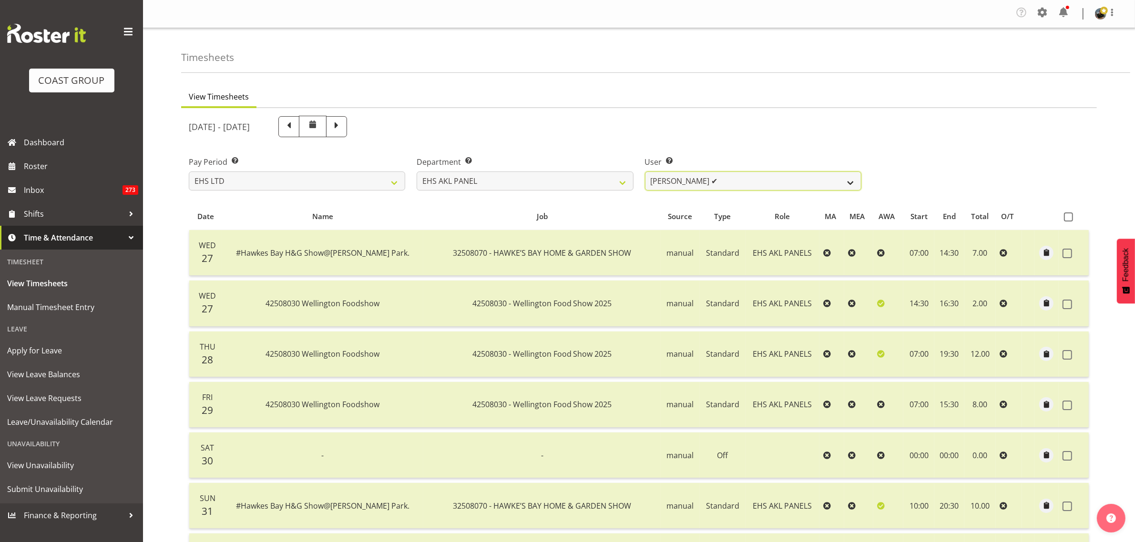
click at [850, 183] on select "Abe Denton ✔ Cameron Phillips ✔ Chad Phillips ✔ Emmett Denton ✔ Fiona Berghoffe…" at bounding box center [753, 181] width 216 height 19
click at [645, 172] on select "Abe Denton ✔ Cameron Phillips ✔ Chad Phillips ✔ Emmett Denton ✔ Fiona Berghoffe…" at bounding box center [753, 181] width 216 height 19
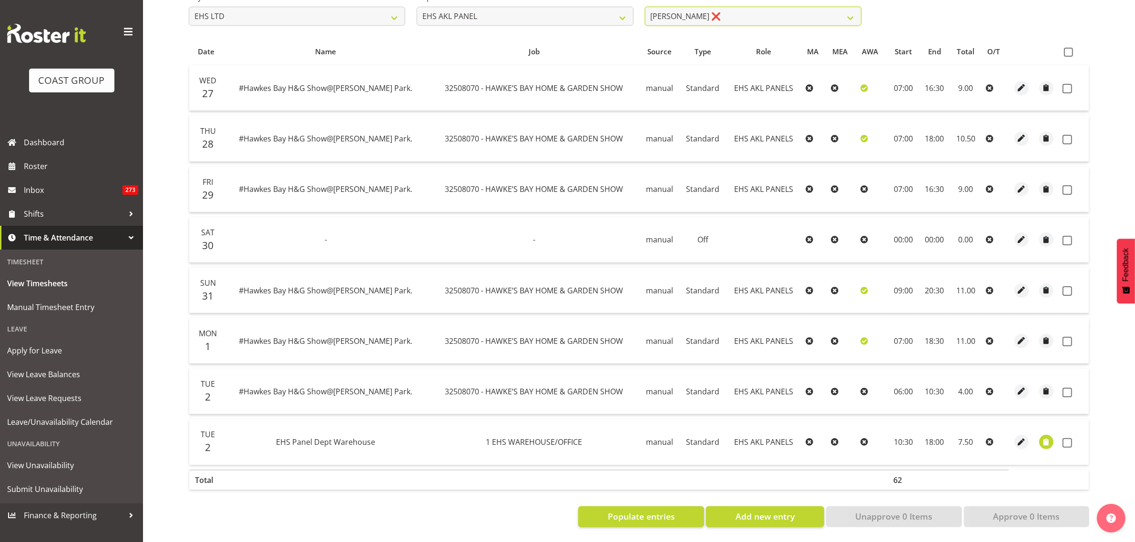
scroll to position [174, 0]
click at [1019, 437] on span "button" at bounding box center [1020, 442] width 11 height 11
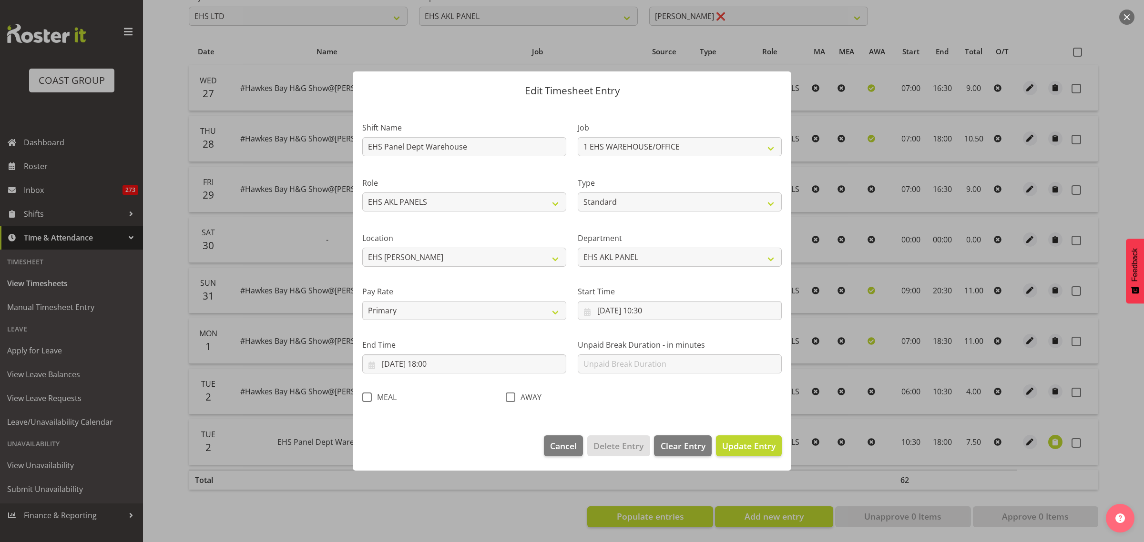
click at [1054, 435] on div at bounding box center [572, 271] width 1144 height 542
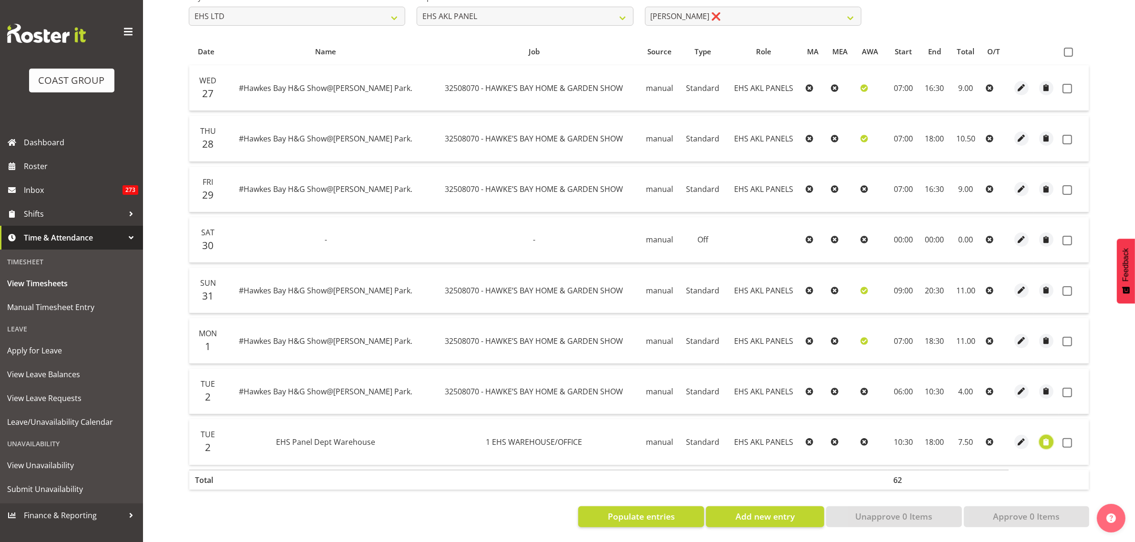
click at [1046, 437] on span "button" at bounding box center [1046, 442] width 11 height 11
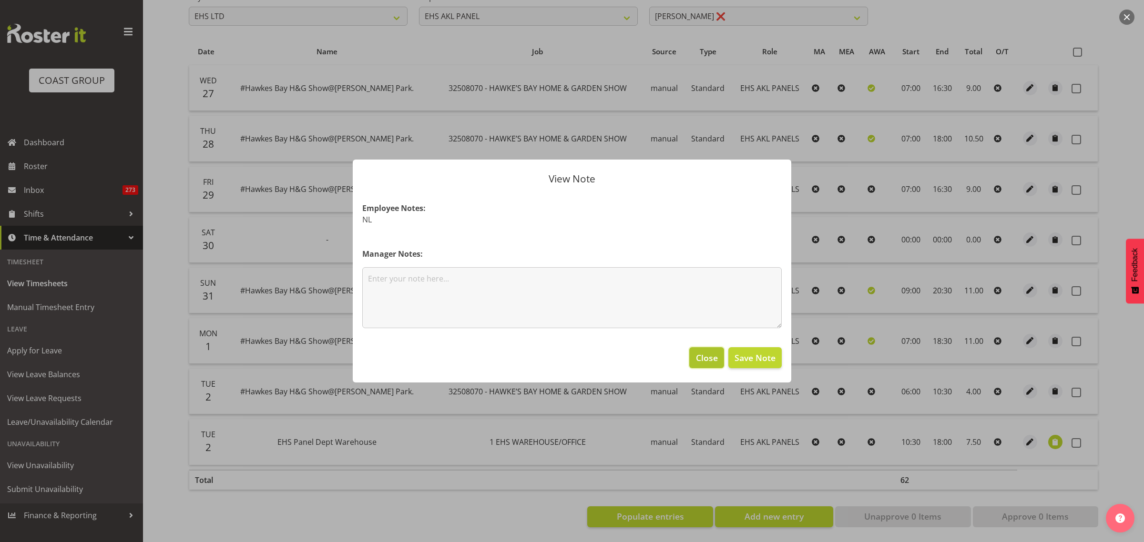
click at [709, 358] on span "Close" at bounding box center [707, 358] width 22 height 12
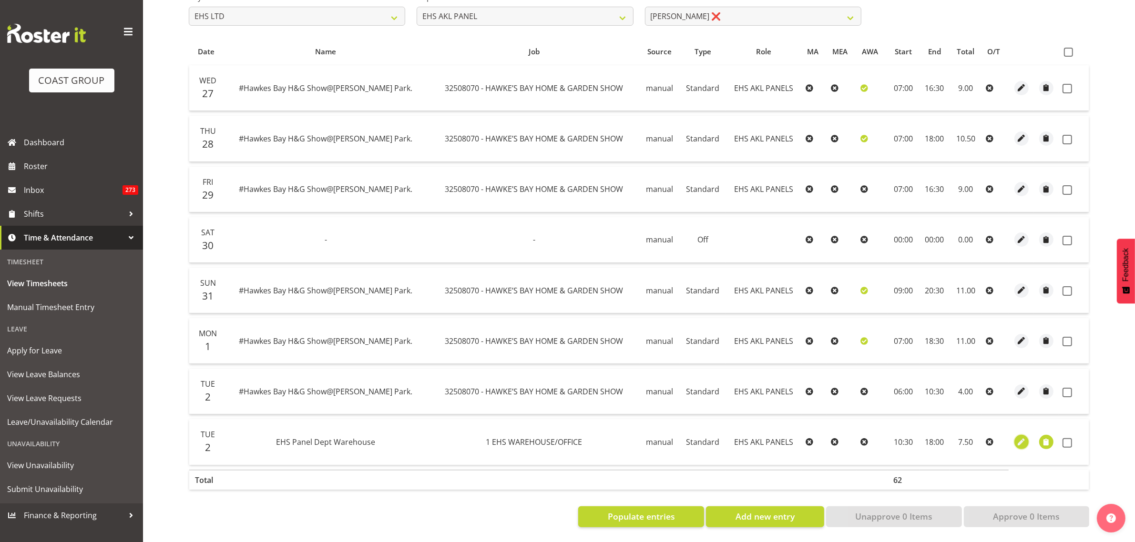
click at [1018, 437] on span "button" at bounding box center [1020, 442] width 11 height 11
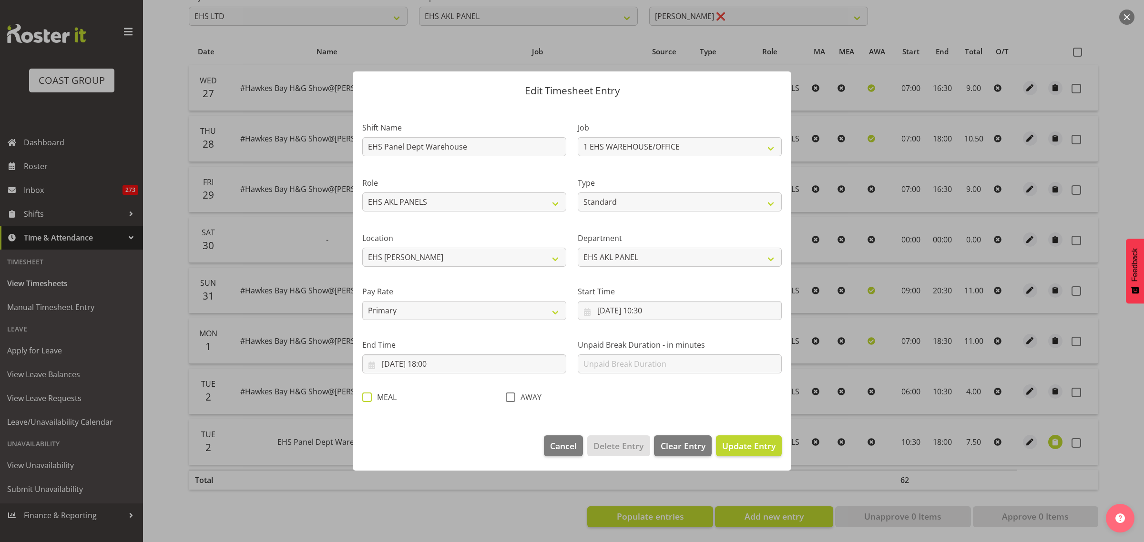
click at [367, 398] on span at bounding box center [367, 398] width 10 height 10
click at [367, 398] on input "MEAL" at bounding box center [365, 398] width 6 height 6
click at [743, 448] on span "Update Entry" at bounding box center [748, 445] width 53 height 11
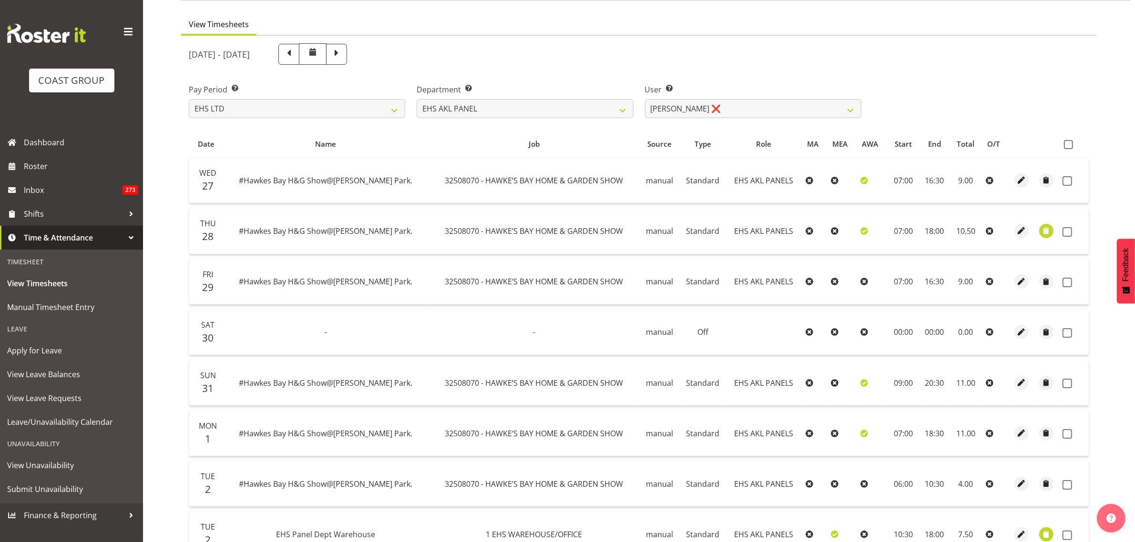
scroll to position [55, 0]
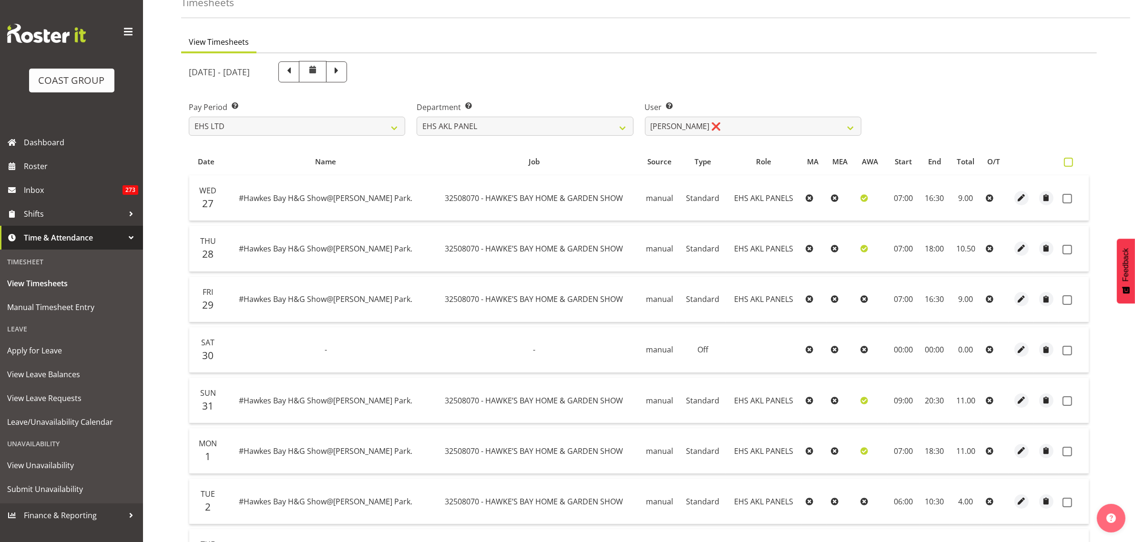
click at [1068, 166] on span at bounding box center [1068, 162] width 9 height 9
click at [1068, 165] on input "checkbox" at bounding box center [1067, 162] width 6 height 6
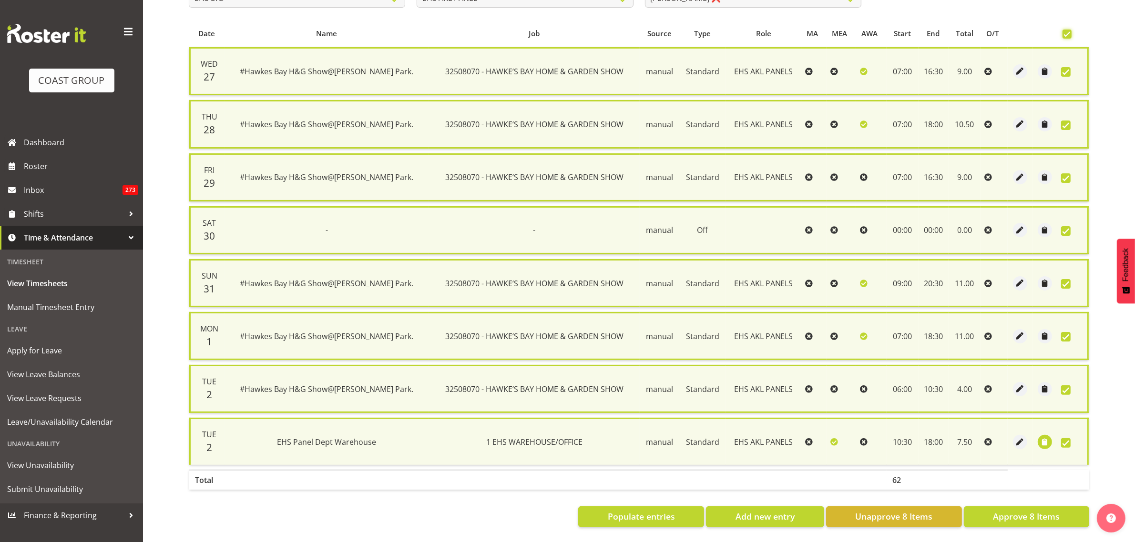
scroll to position [187, 0]
click at [1016, 510] on span "Approve 8 Items" at bounding box center [1026, 516] width 67 height 12
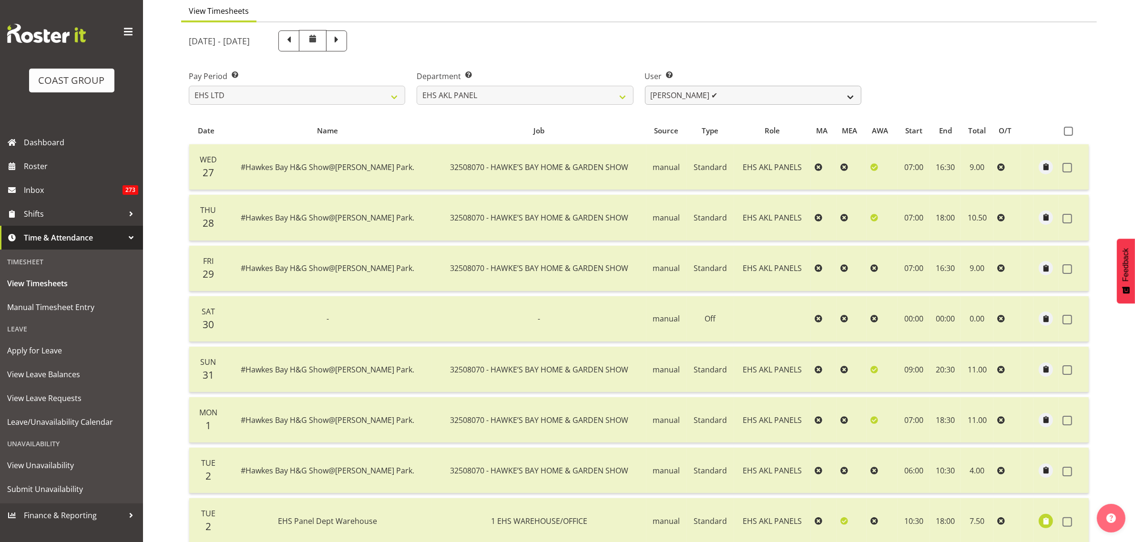
scroll to position [0, 0]
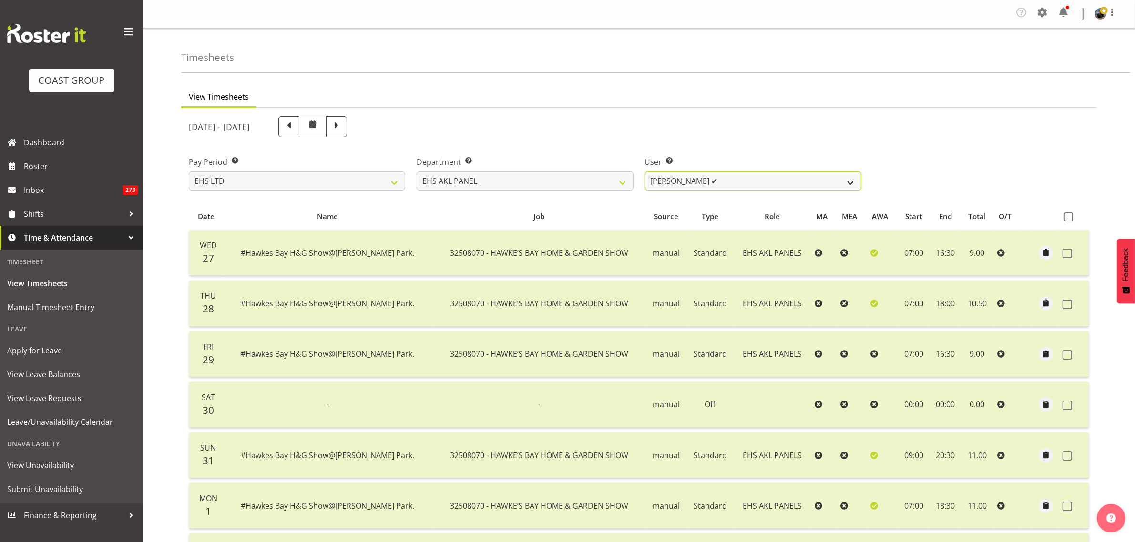
click at [850, 183] on select "Abe Denton ✔ Cameron Phillips ✔ Chad Phillips ✔ Emmett Denton ✔ Fiona Berghoffe…" at bounding box center [753, 181] width 216 height 19
click at [645, 172] on select "Abe Denton ✔ Cameron Phillips ✔ Chad Phillips ✔ Emmett Denton ✔ Fiona Berghoffe…" at bounding box center [753, 181] width 216 height 19
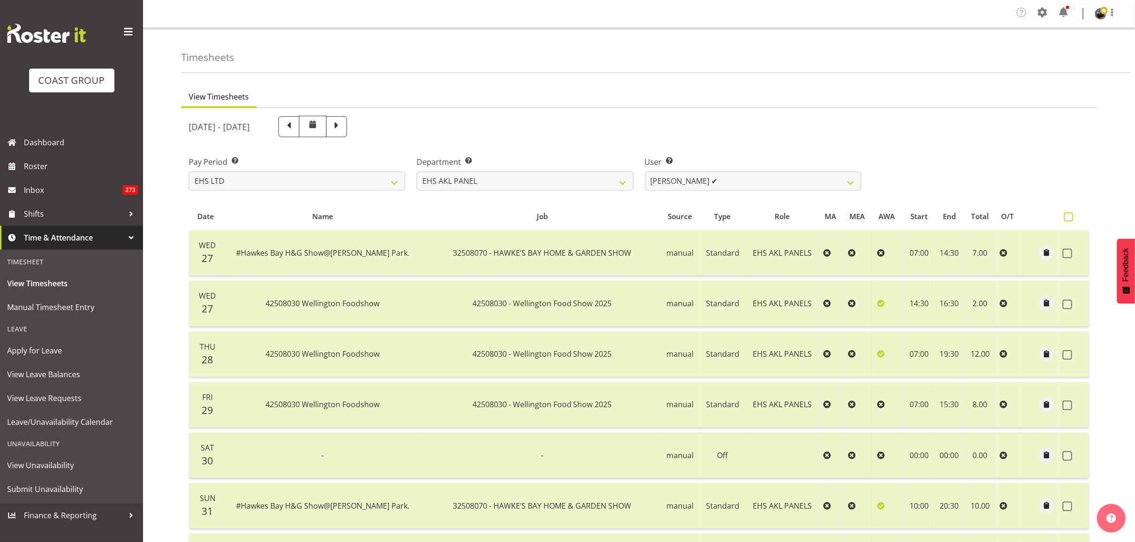
click at [1070, 217] on span at bounding box center [1068, 217] width 9 height 9
click at [1070, 217] on input "checkbox" at bounding box center [1067, 217] width 6 height 6
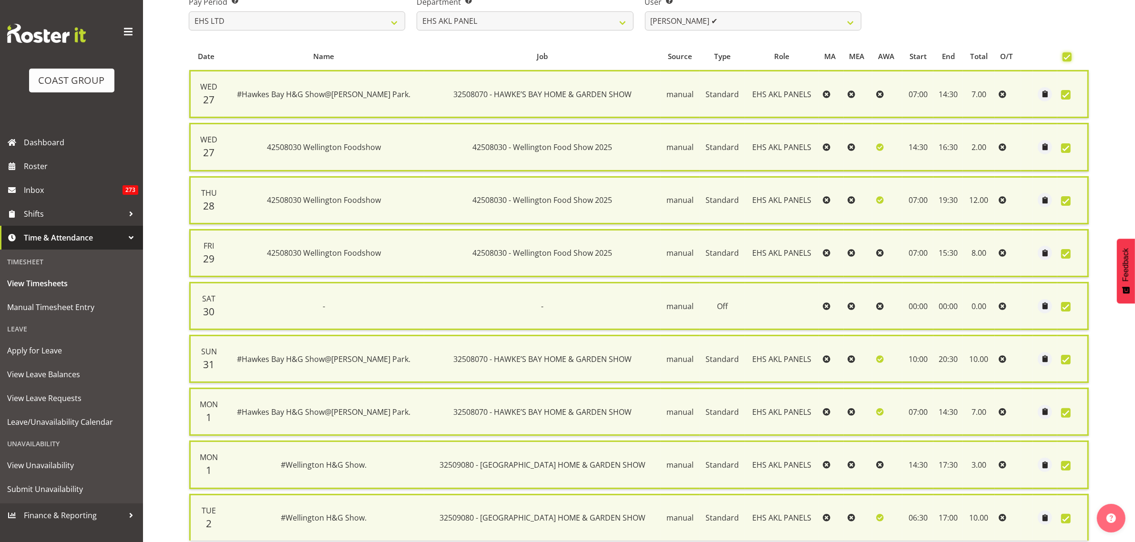
scroll to position [240, 0]
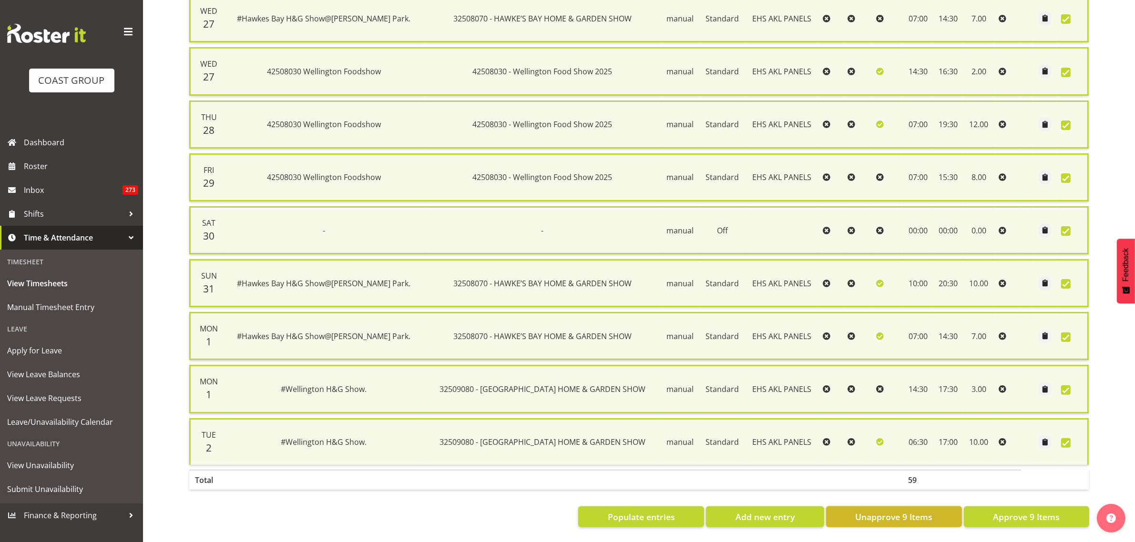
click at [875, 511] on span "Unapprove 9 Items" at bounding box center [893, 517] width 77 height 12
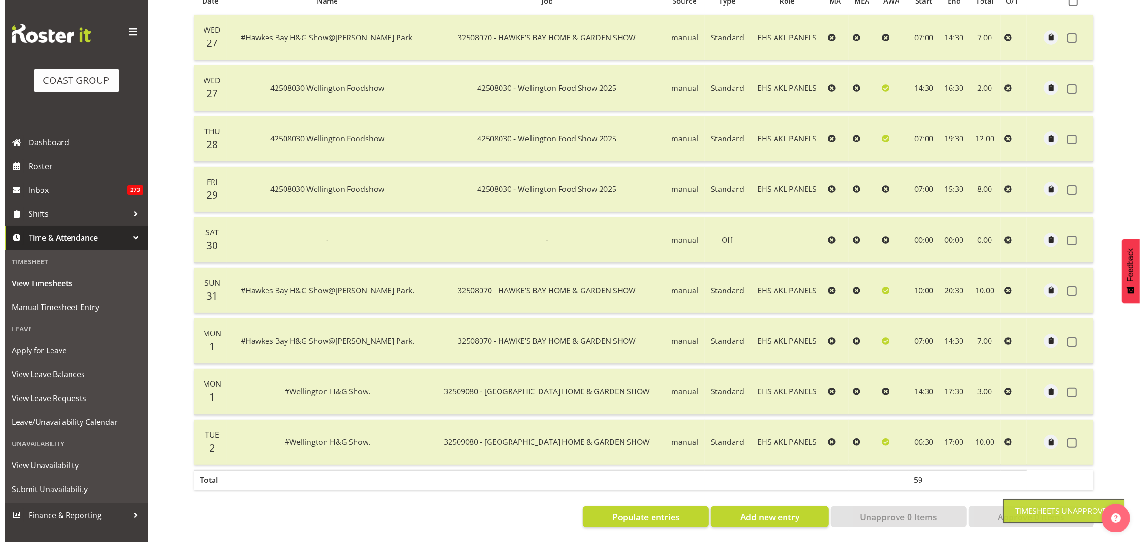
scroll to position [224, 0]
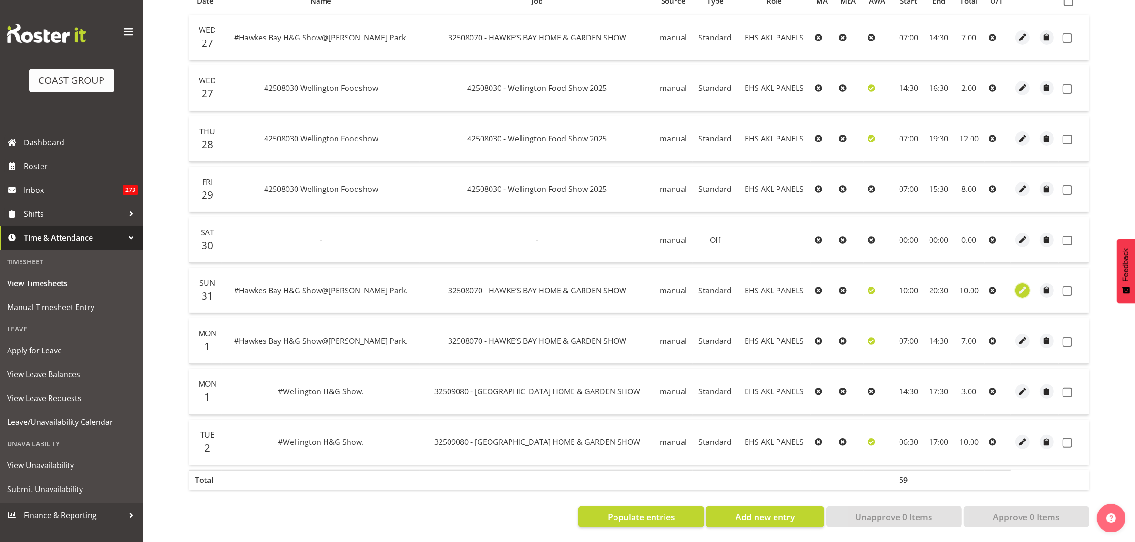
click at [1019, 285] on span "button" at bounding box center [1022, 290] width 11 height 11
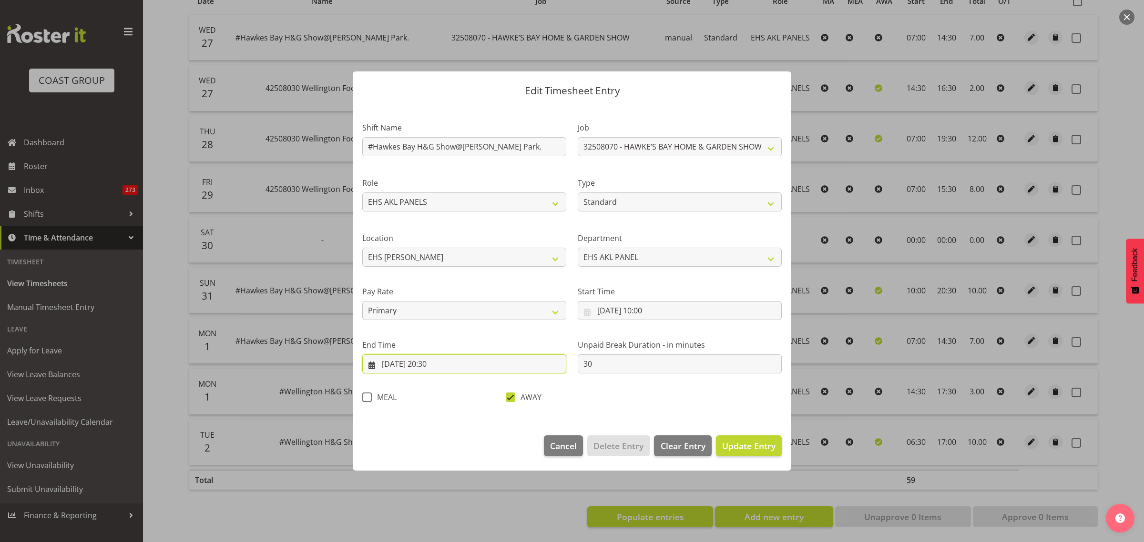
click at [467, 365] on input "31/08/2025, 20:30" at bounding box center [464, 364] width 204 height 19
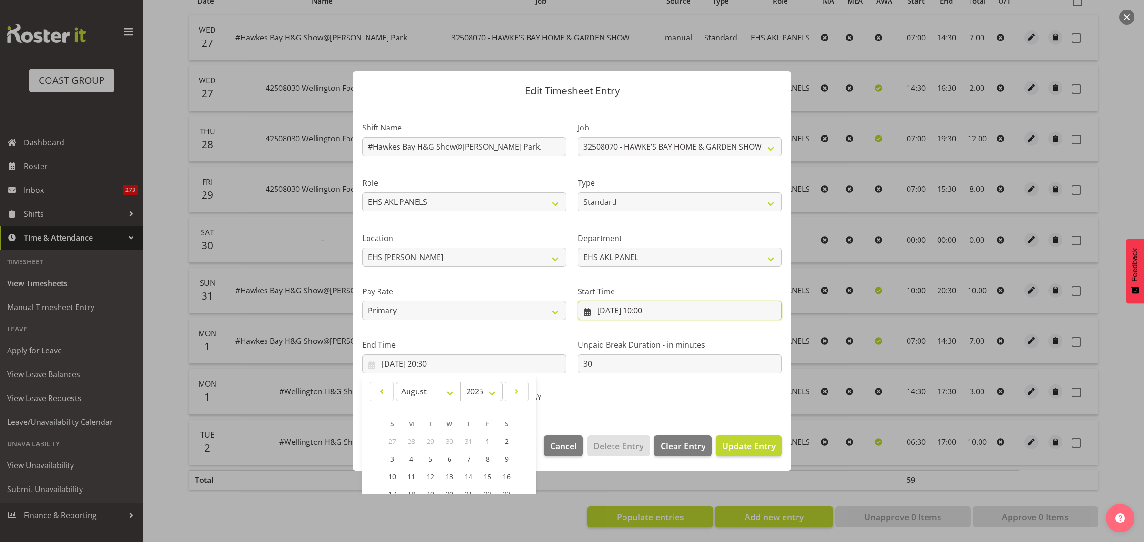
click at [663, 316] on input "31/08/2025, 10:00" at bounding box center [680, 310] width 204 height 19
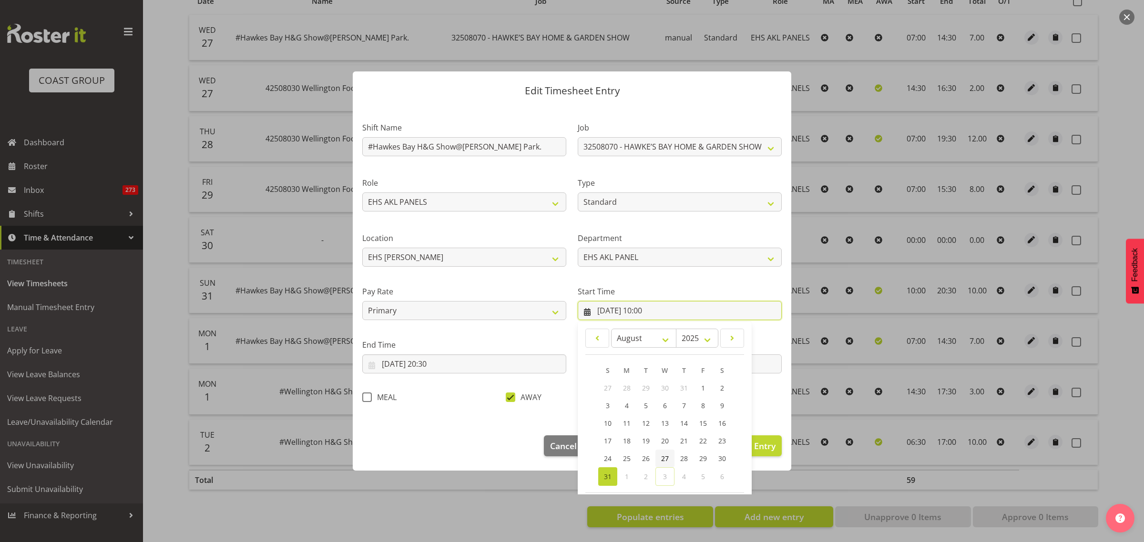
scroll to position [43, 0]
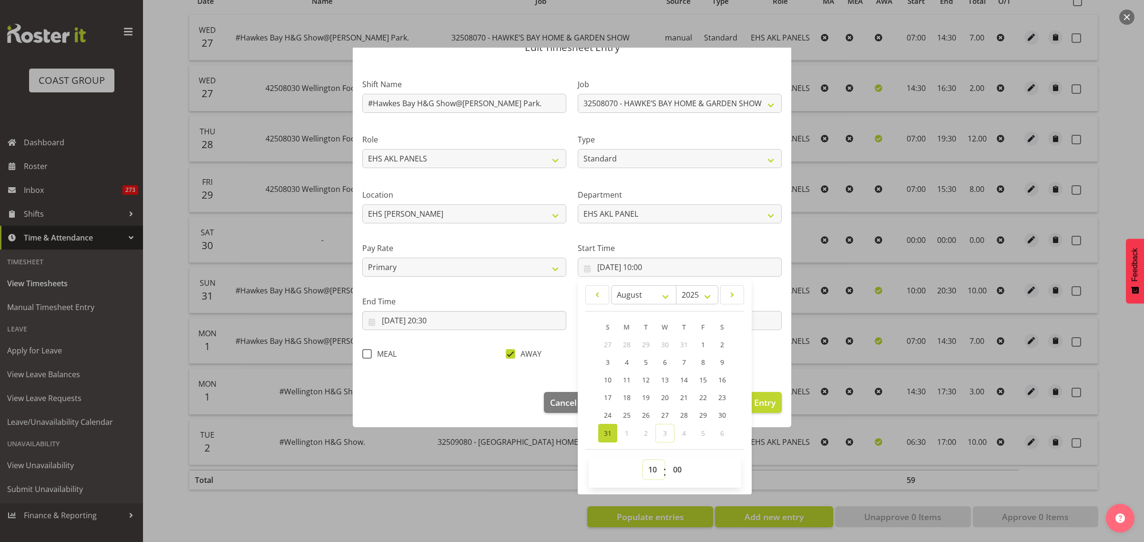
click at [650, 469] on select "00 01 02 03 04 05 06 07 08 09 10 11 12 13 14 15 16 17 18 19 20 21 22 23" at bounding box center [653, 469] width 21 height 19
click at [643, 460] on select "00 01 02 03 04 05 06 07 08 09 10 11 12 13 14 15 16 17 18 19 20 21 22 23" at bounding box center [653, 469] width 21 height 19
click at [765, 355] on div "Shift Name #Hawkes Bay H&G Show@Mclean Park. Job 1 Carlton Events 1 Carlton Ham…" at bounding box center [571, 216] width 431 height 302
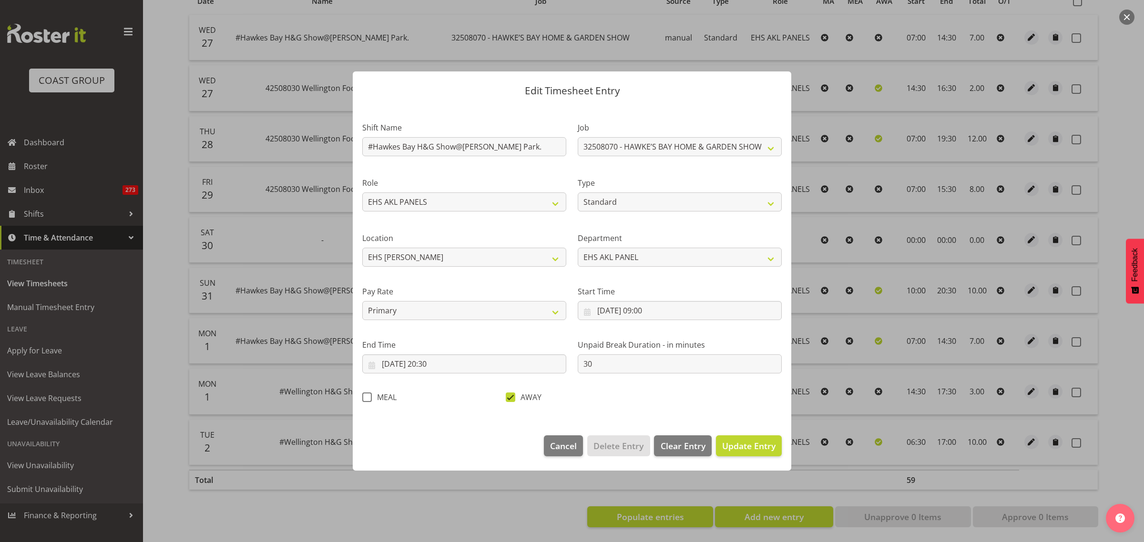
scroll to position [0, 0]
click at [742, 448] on span "Update Entry" at bounding box center [748, 445] width 53 height 11
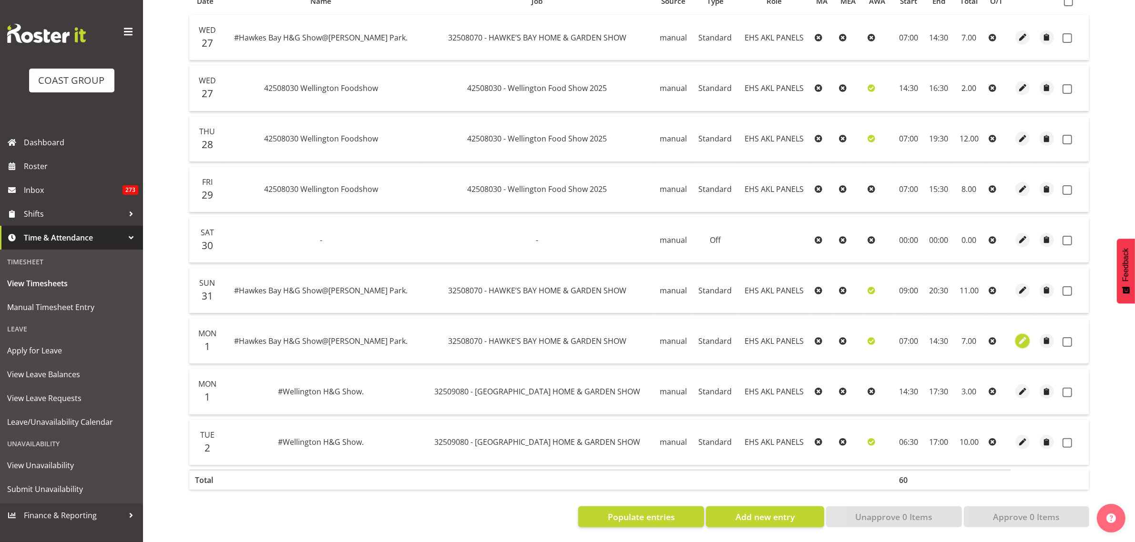
click at [1020, 335] on span "button" at bounding box center [1022, 340] width 11 height 11
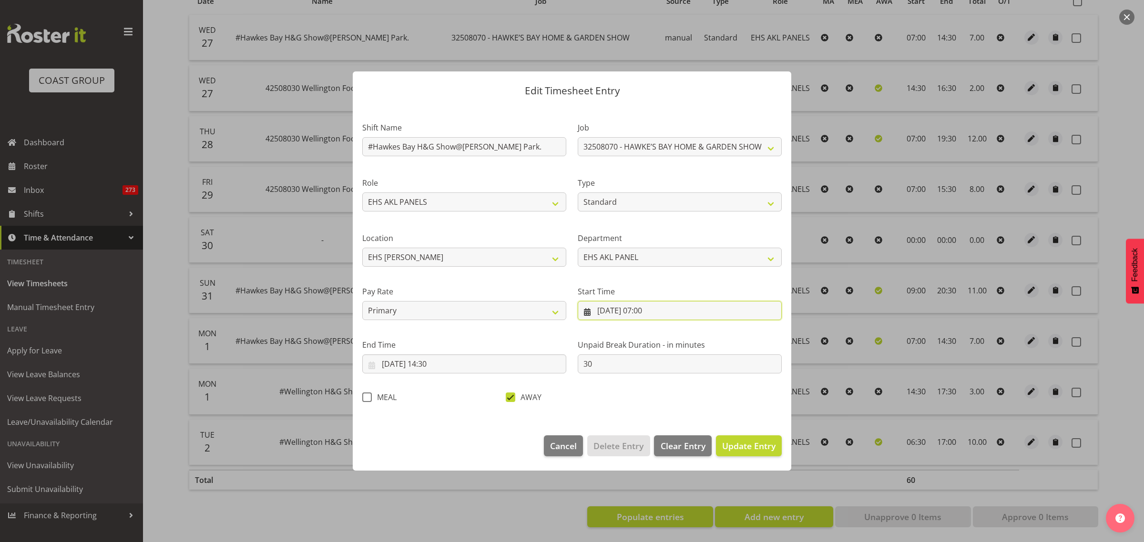
click at [699, 308] on input "01/09/2025, 07:00" at bounding box center [680, 310] width 204 height 19
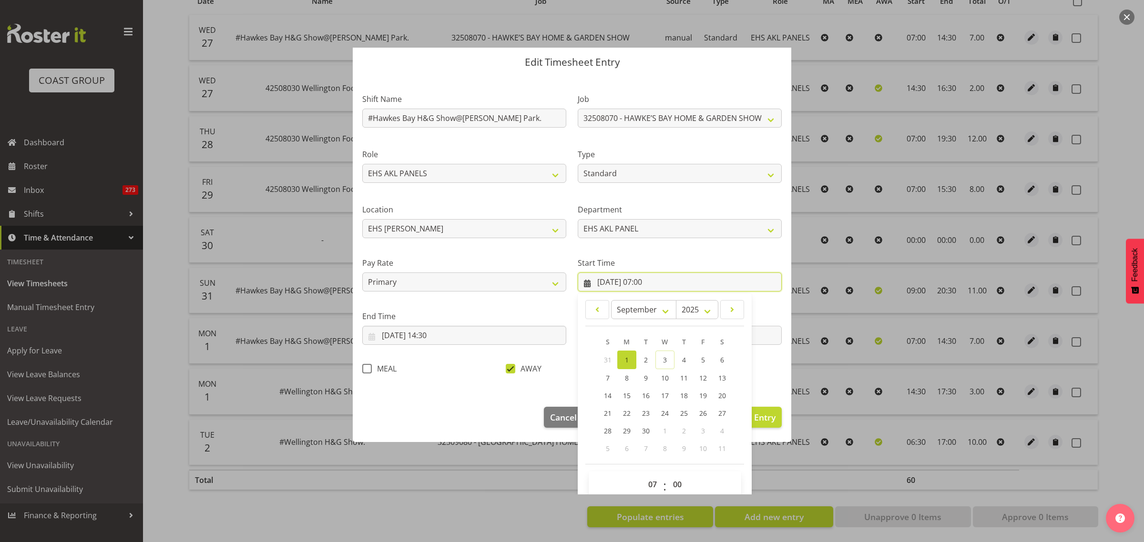
scroll to position [43, 0]
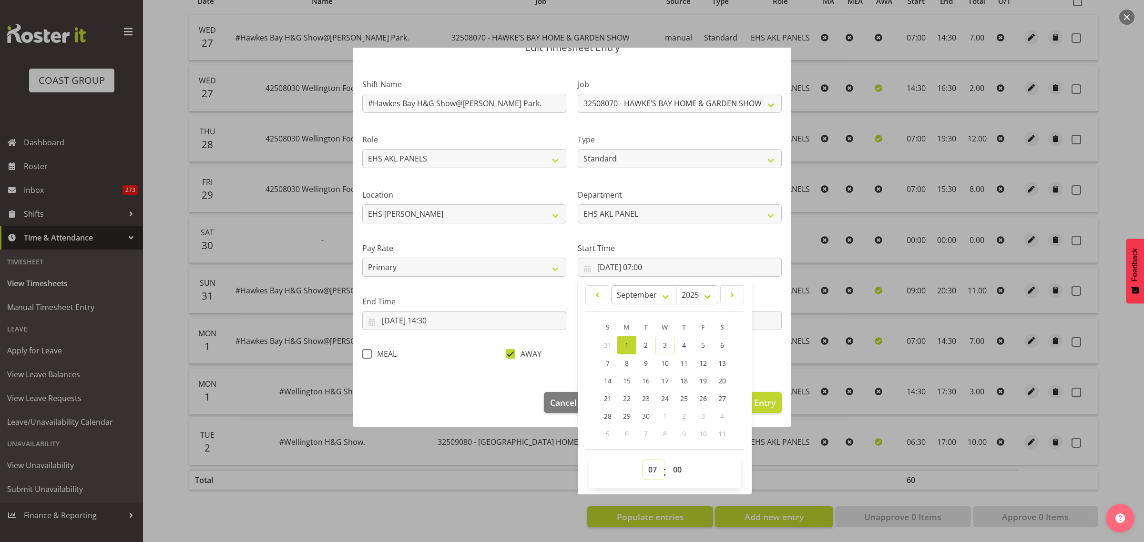
click at [646, 470] on select "00 01 02 03 04 05 06 07 08 09 10 11 12 13 14 15 16 17 18 19 20 21 22 23" at bounding box center [653, 469] width 21 height 19
click at [643, 460] on select "00 01 02 03 04 05 06 07 08 09 10 11 12 13 14 15 16 17 18 19 20 21 22 23" at bounding box center [653, 469] width 21 height 19
drag, startPoint x: 674, startPoint y: 471, endPoint x: 675, endPoint y: 461, distance: 10.1
click at [674, 471] on select "00 01 02 03 04 05 06 07 08 09 10 11 12 13 14 15 16 17 18 19 20 21 22 23 24 25 2…" at bounding box center [678, 469] width 21 height 19
click at [668, 460] on select "00 01 02 03 04 05 06 07 08 09 10 11 12 13 14 15 16 17 18 19 20 21 22 23 24 25 2…" at bounding box center [678, 469] width 21 height 19
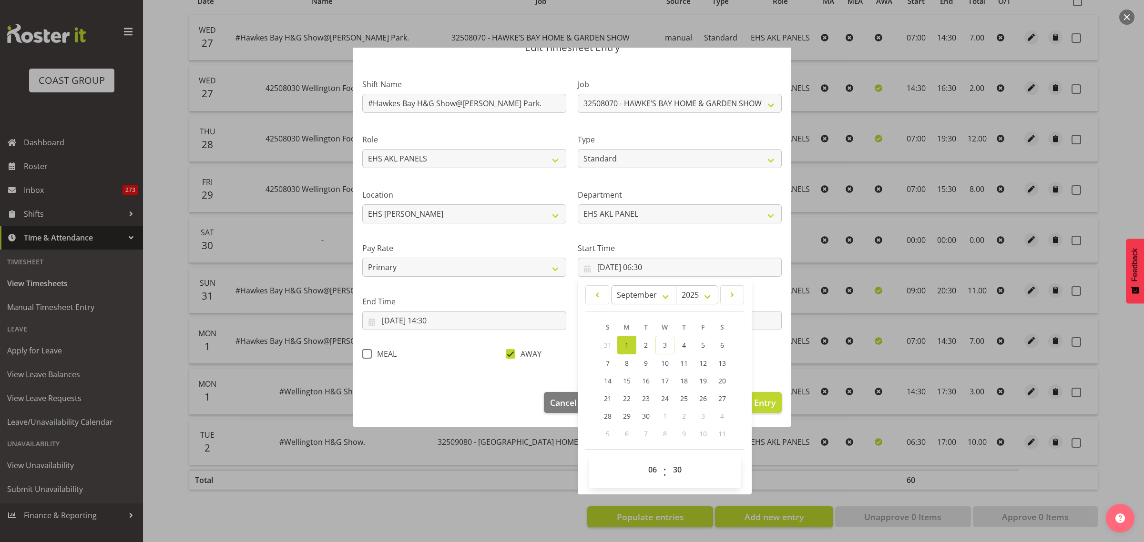
click at [756, 366] on div "Shift Name #Hawkes Bay H&G Show@Mclean Park. Job 1 Carlton Events 1 Carlton Ham…" at bounding box center [571, 216] width 431 height 302
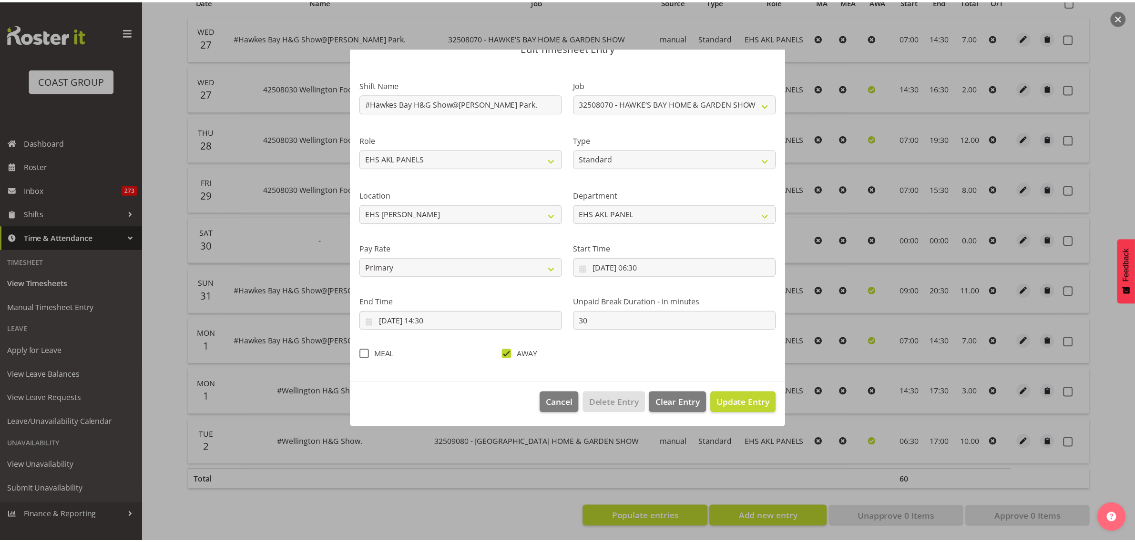
scroll to position [0, 0]
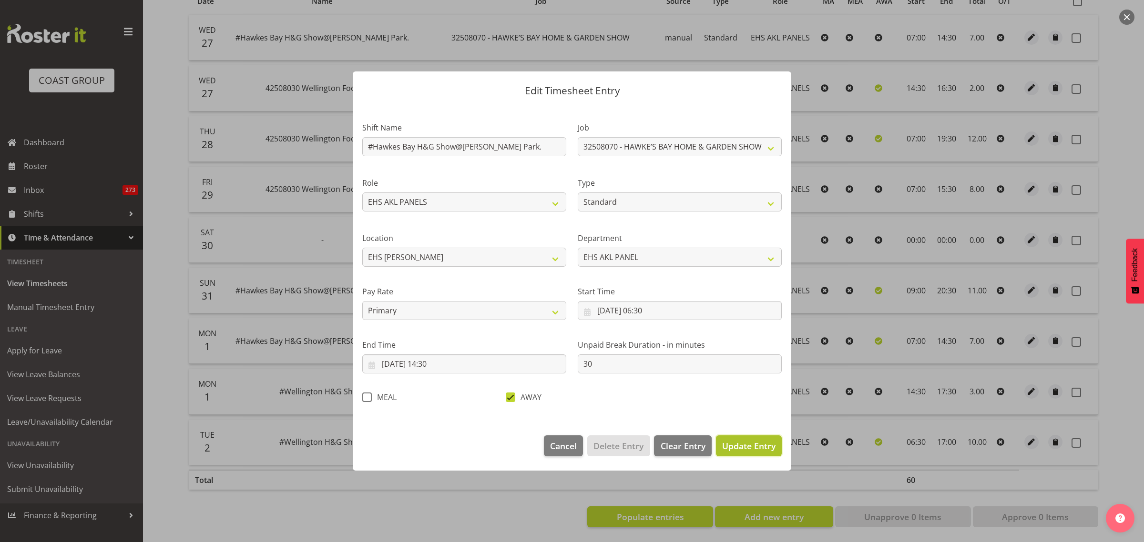
click at [744, 445] on span "Update Entry" at bounding box center [748, 445] width 53 height 11
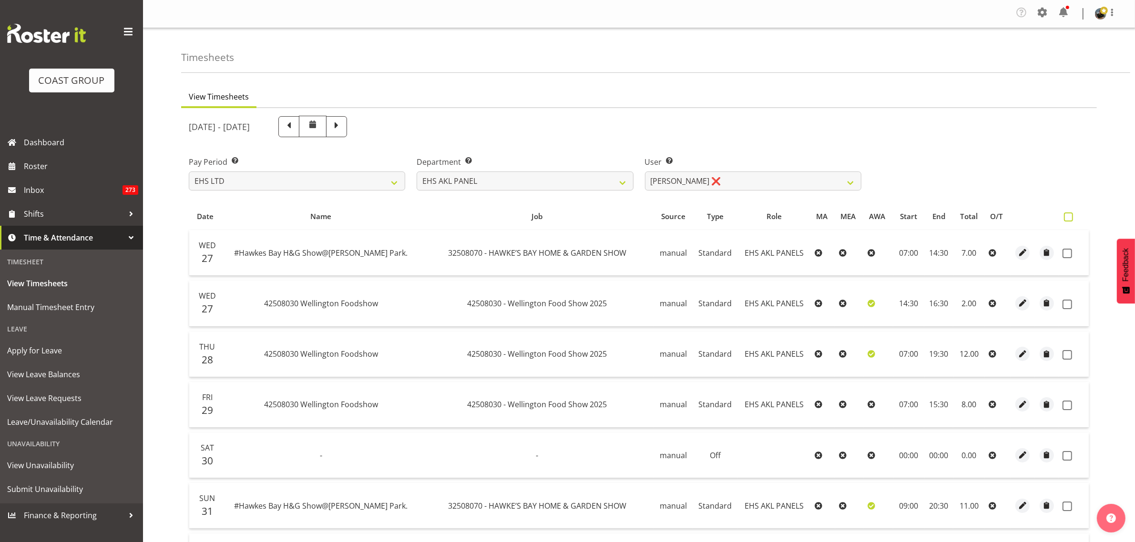
click at [1066, 218] on span at bounding box center [1068, 217] width 9 height 9
click at [1066, 218] on input "checkbox" at bounding box center [1067, 217] width 6 height 6
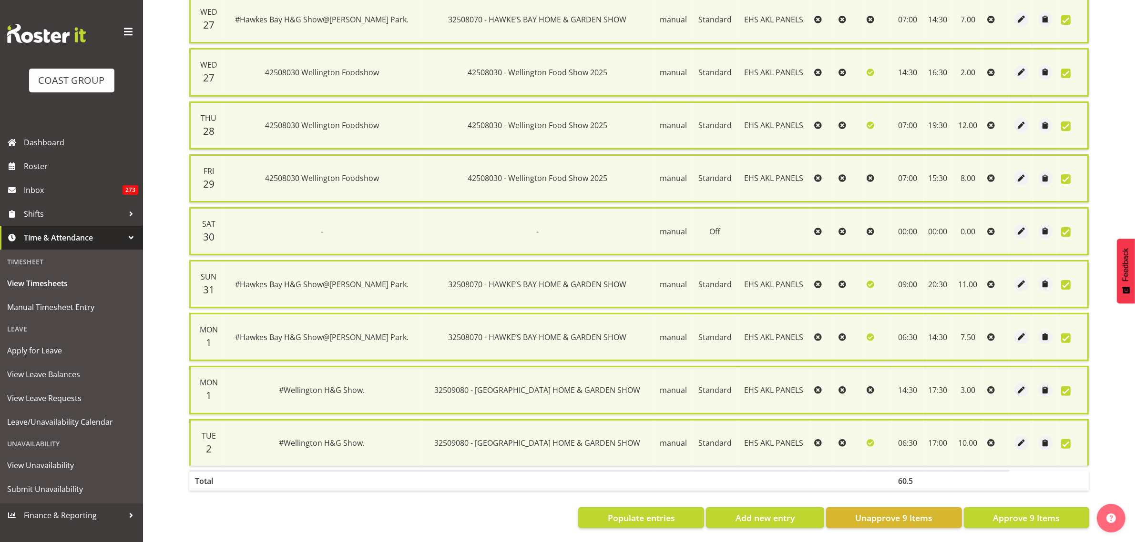
scroll to position [240, 0]
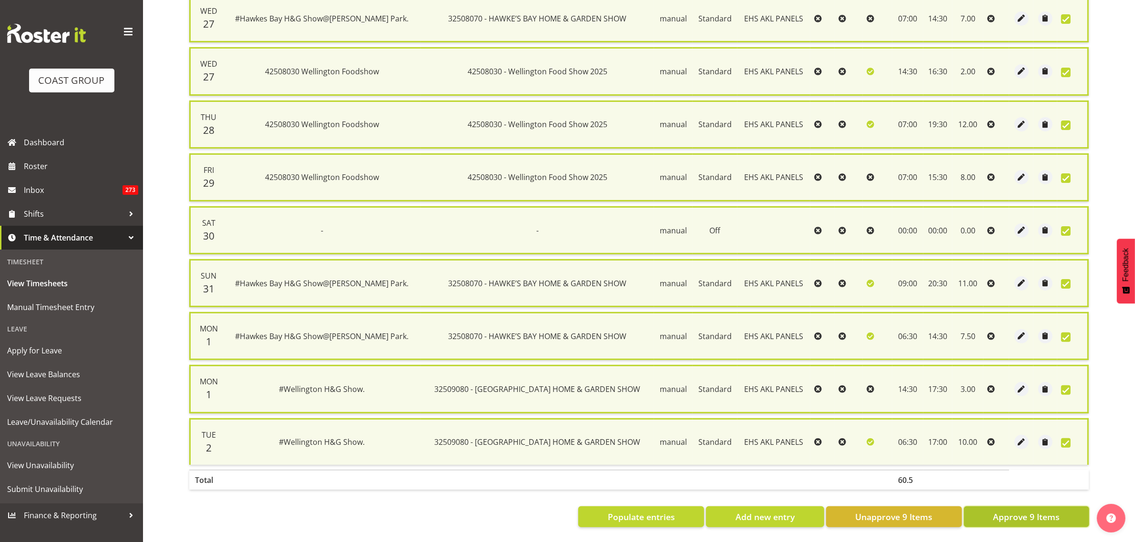
click at [1016, 511] on span "Approve 9 Items" at bounding box center [1026, 517] width 67 height 12
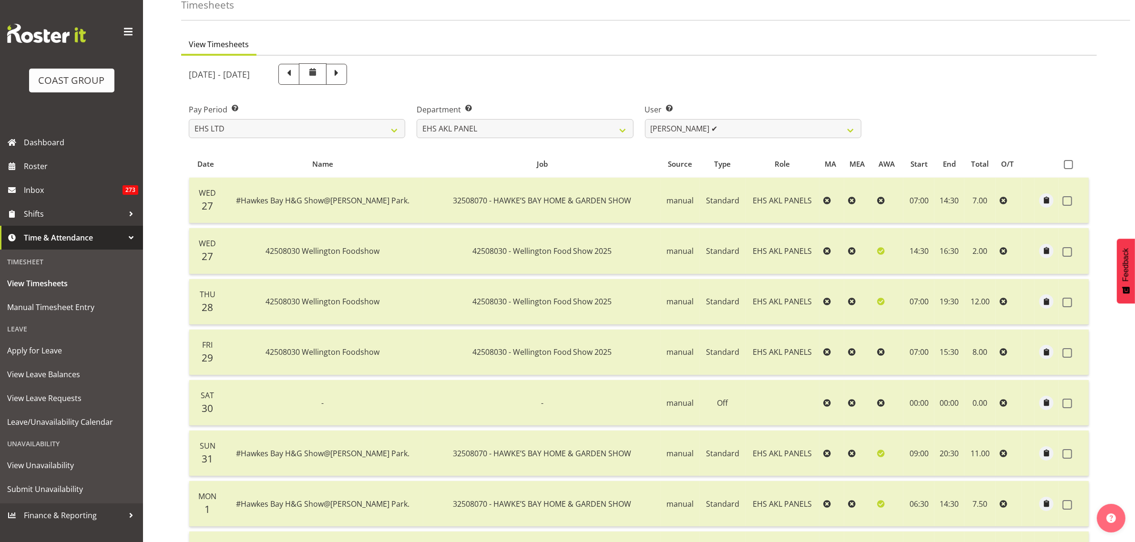
scroll to position [46, 0]
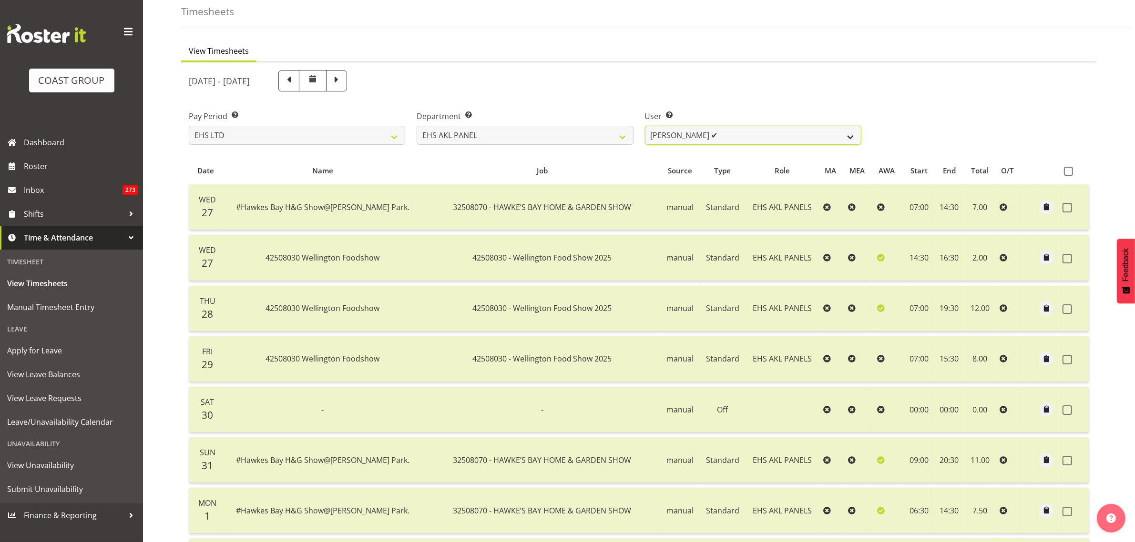
click at [849, 136] on select "Abe Denton ✔ Cameron Phillips ✔ Chad Phillips ✔ Emmett Denton ✔ Fiona Berghoffe…" at bounding box center [753, 135] width 216 height 19
click at [645, 126] on select "Abe Denton ✔ Cameron Phillips ✔ Chad Phillips ✔ Emmett Denton ✔ Fiona Berghoffe…" at bounding box center [753, 135] width 216 height 19
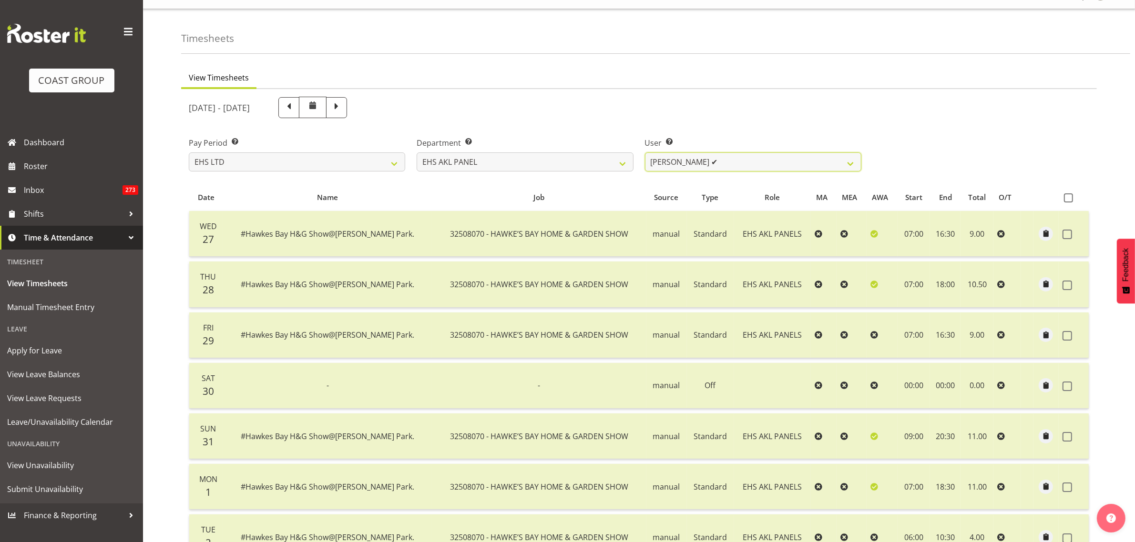
scroll to position [0, 0]
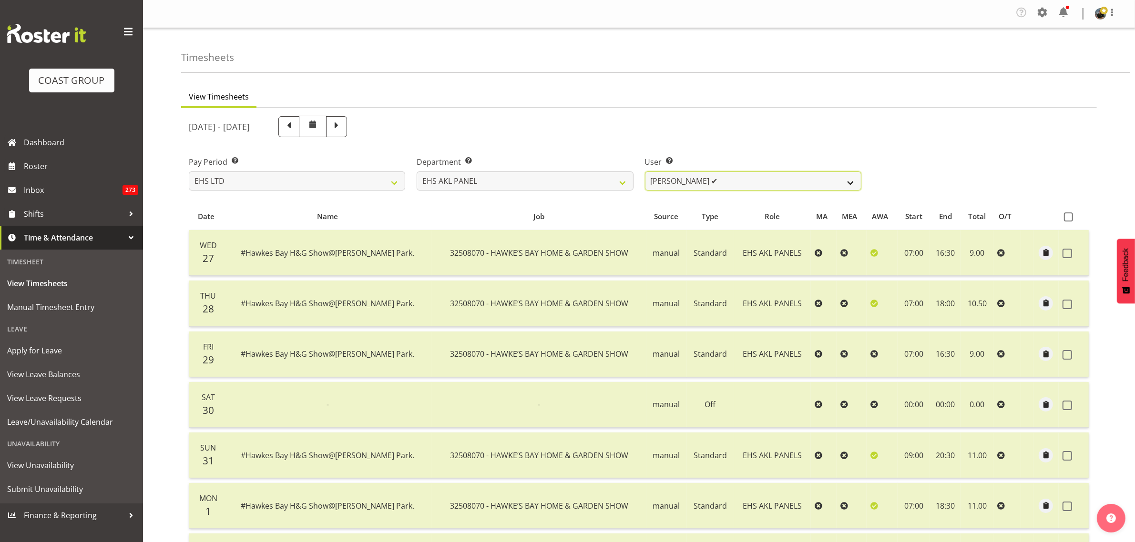
click at [851, 183] on select "Abe Denton ✔ Cameron Phillips ✔ Chad Phillips ✔ Emmett Denton ✔ Fiona Berghoffe…" at bounding box center [753, 181] width 216 height 19
click at [645, 172] on select "Abe Denton ✔ Cameron Phillips ✔ Chad Phillips ✔ Emmett Denton ✔ Fiona Berghoffe…" at bounding box center [753, 181] width 216 height 19
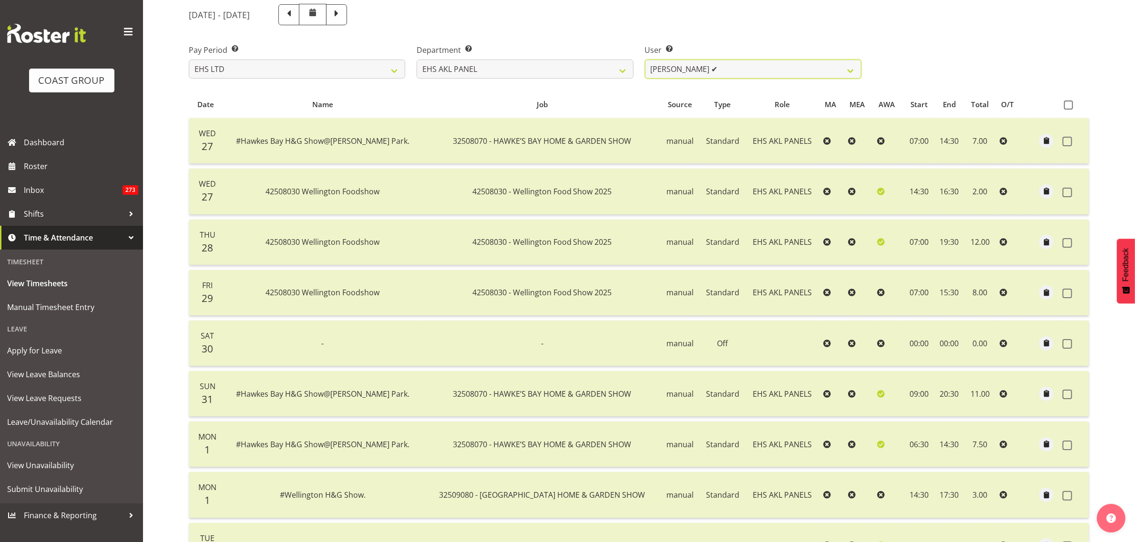
scroll to position [119, 0]
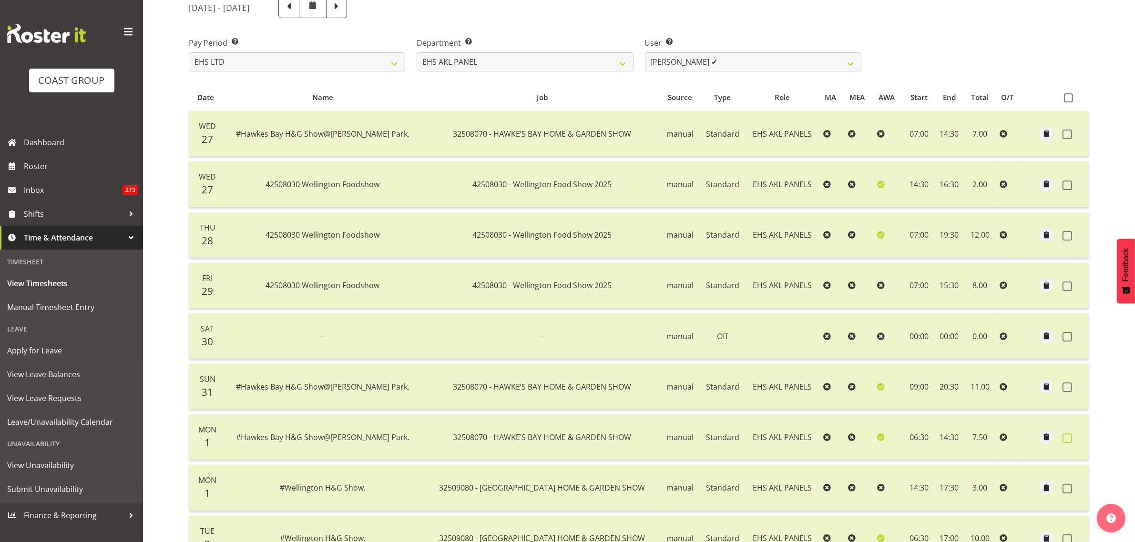
click at [1064, 442] on span at bounding box center [1067, 439] width 10 height 10
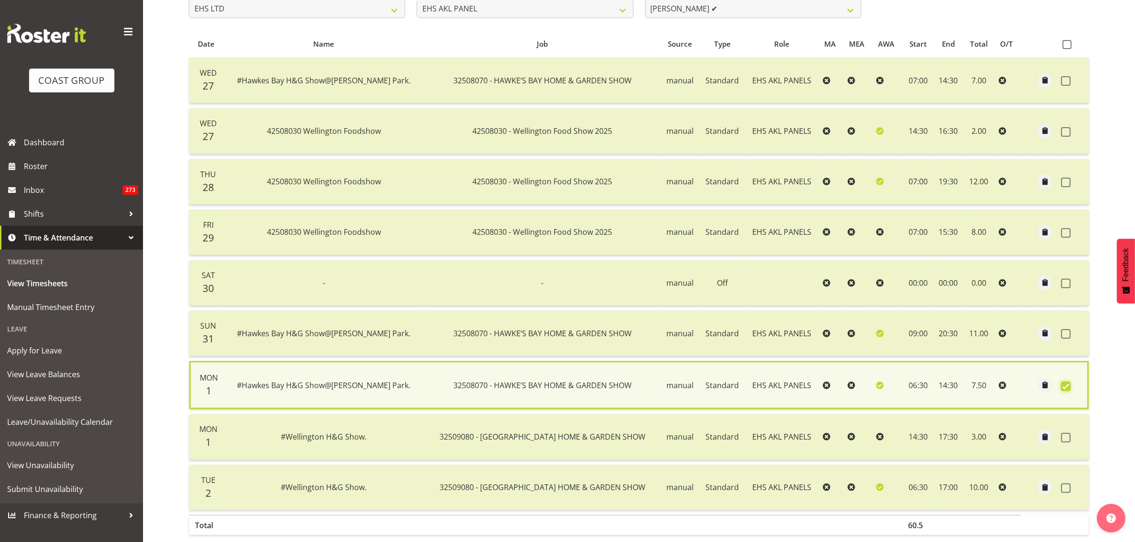
scroll to position [226, 0]
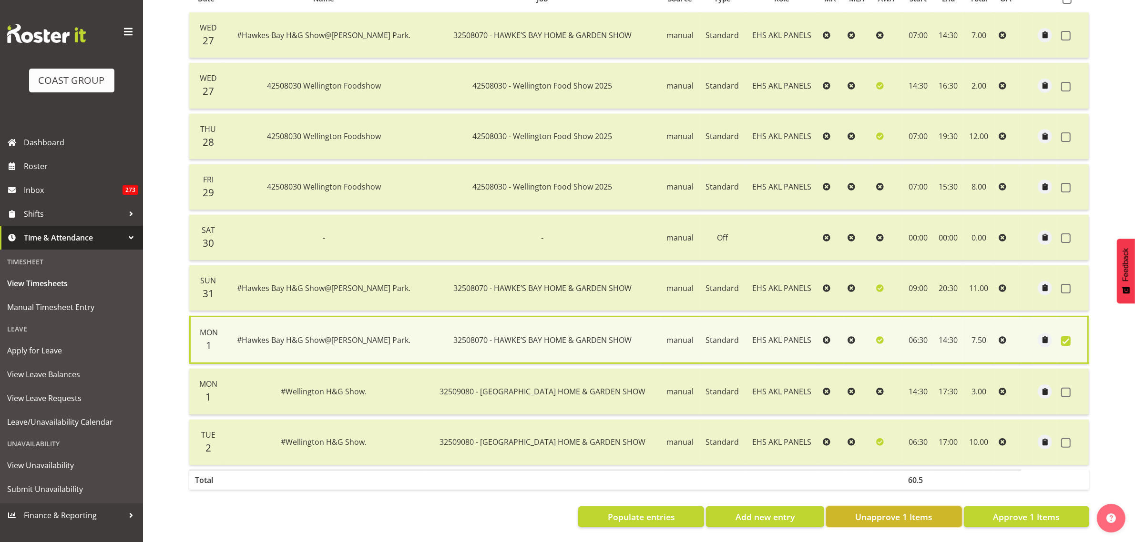
click at [902, 511] on span "Unapprove 1 Items" at bounding box center [893, 517] width 77 height 12
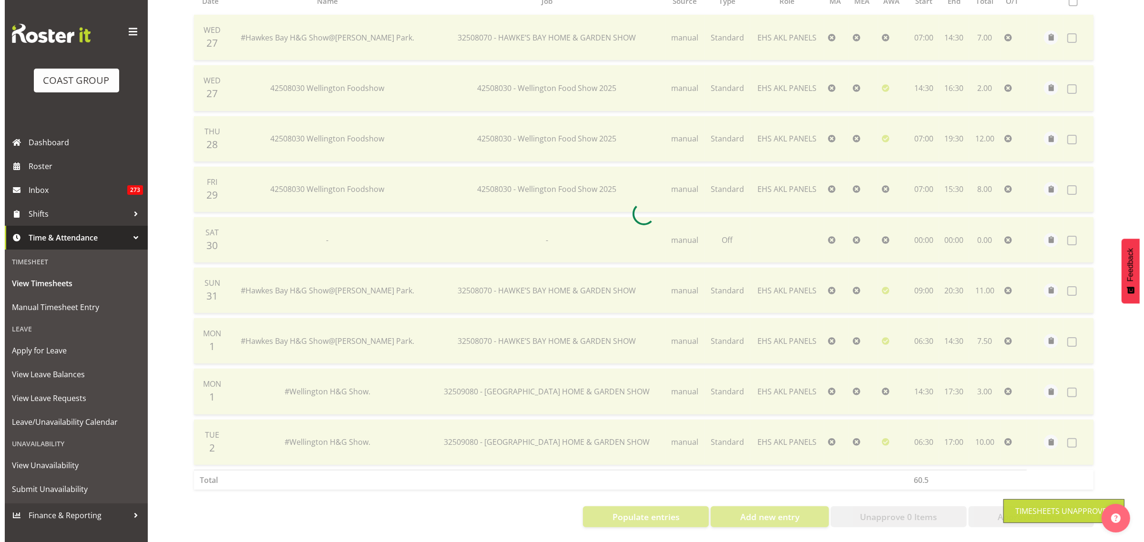
scroll to position [224, 0]
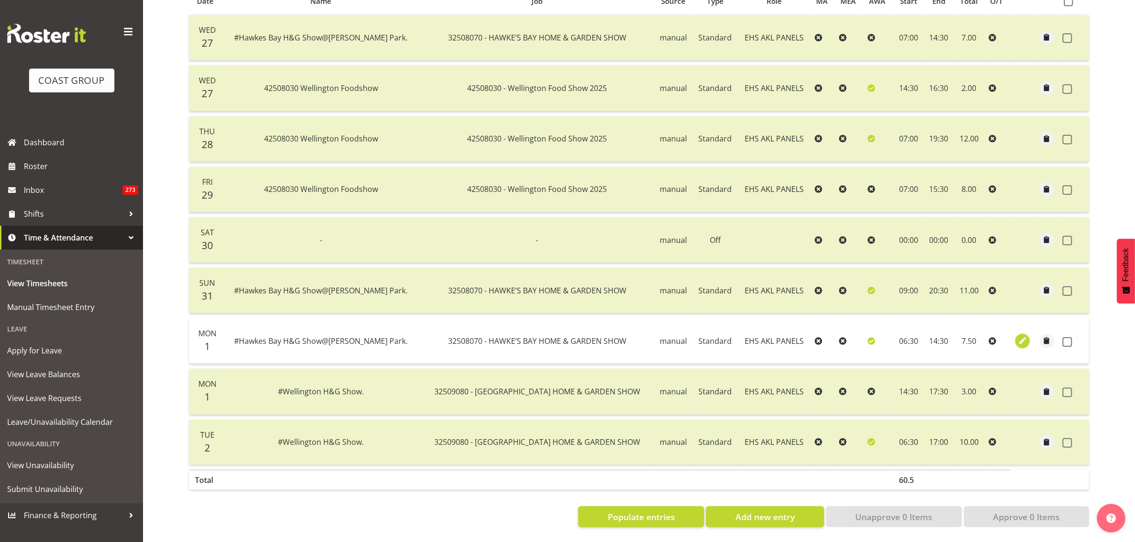
click at [1021, 335] on span "button" at bounding box center [1022, 340] width 11 height 11
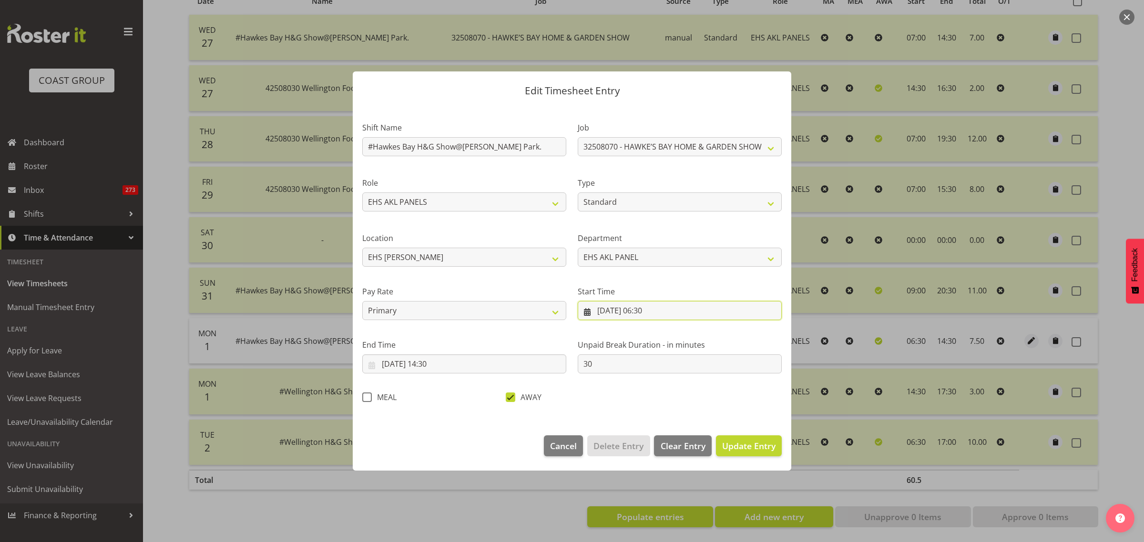
click at [712, 313] on input "01/09/2025, 06:30" at bounding box center [680, 310] width 204 height 19
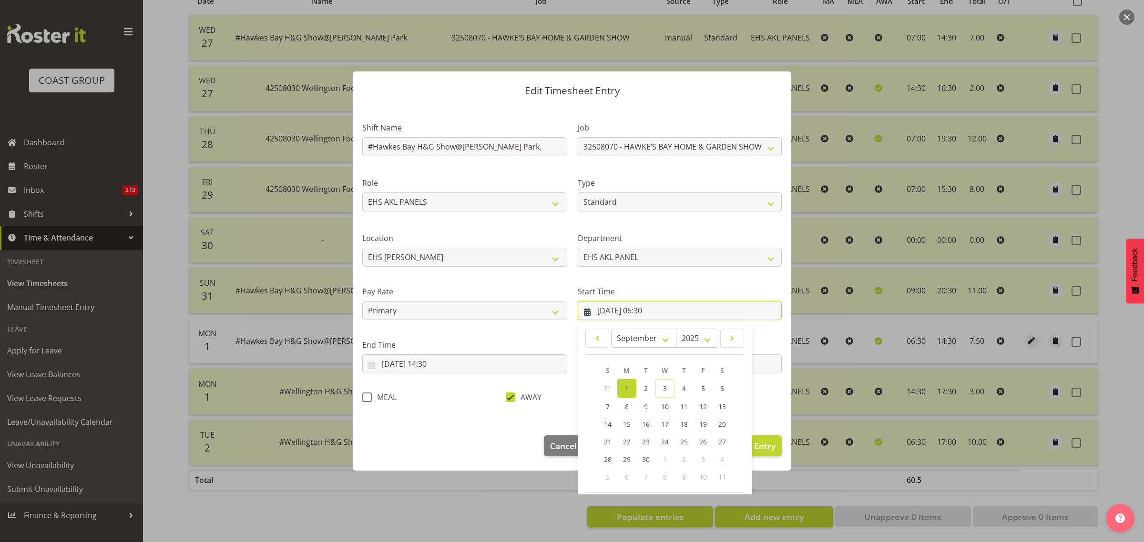
scroll to position [43, 0]
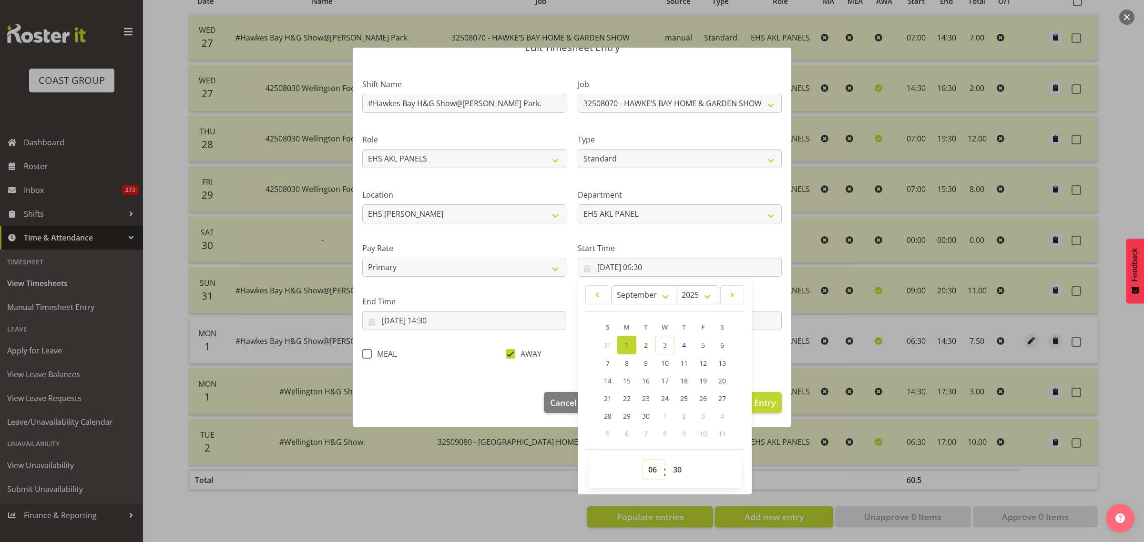
click at [648, 471] on select "00 01 02 03 04 05 06 07 08 09 10 11 12 13 14 15 16 17 18 19 20 21 22 23" at bounding box center [653, 469] width 21 height 19
click at [643, 460] on select "00 01 02 03 04 05 06 07 08 09 10 11 12 13 14 15 16 17 18 19 20 21 22 23" at bounding box center [653, 469] width 21 height 19
click at [672, 470] on select "00 01 02 03 04 05 06 07 08 09 10 11 12 13 14 15 16 17 18 19 20 21 22 23 24 25 2…" at bounding box center [678, 469] width 21 height 19
click at [668, 460] on select "00 01 02 03 04 05 06 07 08 09 10 11 12 13 14 15 16 17 18 19 20 21 22 23 24 25 2…" at bounding box center [678, 469] width 21 height 19
click at [761, 404] on span "Update Entry" at bounding box center [748, 402] width 53 height 11
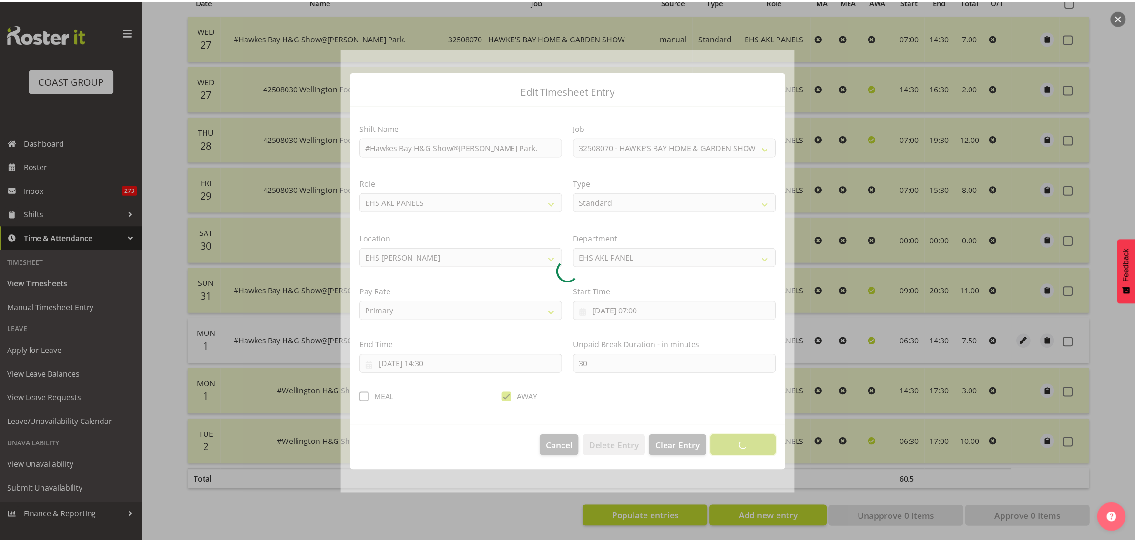
scroll to position [0, 0]
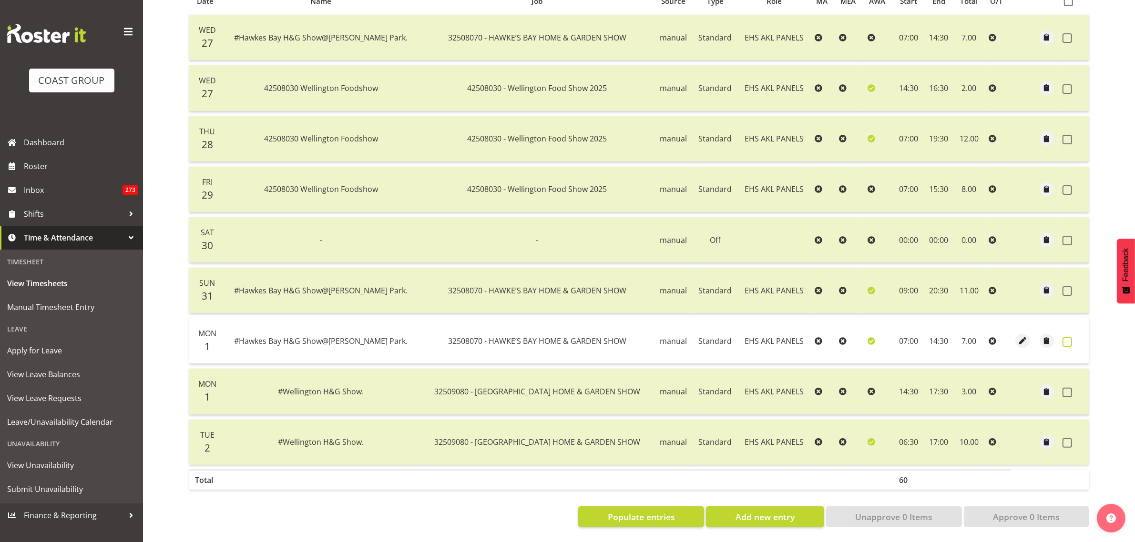
click at [1065, 337] on span at bounding box center [1067, 342] width 10 height 10
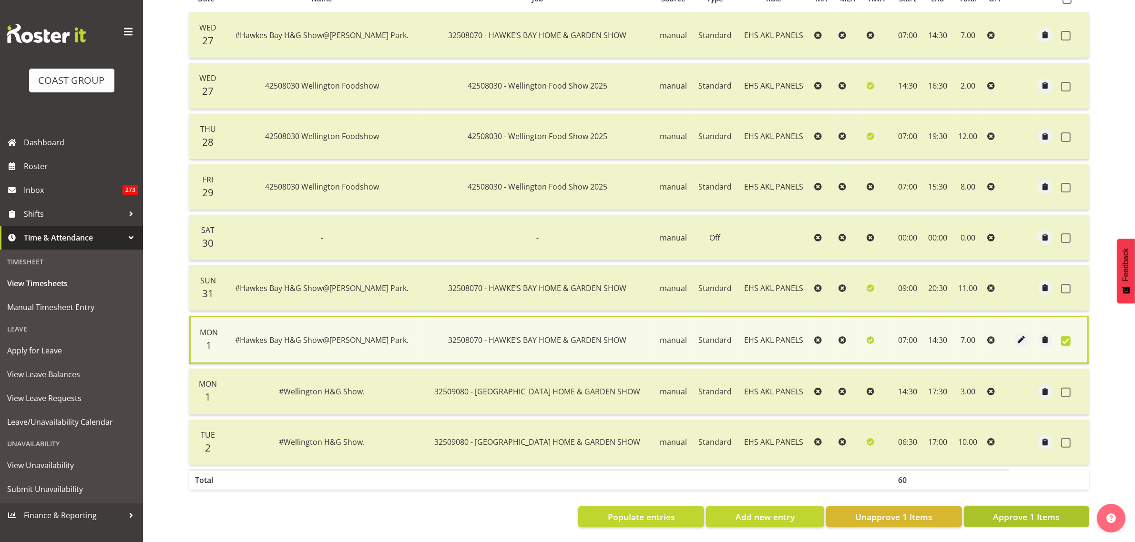
click at [1027, 511] on span "Approve 1 Items" at bounding box center [1026, 517] width 67 height 12
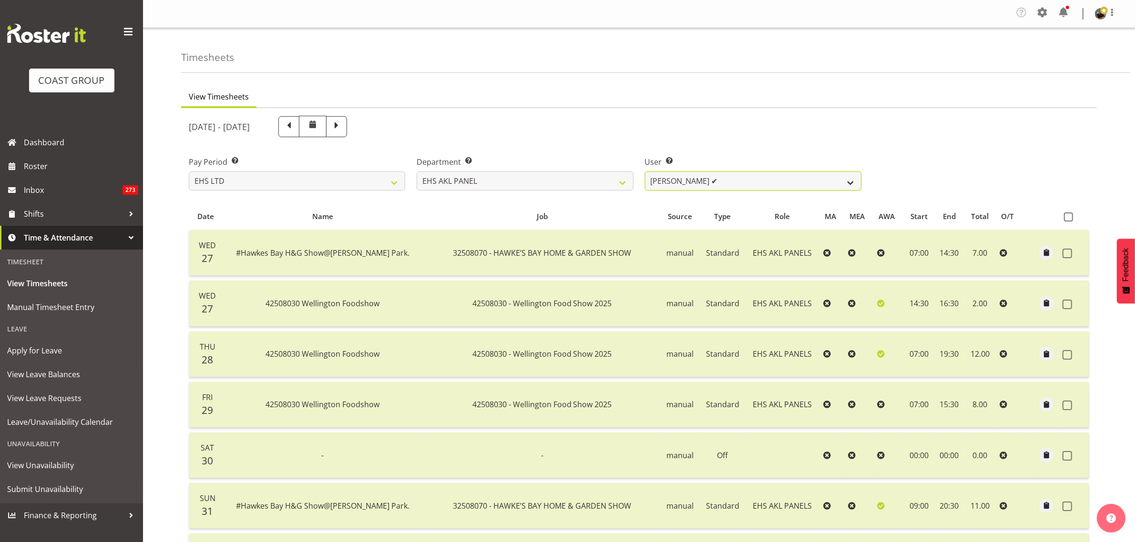
click at [854, 183] on select "Abe Denton ✔ Cameron Phillips ✔ Chad Phillips ✔ Emmett Denton ✔ Fiona Berghoffe…" at bounding box center [753, 181] width 216 height 19
click at [645, 172] on select "Abe Denton ✔ Cameron Phillips ✔ Chad Phillips ✔ Emmett Denton ✔ Fiona Berghoffe…" at bounding box center [753, 181] width 216 height 19
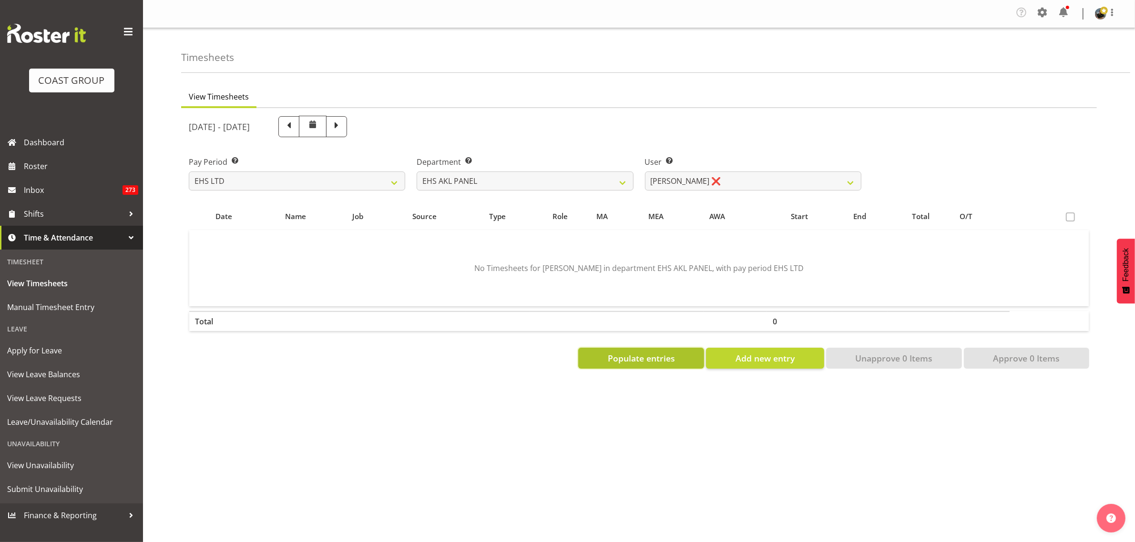
click at [630, 356] on span "Populate entries" at bounding box center [641, 358] width 67 height 12
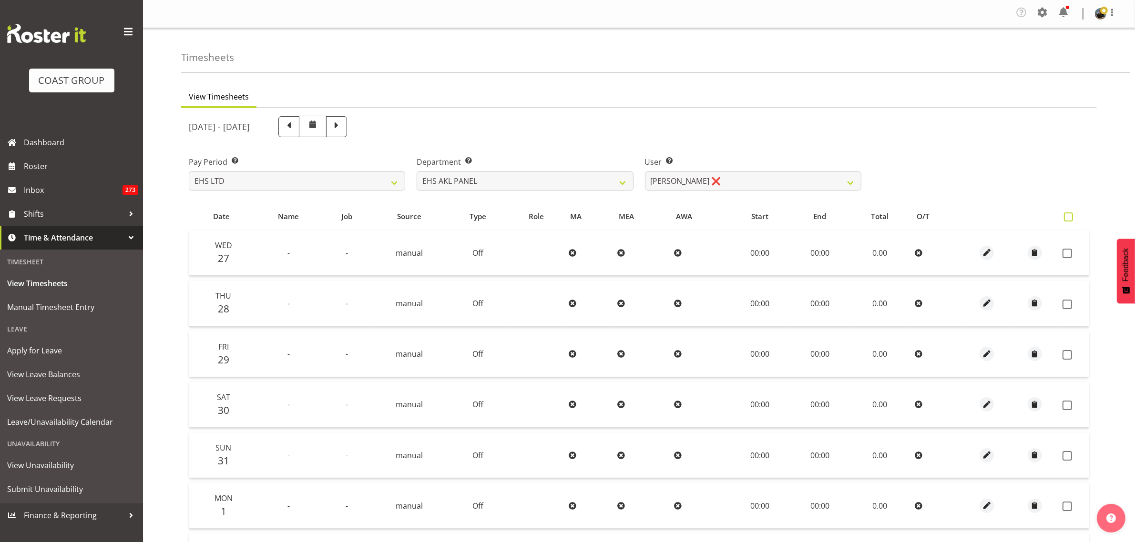
click at [1068, 218] on span at bounding box center [1068, 217] width 9 height 9
click at [1068, 218] on input "checkbox" at bounding box center [1067, 217] width 6 height 6
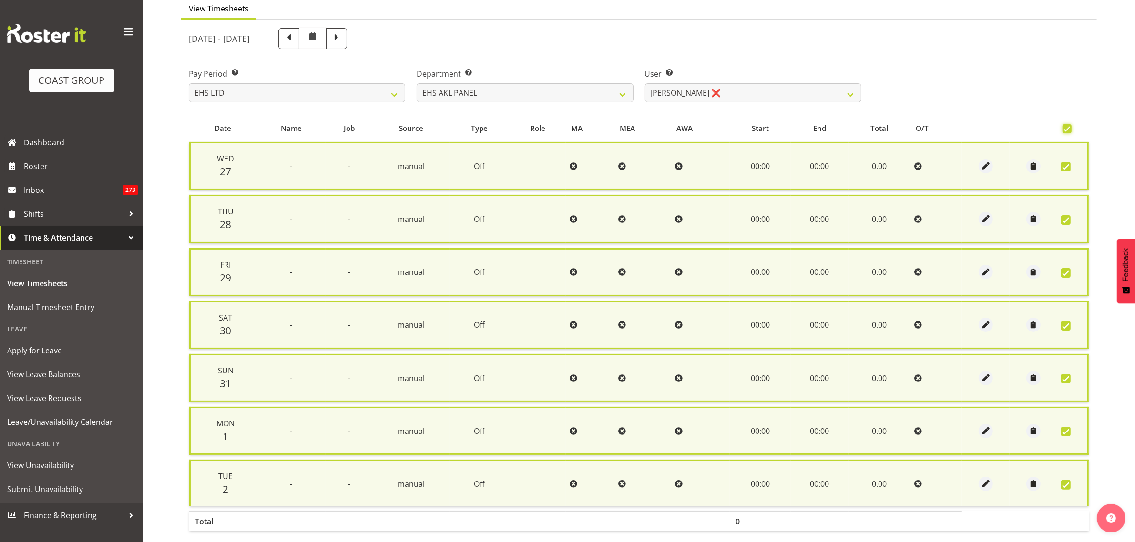
scroll to position [135, 0]
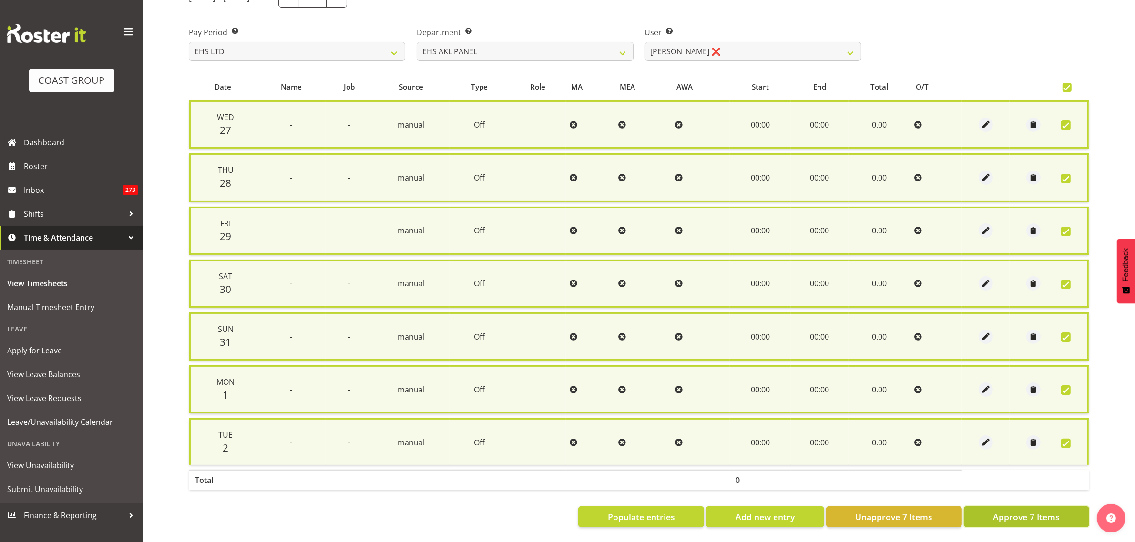
click at [1001, 511] on span "Approve 7 Items" at bounding box center [1026, 517] width 67 height 12
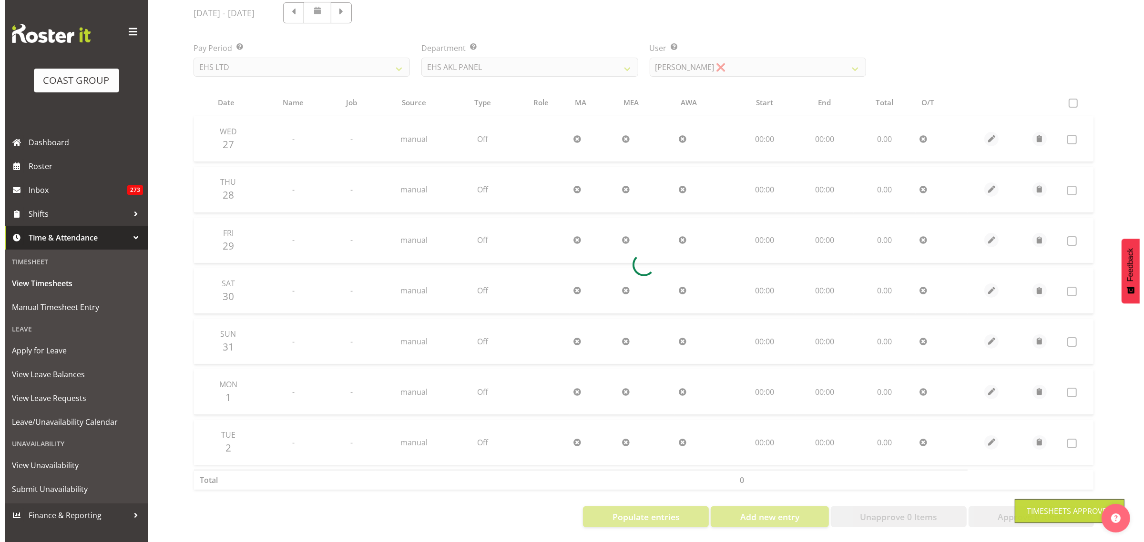
scroll to position [123, 0]
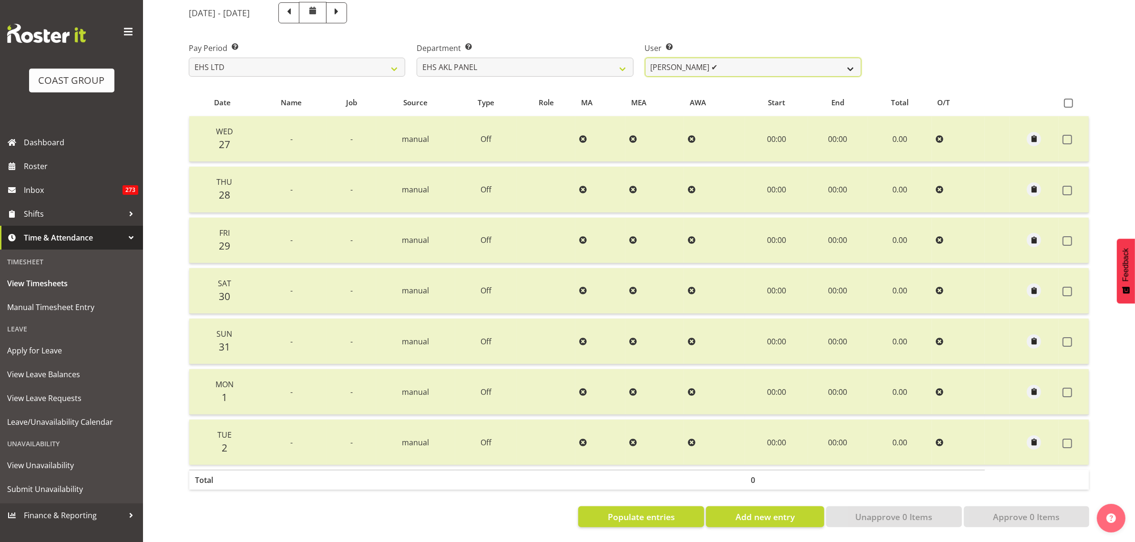
click at [851, 60] on select "Abe Denton ✔ Cameron Phillips ✔ Chad Phillips ✔ Emmett Denton ✔ Fiona Berghoffe…" at bounding box center [753, 67] width 216 height 19
click at [645, 58] on select "Abe Denton ✔ Cameron Phillips ✔ Chad Phillips ✔ Emmett Denton ✔ Fiona Berghoffe…" at bounding box center [753, 67] width 216 height 19
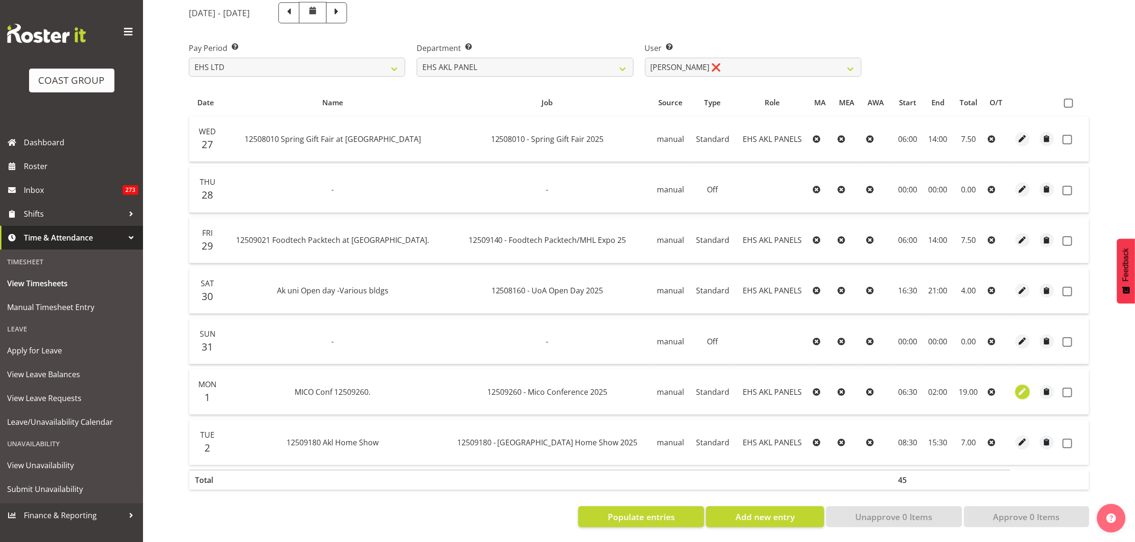
click at [1016, 386] on span "button" at bounding box center [1021, 391] width 11 height 11
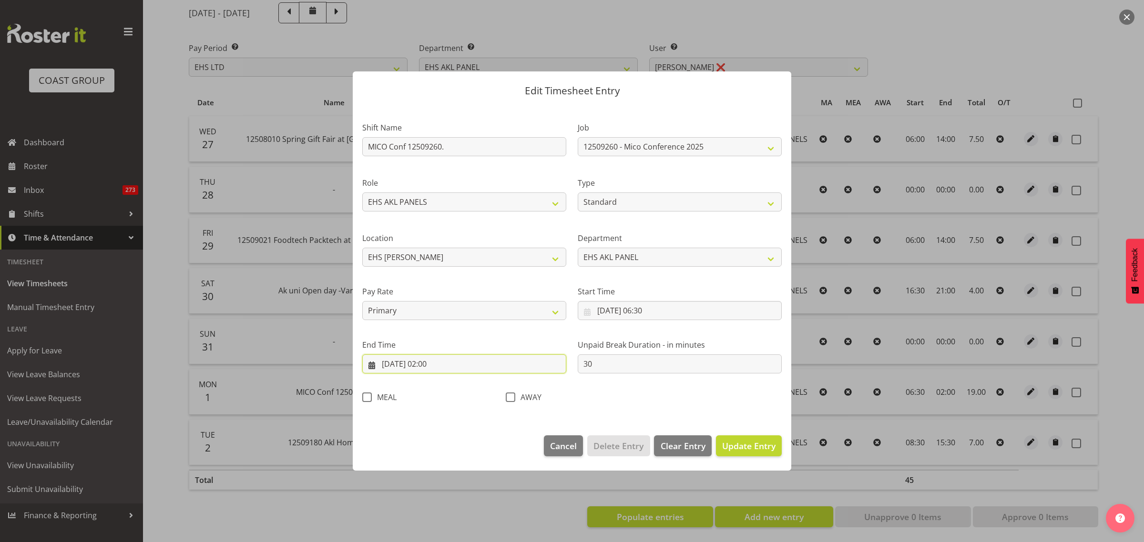
click at [466, 365] on input "02/09/2025, 02:00" at bounding box center [464, 364] width 204 height 19
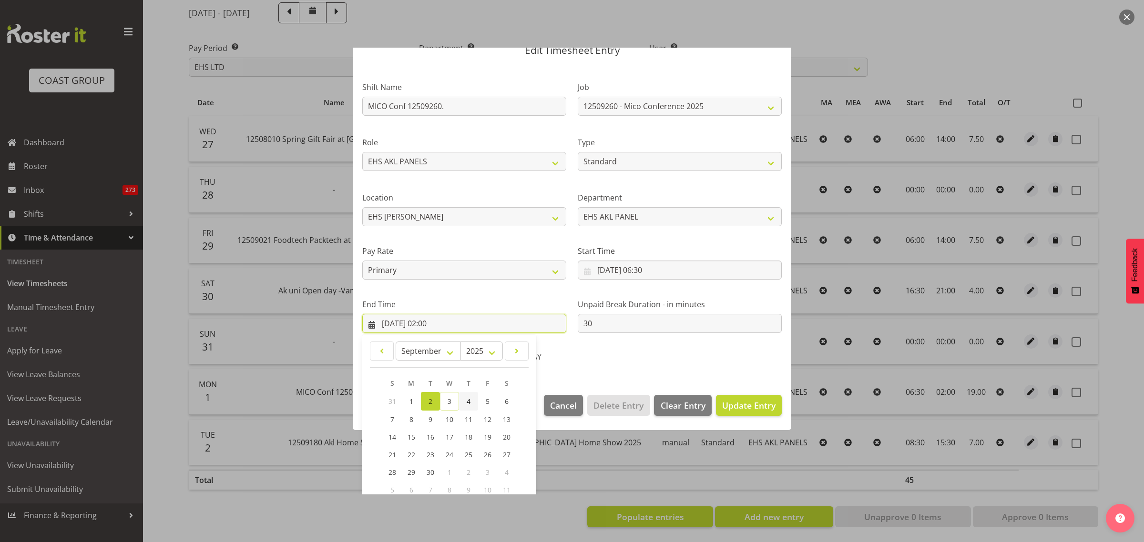
scroll to position [60, 0]
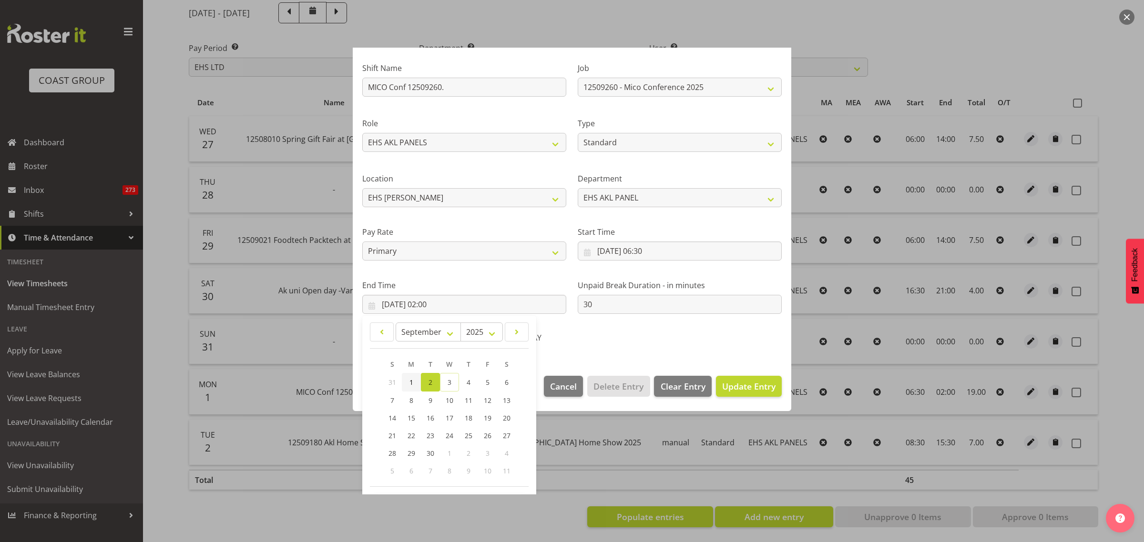
click at [415, 383] on link "1" at bounding box center [411, 382] width 19 height 19
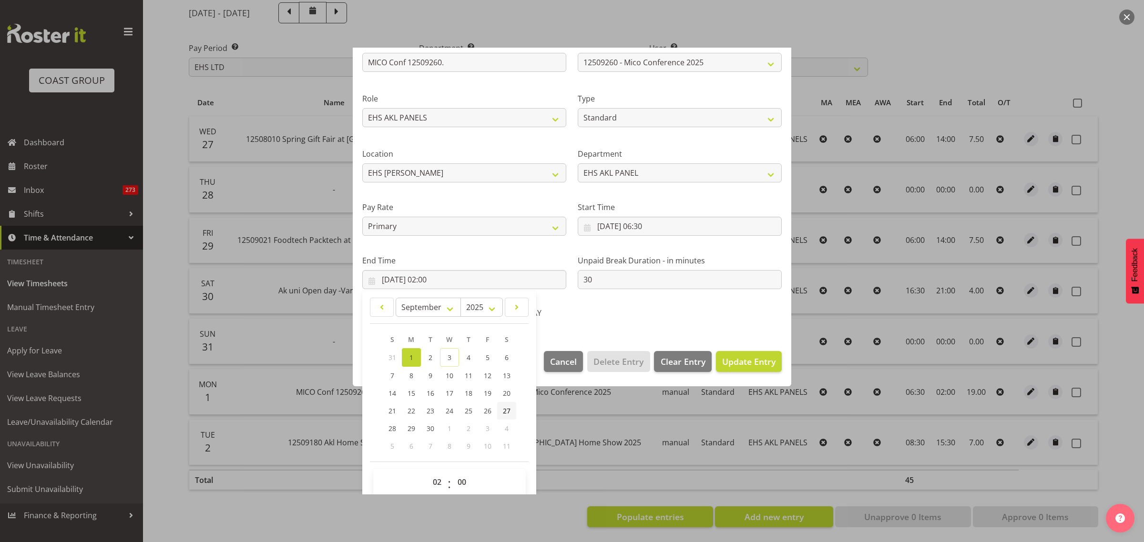
scroll to position [97, 0]
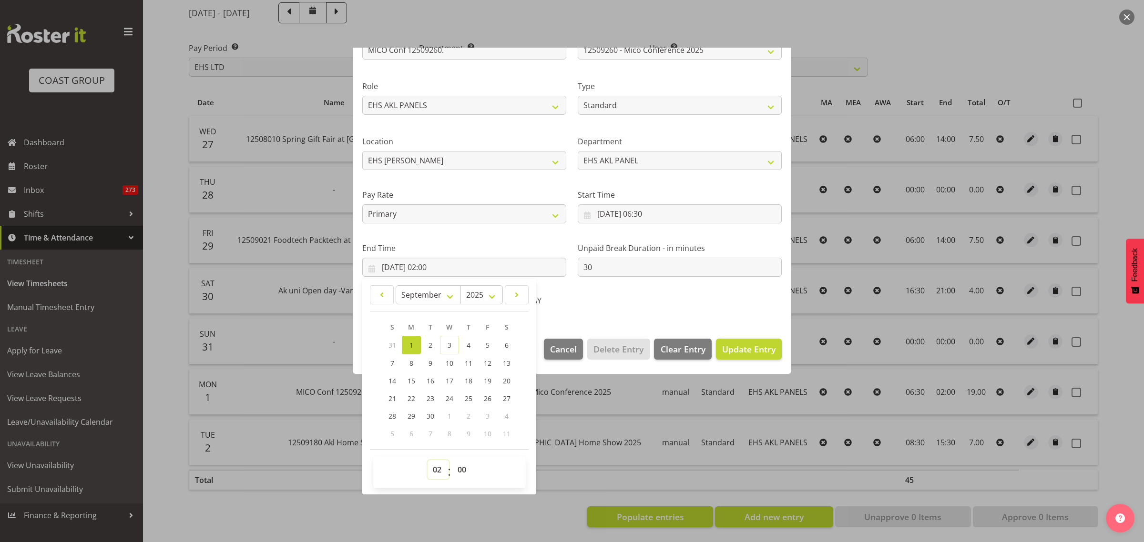
click at [435, 470] on select "00 01 02 03 04 05 06 07 08 09 10 11 12 13 14 15 16 17 18 19 20 21 22 23" at bounding box center [437, 469] width 21 height 19
click at [427, 460] on select "00 01 02 03 04 05 06 07 08 09 10 11 12 13 14 15 16 17 18 19 20 21 22 23" at bounding box center [437, 469] width 21 height 19
click at [461, 470] on select "00 01 02 03 04 05 06 07 08 09 10 11 12 13 14 15 16 17 18 19 20 21 22 23 24 25 2…" at bounding box center [462, 469] width 21 height 19
click at [735, 351] on span "Update Entry" at bounding box center [748, 349] width 53 height 11
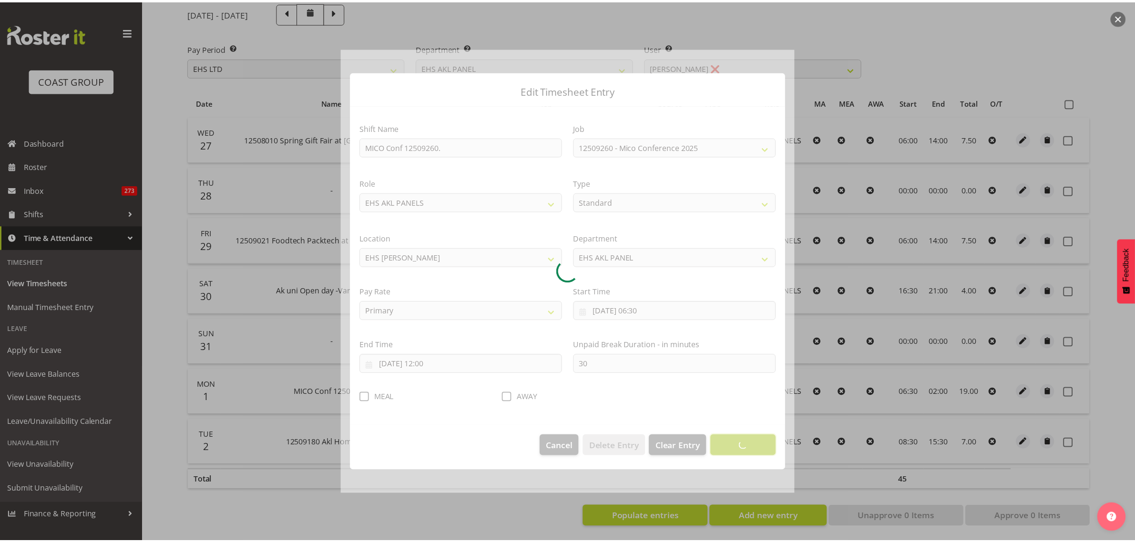
scroll to position [0, 0]
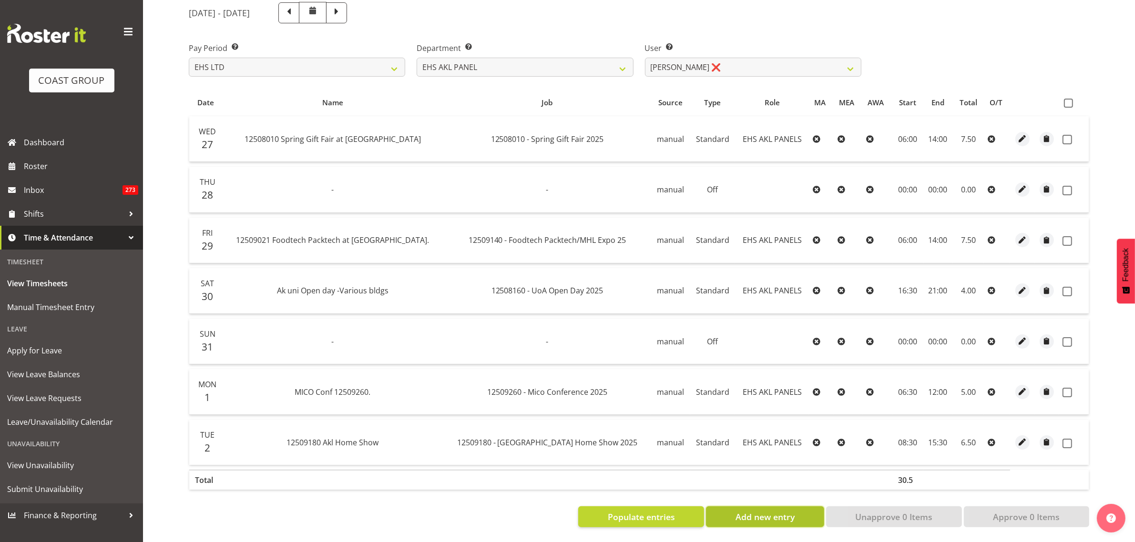
click at [775, 513] on span "Add new entry" at bounding box center [764, 517] width 59 height 12
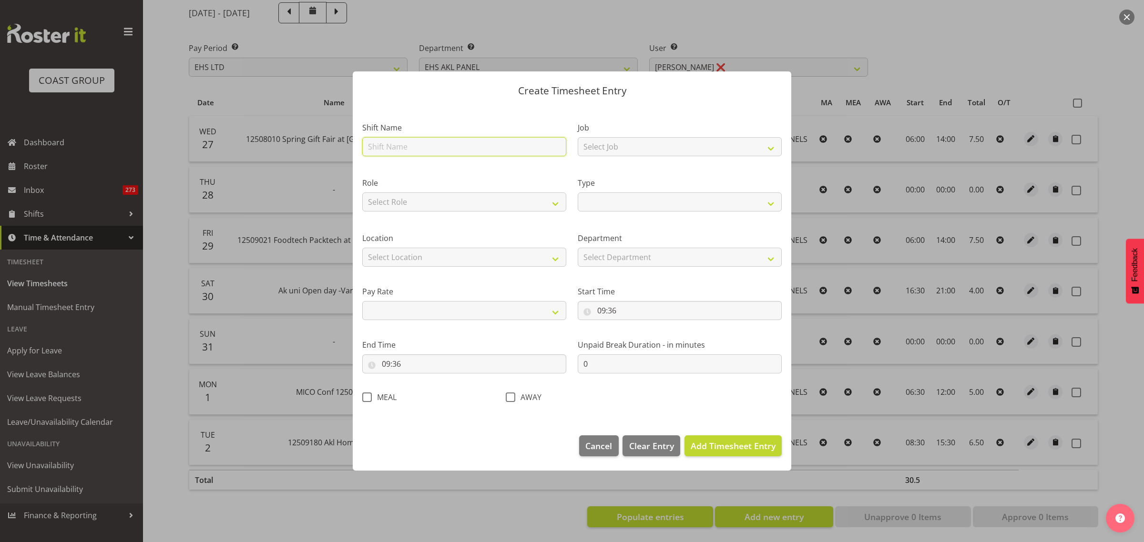
click at [416, 150] on input "text" at bounding box center [464, 146] width 204 height 19
click at [772, 151] on select "Select Job 1 Carlton Events 1 Carlton Hamilton 1 Carlton Wellington 1 EHS WAREH…" at bounding box center [680, 146] width 204 height 19
click at [578, 137] on select "Select Job 1 Carlton Events 1 Carlton Hamilton 1 Carlton Wellington 1 EHS WAREH…" at bounding box center [680, 146] width 204 height 19
click at [553, 204] on select "Select Role EHS AKL PANELS EHS AKL CARPET" at bounding box center [464, 202] width 204 height 19
click at [362, 193] on select "Select Role EHS AKL PANELS EHS AKL CARPET" at bounding box center [464, 202] width 204 height 19
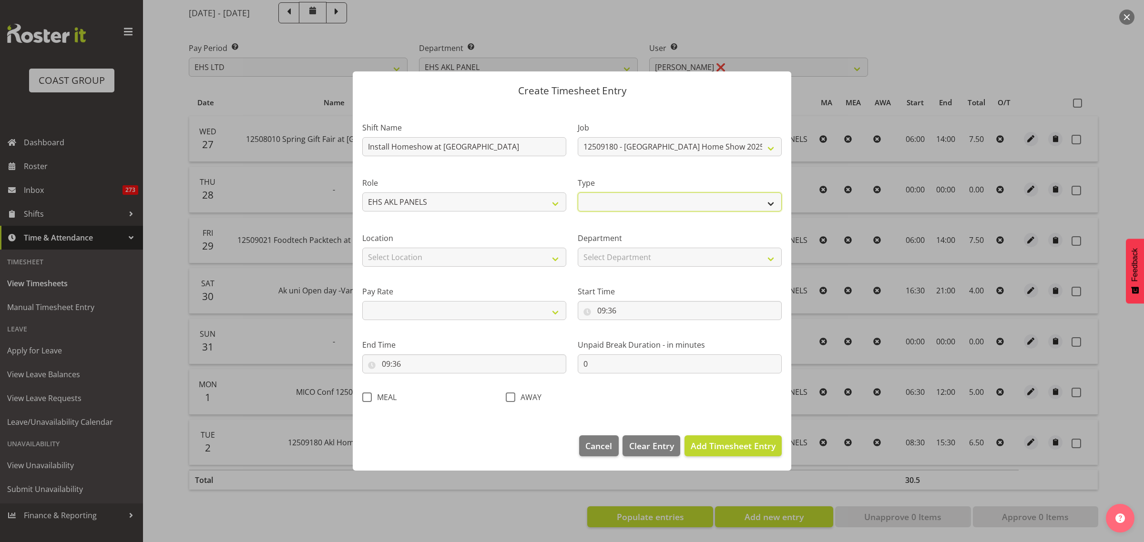
click at [770, 203] on select "Off Standard Public Holiday Public Holiday (Worked) Day In Lieu Annual Leave Si…" at bounding box center [680, 202] width 204 height 19
click at [578, 193] on select "Off Standard Public Holiday Public Holiday (Worked) Day In Lieu Annual Leave Si…" at bounding box center [680, 202] width 204 height 19
click at [556, 260] on select "Select Location CARLTON EVENTS Carlton Hamilton Carlton Wellington DW CHC DW DI…" at bounding box center [464, 257] width 204 height 19
click at [362, 248] on select "Select Location CARLTON EVENTS Carlton Hamilton Carlton Wellington DW CHC DW DI…" at bounding box center [464, 257] width 204 height 19
click at [772, 258] on select "Select Department EHS AKL PANEL EHS AKL CARPET" at bounding box center [680, 257] width 204 height 19
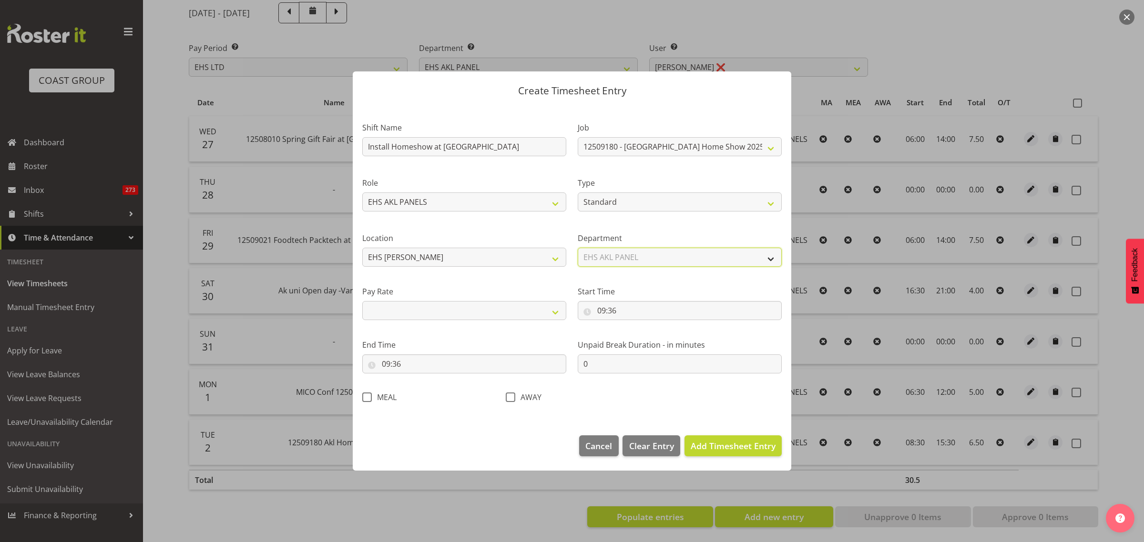
click at [578, 248] on select "Select Department EHS AKL PANEL EHS AKL CARPET" at bounding box center [680, 257] width 204 height 19
click at [557, 312] on select "Primary Secondary Tertiary Fourth Fifth" at bounding box center [464, 310] width 204 height 19
click at [362, 301] on select "Primary Secondary Tertiary Fourth Fifth" at bounding box center [464, 310] width 204 height 19
click at [700, 306] on input "09:36" at bounding box center [680, 310] width 204 height 19
click at [643, 335] on select "00 01 02 03 04 05 06 07 08 09 10 11 12 13 14 15 16 17 18 19 20 21 22 23" at bounding box center [642, 335] width 21 height 19
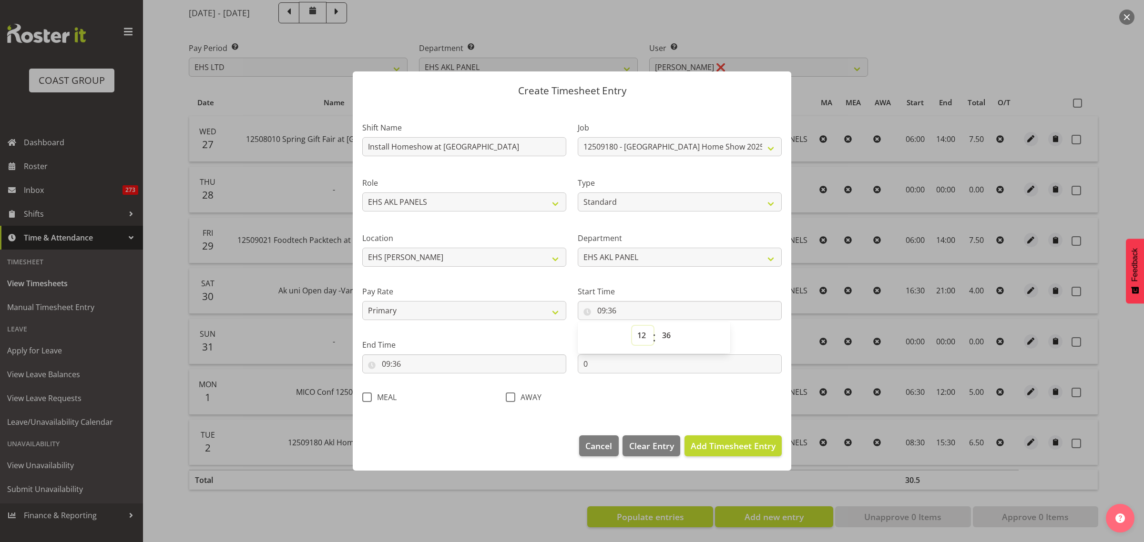
click at [632, 326] on select "00 01 02 03 04 05 06 07 08 09 10 11 12 13 14 15 16 17 18 19 20 21 22 23" at bounding box center [642, 335] width 21 height 19
click at [668, 335] on select "00 01 02 03 04 05 06 07 08 09 10 11 12 13 14 15 16 17 18 19 20 21 22 23 24 25 2…" at bounding box center [667, 335] width 21 height 19
click at [657, 326] on select "00 01 02 03 04 05 06 07 08 09 10 11 12 13 14 15 16 17 18 19 20 21 22 23 24 25 2…" at bounding box center [667, 335] width 21 height 19
click at [442, 365] on input "09:36" at bounding box center [464, 364] width 204 height 19
click at [426, 387] on select "00 01 02 03 04 05 06 07 08 09 10 11 12 13 14 15 16 17 18 19 20 21 22 23" at bounding box center [426, 388] width 21 height 19
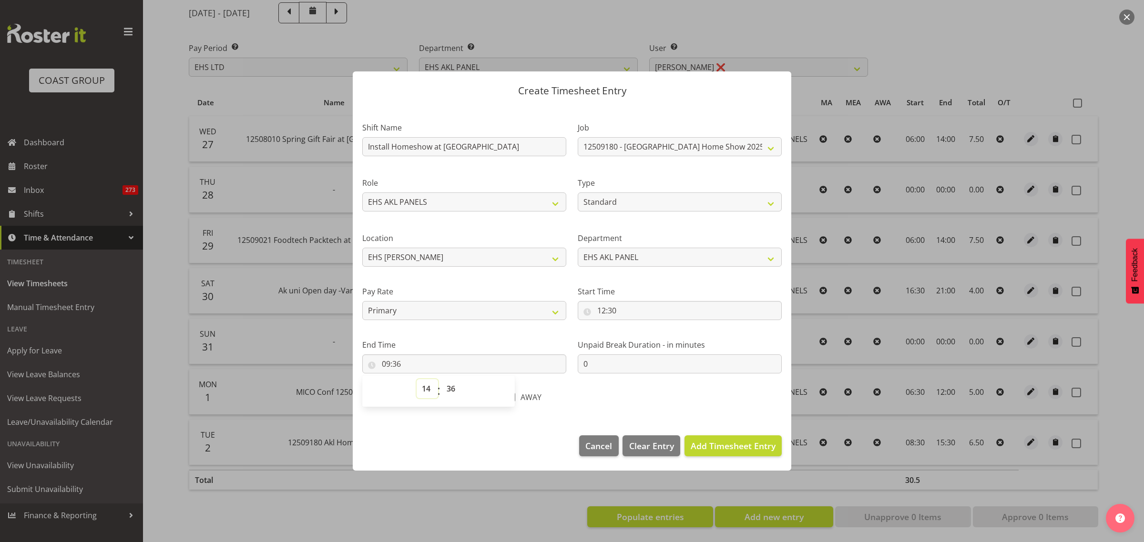
click at [416, 379] on select "00 01 02 03 04 05 06 07 08 09 10 11 12 13 14 15 16 17 18 19 20 21 22 23" at bounding box center [426, 388] width 21 height 19
click at [451, 388] on select "00 01 02 03 04 05 06 07 08 09 10 11 12 13 14 15 16 17 18 19 20 21 22 23 24 25 2…" at bounding box center [451, 388] width 21 height 19
click at [441, 379] on select "00 01 02 03 04 05 06 07 08 09 10 11 12 13 14 15 16 17 18 19 20 21 22 23 24 25 2…" at bounding box center [451, 388] width 21 height 19
click at [723, 449] on span "Add Timesheet Entry" at bounding box center [732, 445] width 85 height 11
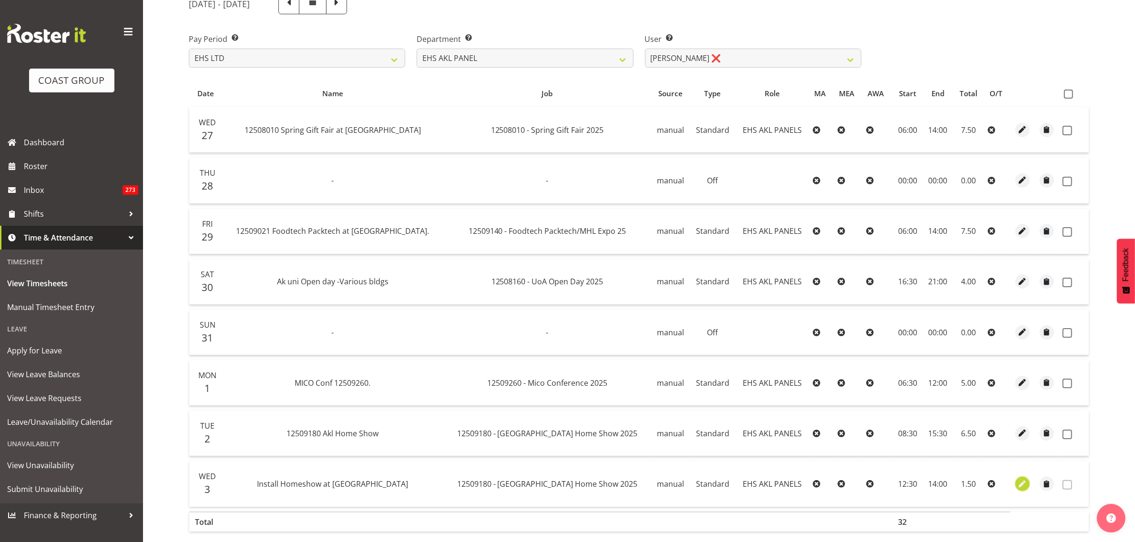
click at [1016, 487] on span "button" at bounding box center [1021, 484] width 11 height 11
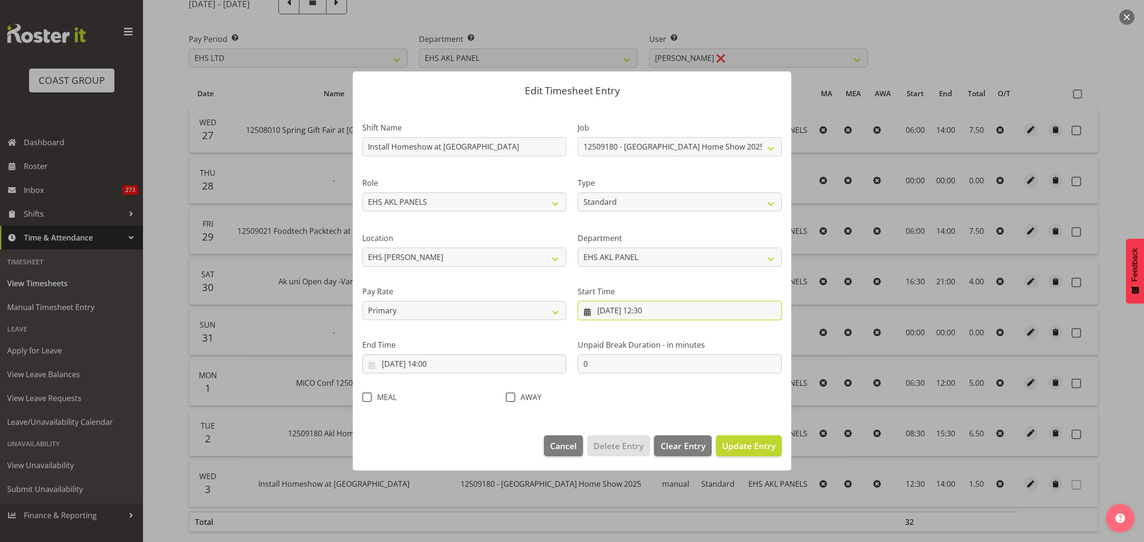
click at [713, 311] on input "03/09/2025, 12:30" at bounding box center [680, 310] width 204 height 19
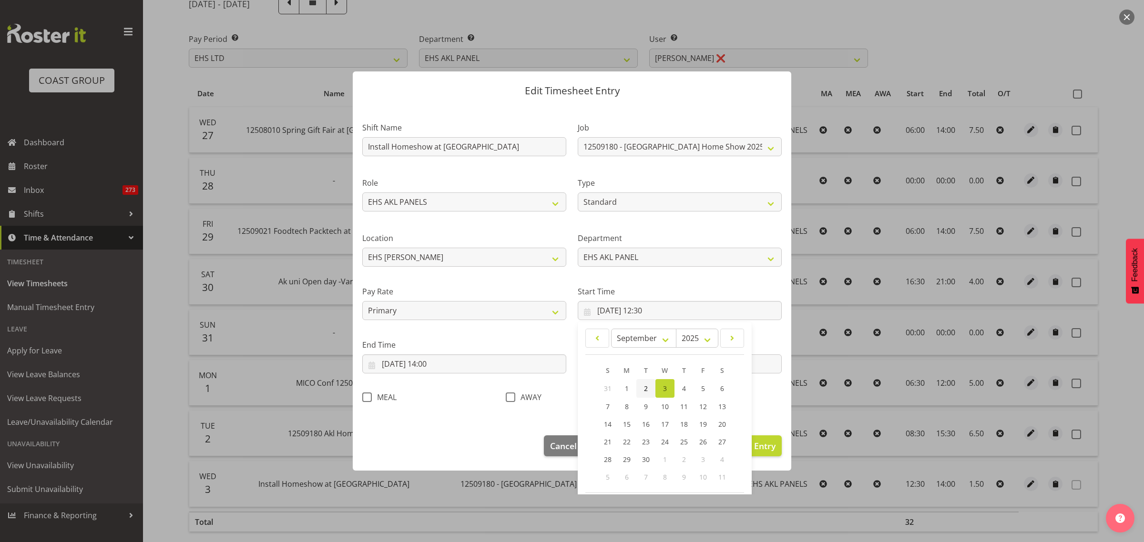
click at [644, 388] on span "2" at bounding box center [646, 388] width 4 height 9
click at [487, 367] on input "03/09/2025, 14:00" at bounding box center [464, 364] width 204 height 19
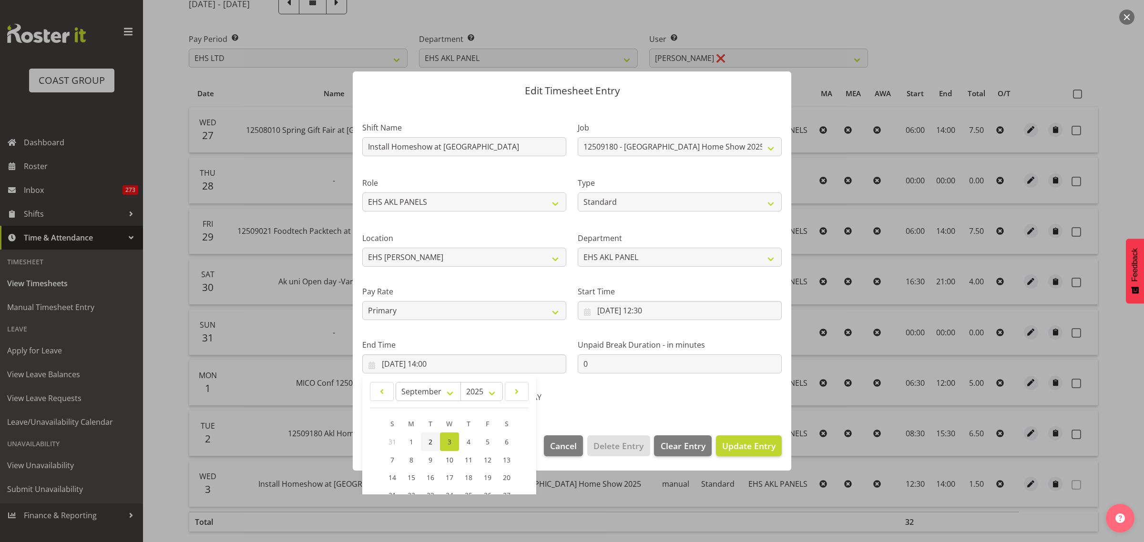
click at [427, 442] on link "2" at bounding box center [430, 442] width 19 height 19
click at [733, 446] on span "Update Entry" at bounding box center [748, 445] width 53 height 11
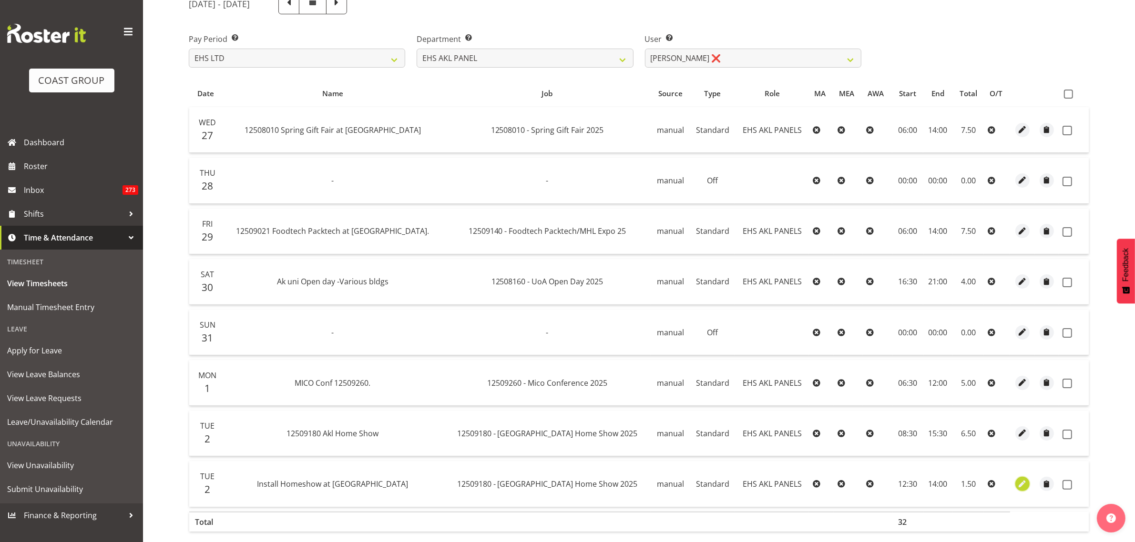
click at [1020, 484] on span "button" at bounding box center [1021, 484] width 11 height 11
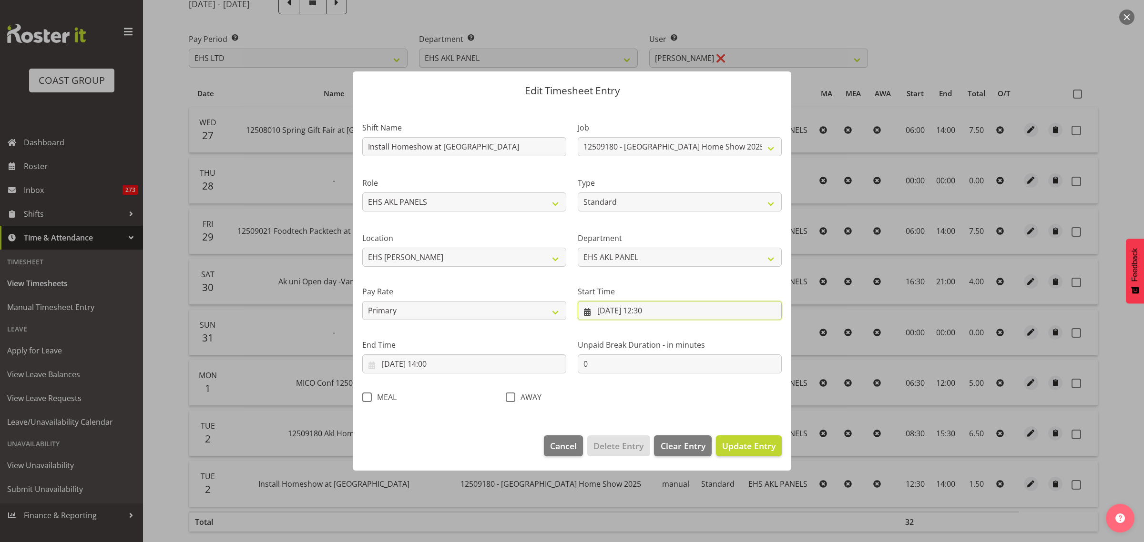
click at [711, 315] on input "02/09/2025, 12:30" at bounding box center [680, 310] width 204 height 19
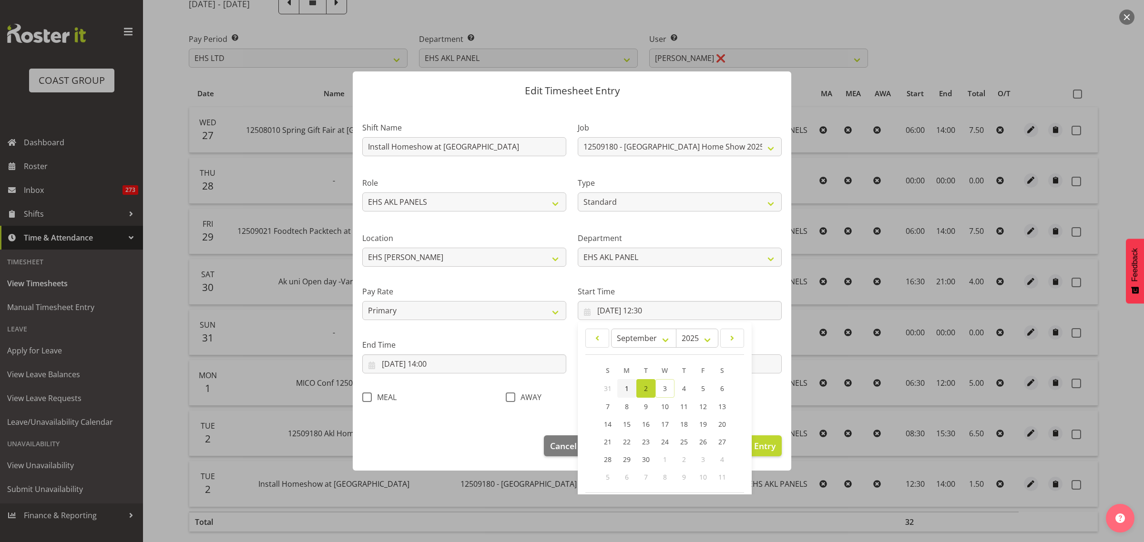
click at [619, 386] on link "1" at bounding box center [626, 388] width 19 height 19
click at [478, 367] on input "02/09/2025, 14:00" at bounding box center [464, 364] width 204 height 19
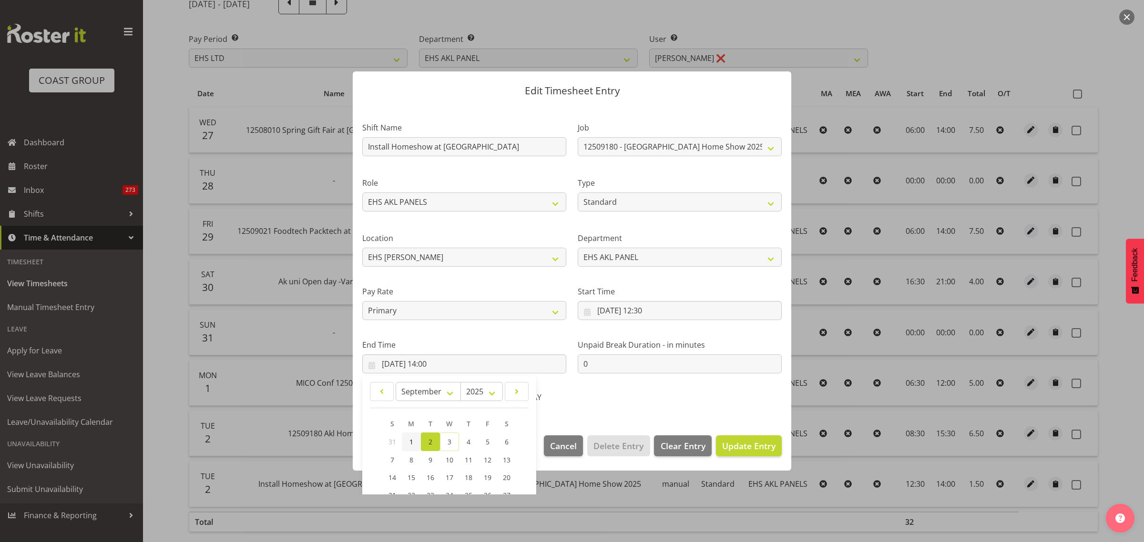
click at [410, 445] on span "1" at bounding box center [411, 441] width 4 height 9
click at [740, 447] on span "Update Entry" at bounding box center [748, 445] width 53 height 11
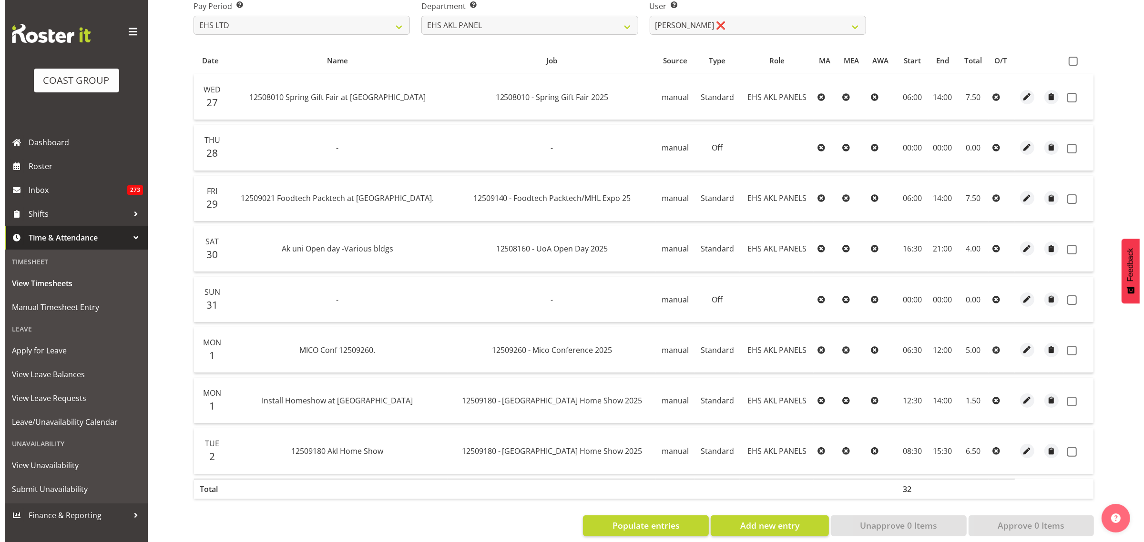
scroll to position [174, 0]
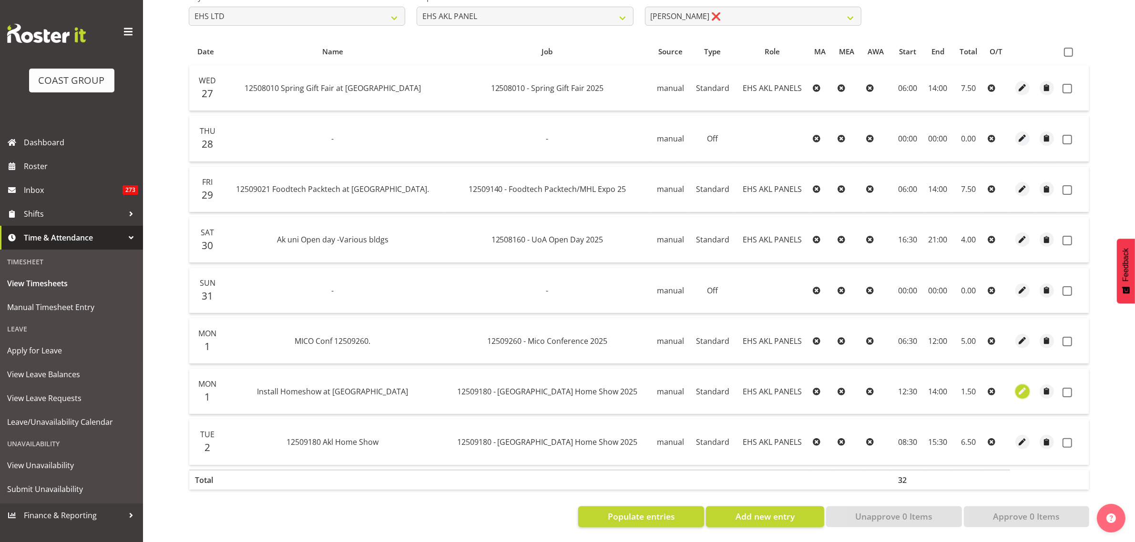
click at [1019, 386] on span "button" at bounding box center [1021, 391] width 11 height 11
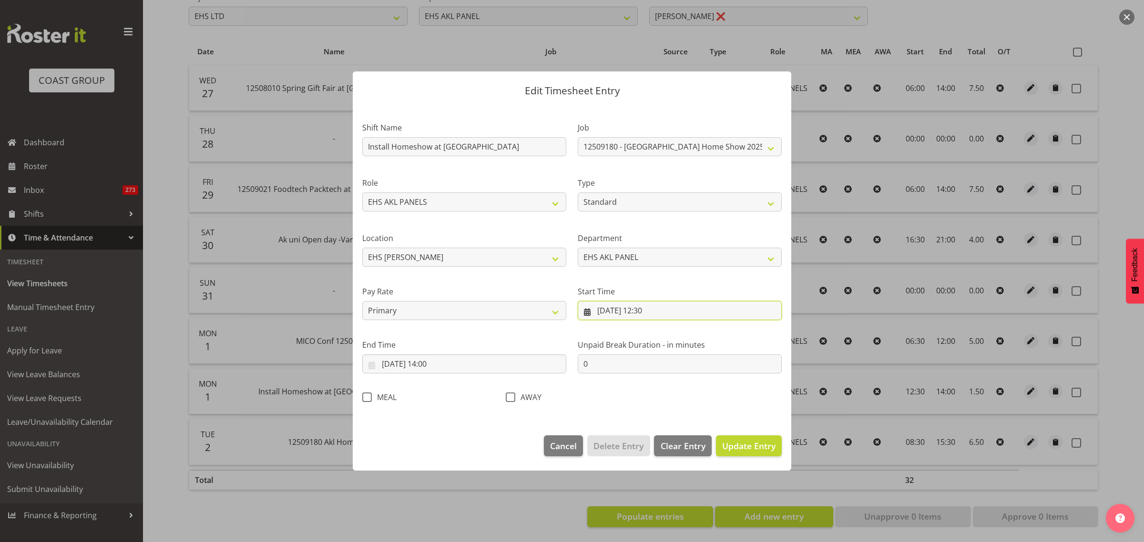
click at [697, 313] on input "01/09/2025, 12:30" at bounding box center [680, 310] width 204 height 19
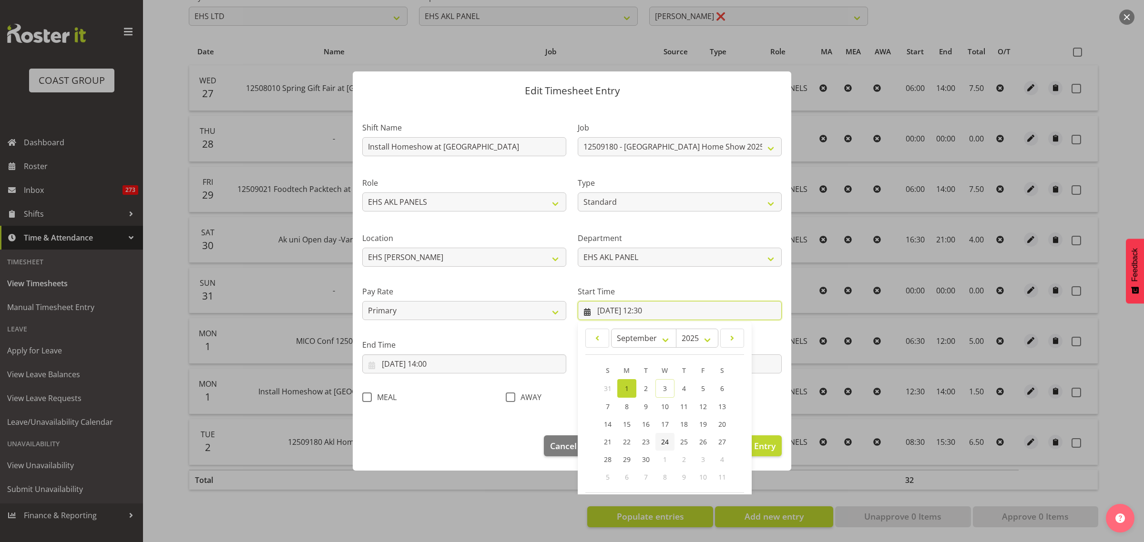
scroll to position [43, 0]
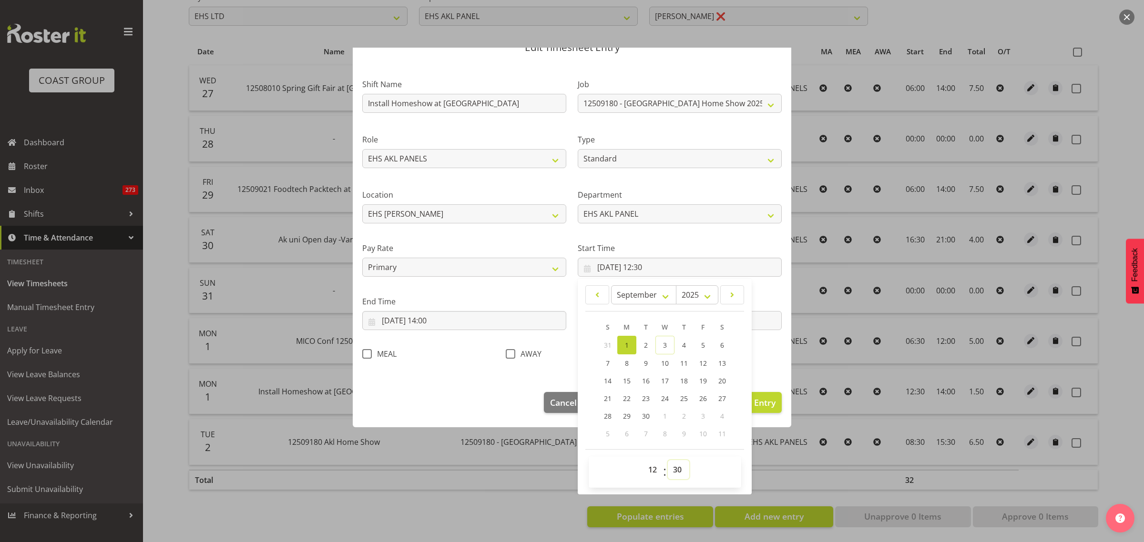
drag, startPoint x: 675, startPoint y: 471, endPoint x: 674, endPoint y: 465, distance: 5.7
click at [675, 471] on select "00 01 02 03 04 05 06 07 08 09 10 11 12 13 14 15 16 17 18 19 20 21 22 23 24 25 2…" at bounding box center [678, 469] width 21 height 19
click at [668, 460] on select "00 01 02 03 04 05 06 07 08 09 10 11 12 13 14 15 16 17 18 19 20 21 22 23 24 25 2…" at bounding box center [678, 469] width 21 height 19
click at [756, 404] on span "Update Entry" at bounding box center [748, 402] width 53 height 11
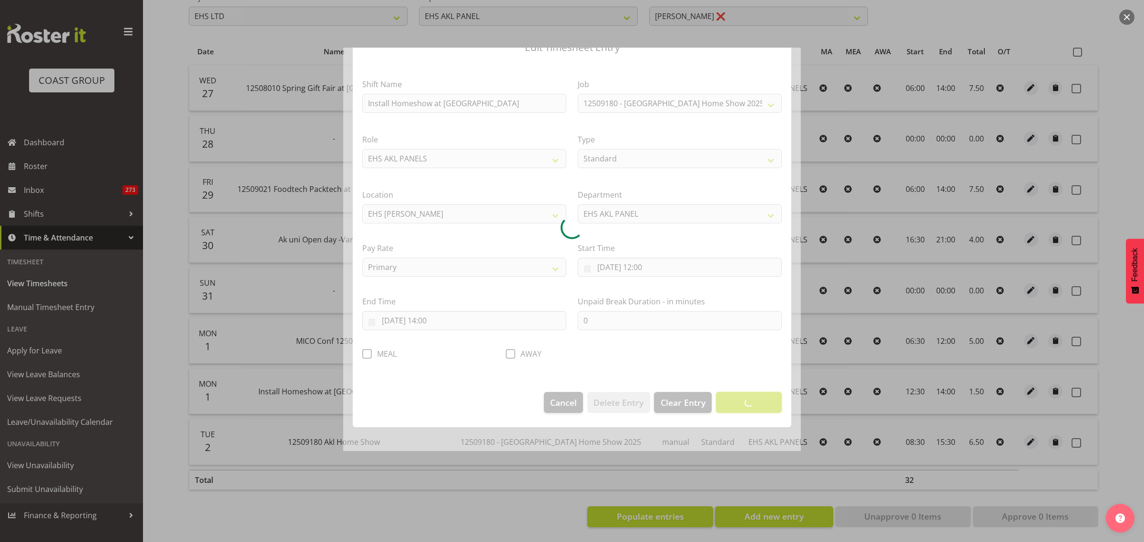
scroll to position [0, 0]
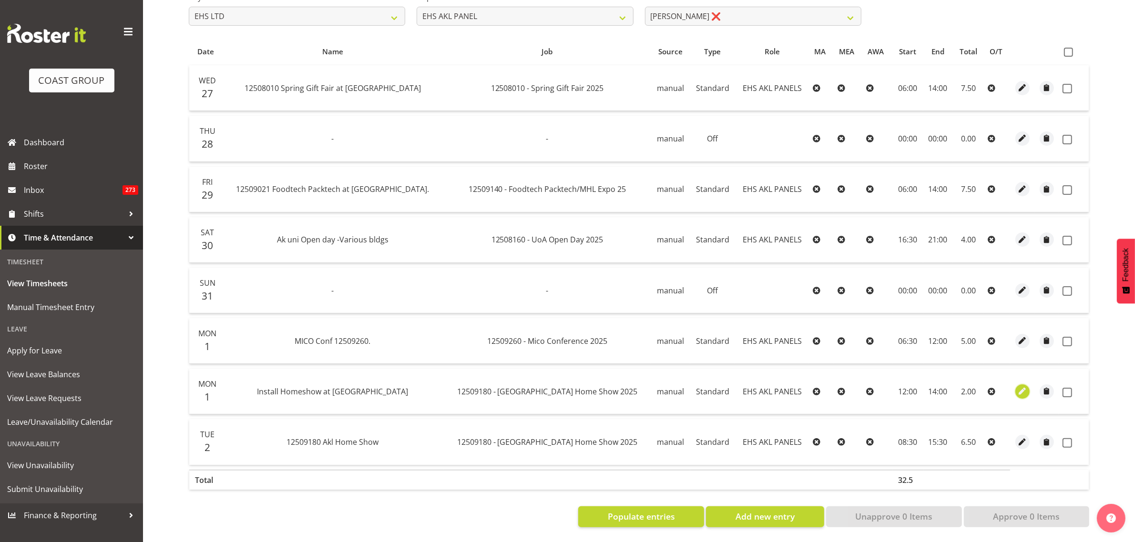
click at [1016, 386] on span "button" at bounding box center [1021, 391] width 11 height 11
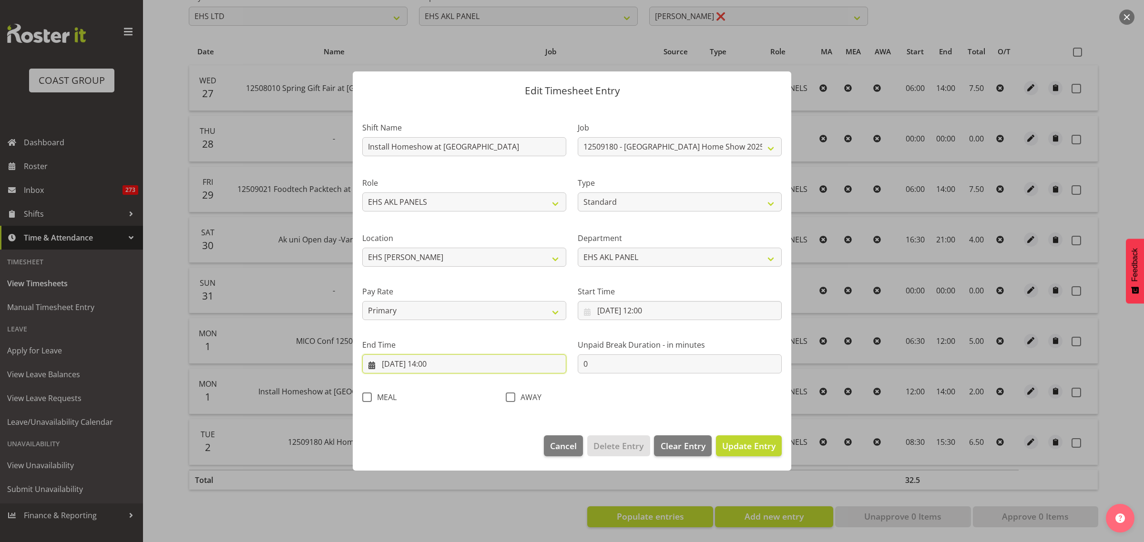
click at [480, 367] on input "01/09/2025, 14:00" at bounding box center [464, 364] width 204 height 19
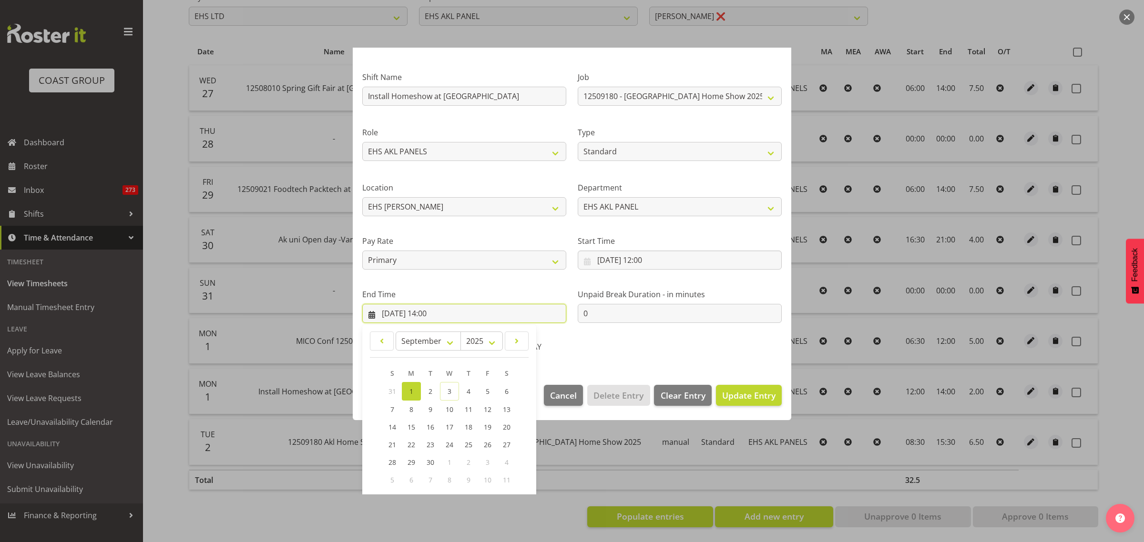
scroll to position [97, 0]
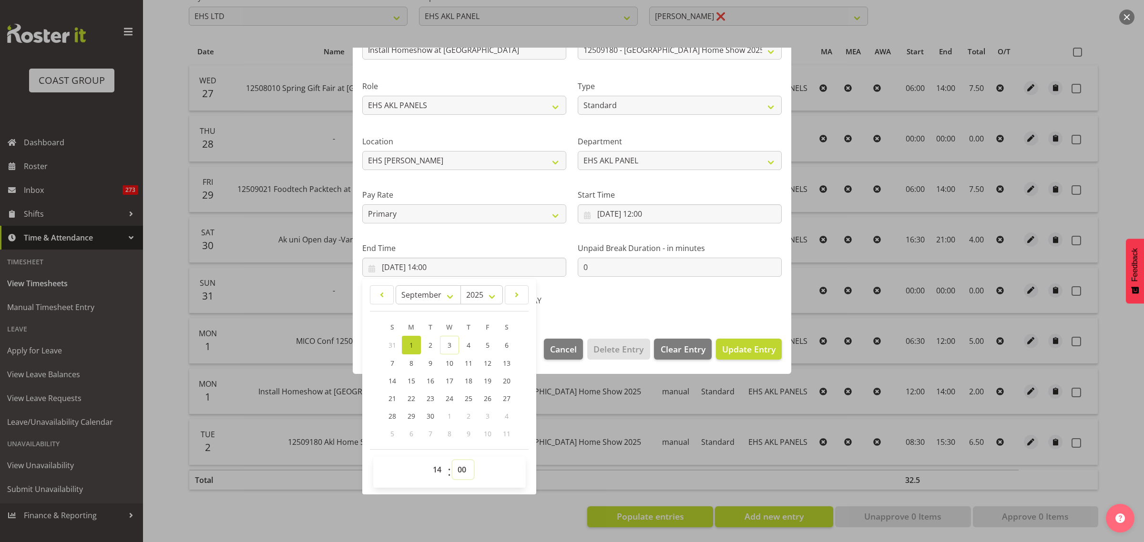
click at [464, 469] on select "00 01 02 03 04 05 06 07 08 09 10 11 12 13 14 15 16 17 18 19 20 21 22 23 24 25 2…" at bounding box center [462, 469] width 21 height 19
click at [452, 460] on select "00 01 02 03 04 05 06 07 08 09 10 11 12 13 14 15 16 17 18 19 20 21 22 23 24 25 2…" at bounding box center [462, 469] width 21 height 19
click at [739, 353] on span "Update Entry" at bounding box center [748, 349] width 53 height 11
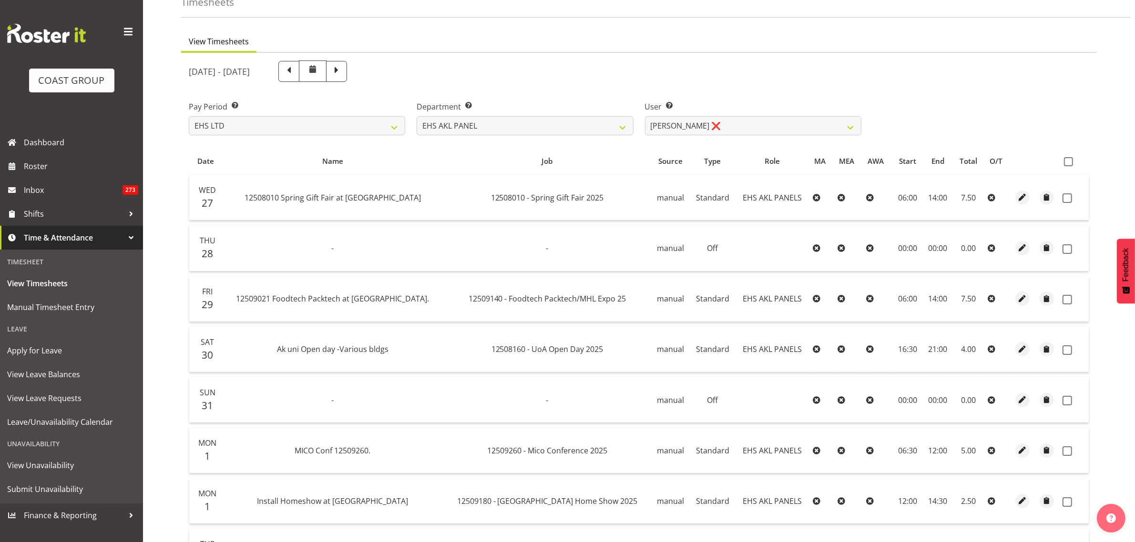
scroll to position [55, 0]
click at [1066, 162] on span at bounding box center [1068, 162] width 9 height 9
click at [1066, 162] on input "checkbox" at bounding box center [1067, 162] width 6 height 6
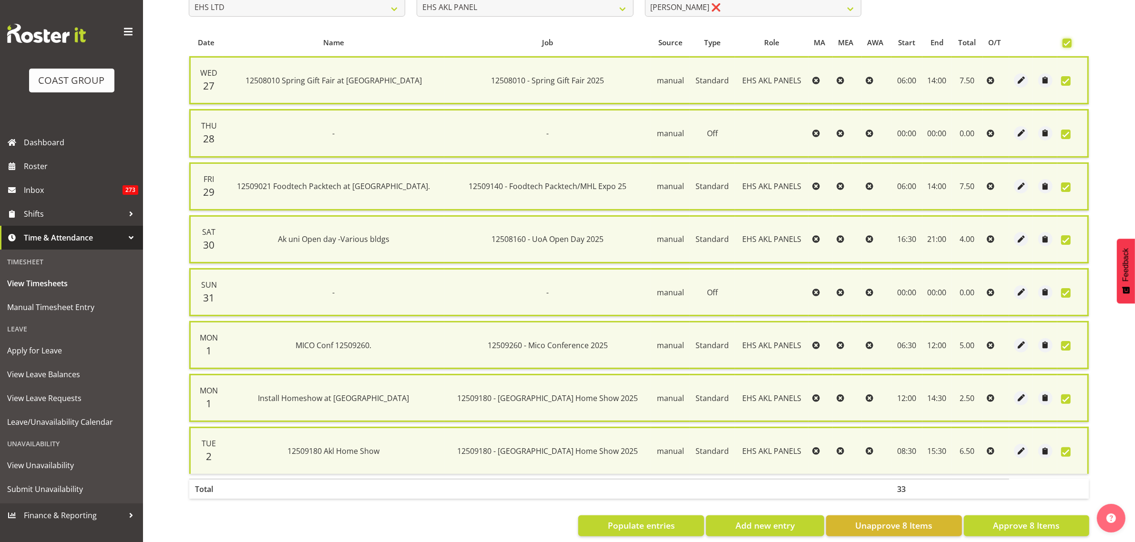
scroll to position [187, 0]
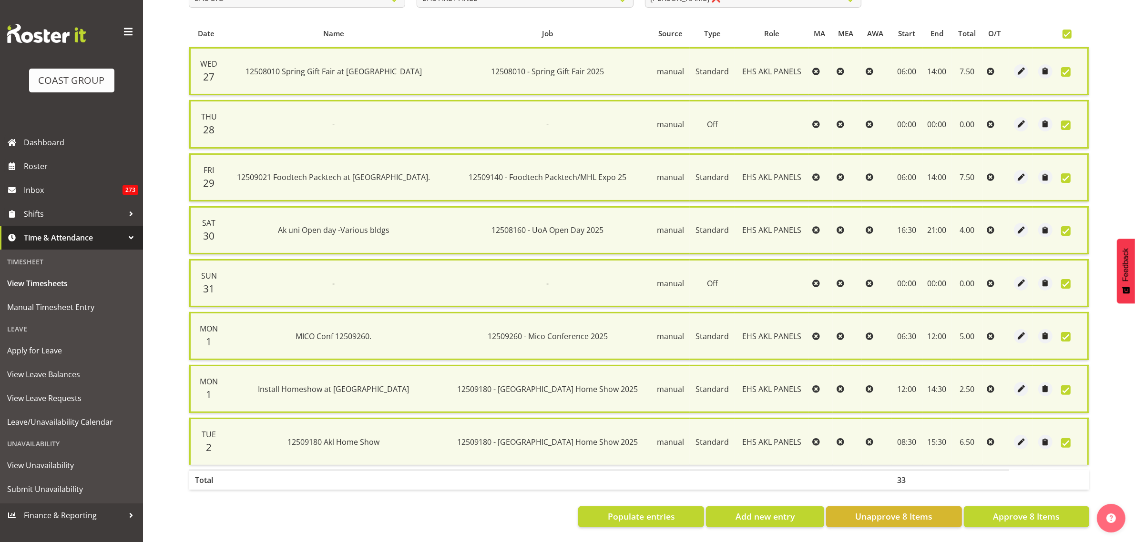
click at [1028, 24] on th at bounding box center [1021, 33] width 24 height 18
click at [1008, 510] on span "Approve 8 Items" at bounding box center [1026, 516] width 67 height 12
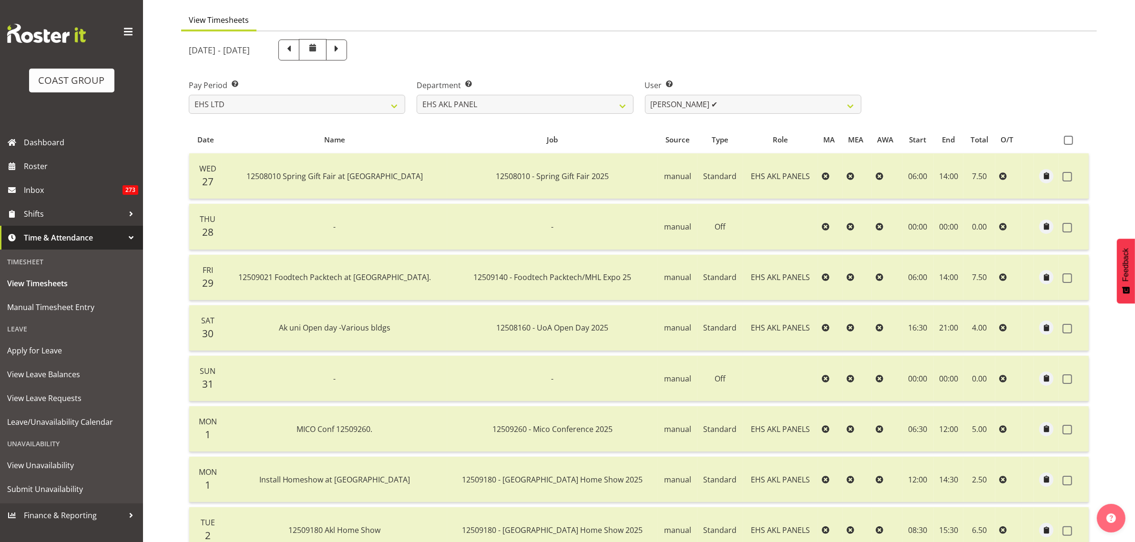
scroll to position [0, 0]
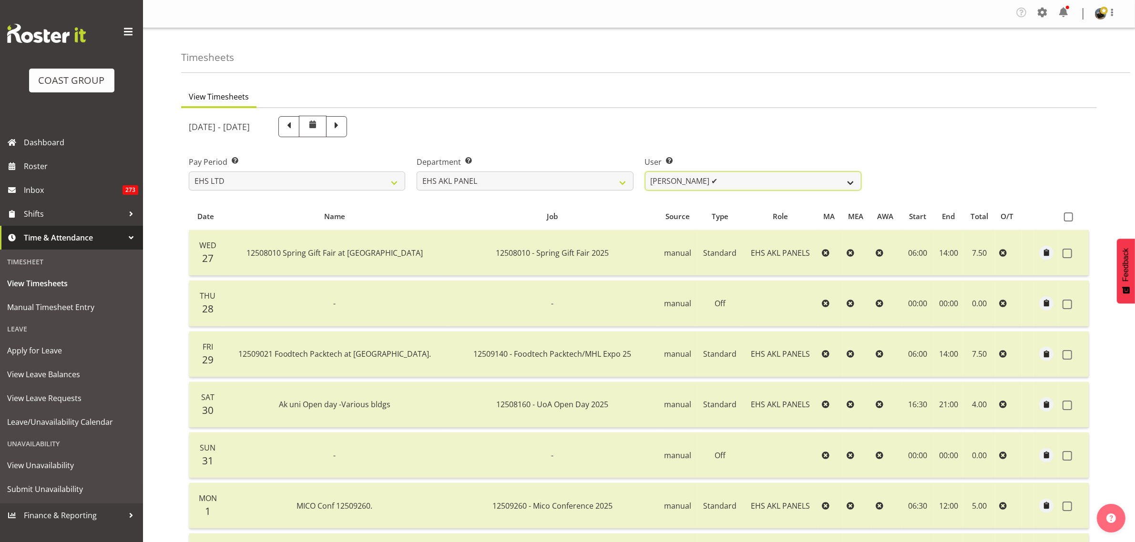
click at [852, 182] on select "Abe Denton ✔ Cameron Phillips ✔ Chad Phillips ✔ Emmett Denton ✔ Fiona Berghoffe…" at bounding box center [753, 181] width 216 height 19
click at [645, 172] on select "Abe Denton ✔ Cameron Phillips ✔ Chad Phillips ✔ Emmett Denton ✔ Fiona Berghoffe…" at bounding box center [753, 181] width 216 height 19
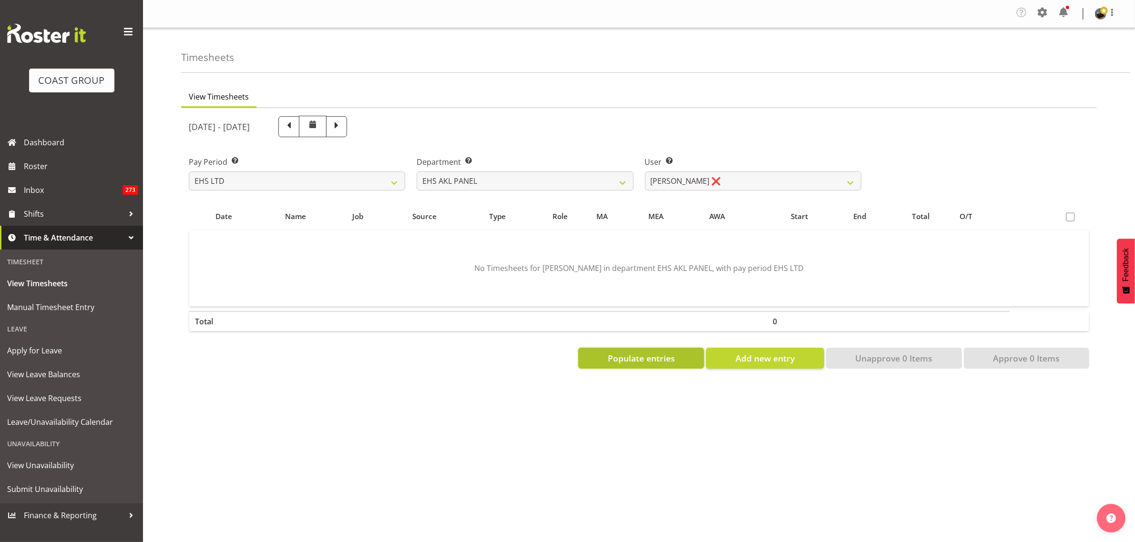
click at [647, 358] on span "Populate entries" at bounding box center [641, 358] width 67 height 12
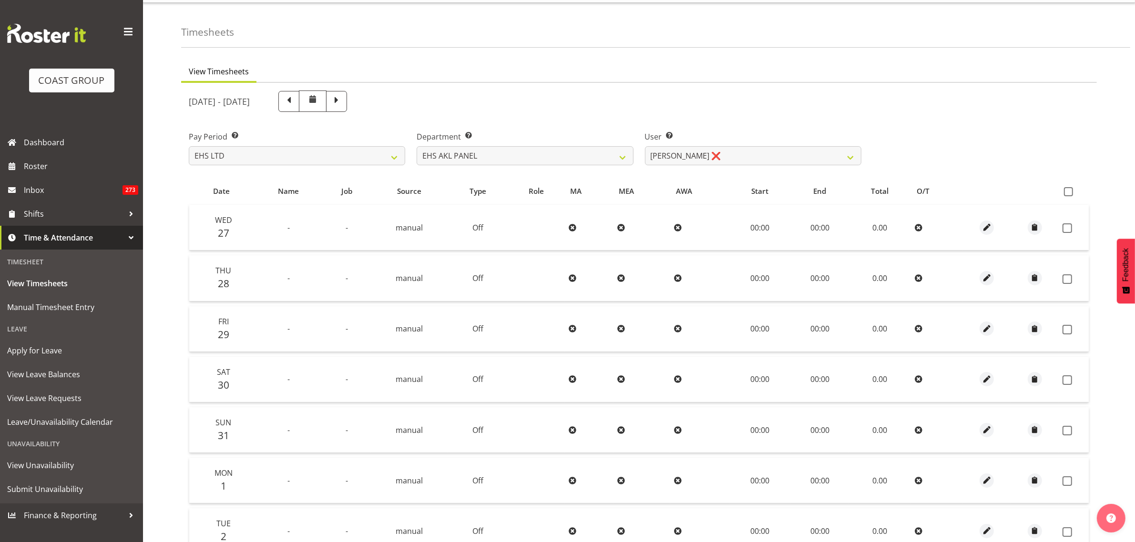
scroll to position [4, 0]
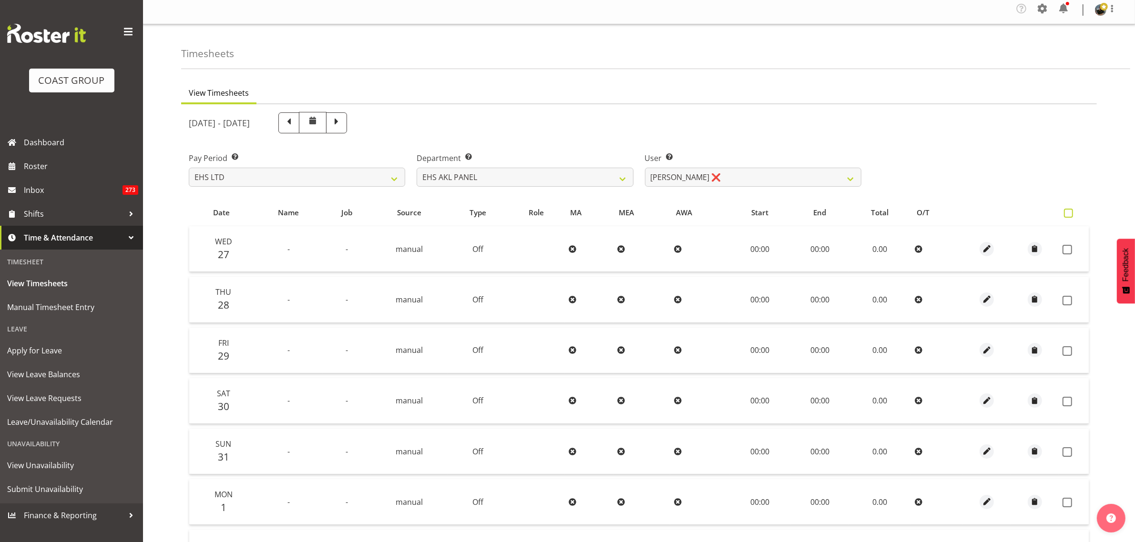
click at [1070, 213] on span at bounding box center [1068, 213] width 9 height 9
click at [1070, 213] on input "checkbox" at bounding box center [1067, 213] width 6 height 6
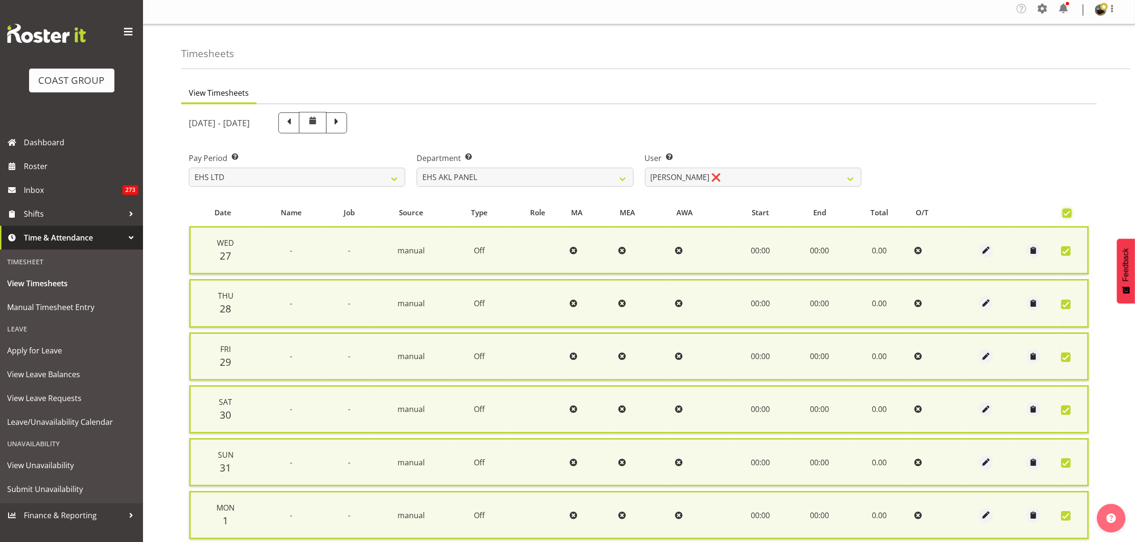
scroll to position [135, 0]
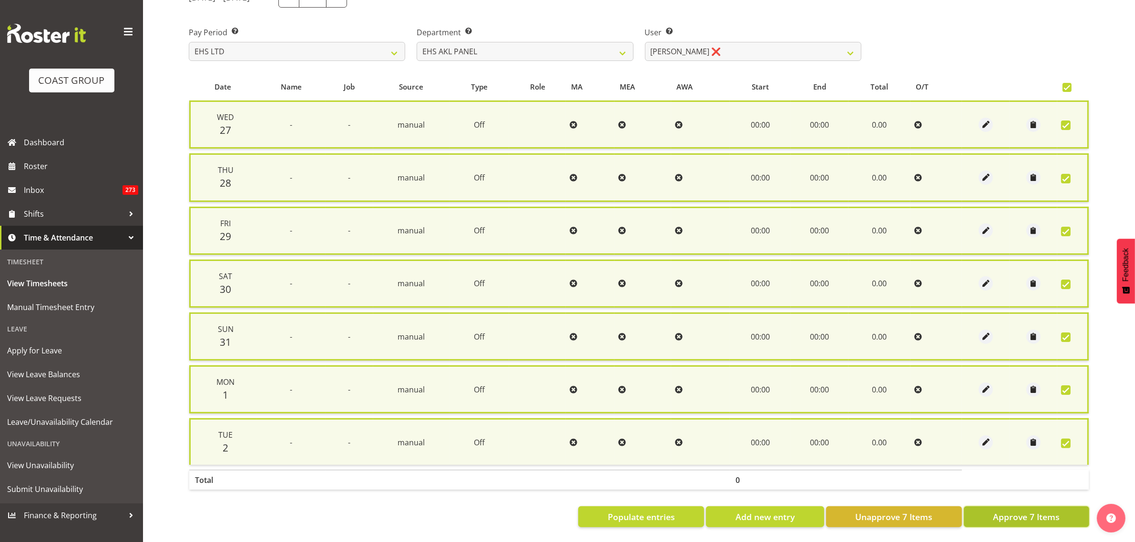
click at [994, 513] on span "Approve 7 Items" at bounding box center [1026, 517] width 67 height 12
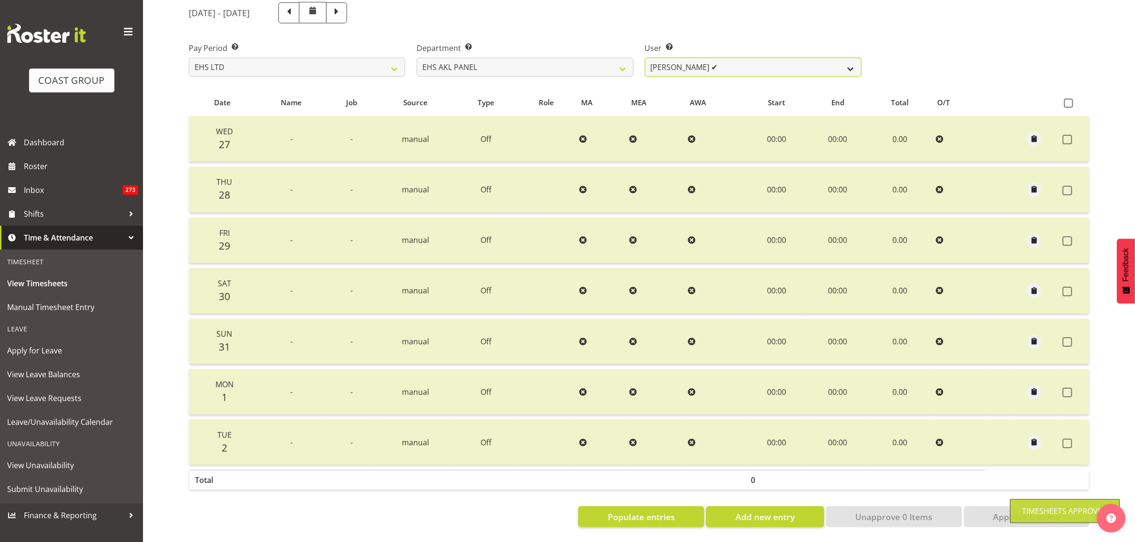
click at [852, 60] on select "Abe Denton ✔ Cameron Phillips ✔ Chad Phillips ✔ Emmett Denton ✔ Fiona Berghoffe…" at bounding box center [753, 67] width 216 height 19
click at [645, 58] on select "Abe Denton ✔ Cameron Phillips ✔ Chad Phillips ✔ Emmett Denton ✔ Fiona Berghoffe…" at bounding box center [753, 67] width 216 height 19
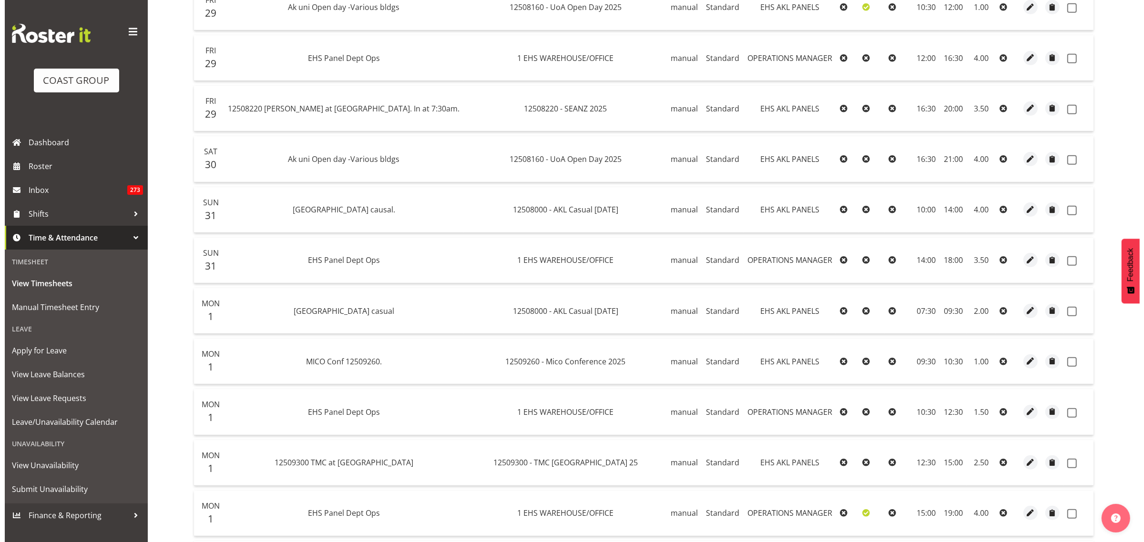
scroll to position [719, 0]
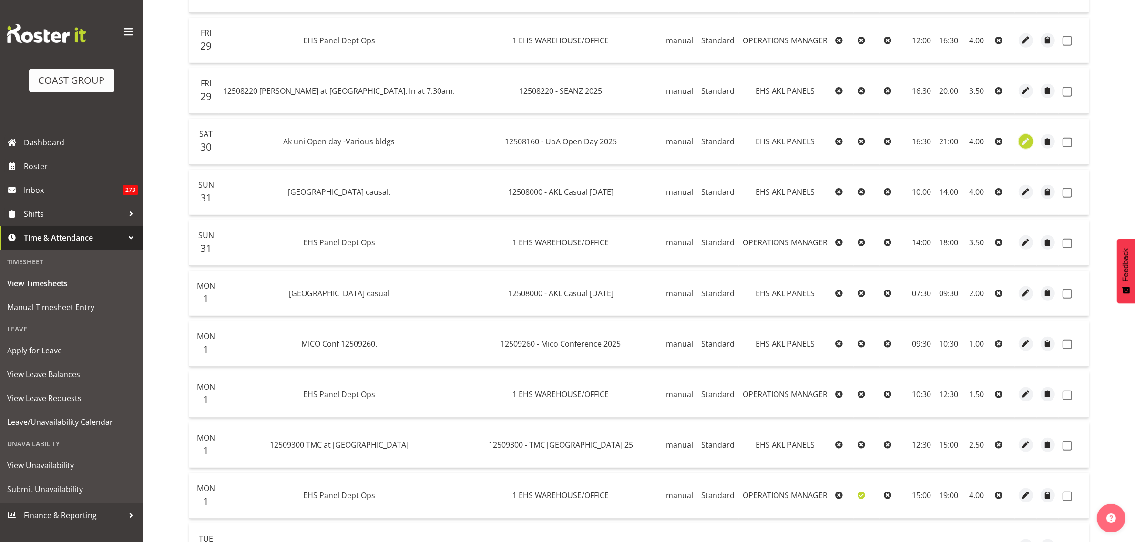
click at [1022, 144] on span "button" at bounding box center [1025, 141] width 11 height 11
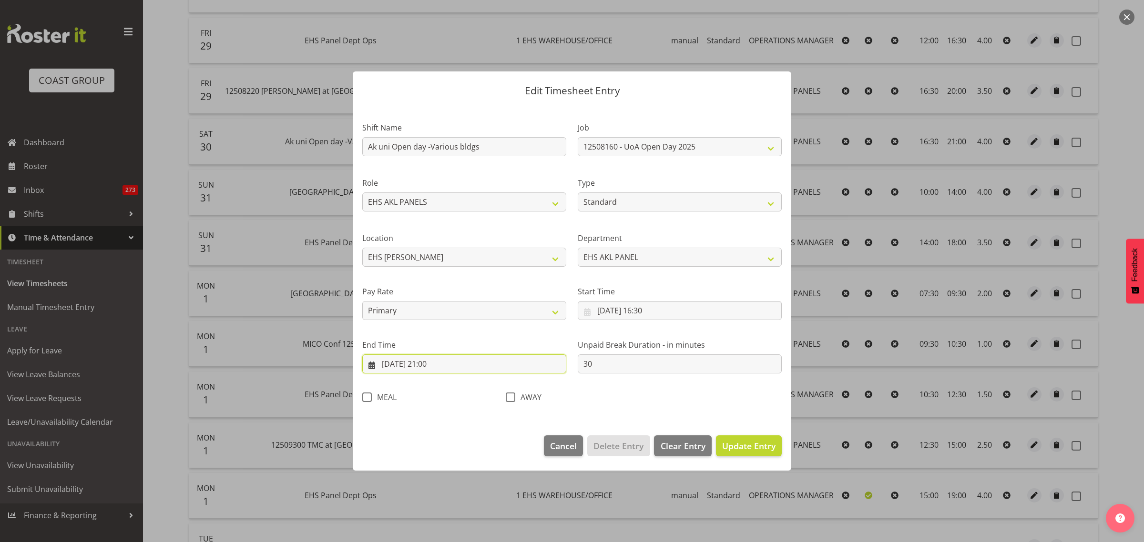
click at [477, 365] on input "[DATE] 21:00" at bounding box center [464, 364] width 204 height 19
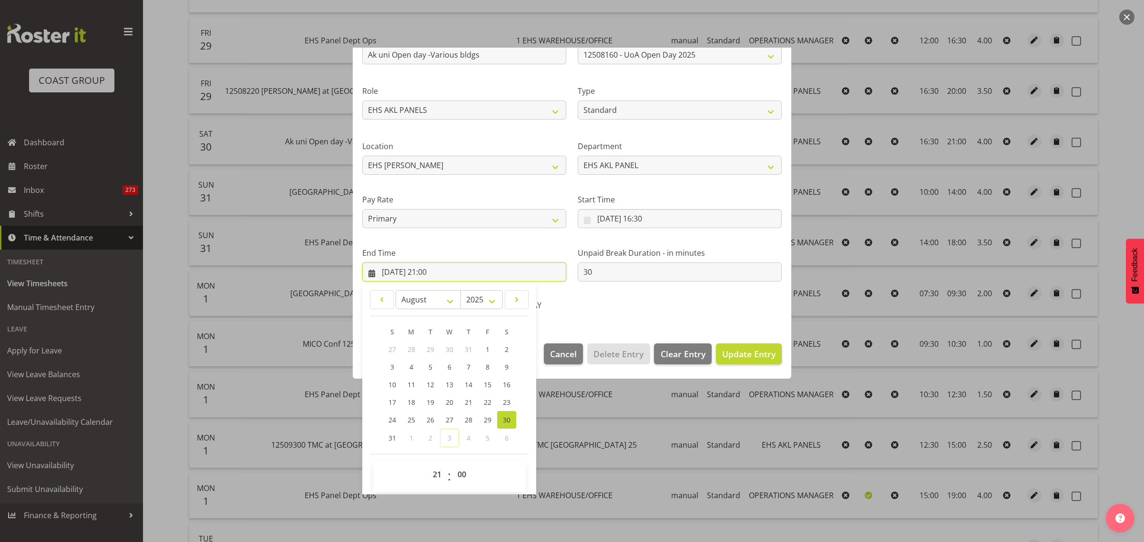
scroll to position [97, 0]
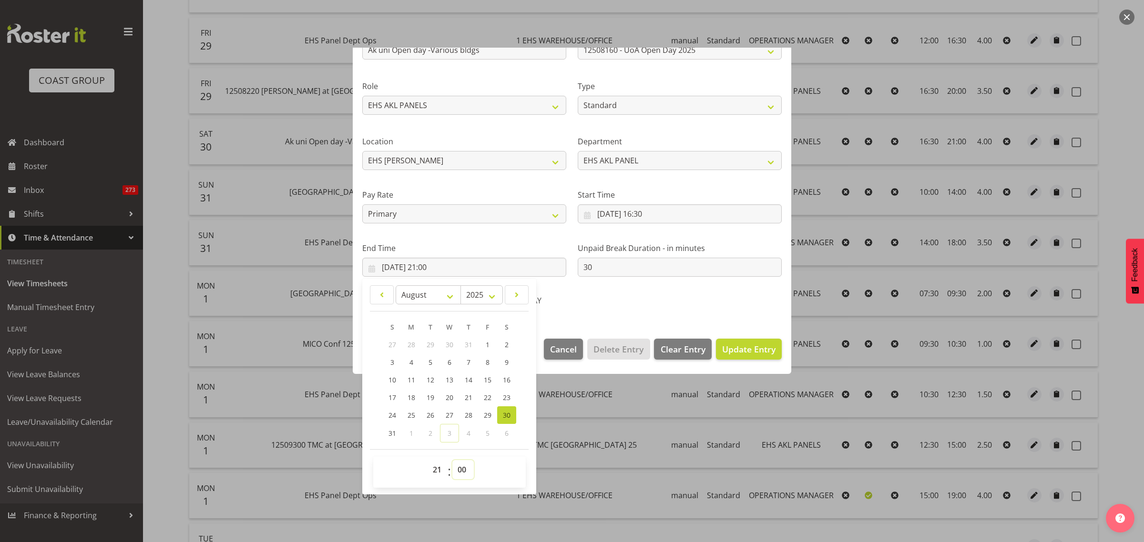
click at [463, 467] on select "00 01 02 03 04 05 06 07 08 09 10 11 12 13 14 15 16 17 18 19 20 21 22 23 24 25 2…" at bounding box center [462, 469] width 21 height 19
click at [452, 460] on select "00 01 02 03 04 05 06 07 08 09 10 11 12 13 14 15 16 17 18 19 20 21 22 23 24 25 2…" at bounding box center [462, 469] width 21 height 19
click at [728, 350] on span "Update Entry" at bounding box center [748, 349] width 53 height 11
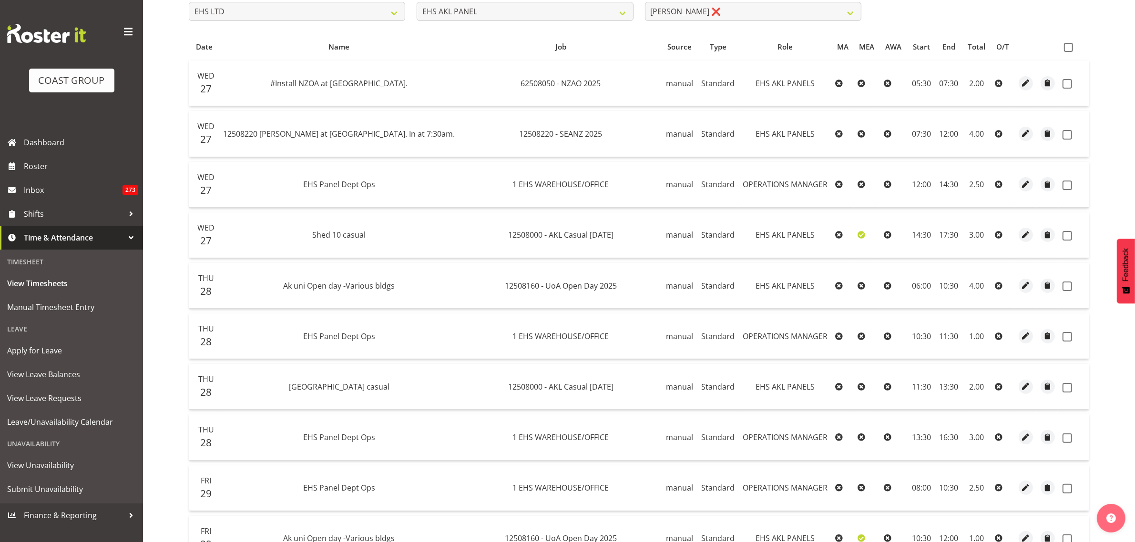
scroll to position [160, 0]
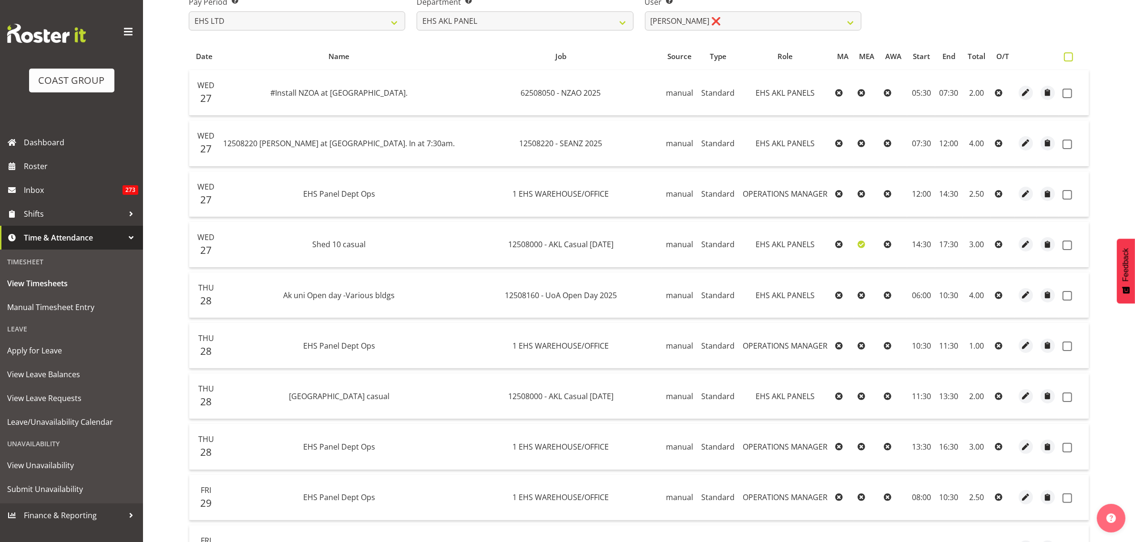
click at [1067, 55] on span at bounding box center [1068, 56] width 9 height 9
click at [1067, 55] on input "checkbox" at bounding box center [1067, 57] width 6 height 6
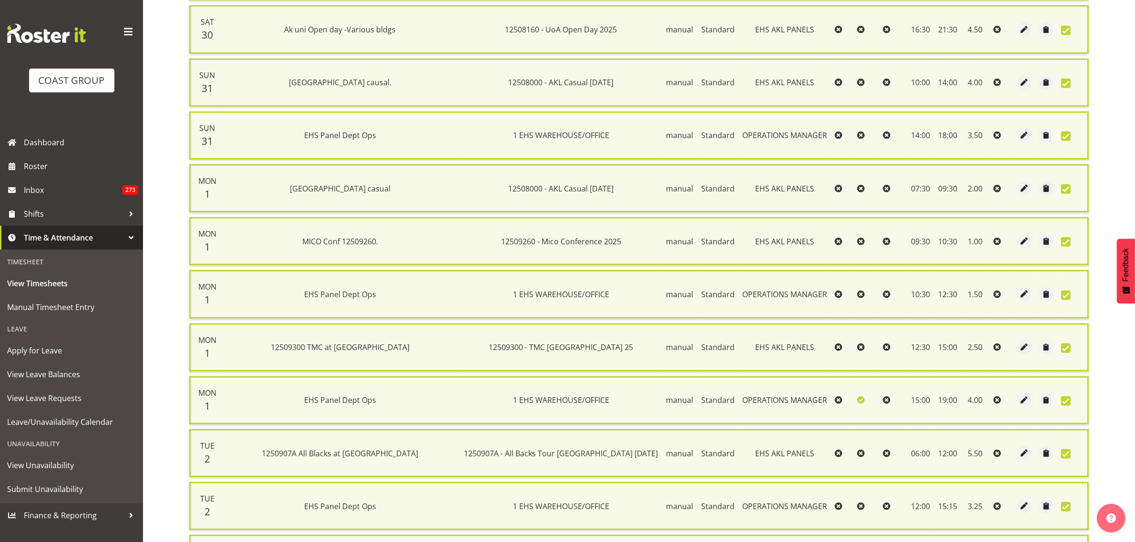
scroll to position [975, 0]
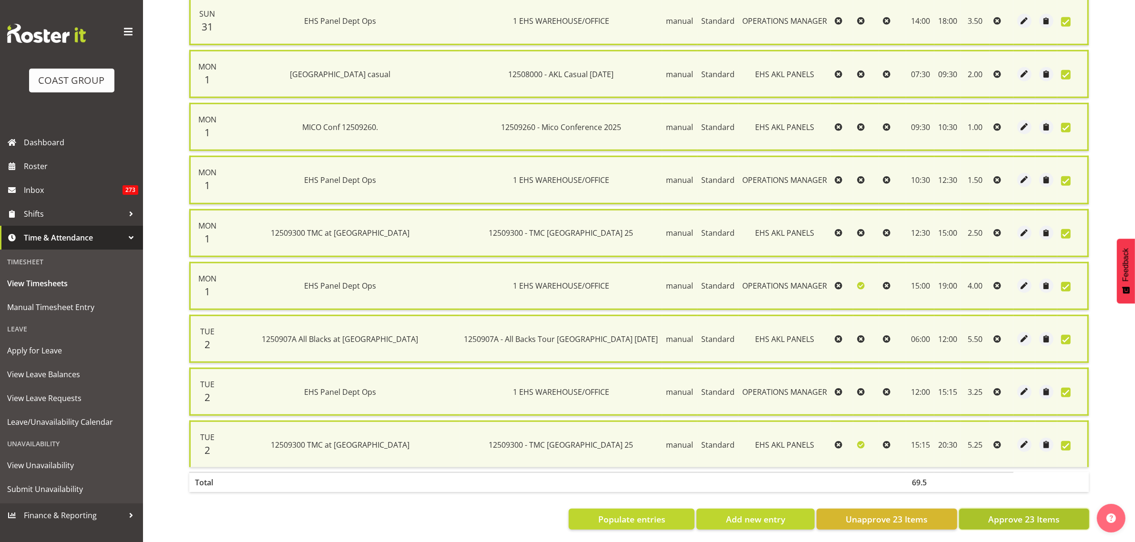
click at [1019, 513] on span "Approve 23 Items" at bounding box center [1023, 519] width 71 height 12
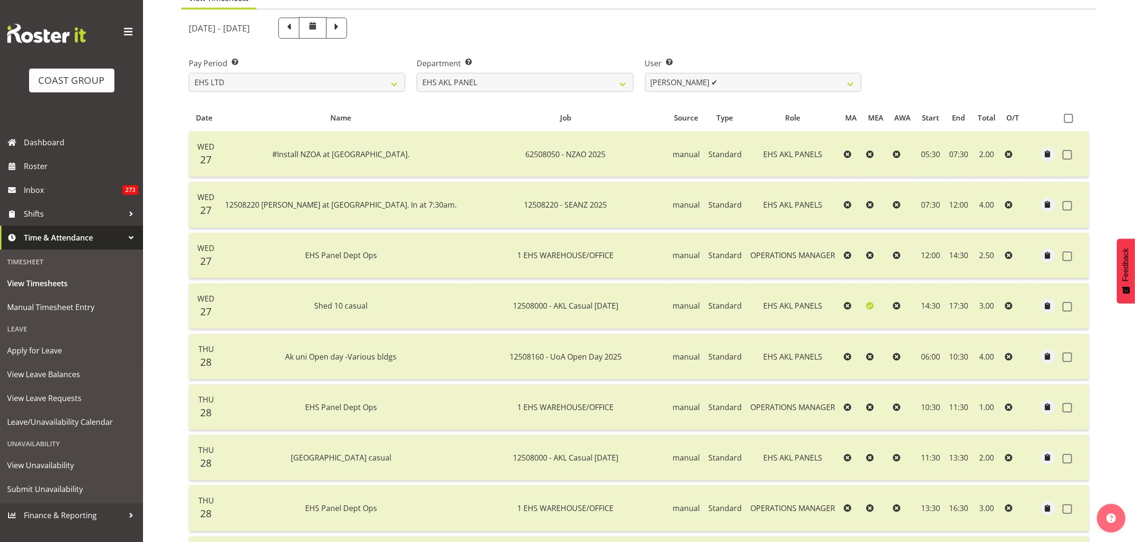
scroll to position [0, 0]
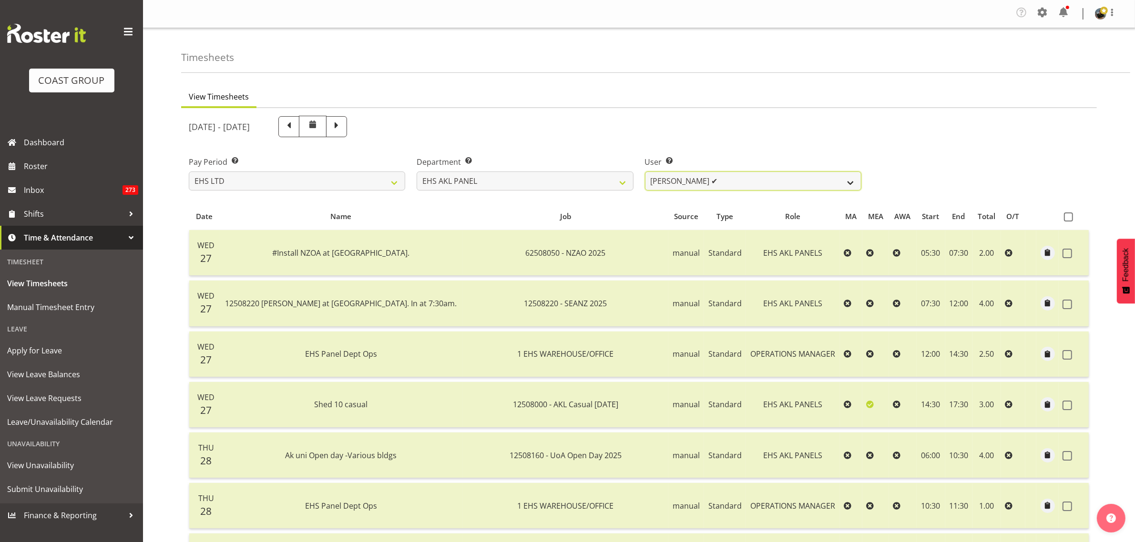
click at [852, 184] on select "Abe Denton ✔ Cameron Phillips ✔ Chad Phillips ✔ Emmett Denton ✔ Fiona Berghoffe…" at bounding box center [753, 181] width 216 height 19
click at [645, 172] on select "Abe Denton ✔ Cameron Phillips ✔ Chad Phillips ✔ Emmett Denton ✔ Fiona Berghoffe…" at bounding box center [753, 181] width 216 height 19
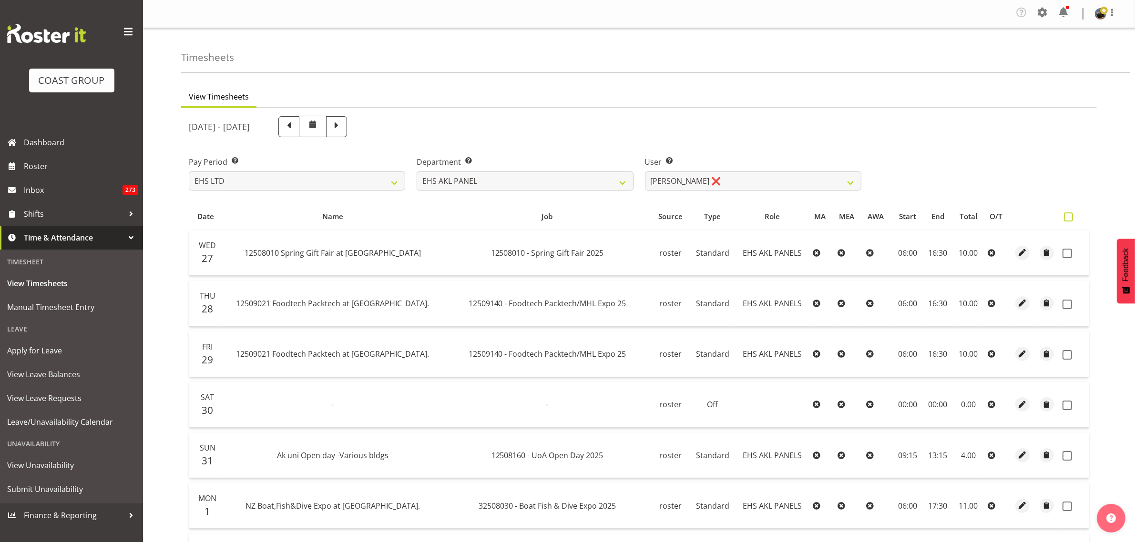
click at [1071, 218] on span at bounding box center [1068, 217] width 9 height 9
click at [1070, 218] on input "checkbox" at bounding box center [1067, 217] width 6 height 6
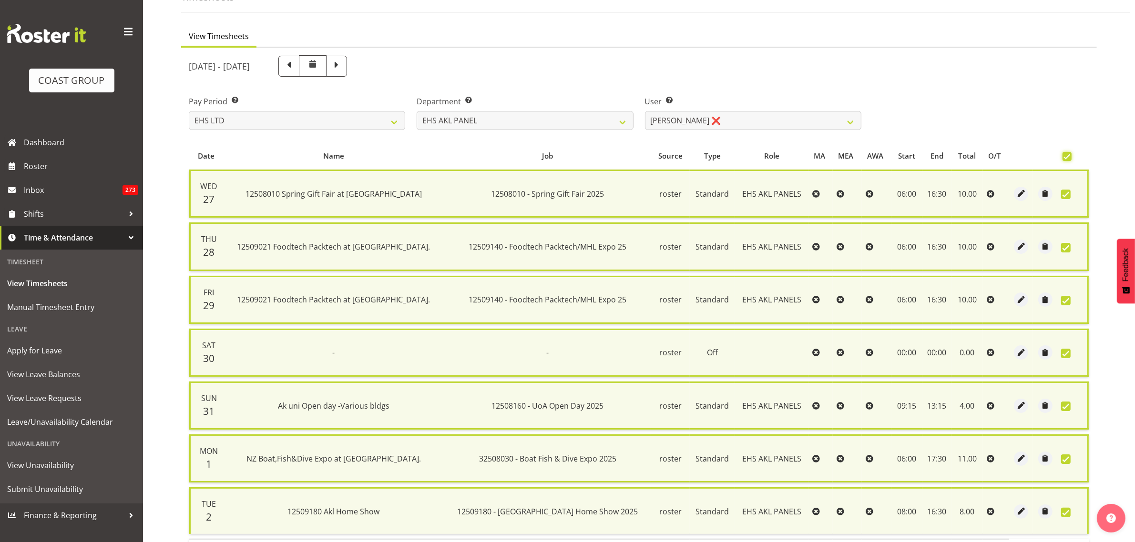
scroll to position [135, 0]
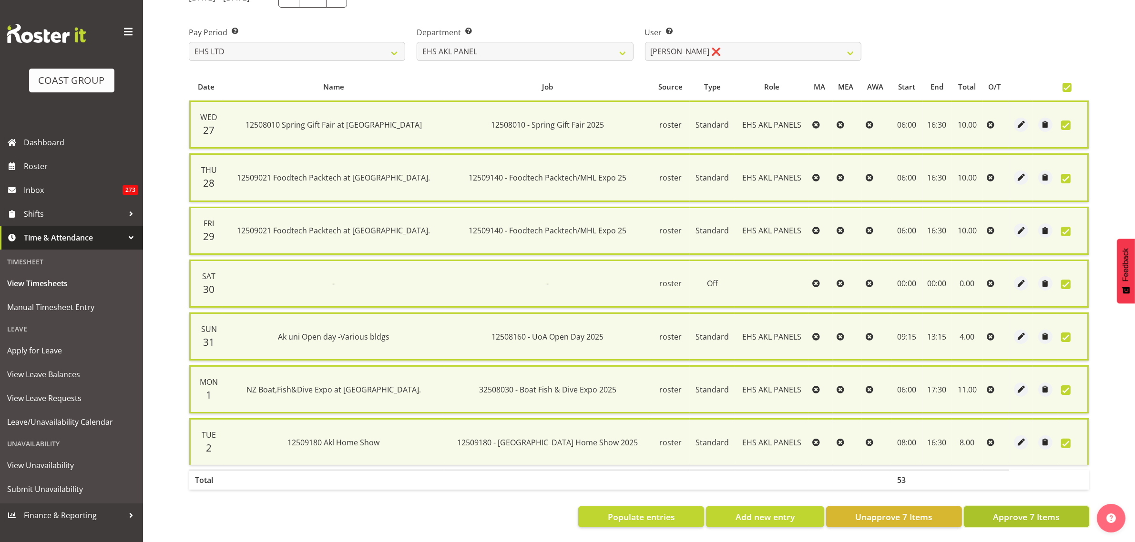
click at [1017, 511] on span "Approve 7 Items" at bounding box center [1026, 517] width 67 height 12
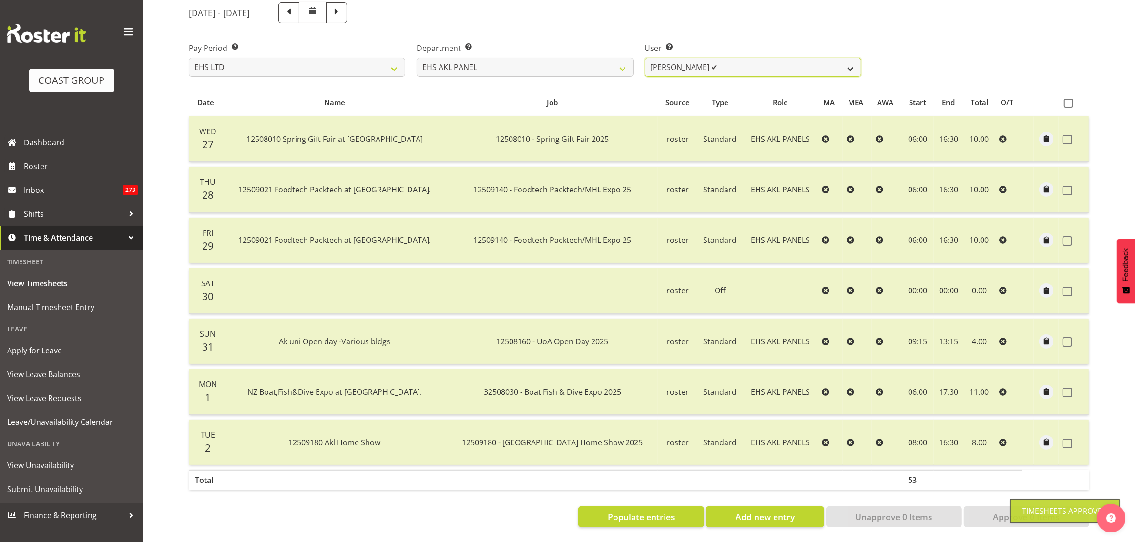
click at [851, 61] on select "Abe Denton ✔ Cameron Phillips ✔ Chad Phillips ✔ Emmett Denton ✔ Fiona Berghoffe…" at bounding box center [753, 67] width 216 height 19
click at [645, 58] on select "Abe Denton ✔ Cameron Phillips ✔ Chad Phillips ✔ Emmett Denton ✔ Fiona Berghoffe…" at bounding box center [753, 67] width 216 height 19
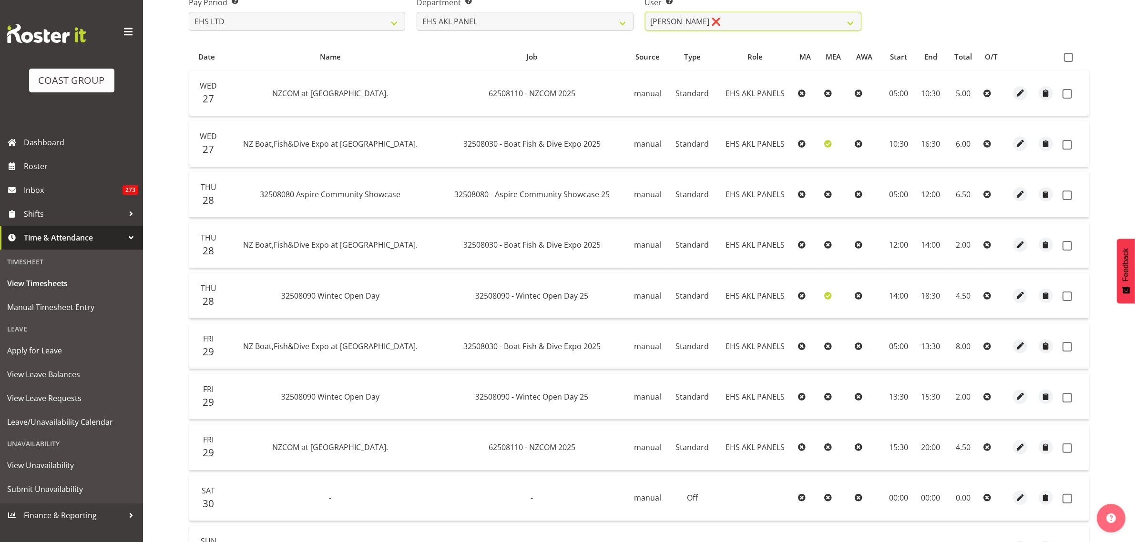
scroll to position [139, 0]
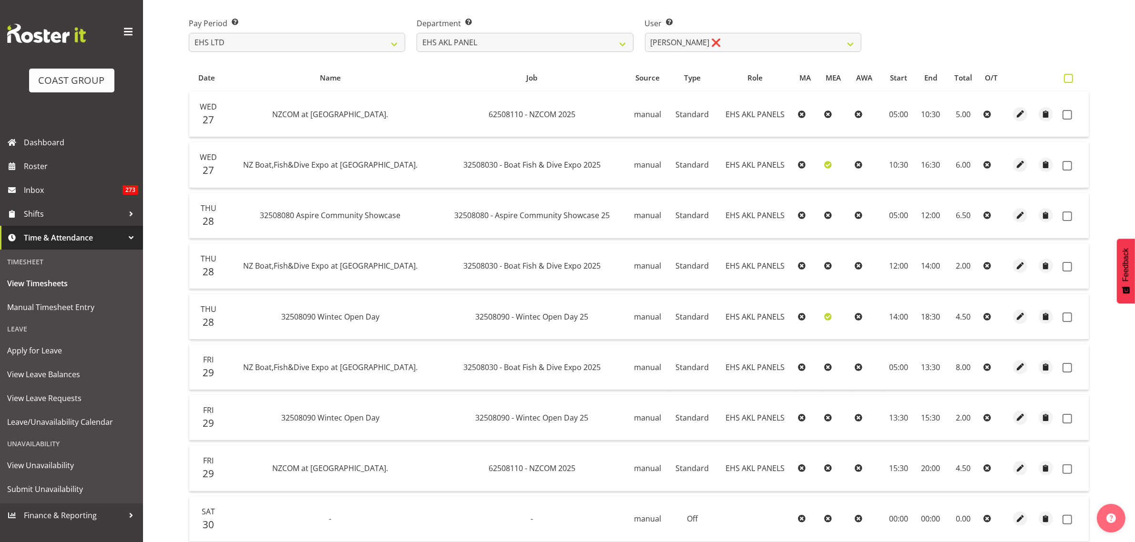
click at [1071, 77] on span at bounding box center [1068, 78] width 9 height 9
click at [1070, 77] on input "checkbox" at bounding box center [1067, 78] width 6 height 6
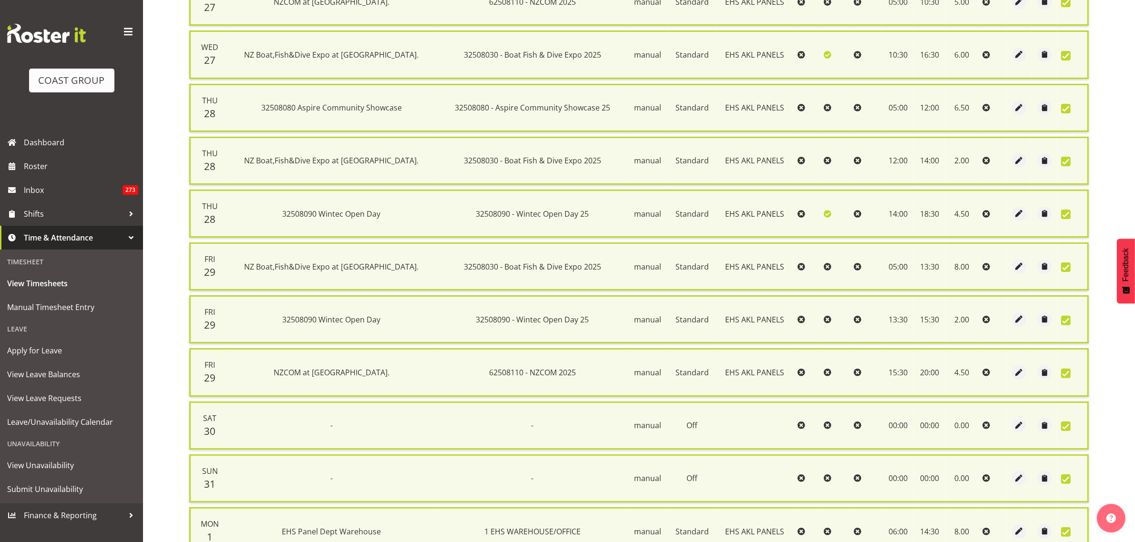
scroll to position [258, 0]
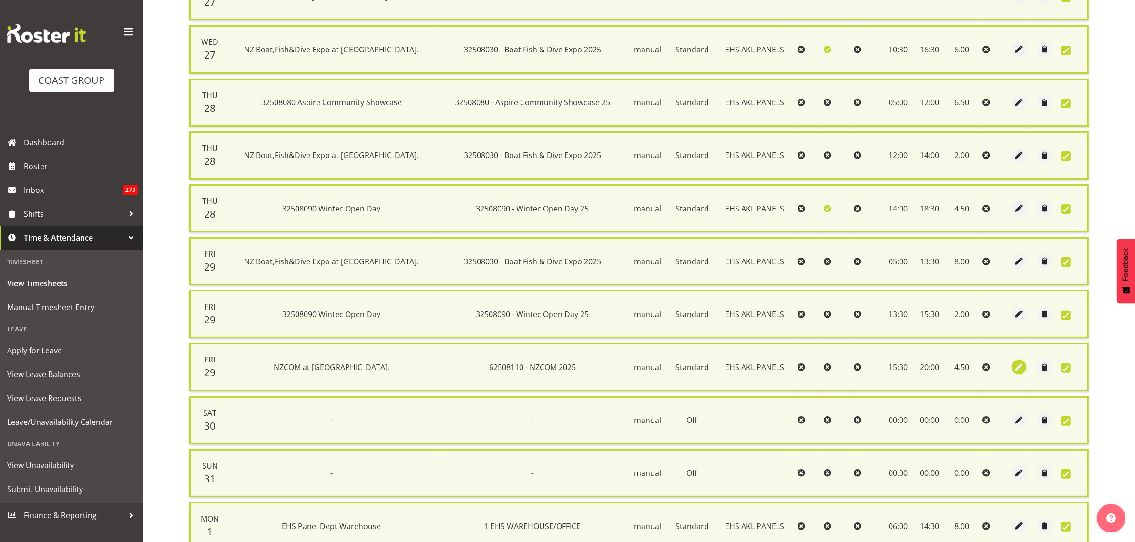
click at [1016, 365] on span "button" at bounding box center [1018, 367] width 11 height 11
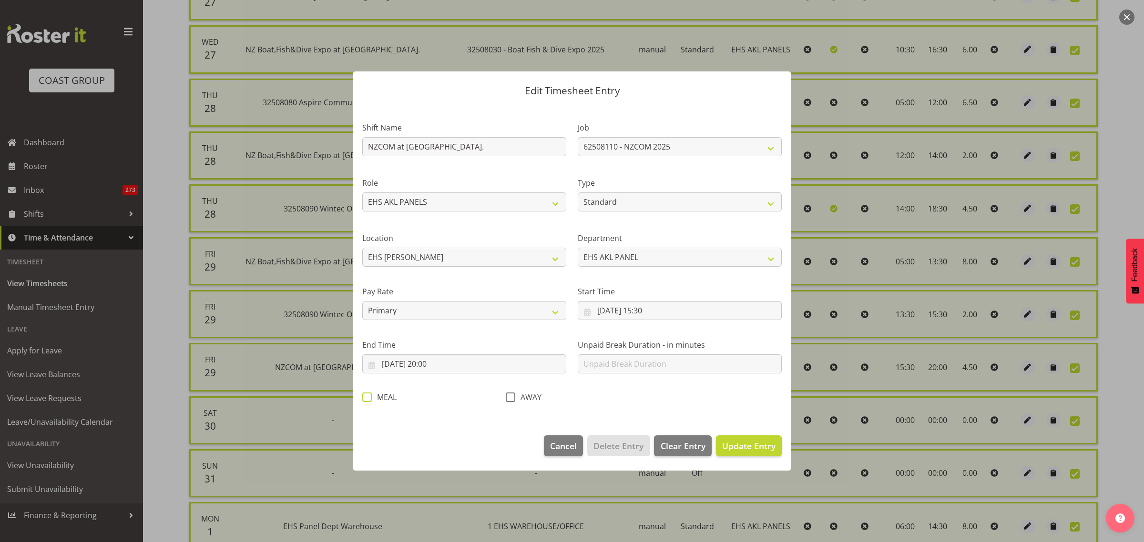
click at [367, 396] on span at bounding box center [367, 398] width 10 height 10
click at [367, 396] on input "MEAL" at bounding box center [365, 398] width 6 height 6
click at [755, 450] on span "Update Entry" at bounding box center [748, 445] width 53 height 11
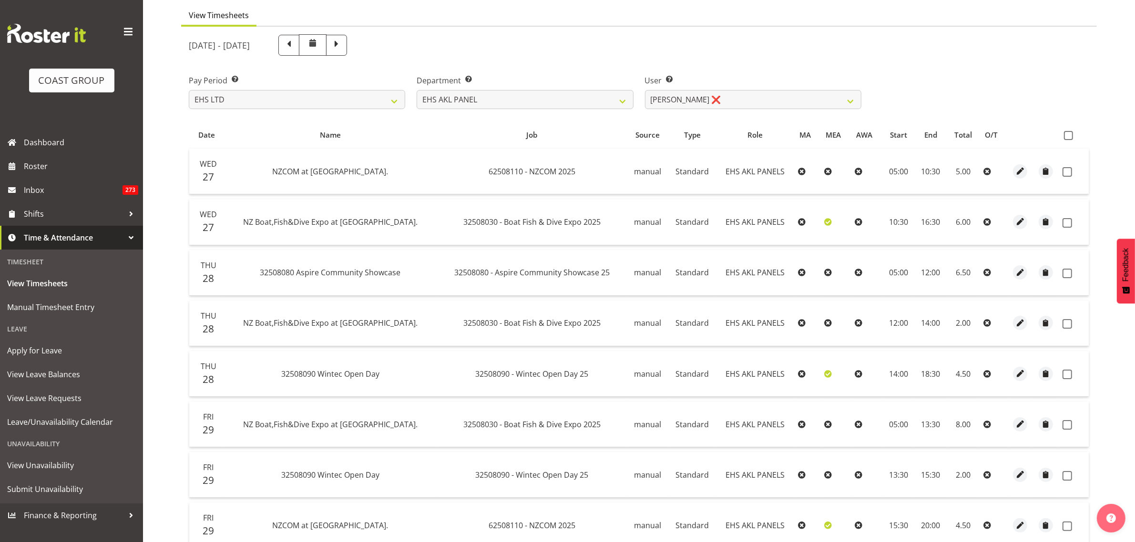
scroll to position [79, 0]
click at [1069, 137] on span at bounding box center [1068, 137] width 9 height 9
click at [1069, 137] on input "checkbox" at bounding box center [1067, 138] width 6 height 6
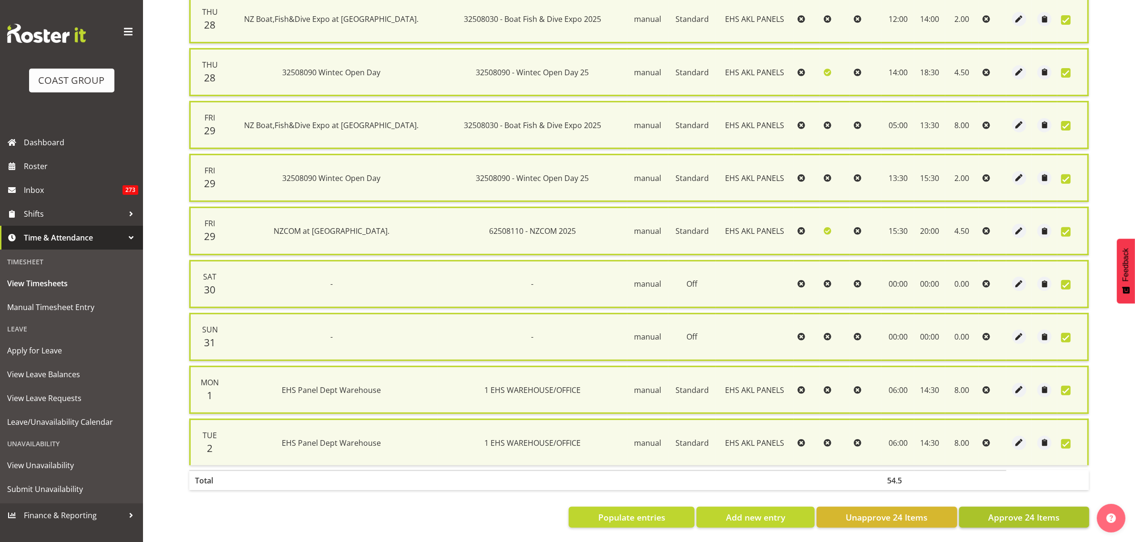
scroll to position [398, 0]
click at [1015, 511] on span "Approve 24 Items" at bounding box center [1023, 517] width 71 height 12
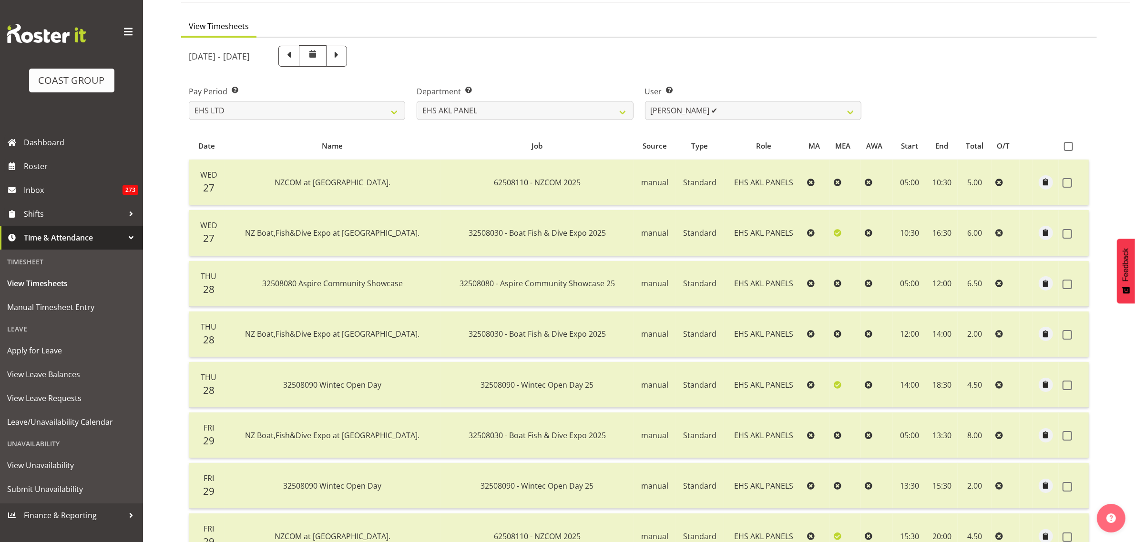
scroll to position [0, 0]
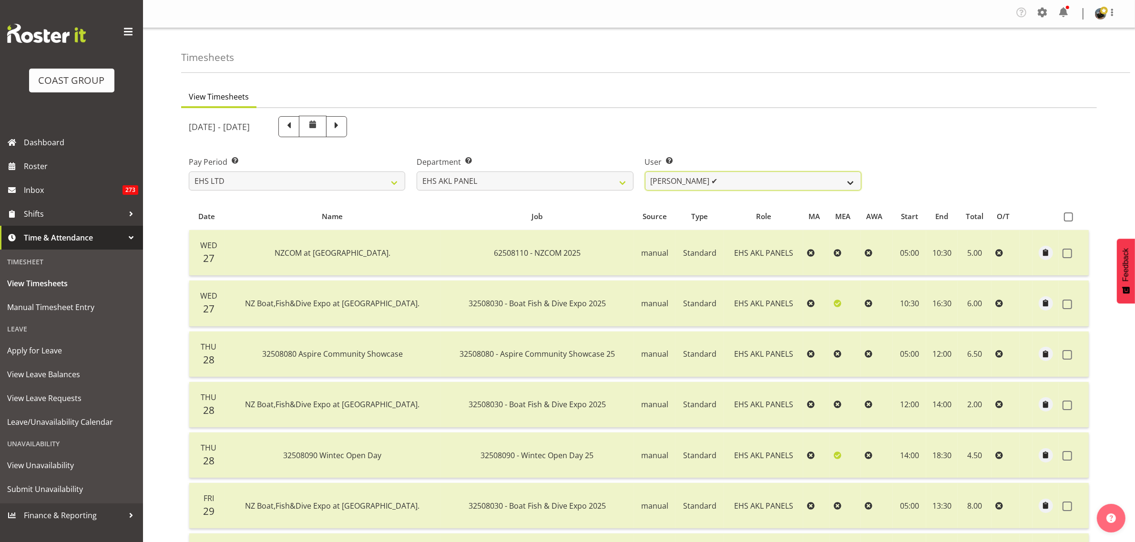
click at [852, 185] on select "Abe Denton ✔ Cameron Phillips ✔ Chad Phillips ✔ Emmett Denton ✔ Fiona Berghoffe…" at bounding box center [753, 181] width 216 height 19
click at [645, 172] on select "Abe Denton ✔ Cameron Phillips ✔ Chad Phillips ✔ Emmett Denton ✔ Fiona Berghoffe…" at bounding box center [753, 181] width 216 height 19
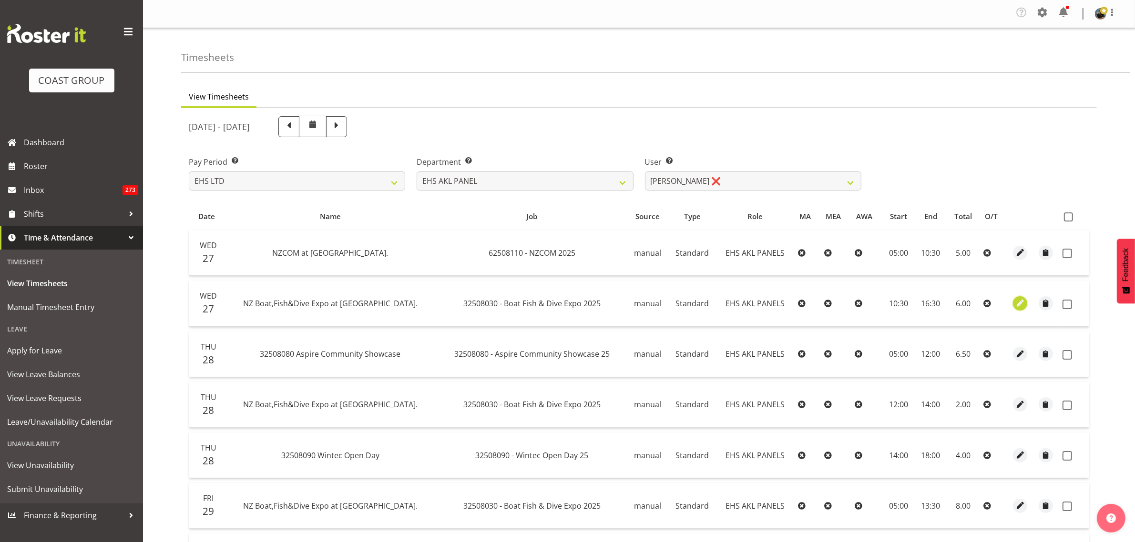
click at [1018, 304] on span "button" at bounding box center [1020, 303] width 11 height 11
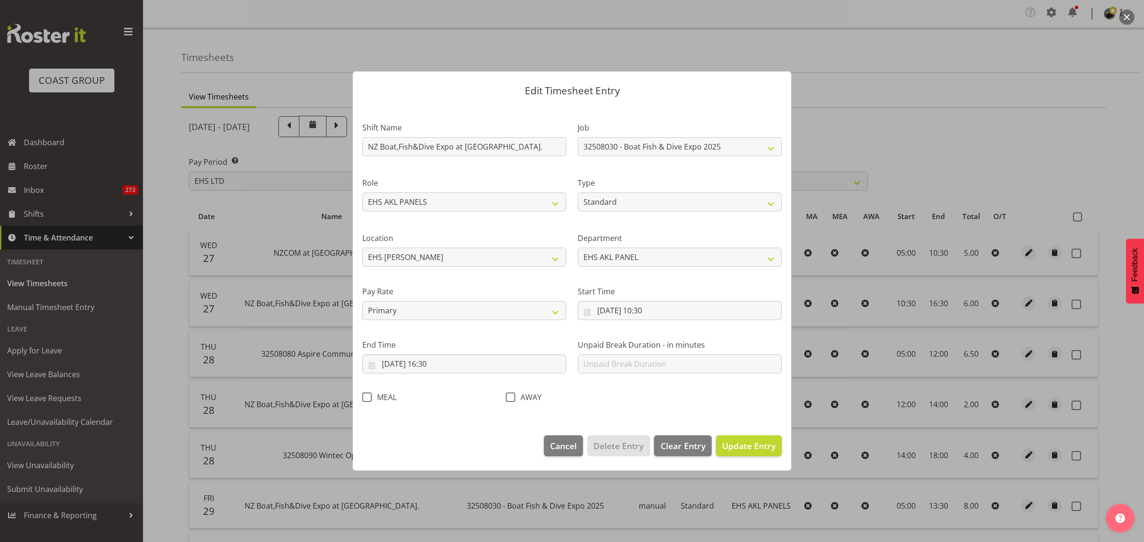
click at [367, 398] on span at bounding box center [367, 398] width 10 height 10
click at [367, 398] on input "MEAL" at bounding box center [365, 398] width 6 height 6
click at [736, 444] on span "Update Entry" at bounding box center [748, 445] width 53 height 11
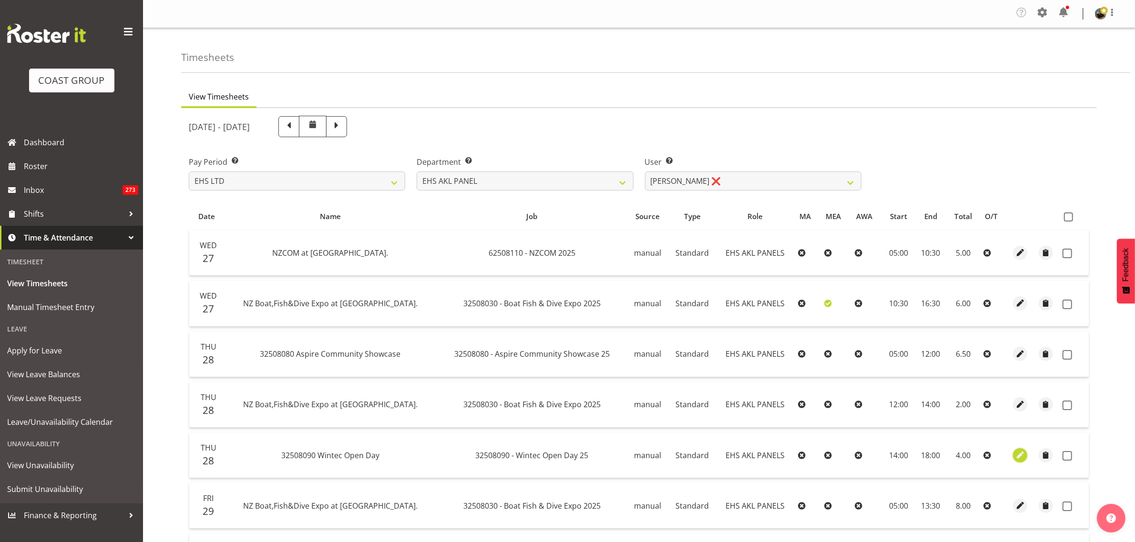
click at [1020, 458] on span "button" at bounding box center [1020, 455] width 11 height 11
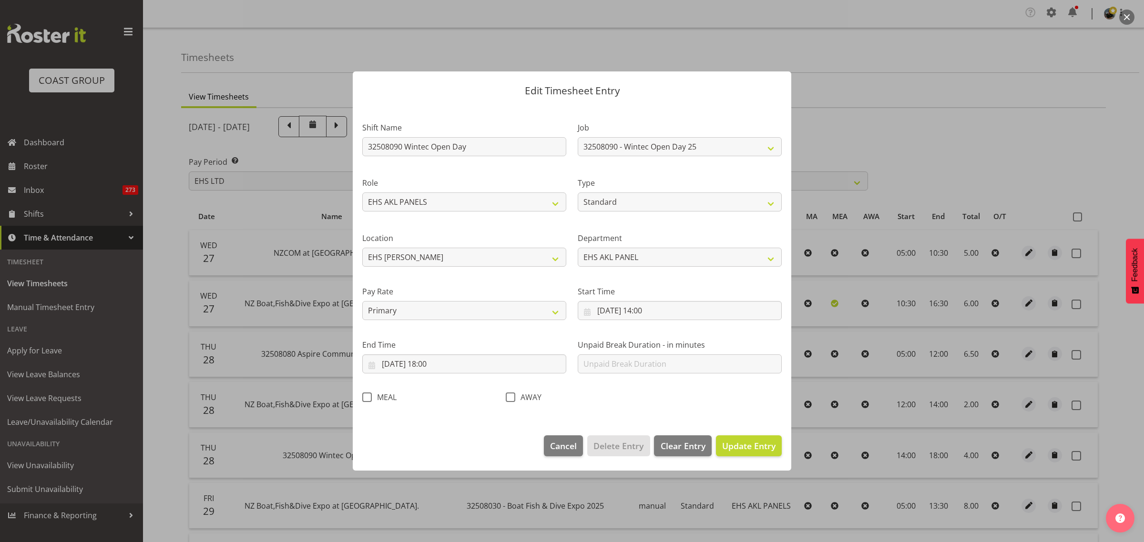
click at [367, 399] on span at bounding box center [367, 398] width 10 height 10
click at [367, 399] on input "MEAL" at bounding box center [365, 398] width 6 height 6
click at [763, 448] on span "Update Entry" at bounding box center [748, 445] width 53 height 11
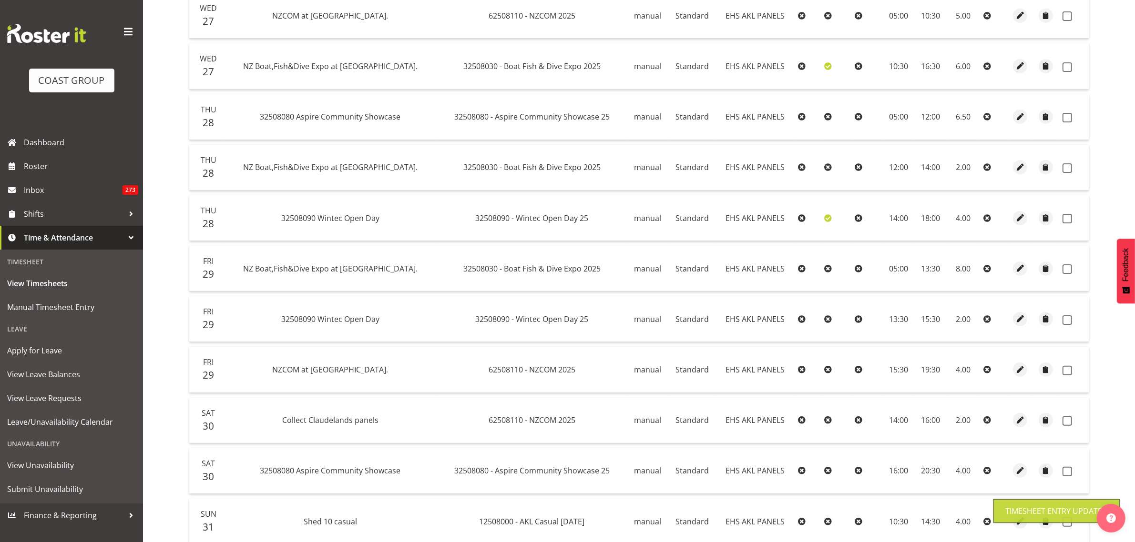
scroll to position [238, 0]
click at [1018, 371] on span "button" at bounding box center [1020, 369] width 11 height 11
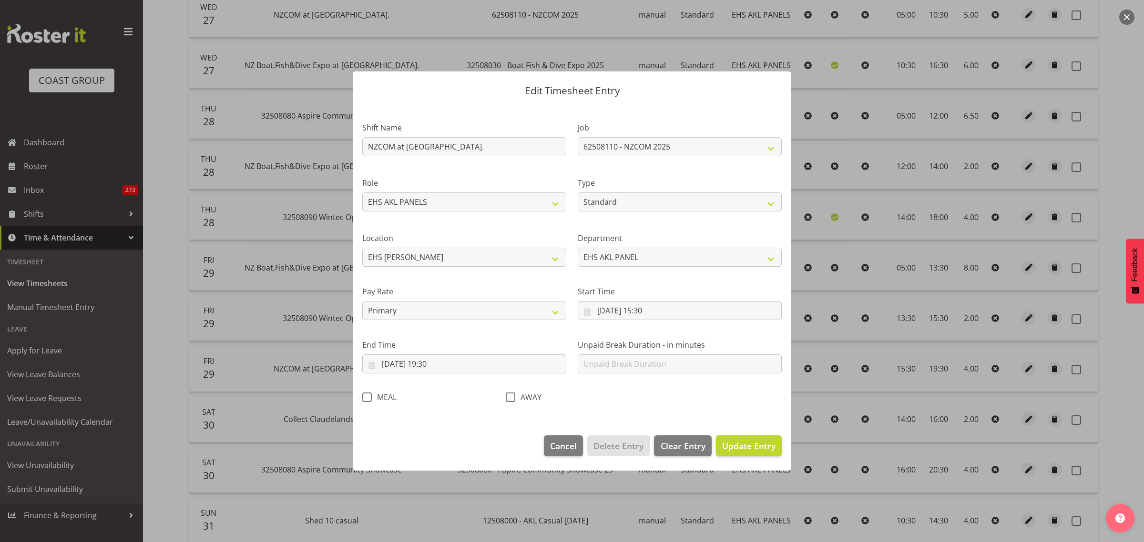
click at [367, 398] on span at bounding box center [367, 398] width 10 height 10
click at [367, 398] on input "MEAL" at bounding box center [365, 398] width 6 height 6
click at [750, 446] on span "Update Entry" at bounding box center [748, 445] width 53 height 11
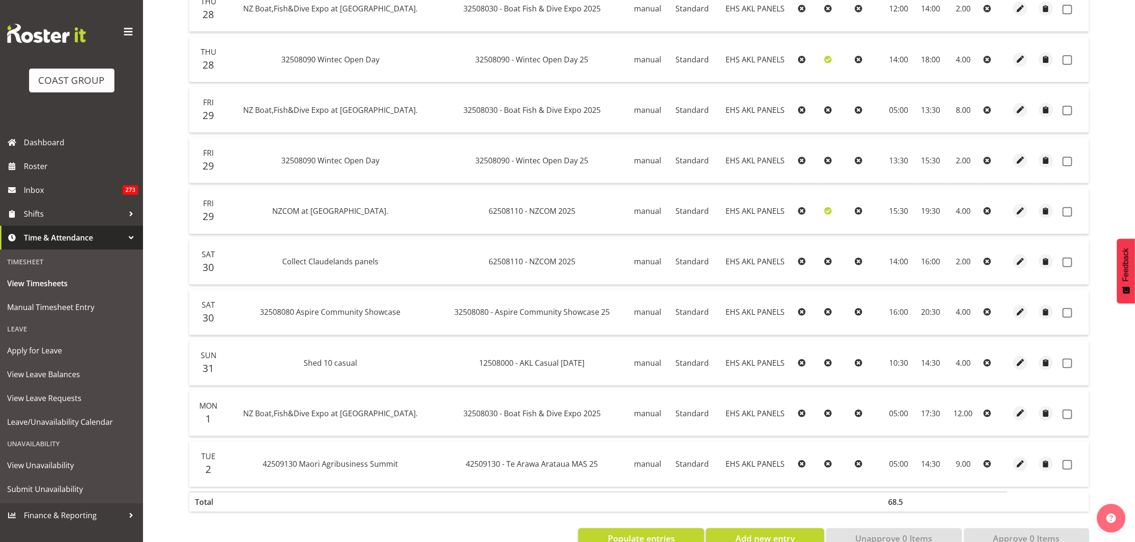
scroll to position [417, 0]
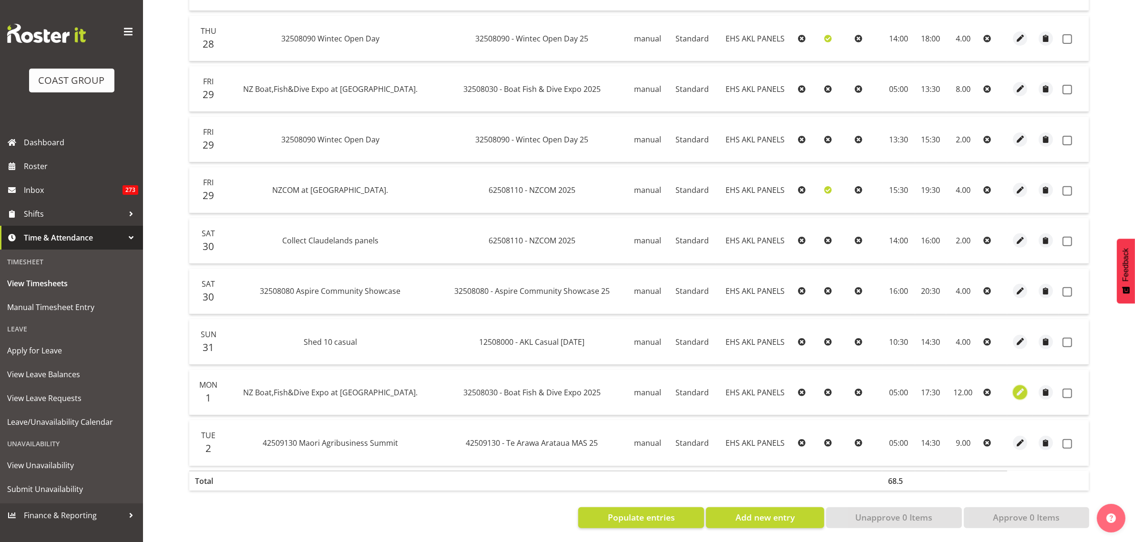
click at [1019, 395] on span "button" at bounding box center [1020, 392] width 11 height 11
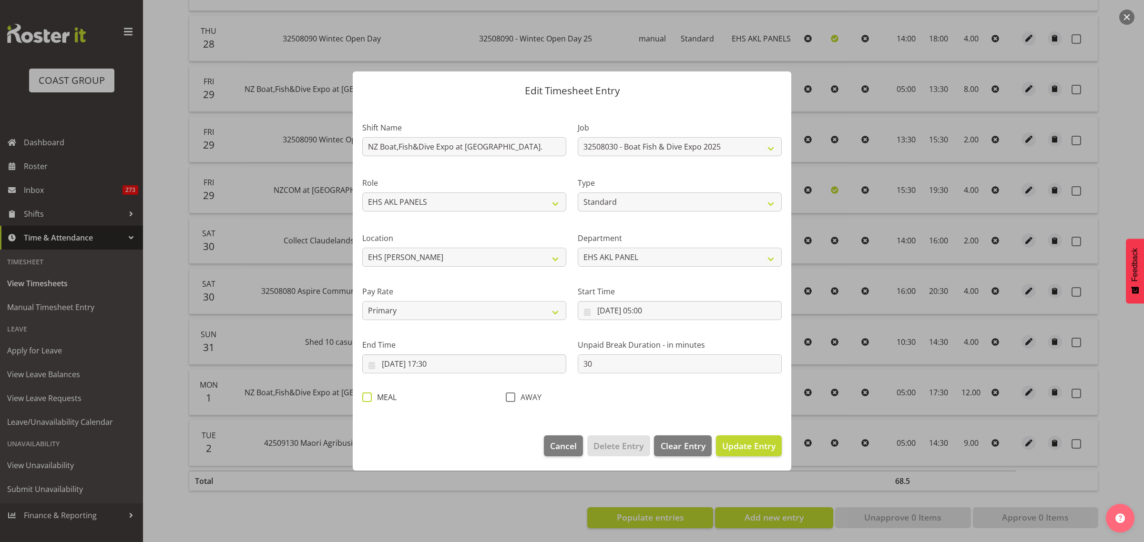
click at [367, 398] on span at bounding box center [367, 398] width 10 height 10
click at [367, 398] on input "MEAL" at bounding box center [365, 398] width 6 height 6
click at [747, 446] on span "Update Entry" at bounding box center [748, 445] width 53 height 11
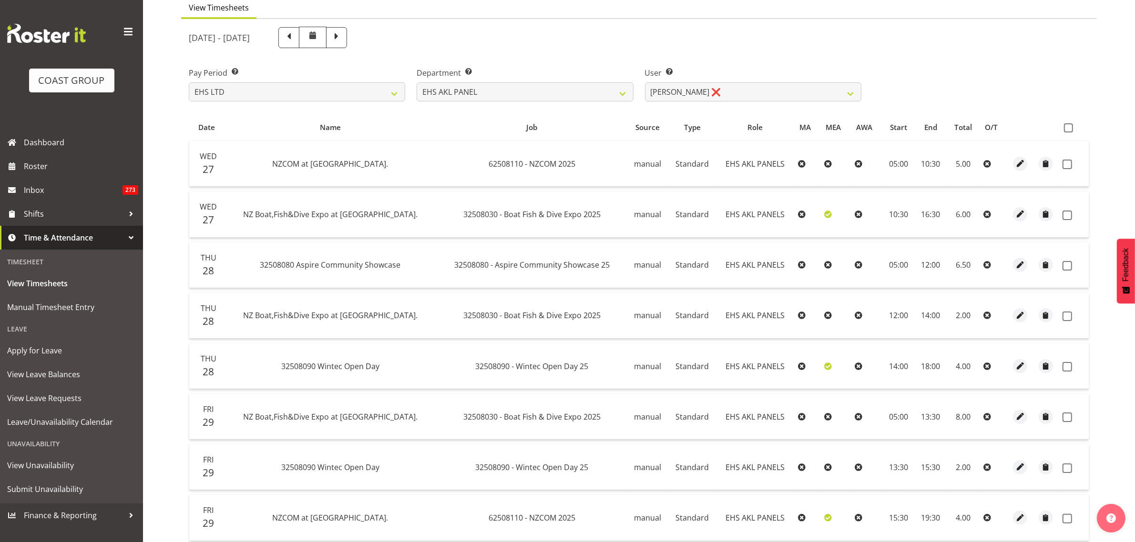
scroll to position [60, 0]
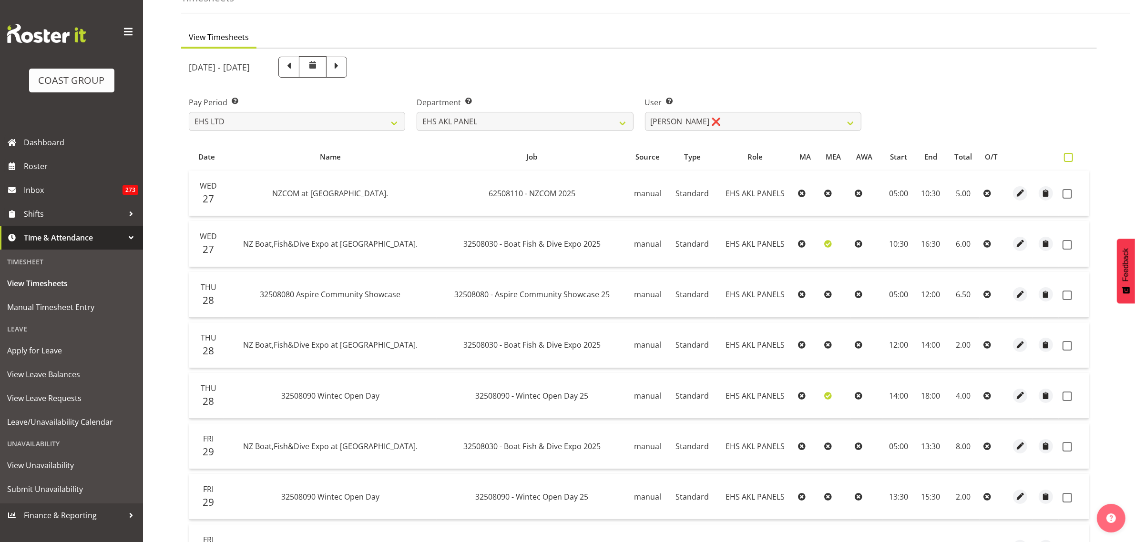
click at [1065, 156] on span at bounding box center [1068, 157] width 9 height 9
click at [1065, 156] on input "checkbox" at bounding box center [1067, 157] width 6 height 6
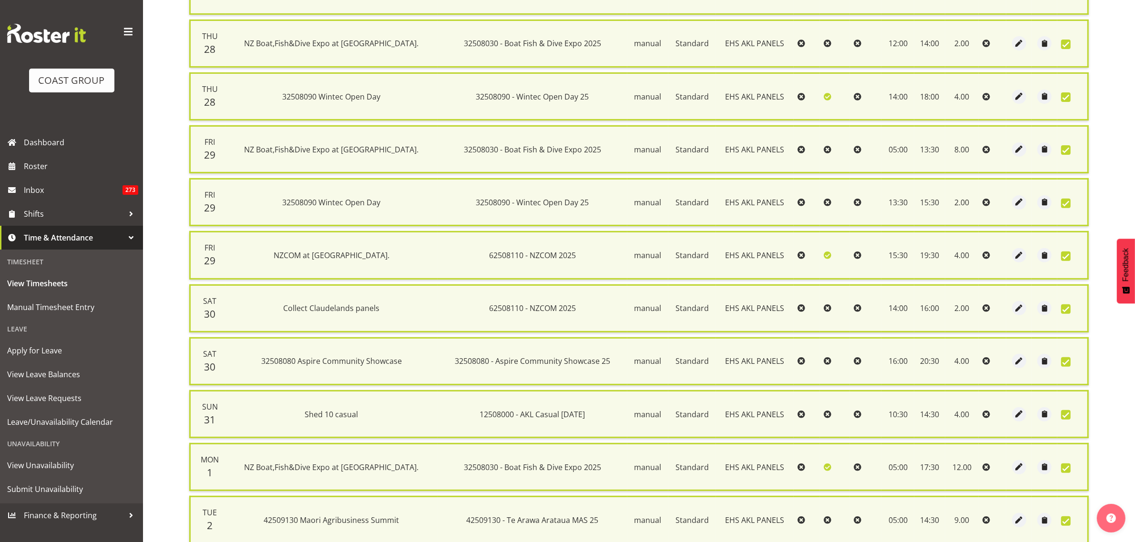
scroll to position [450, 0]
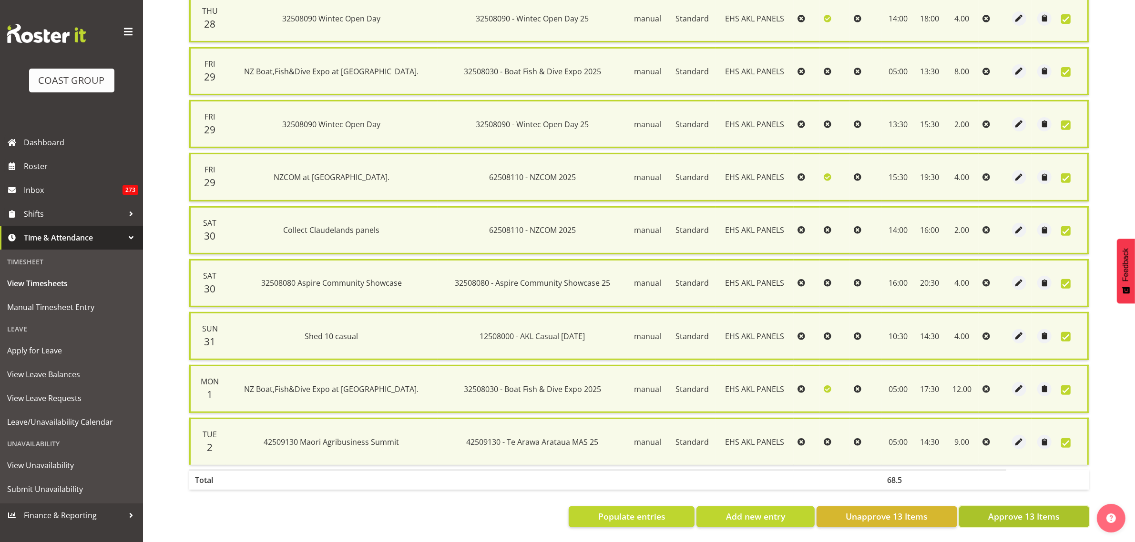
click at [1006, 510] on span "Approve 13 Items" at bounding box center [1023, 516] width 71 height 12
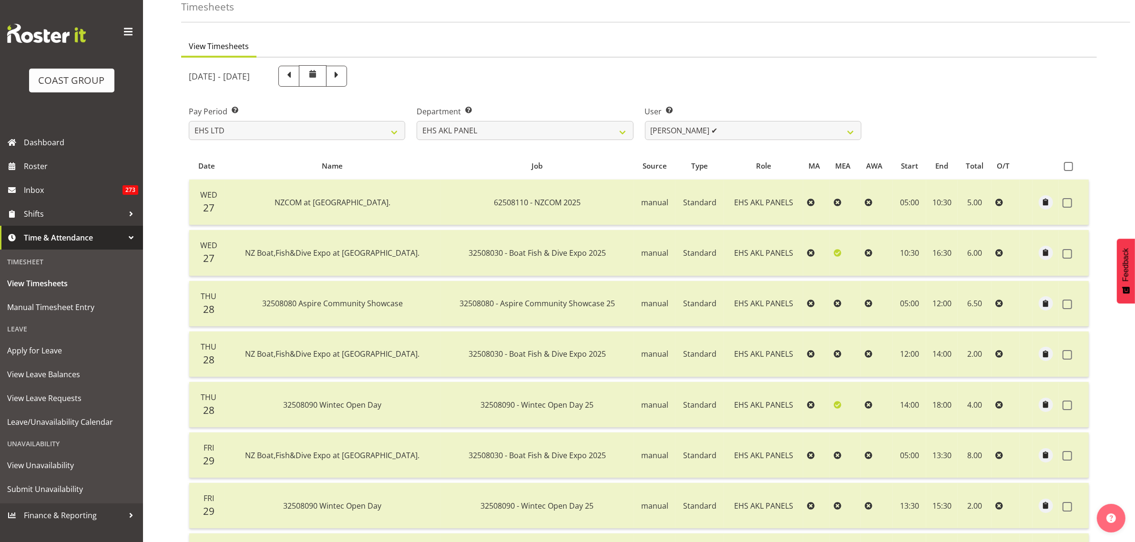
scroll to position [0, 0]
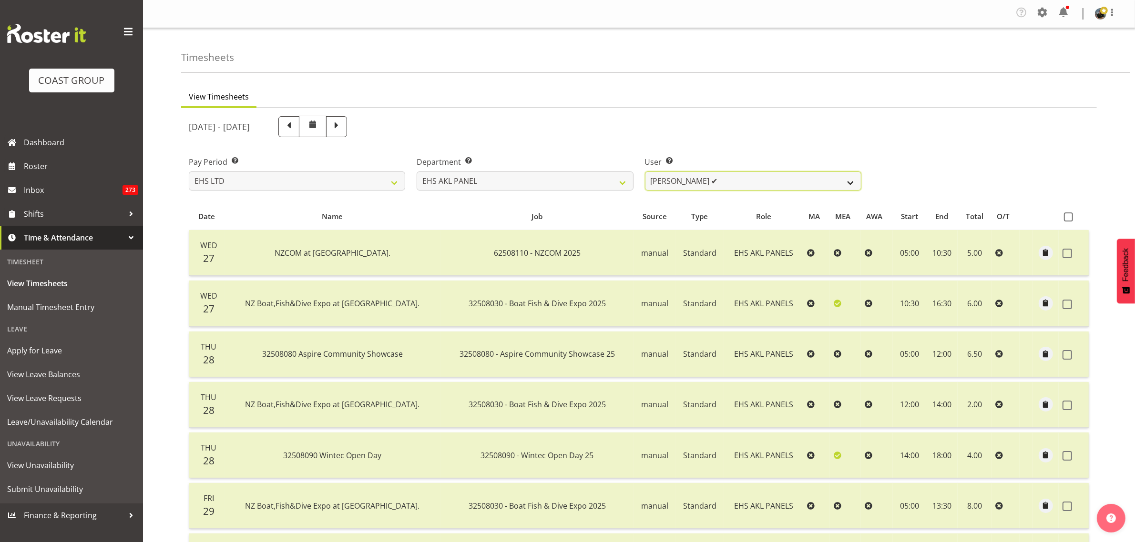
click at [851, 183] on select "[PERSON_NAME] ✔ [PERSON_NAME] ✔ [PERSON_NAME] ✔ [PERSON_NAME] ✔ [PERSON_NAME] ✔…" at bounding box center [753, 181] width 216 height 19
click at [645, 172] on select "[PERSON_NAME] ✔ [PERSON_NAME] ✔ [PERSON_NAME] ✔ [PERSON_NAME] ✔ [PERSON_NAME] ✔…" at bounding box center [753, 181] width 216 height 19
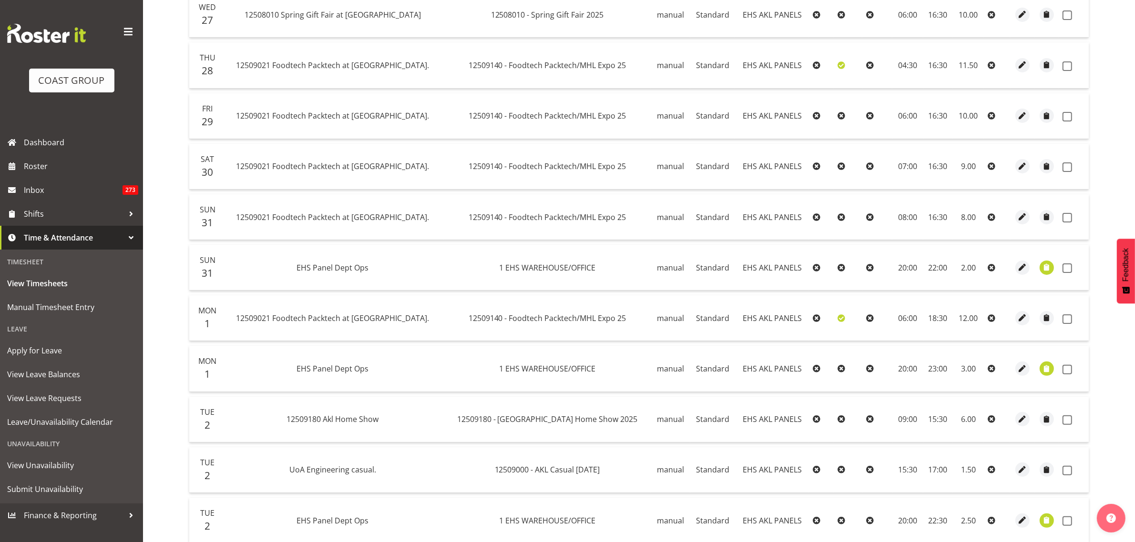
scroll to position [298, 0]
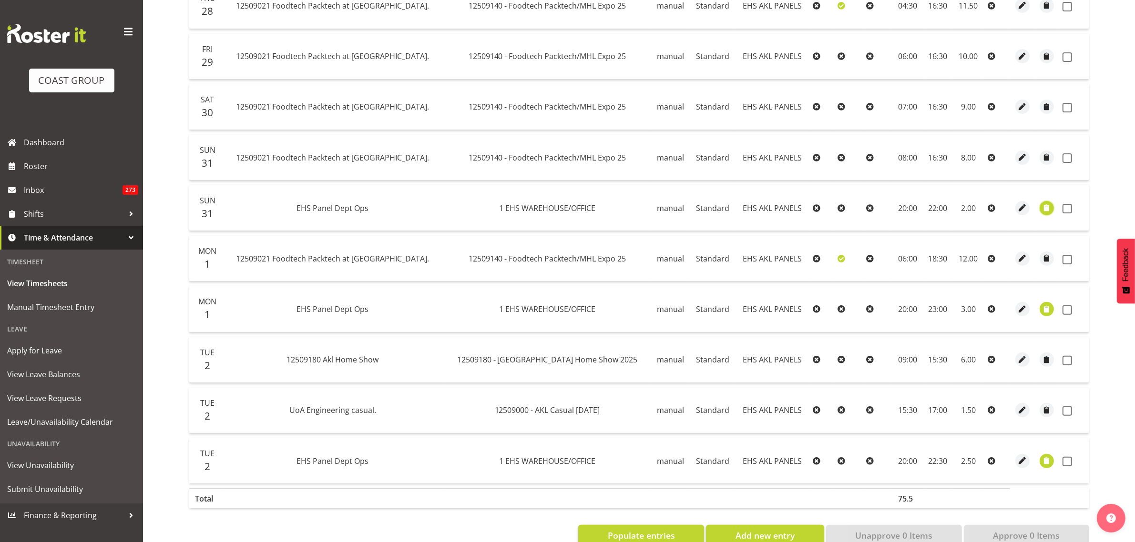
click at [1046, 208] on span "button" at bounding box center [1046, 208] width 11 height 11
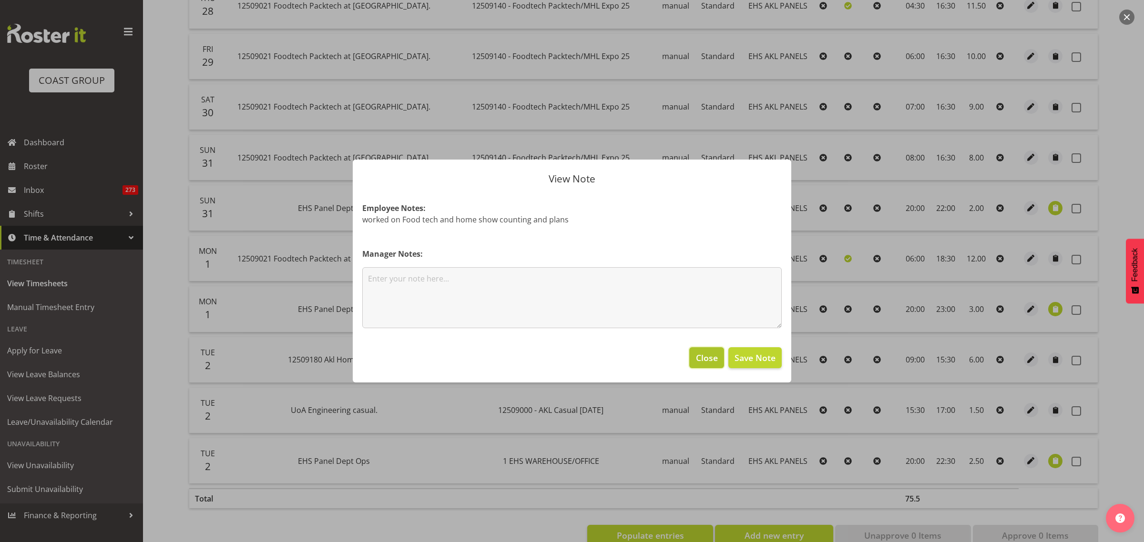
click at [706, 361] on span "Close" at bounding box center [707, 358] width 22 height 12
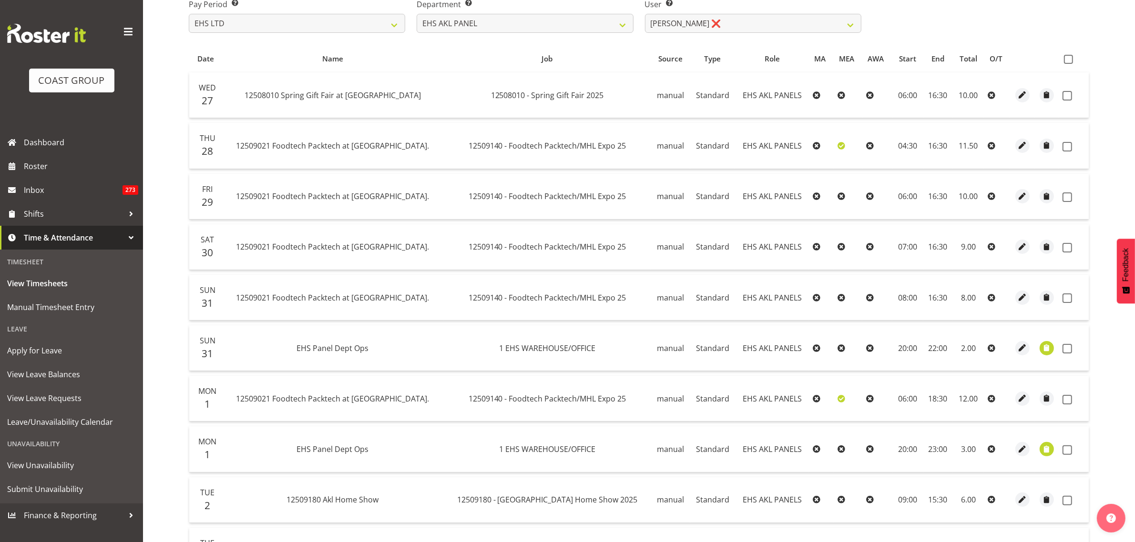
scroll to position [179, 0]
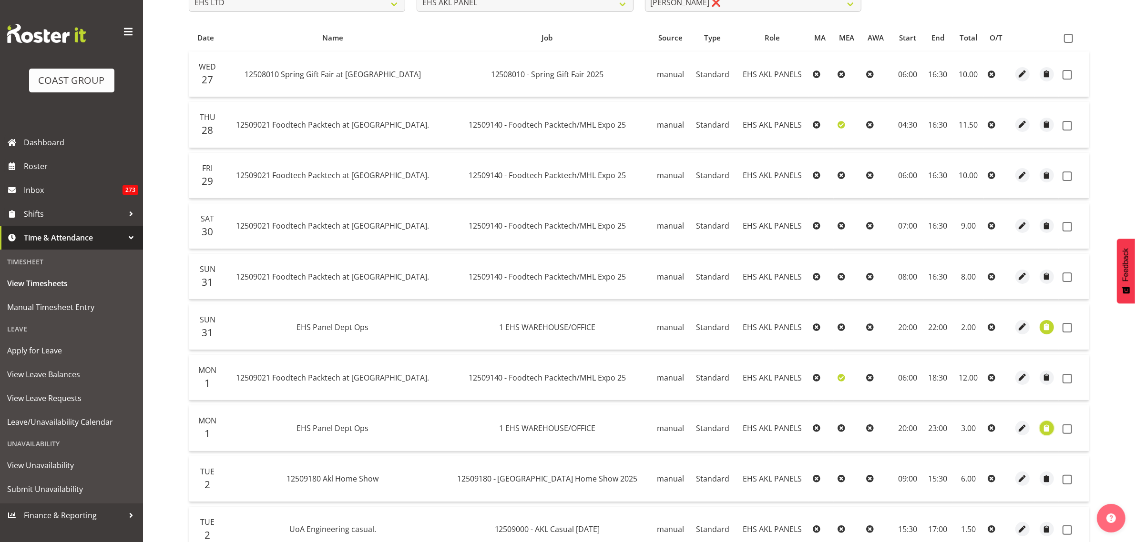
click at [1044, 430] on span "button" at bounding box center [1046, 428] width 11 height 11
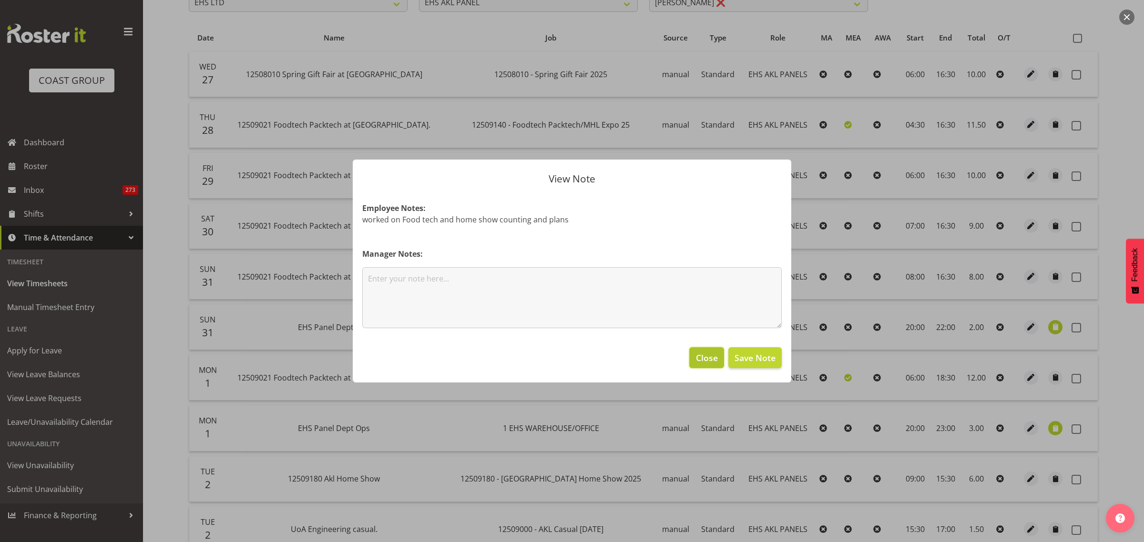
click at [705, 360] on span "Close" at bounding box center [707, 358] width 22 height 12
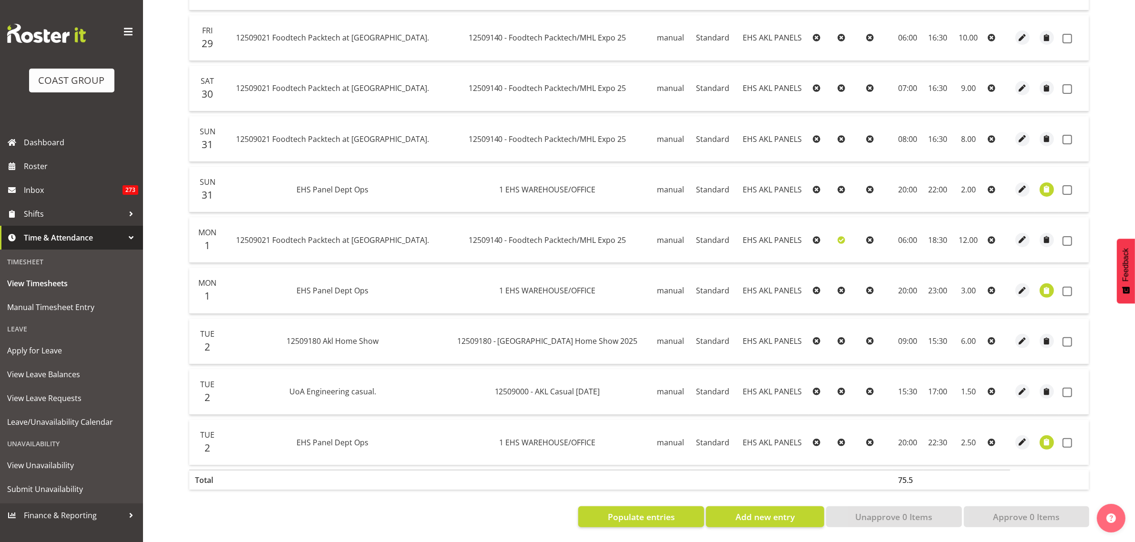
scroll to position [326, 0]
click at [1045, 437] on span "button" at bounding box center [1046, 442] width 11 height 11
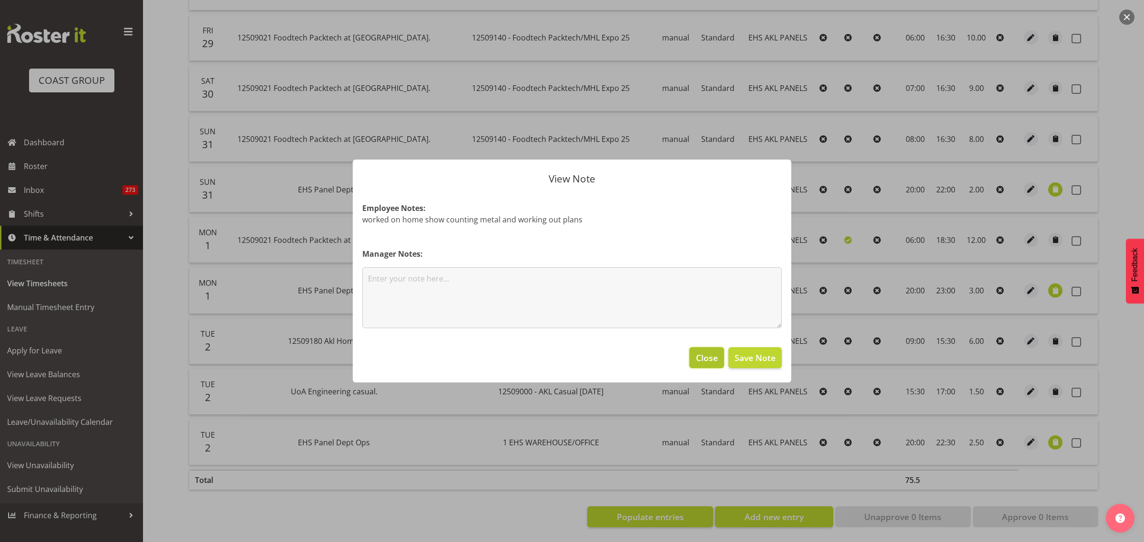
click at [703, 357] on span "Close" at bounding box center [707, 358] width 22 height 12
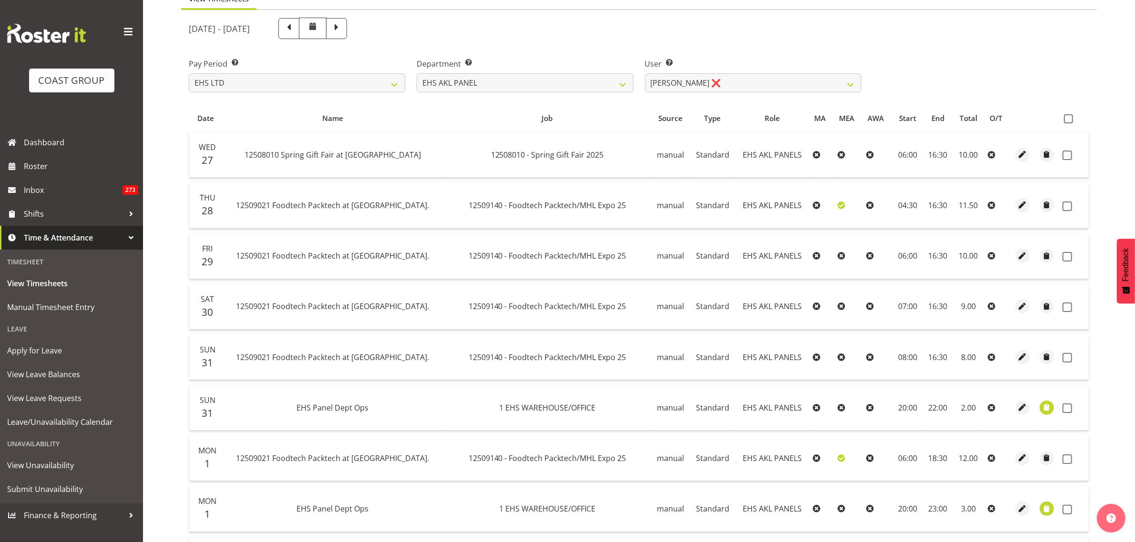
scroll to position [88, 0]
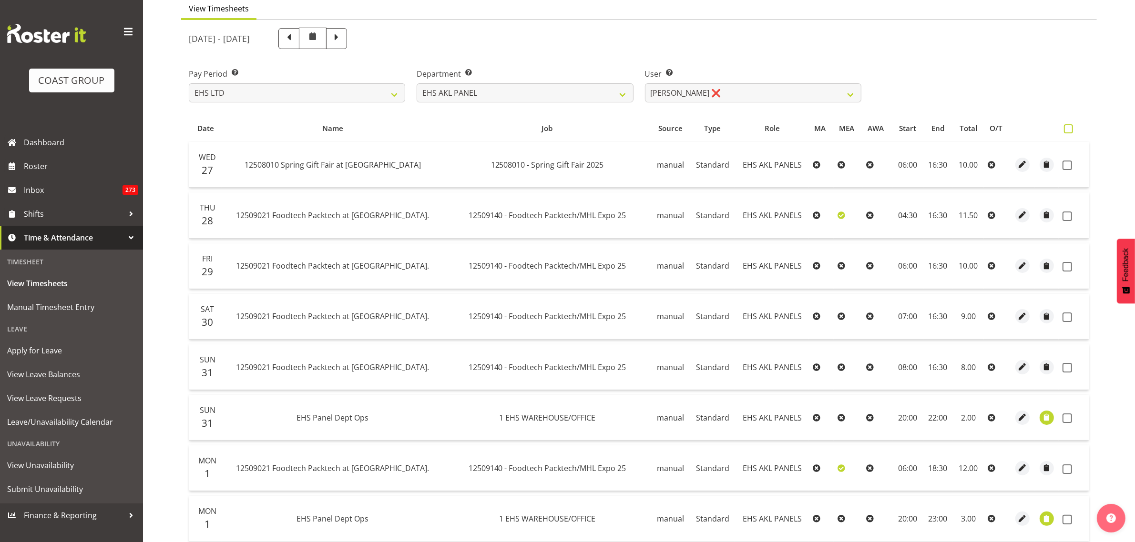
click at [1066, 130] on span at bounding box center [1068, 128] width 9 height 9
click at [1066, 130] on input "checkbox" at bounding box center [1067, 129] width 6 height 6
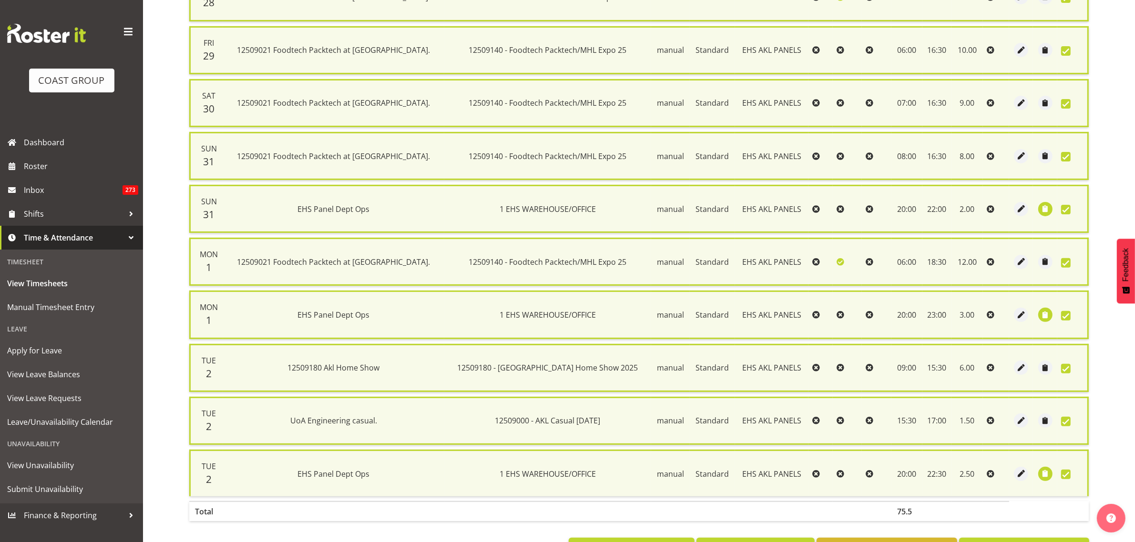
scroll to position [345, 0]
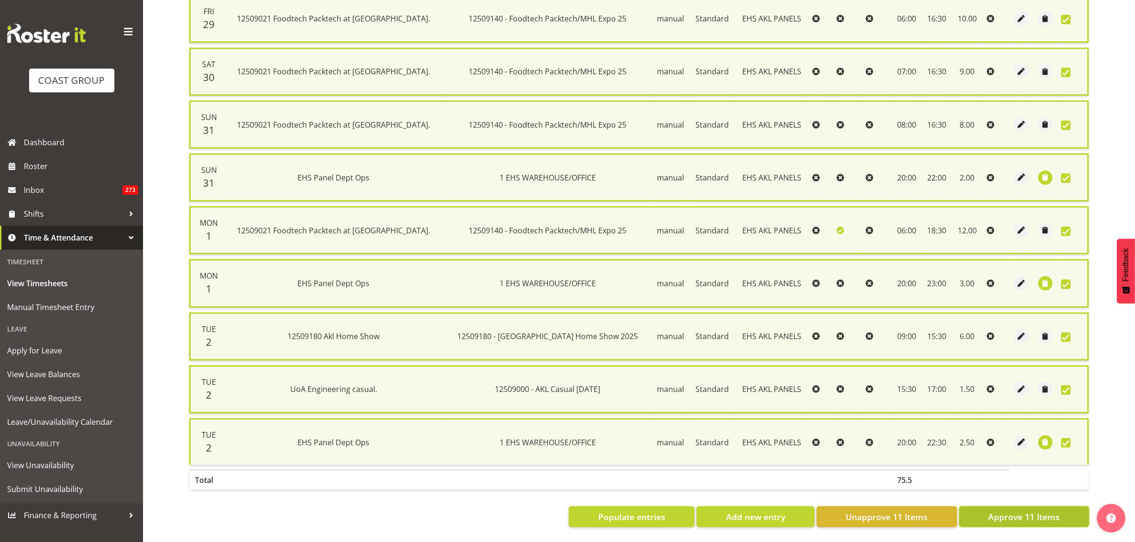
click at [997, 511] on span "Approve 11 Items" at bounding box center [1023, 517] width 71 height 12
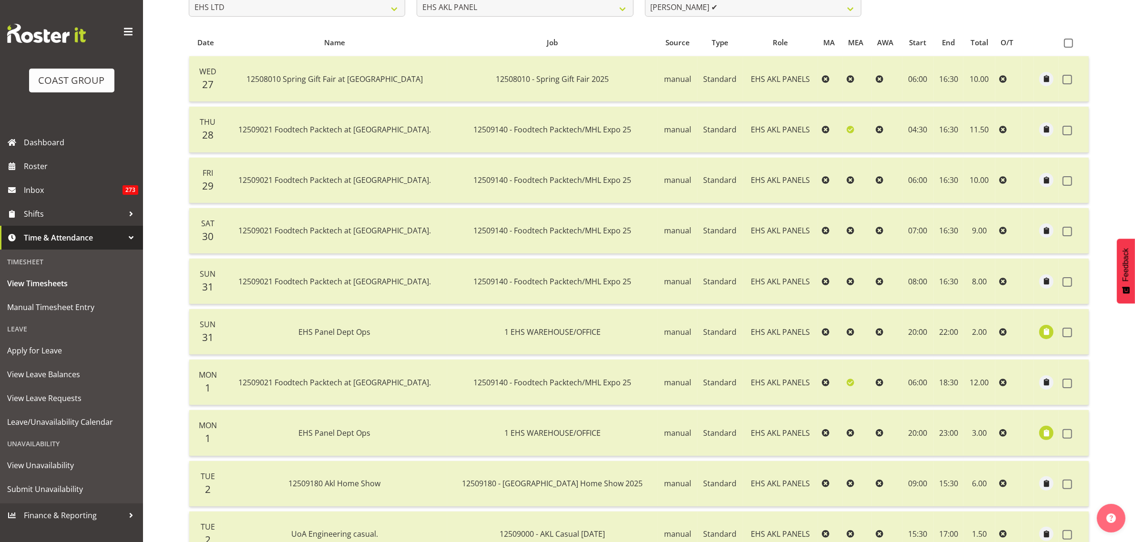
scroll to position [29, 0]
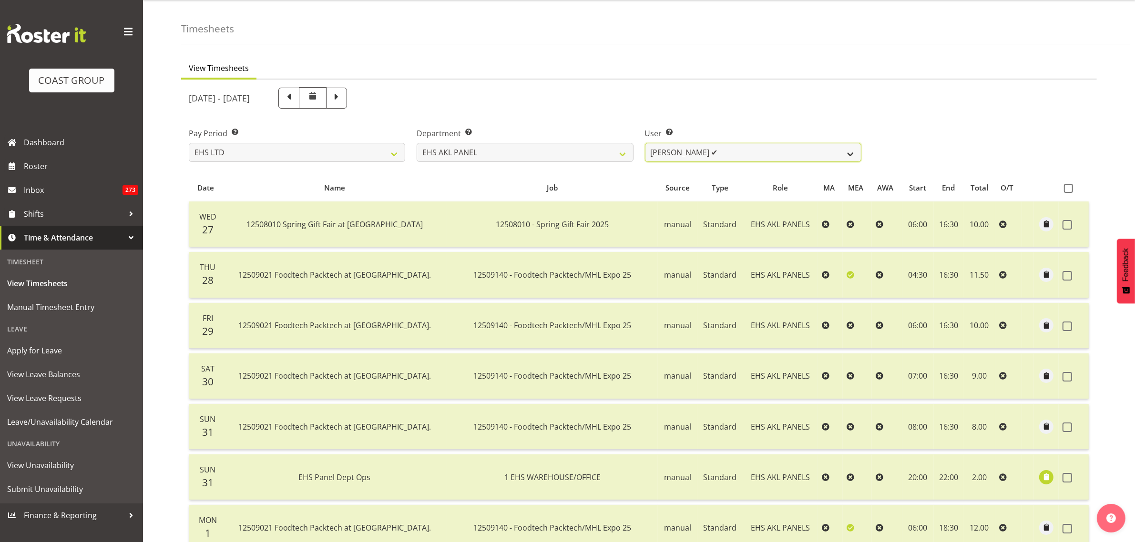
click at [850, 155] on select "[PERSON_NAME] ✔ [PERSON_NAME] ✔ [PERSON_NAME] ✔ [PERSON_NAME] ✔ [PERSON_NAME] ✔…" at bounding box center [753, 152] width 216 height 19
click at [645, 143] on select "[PERSON_NAME] ✔ [PERSON_NAME] ✔ [PERSON_NAME] ✔ [PERSON_NAME] ✔ [PERSON_NAME] ✔…" at bounding box center [753, 152] width 216 height 19
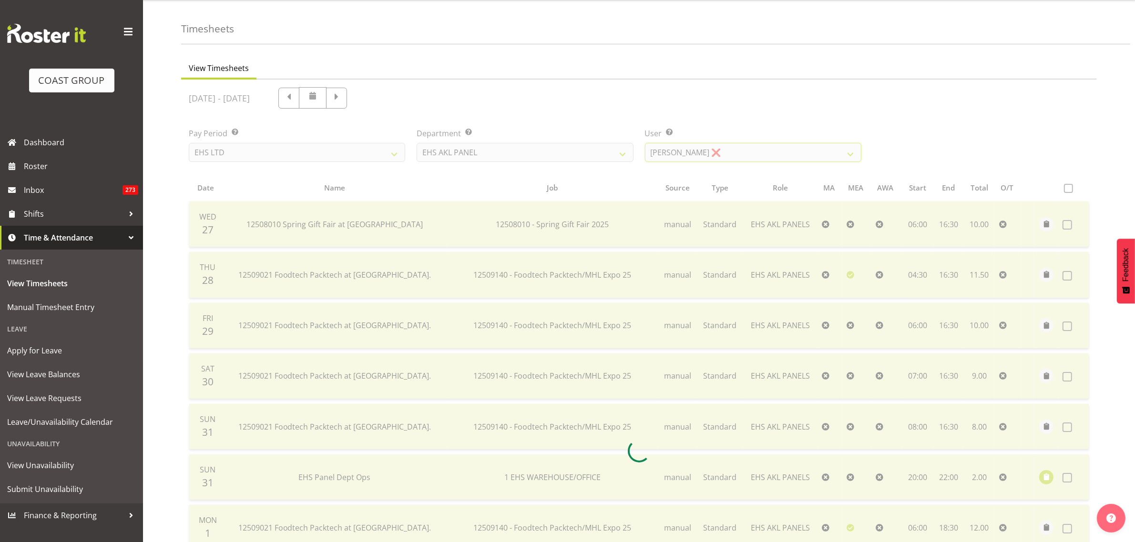
scroll to position [0, 0]
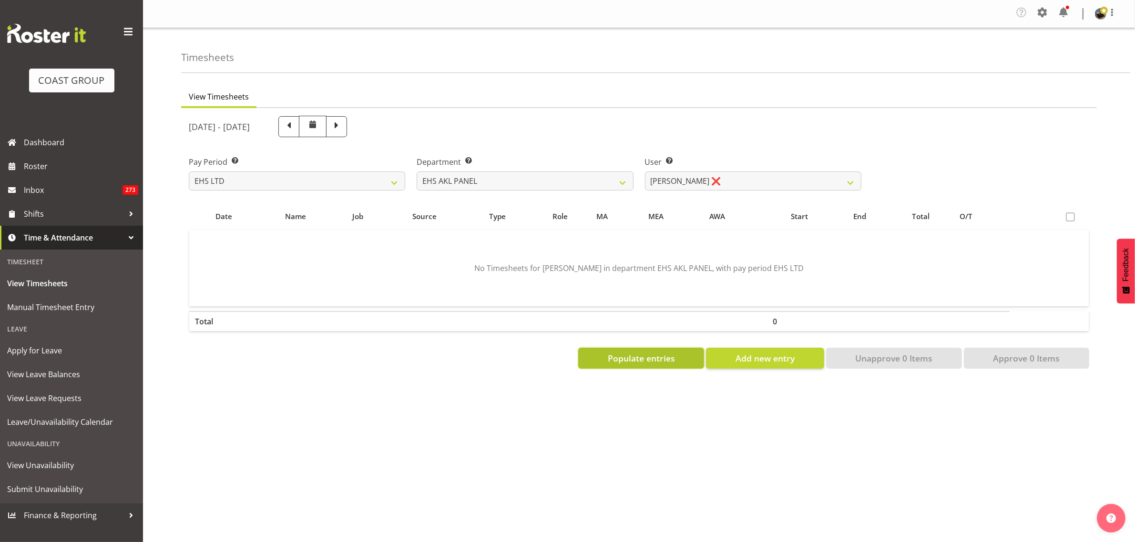
click at [627, 362] on span "Populate entries" at bounding box center [641, 358] width 67 height 12
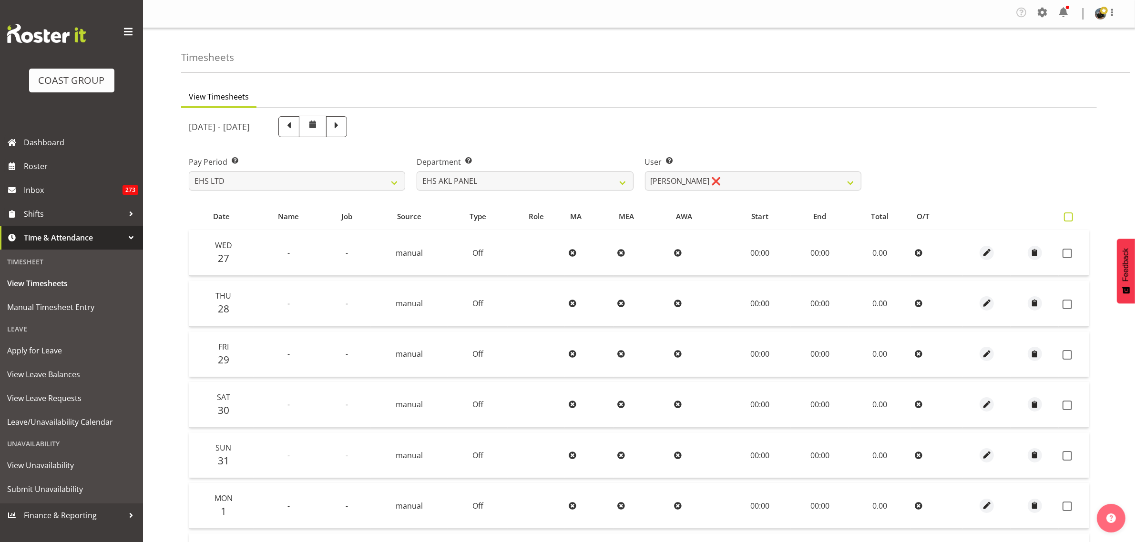
click at [1070, 217] on span at bounding box center [1068, 217] width 9 height 9
click at [1070, 217] on input "checkbox" at bounding box center [1067, 217] width 6 height 6
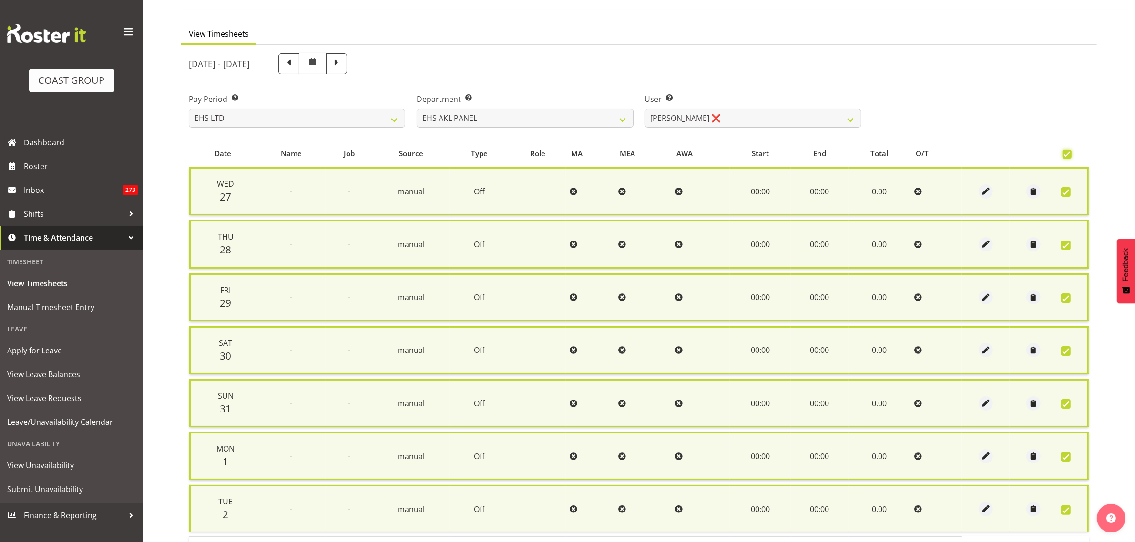
scroll to position [135, 0]
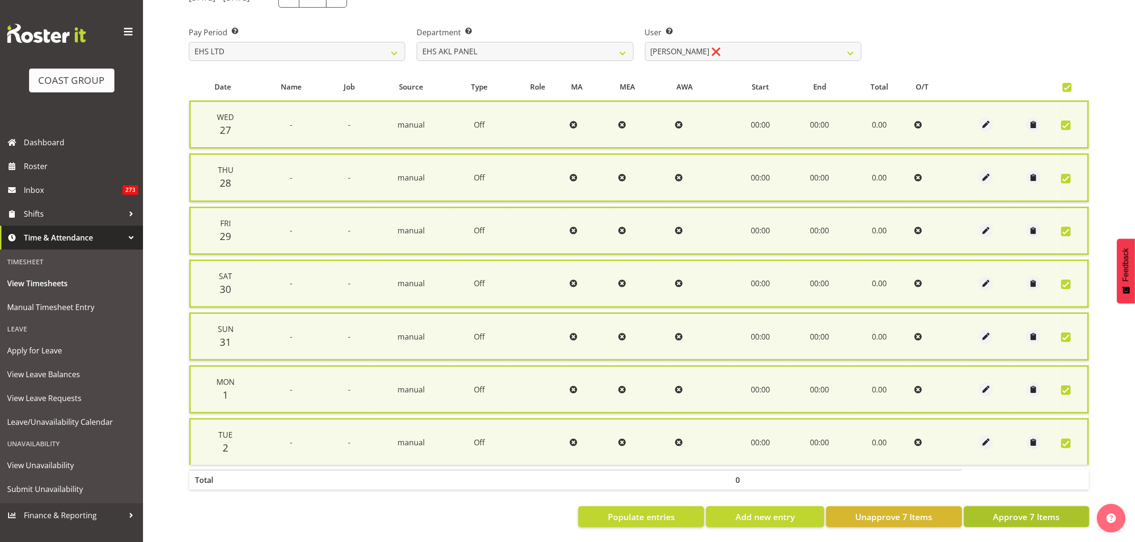
click at [1020, 511] on span "Approve 7 Items" at bounding box center [1026, 517] width 67 height 12
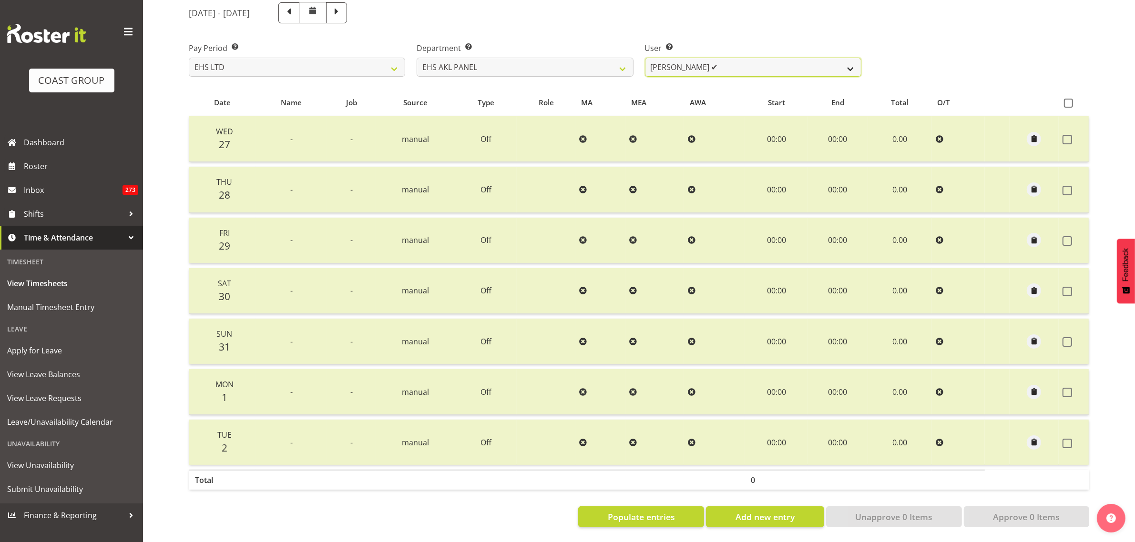
click at [854, 58] on select "[PERSON_NAME] ✔ [PERSON_NAME] ✔ [PERSON_NAME] ✔ [PERSON_NAME] ✔ [PERSON_NAME] ✔…" at bounding box center [753, 67] width 216 height 19
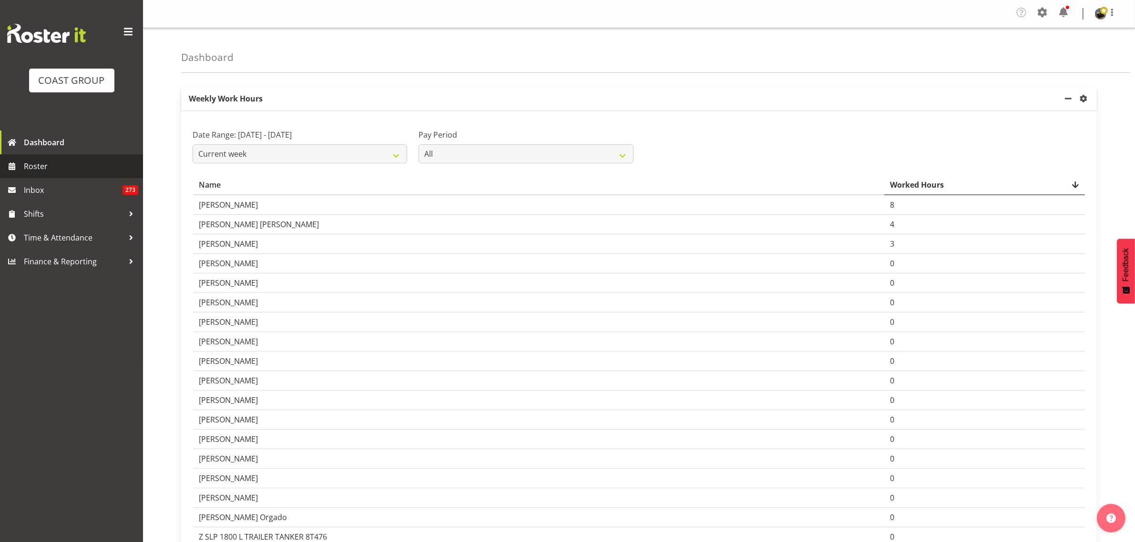
click at [76, 164] on span "Roster" at bounding box center [81, 166] width 114 height 14
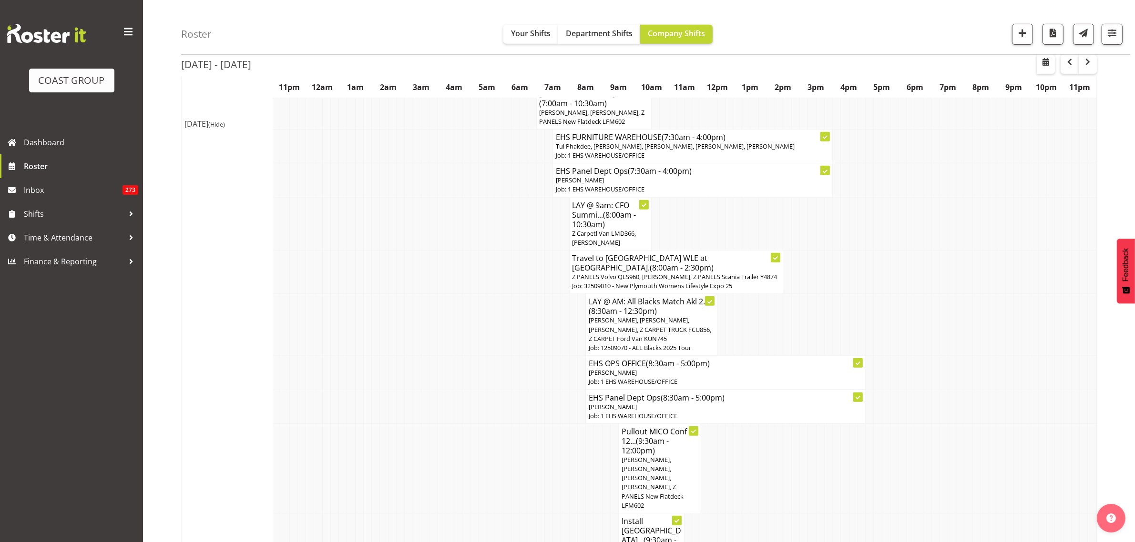
scroll to position [596, 0]
click at [1070, 65] on span "button" at bounding box center [1069, 61] width 11 height 11
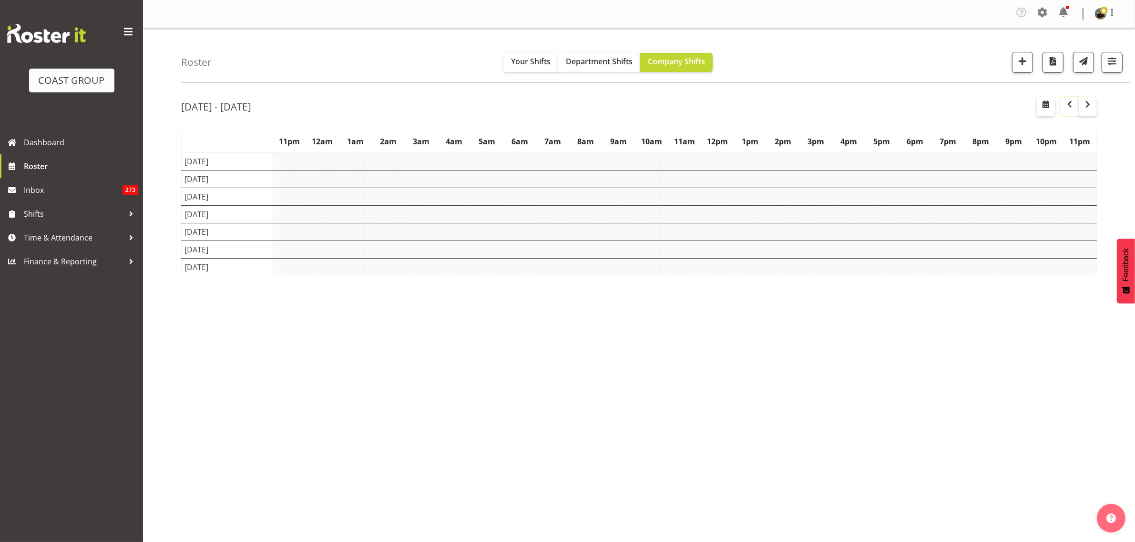
scroll to position [0, 0]
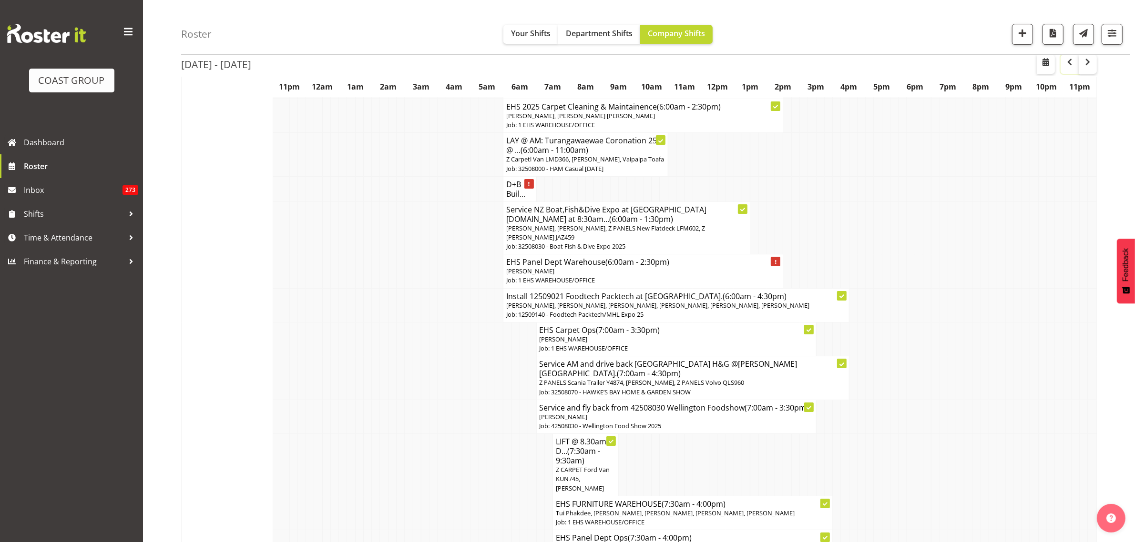
scroll to position [3931, 0]
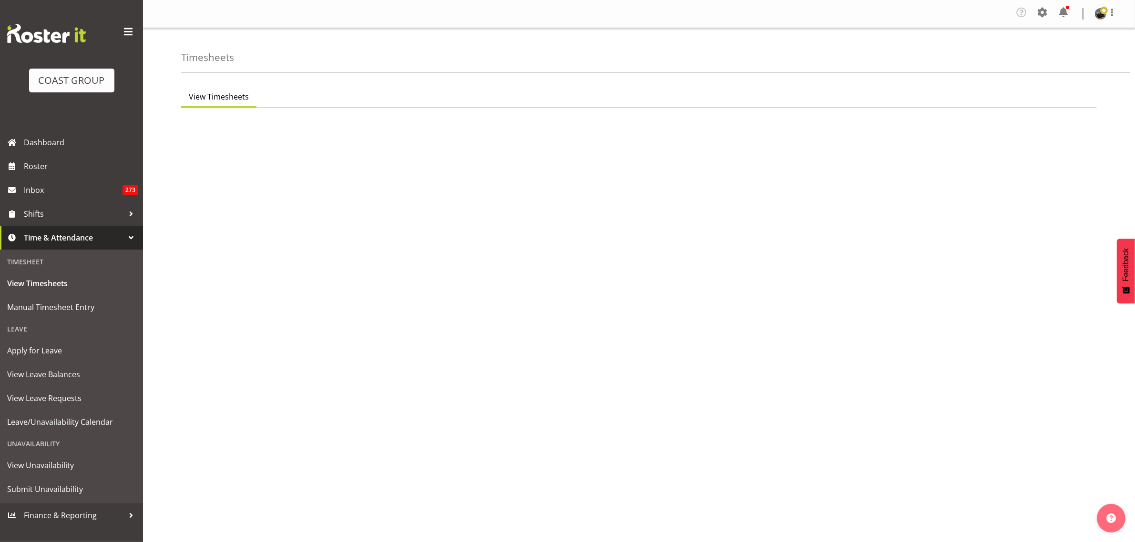
select select "7"
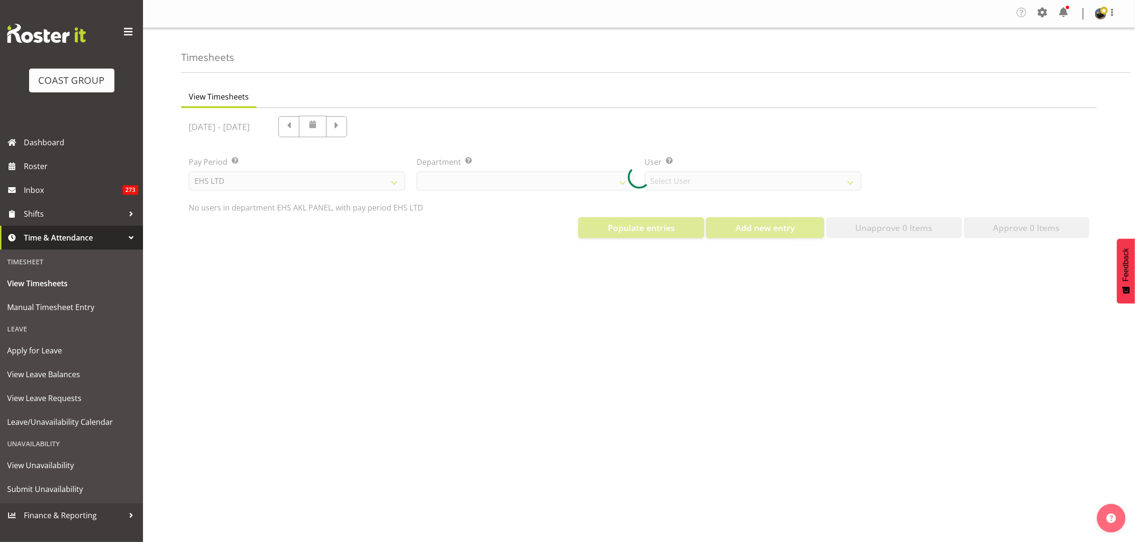
select select "39"
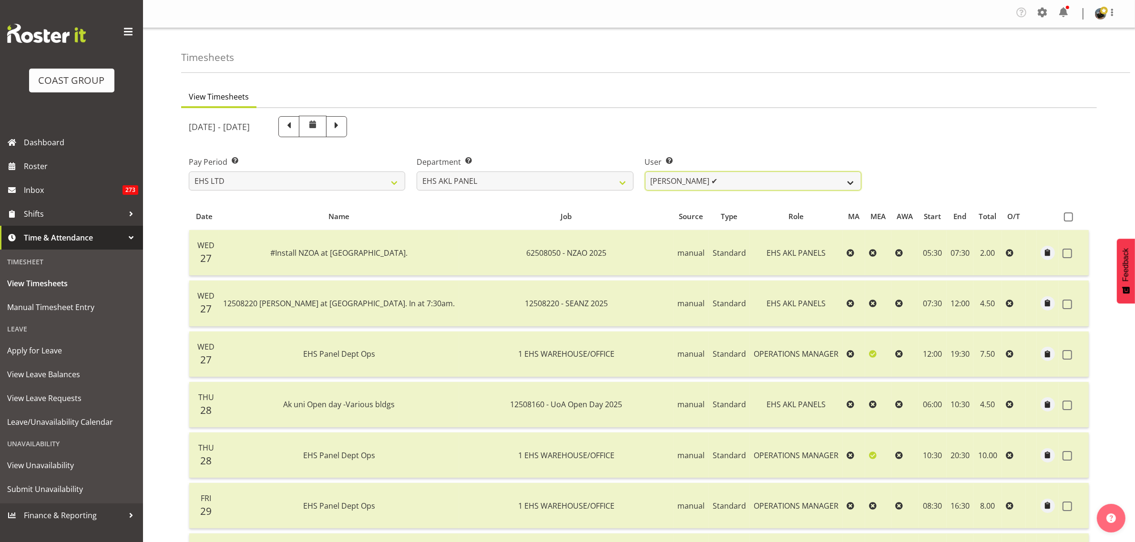
click at [851, 183] on select "[PERSON_NAME] ✔ [PERSON_NAME] ✔ [PERSON_NAME] ✔ [PERSON_NAME] ✔ [PERSON_NAME] ✔…" at bounding box center [753, 181] width 216 height 19
select select "9981"
click at [645, 172] on select "[PERSON_NAME] ✔ [PERSON_NAME] ✔ [PERSON_NAME] ✔ [PERSON_NAME] ✔ [PERSON_NAME] ✔…" at bounding box center [753, 181] width 216 height 19
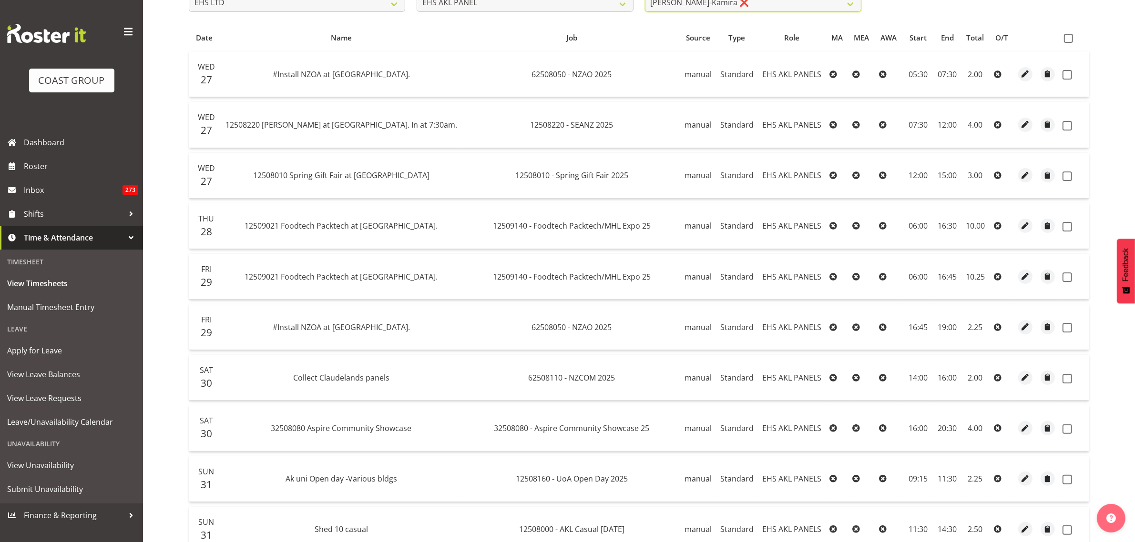
scroll to position [238, 0]
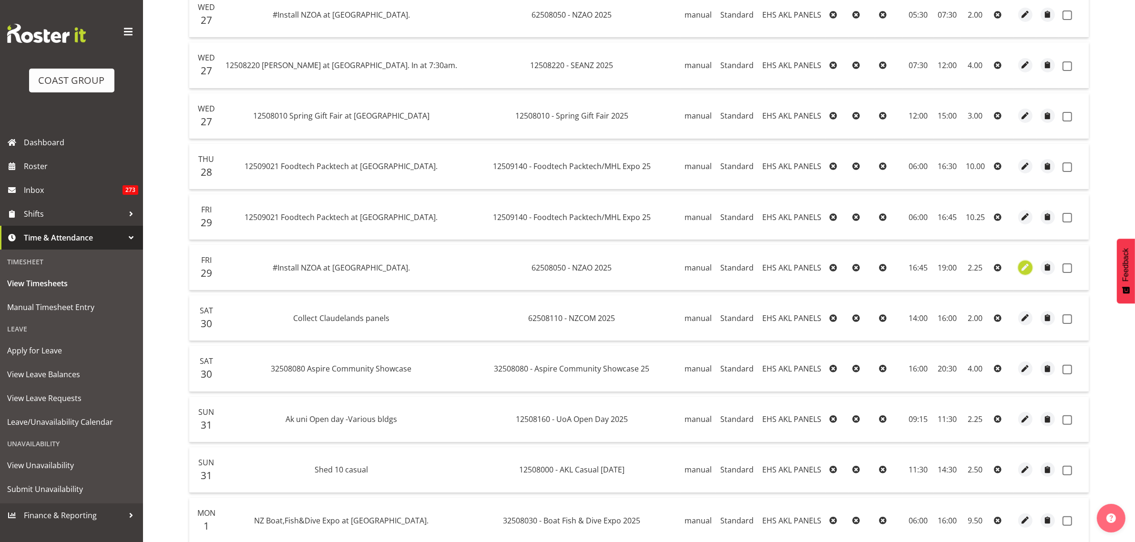
click at [1019, 268] on span "button" at bounding box center [1024, 267] width 11 height 11
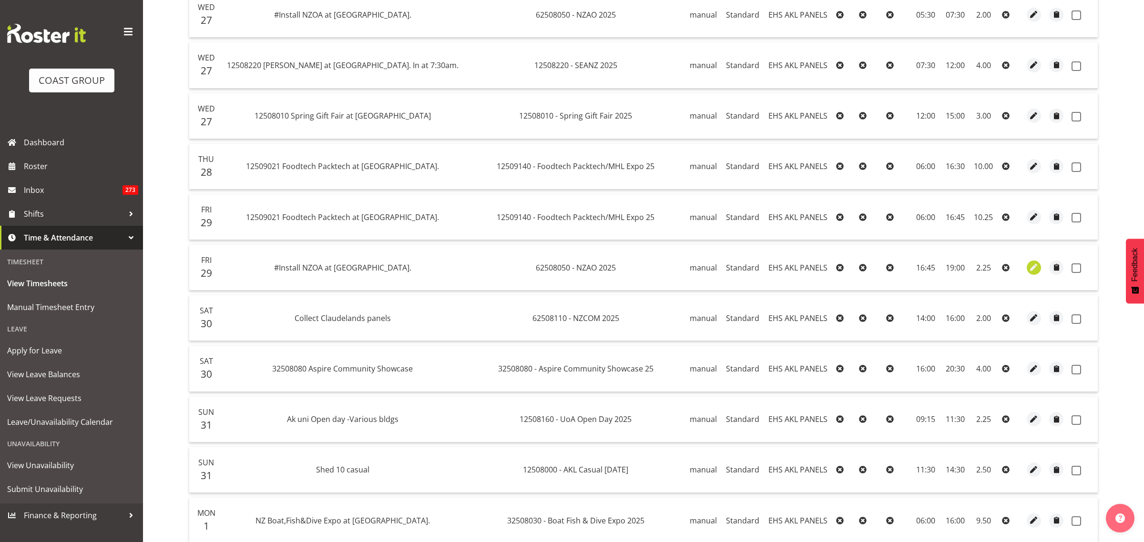
select select "188"
select select "Standard"
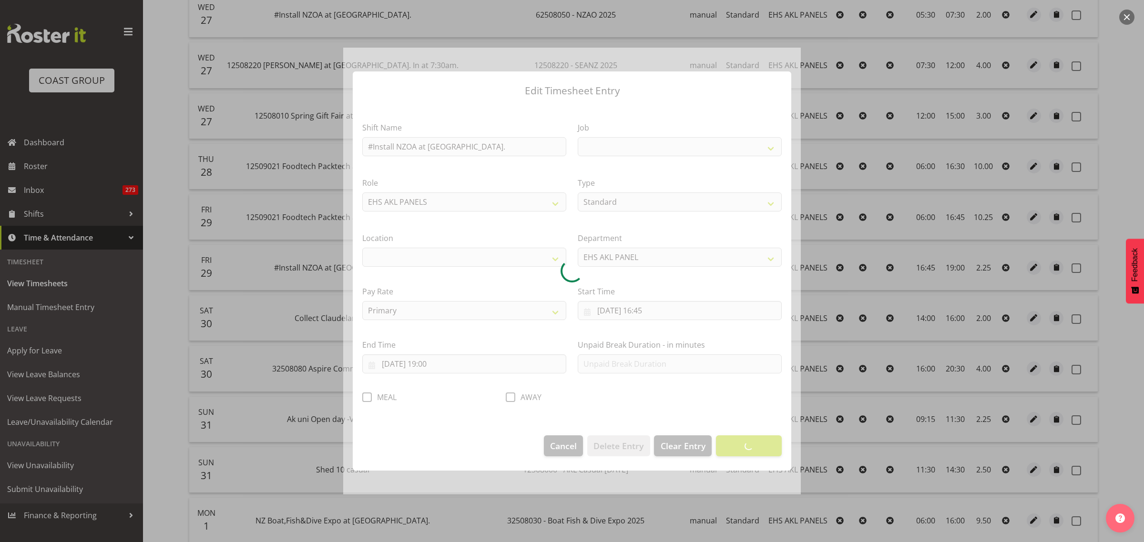
select select
select select "9198"
select select "35"
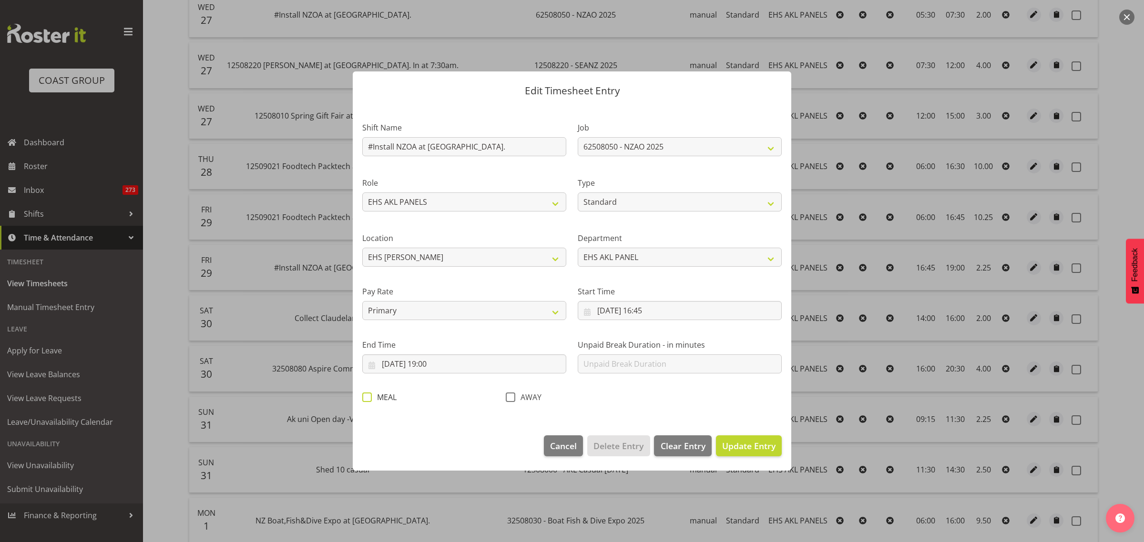
click at [367, 398] on span at bounding box center [367, 398] width 10 height 10
click at [367, 398] on input "MEAL" at bounding box center [365, 398] width 6 height 6
checkbox input "true"
click at [737, 447] on span "Update Entry" at bounding box center [748, 445] width 53 height 11
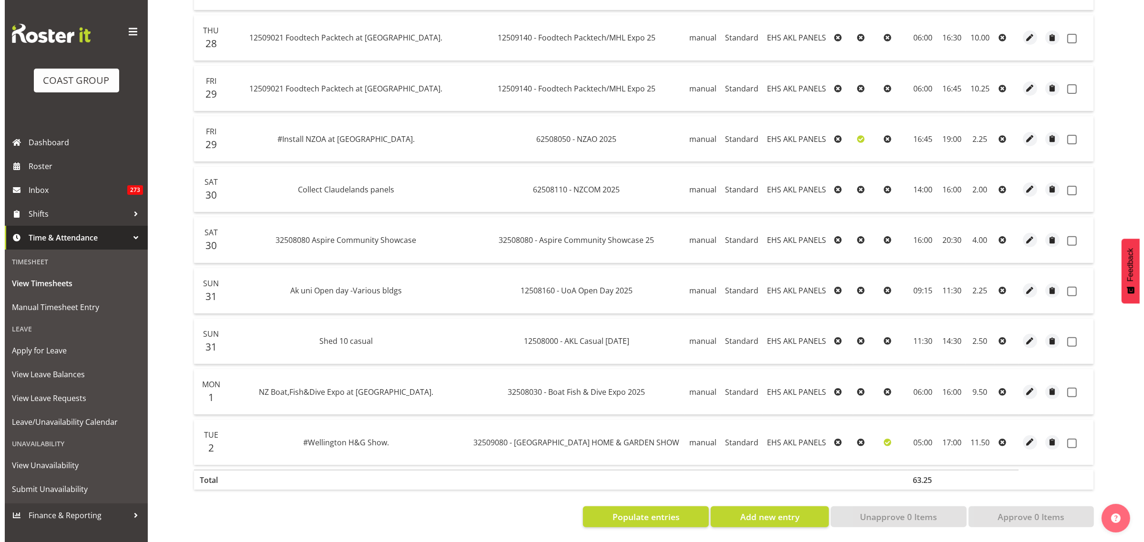
scroll to position [377, 0]
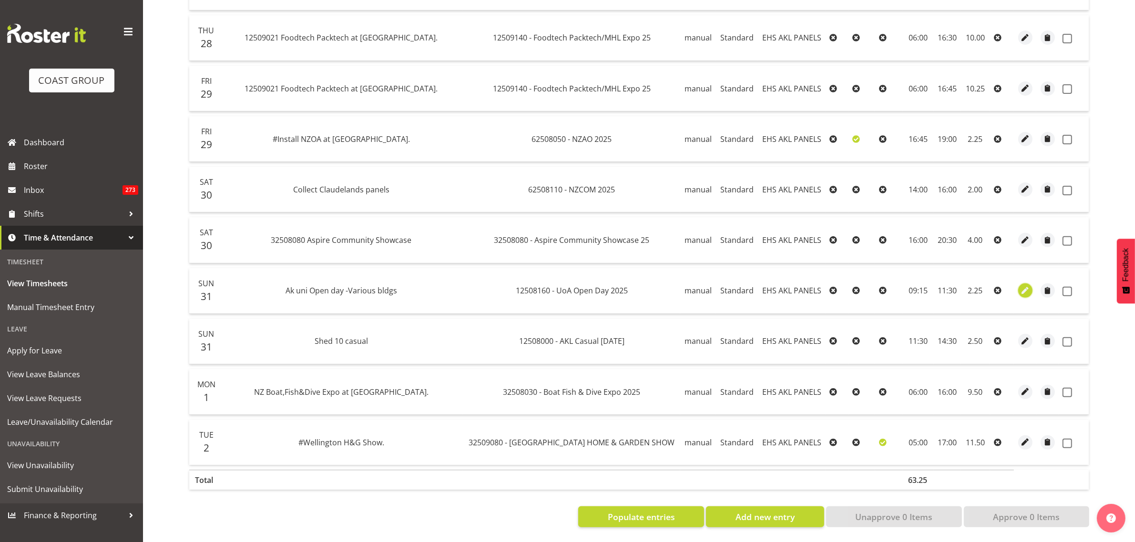
click at [1021, 285] on span "button" at bounding box center [1024, 290] width 11 height 11
select select "188"
select select "Standard"
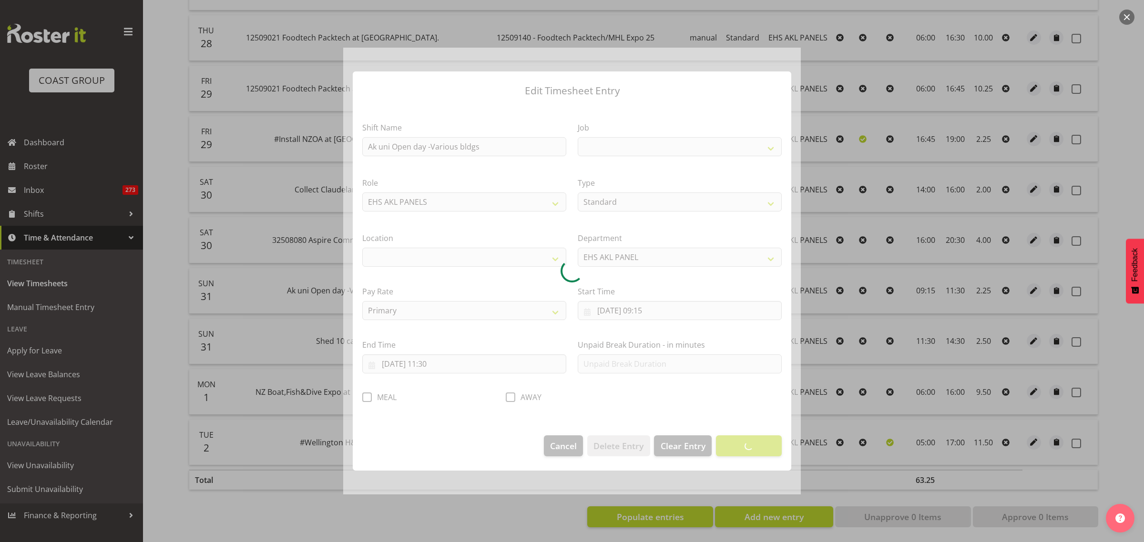
select select
select select "9993"
select select "35"
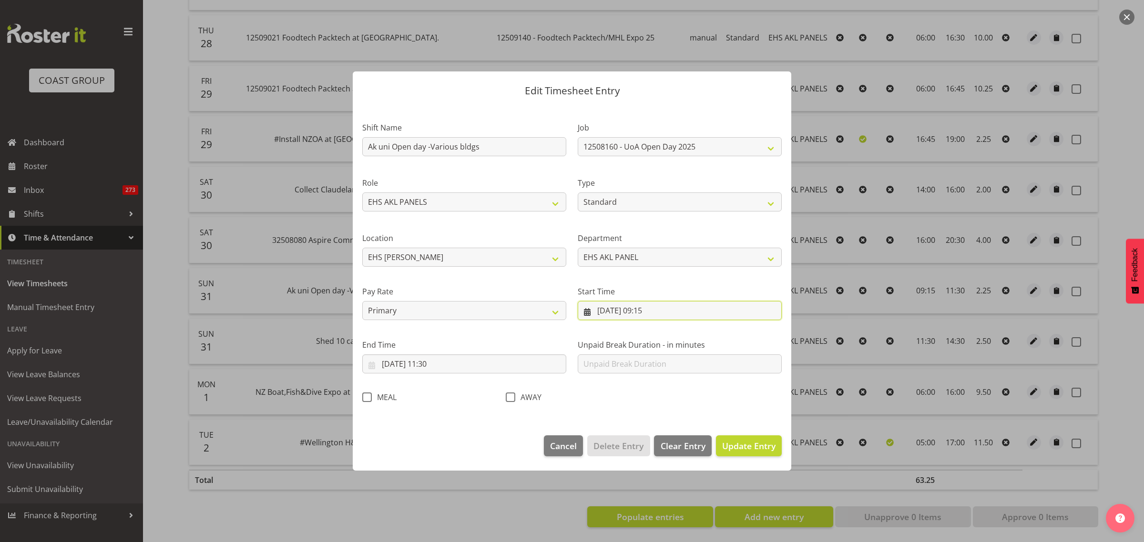
click at [682, 313] on input "[DATE] 09:15" at bounding box center [680, 310] width 204 height 19
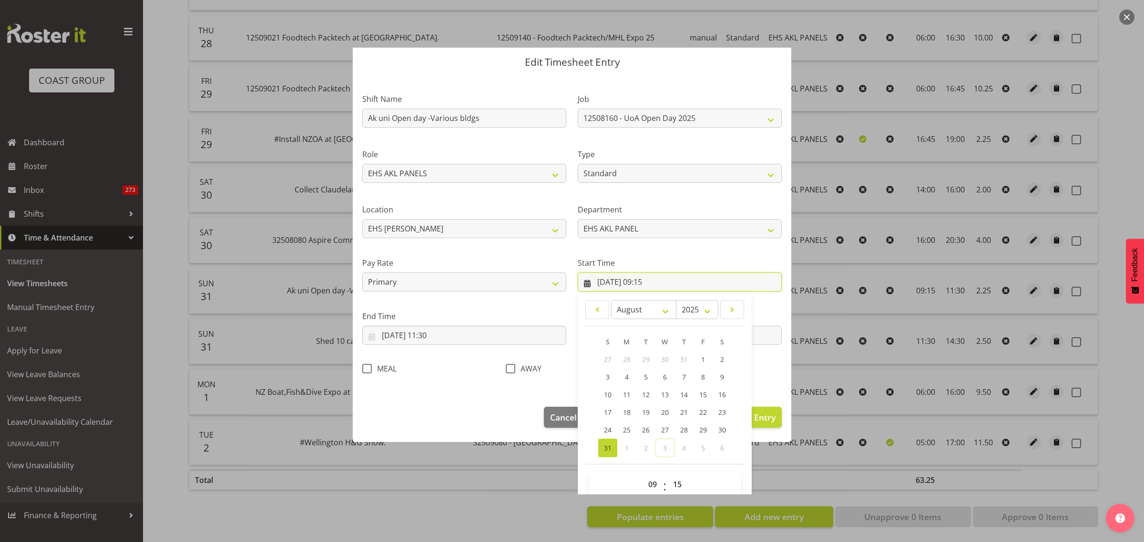
scroll to position [43, 0]
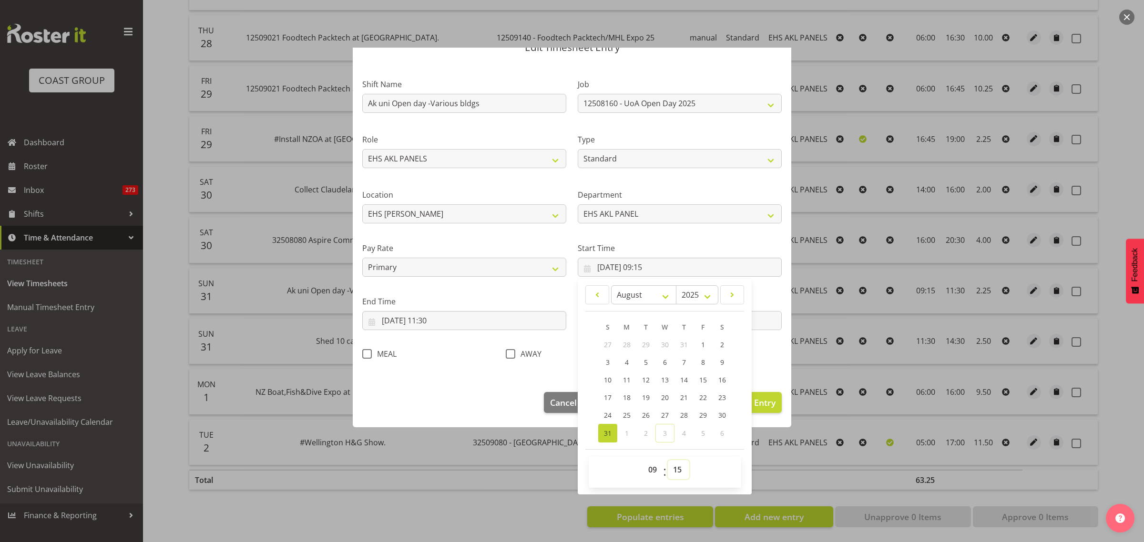
click at [673, 470] on select "00 01 02 03 04 05 06 07 08 09 10 11 12 13 14 15 16 17 18 19 20 21 22 23 24 25 2…" at bounding box center [678, 469] width 21 height 19
select select "0"
click at [668, 460] on select "00 01 02 03 04 05 06 07 08 09 10 11 12 13 14 15 16 17 18 19 20 21 22 23 24 25 2…" at bounding box center [678, 469] width 21 height 19
type input "[DATE] 09:00"
click at [754, 404] on span "Update Entry" at bounding box center [748, 402] width 53 height 11
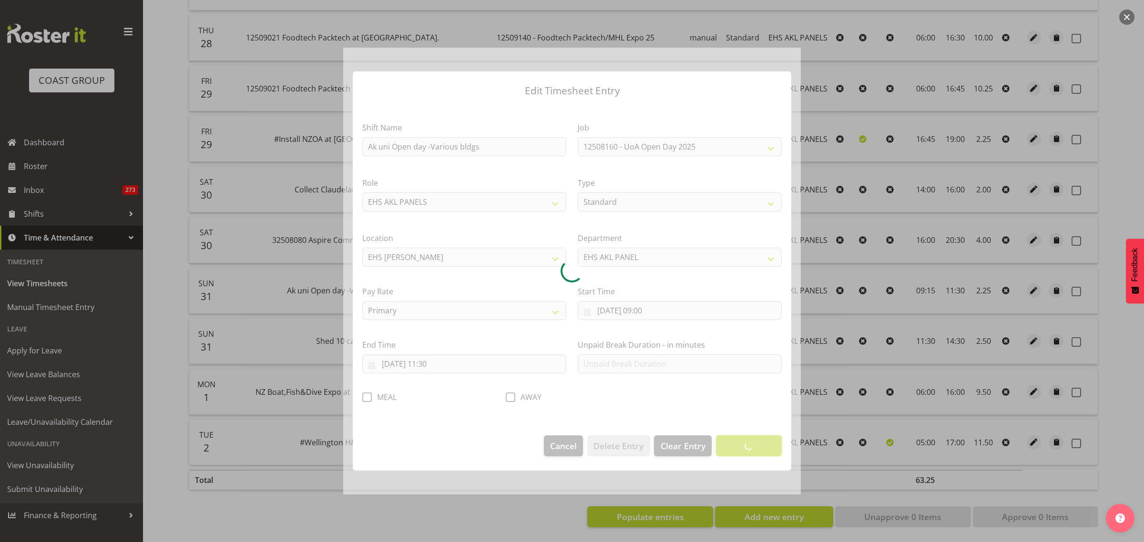
scroll to position [0, 0]
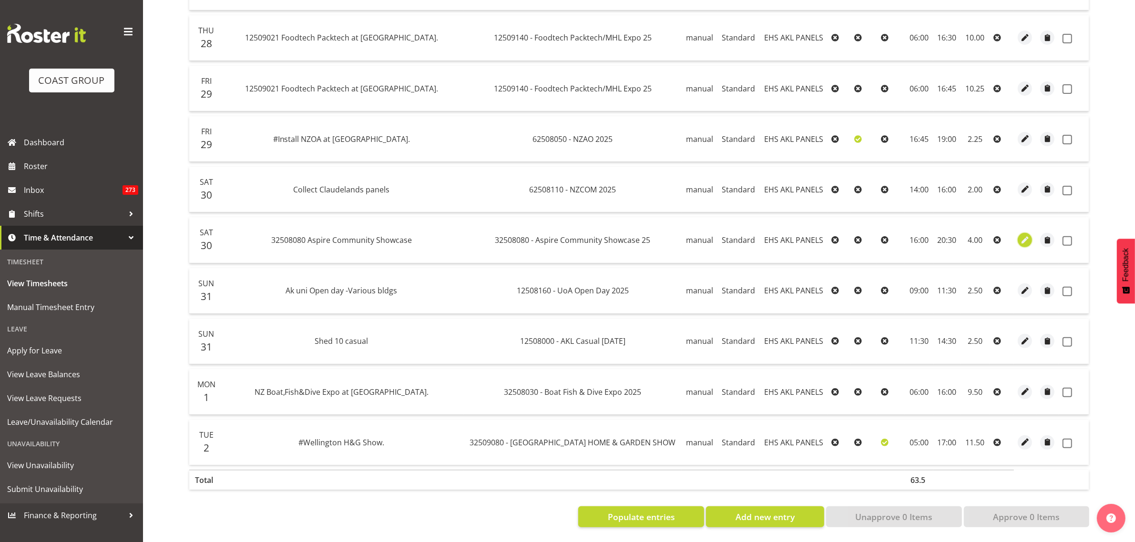
click at [1019, 235] on span "button" at bounding box center [1024, 240] width 11 height 11
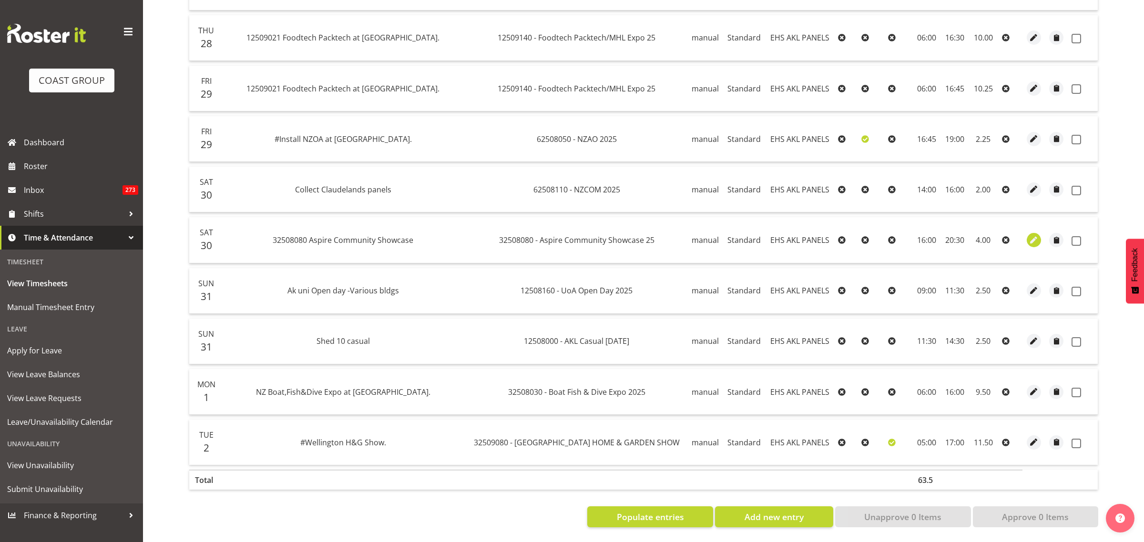
select select "188"
select select "Standard"
select select "7"
select select "2025"
select select "20"
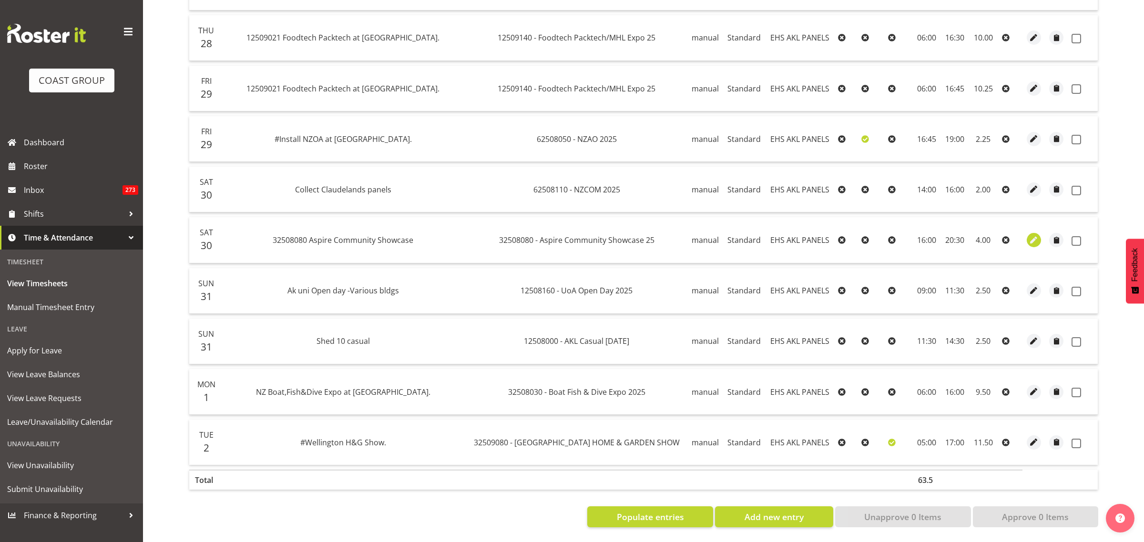
select select "30"
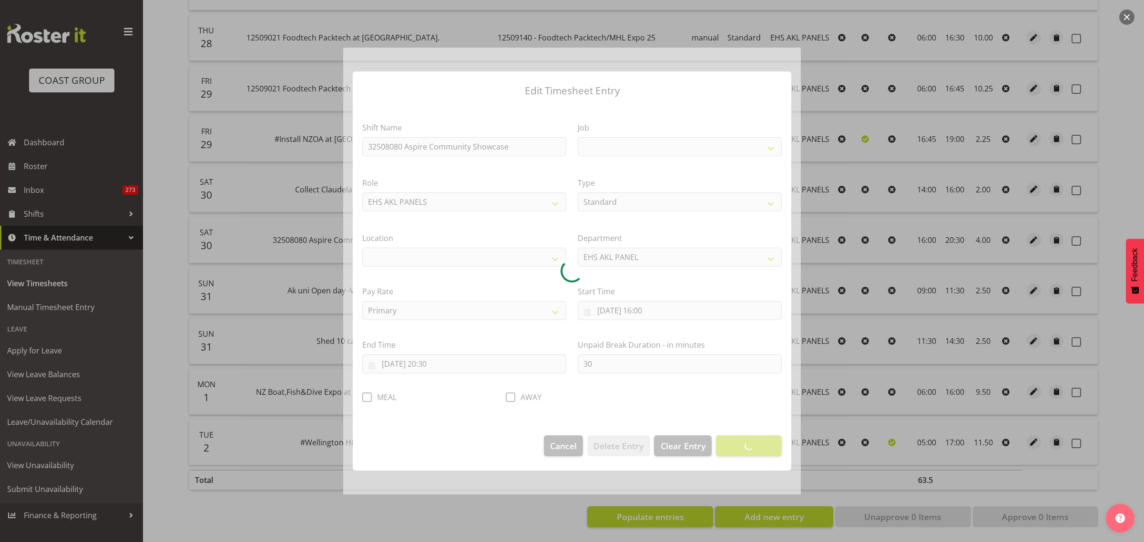
select select
select select "9938"
select select "35"
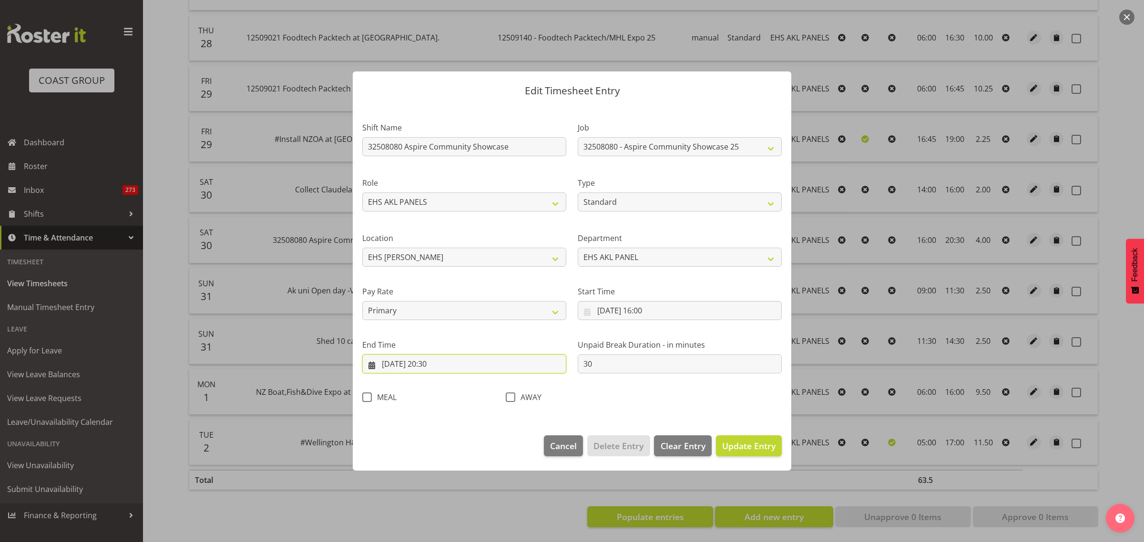
click at [472, 365] on input "[DATE] 20:30" at bounding box center [464, 364] width 204 height 19
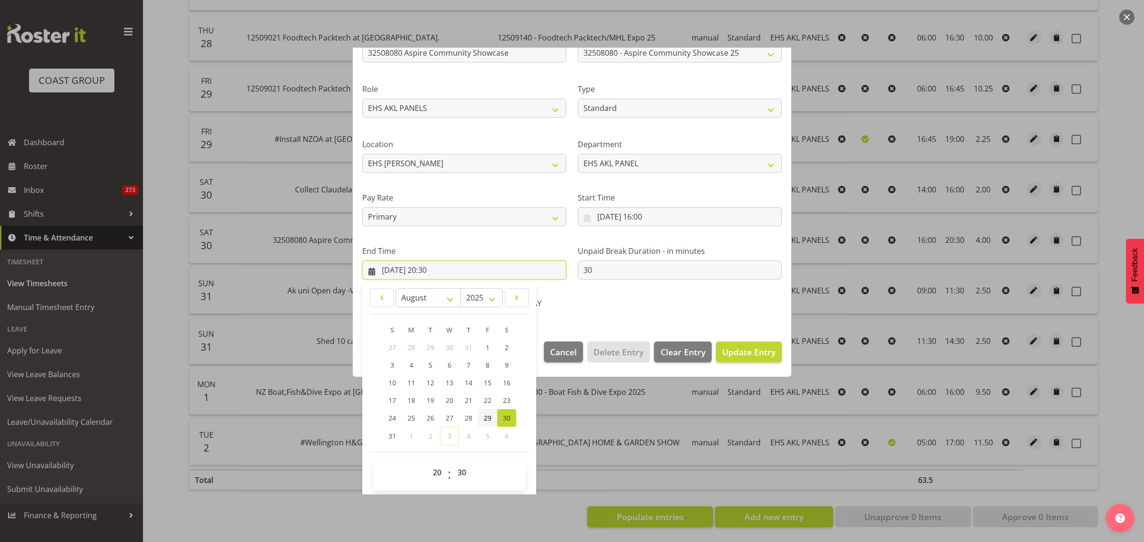
scroll to position [97, 0]
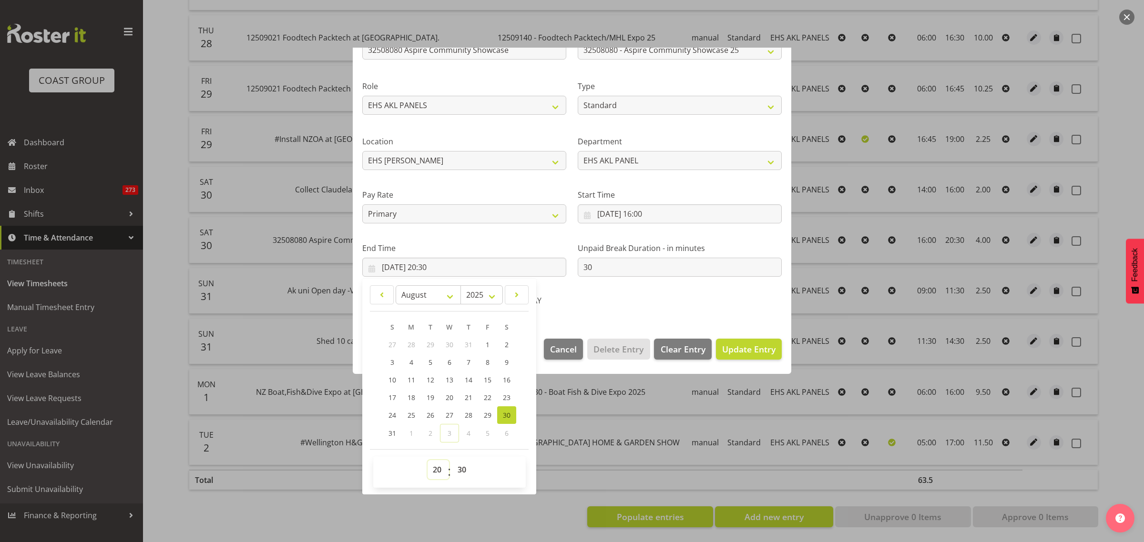
click at [437, 472] on select "00 01 02 03 04 05 06 07 08 09 10 11 12 13 14 15 16 17 18 19 20 21 22 23" at bounding box center [437, 469] width 21 height 19
select select "21"
click at [427, 460] on select "00 01 02 03 04 05 06 07 08 09 10 11 12 13 14 15 16 17 18 19 20 21 22 23" at bounding box center [437, 469] width 21 height 19
type input "[DATE] 21:30"
click at [461, 470] on select "00 01 02 03 04 05 06 07 08 09 10 11 12 13 14 15 16 17 18 19 20 21 22 23 24 25 2…" at bounding box center [462, 469] width 21 height 19
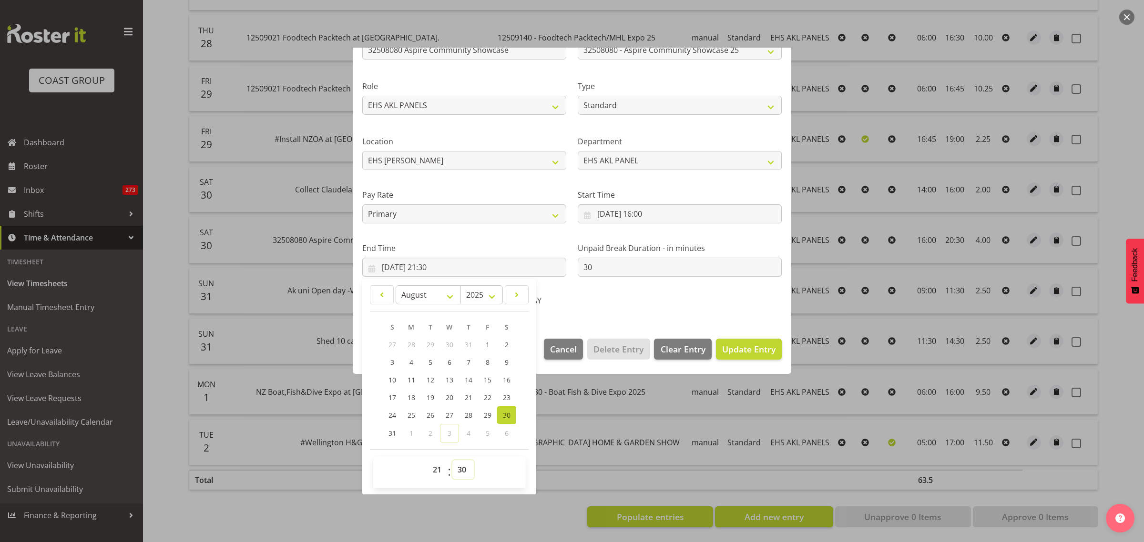
select select "0"
click at [452, 460] on select "00 01 02 03 04 05 06 07 08 09 10 11 12 13 14 15 16 17 18 19 20 21 22 23 24 25 2…" at bounding box center [462, 469] width 21 height 19
type input "[DATE] 21:00"
click at [733, 349] on span "Update Entry" at bounding box center [748, 349] width 53 height 11
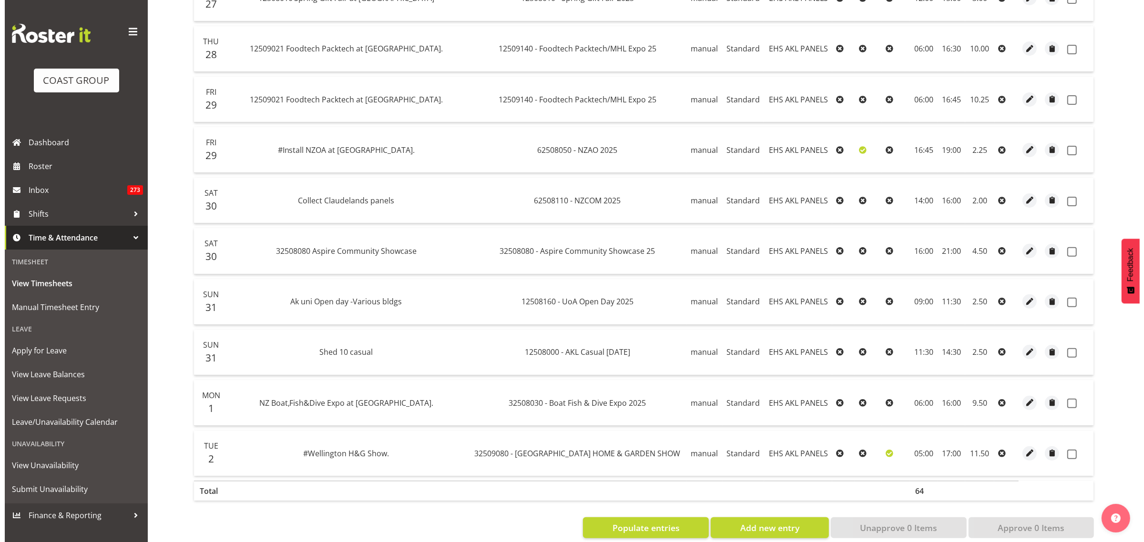
scroll to position [377, 0]
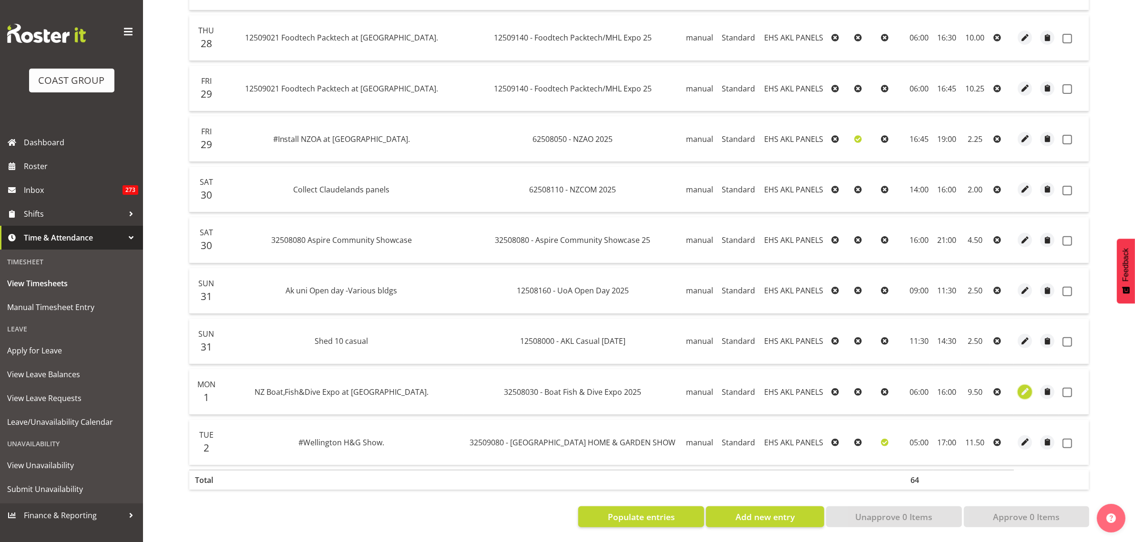
click at [1021, 386] on span "button" at bounding box center [1024, 391] width 11 height 11
select select "188"
select select "Standard"
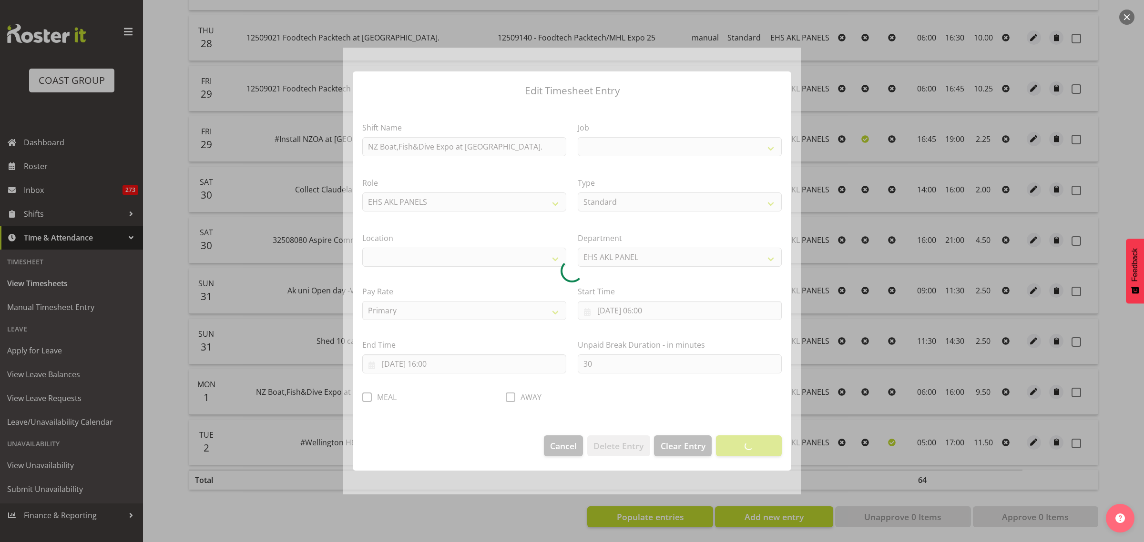
select select
select select "9138"
select select "35"
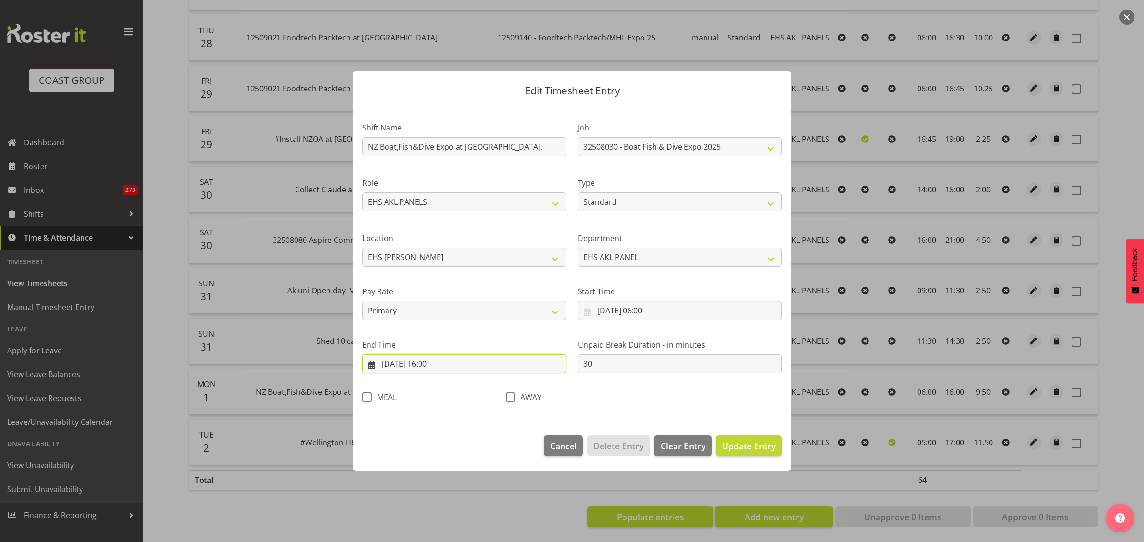
click at [468, 366] on input "[DATE] 16:00" at bounding box center [464, 364] width 204 height 19
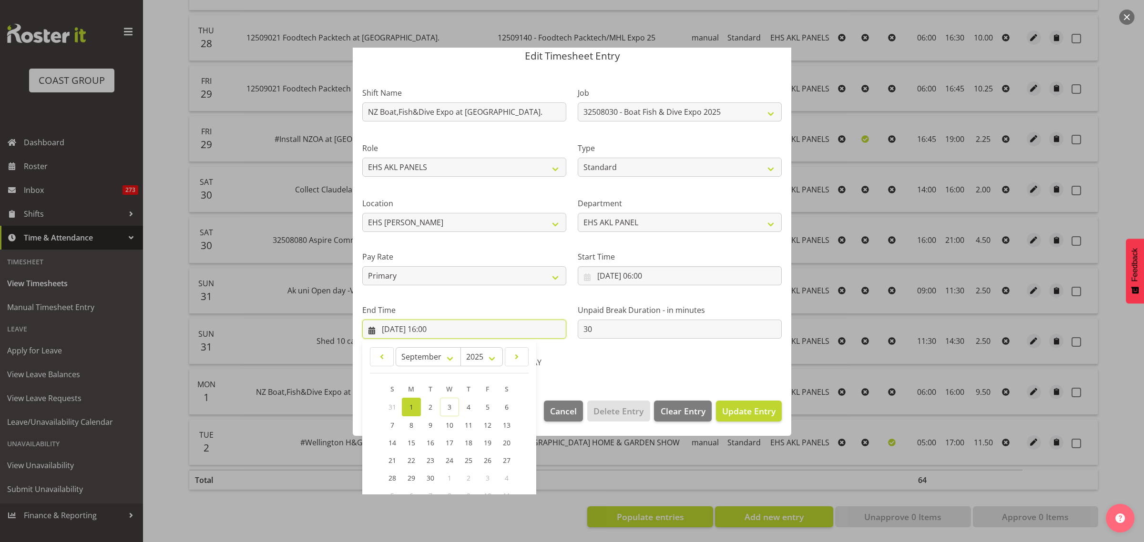
scroll to position [97, 0]
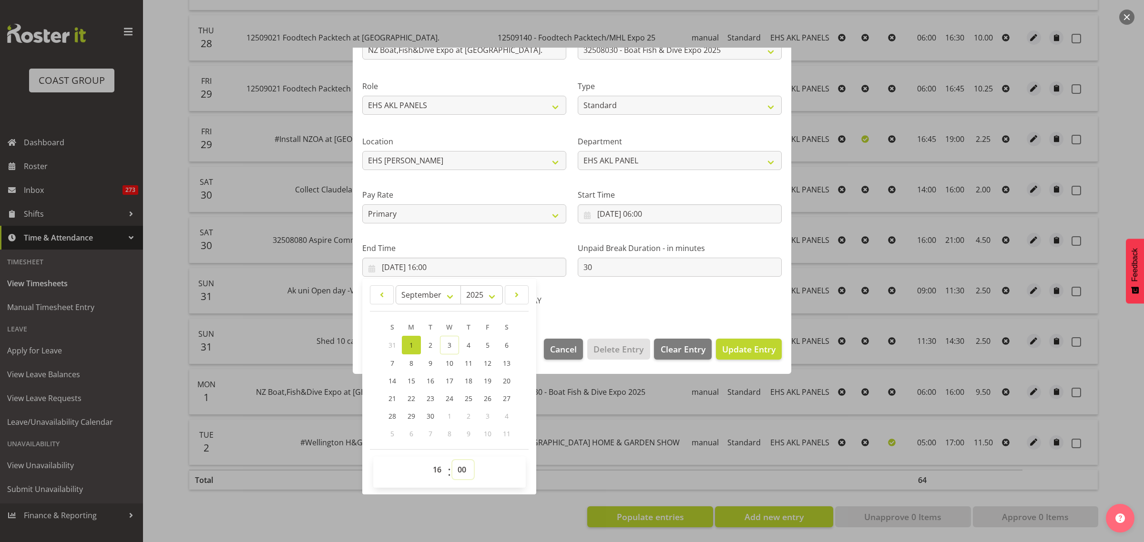
click at [463, 470] on select "00 01 02 03 04 05 06 07 08 09 10 11 12 13 14 15 16 17 18 19 20 21 22 23 24 25 2…" at bounding box center [462, 469] width 21 height 19
select select "30"
click at [452, 460] on select "00 01 02 03 04 05 06 07 08 09 10 11 12 13 14 15 16 17 18 19 20 21 22 23 24 25 2…" at bounding box center [462, 469] width 21 height 19
type input "[DATE] 16:30"
click at [670, 306] on div "Shift Name NZ Boat,Fish&Dive Expo at [GEOGRAPHIC_DATA]. Job 1 Carlton Events 1 …" at bounding box center [571, 163] width 431 height 302
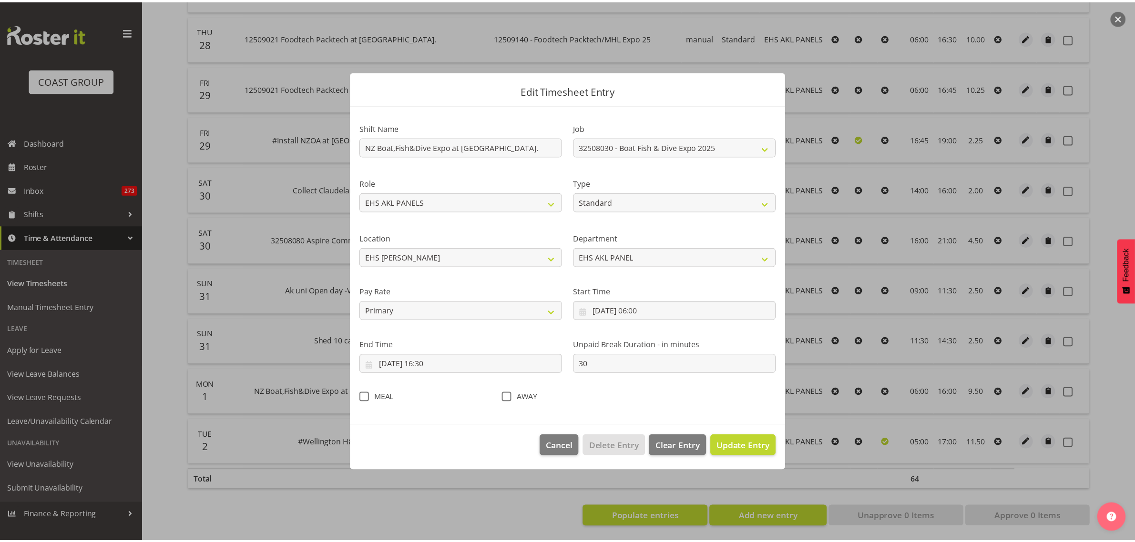
scroll to position [0, 0]
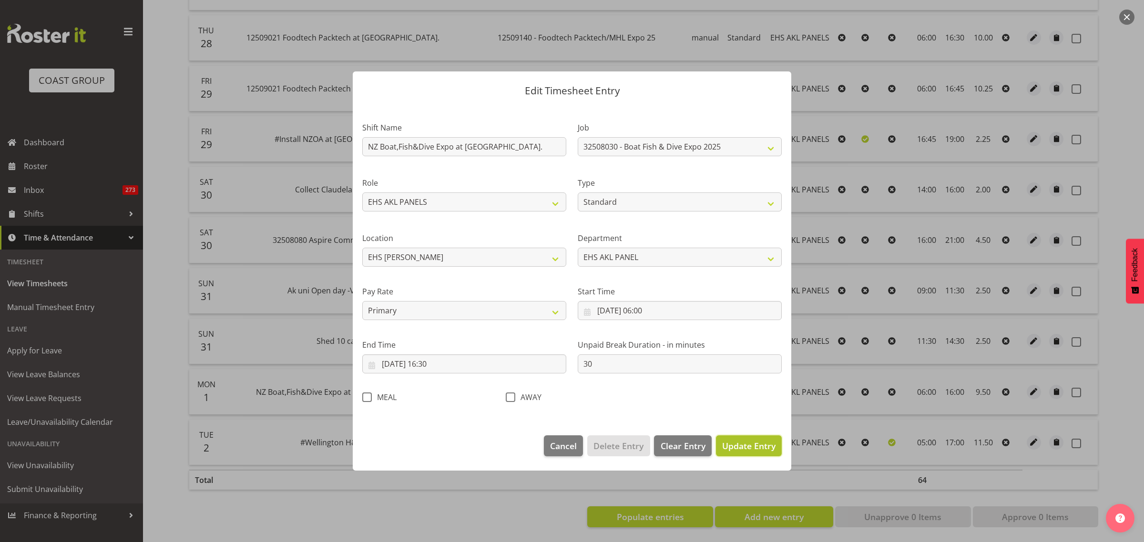
click at [746, 445] on span "Update Entry" at bounding box center [748, 445] width 53 height 11
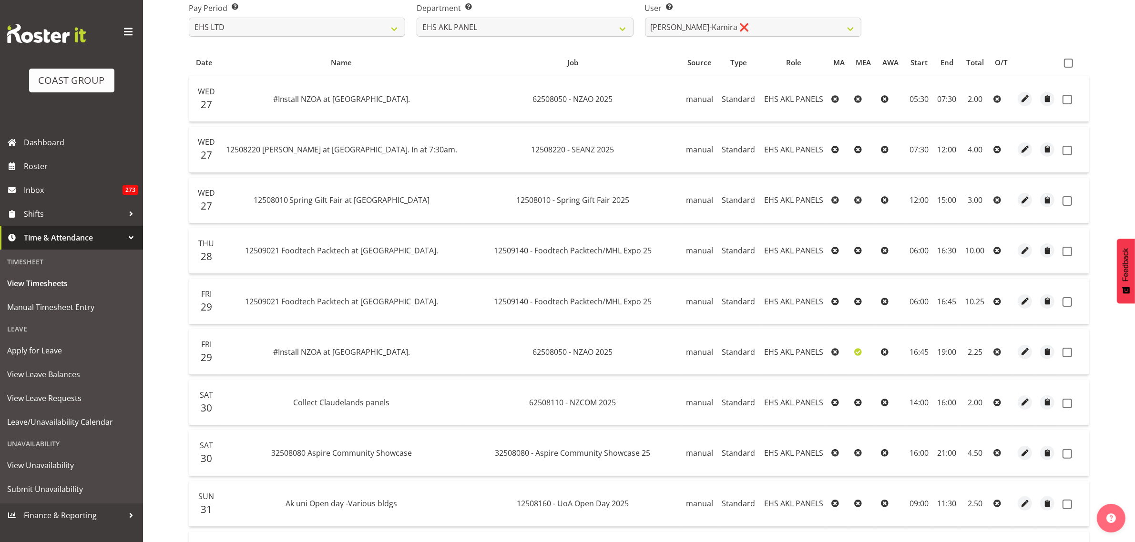
scroll to position [139, 0]
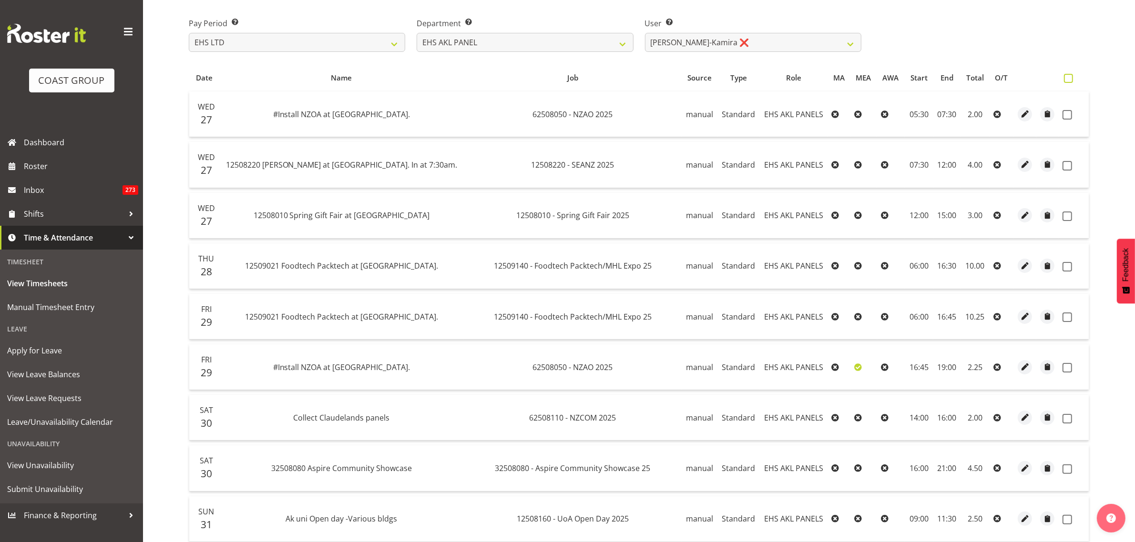
click at [1068, 79] on span at bounding box center [1068, 78] width 9 height 9
click at [1068, 79] on input "checkbox" at bounding box center [1067, 78] width 6 height 6
checkbox input "true"
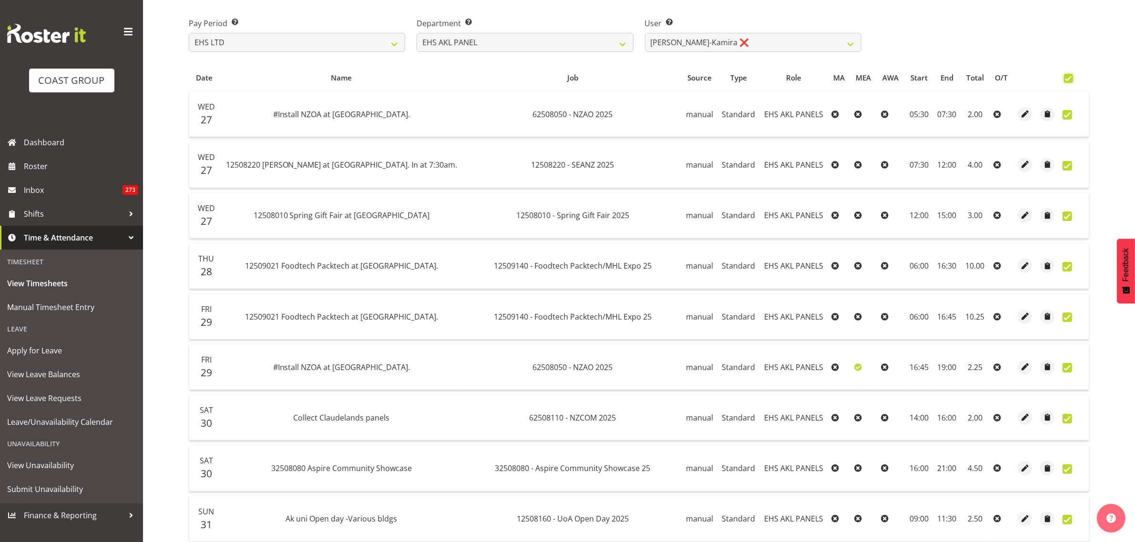
checkbox input "true"
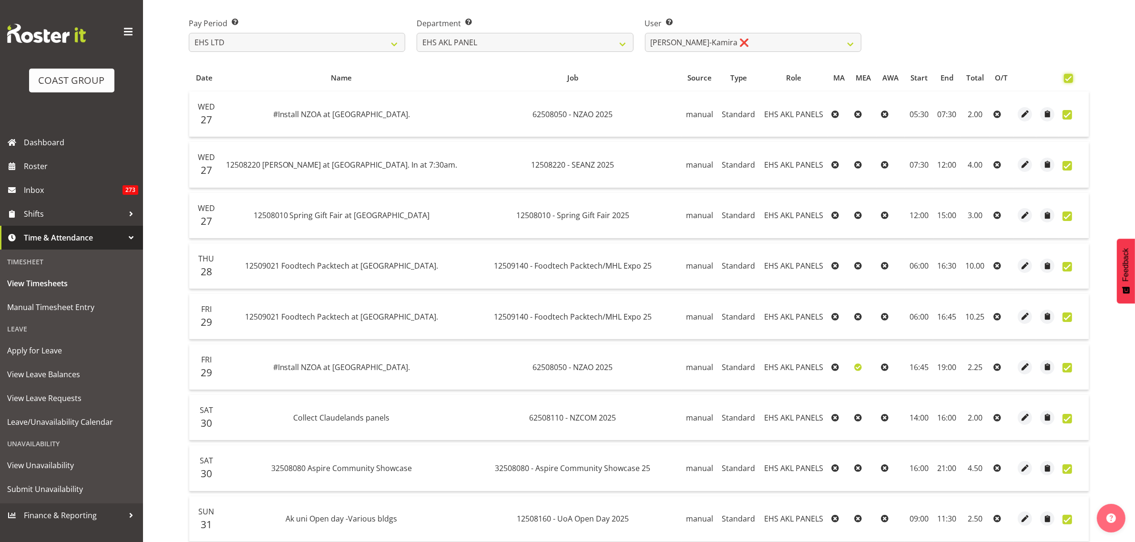
checkbox input "true"
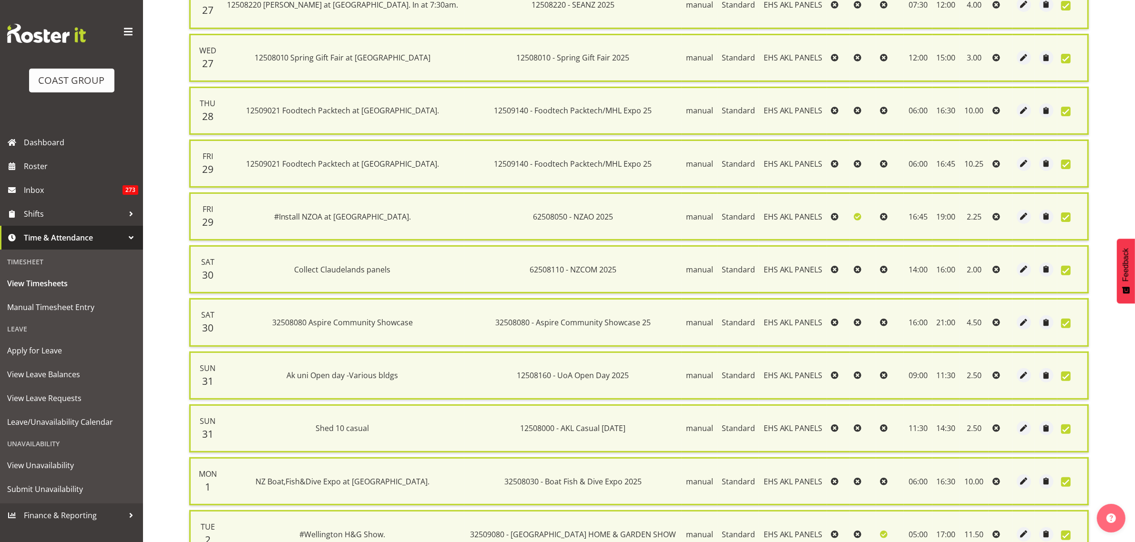
scroll to position [398, 0]
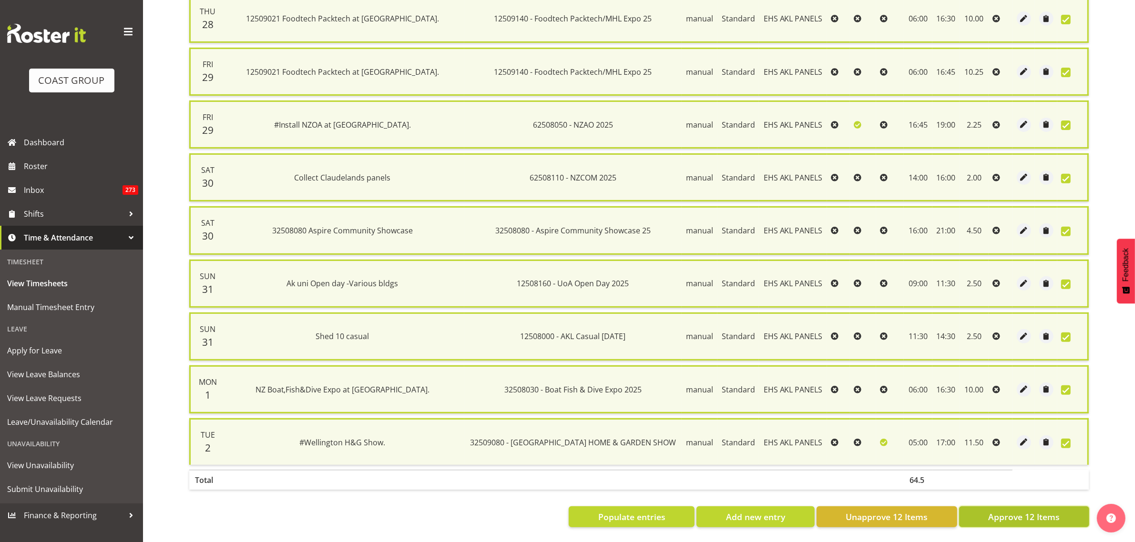
click at [1002, 511] on span "Approve 12 Items" at bounding box center [1023, 517] width 71 height 12
checkbox input "false"
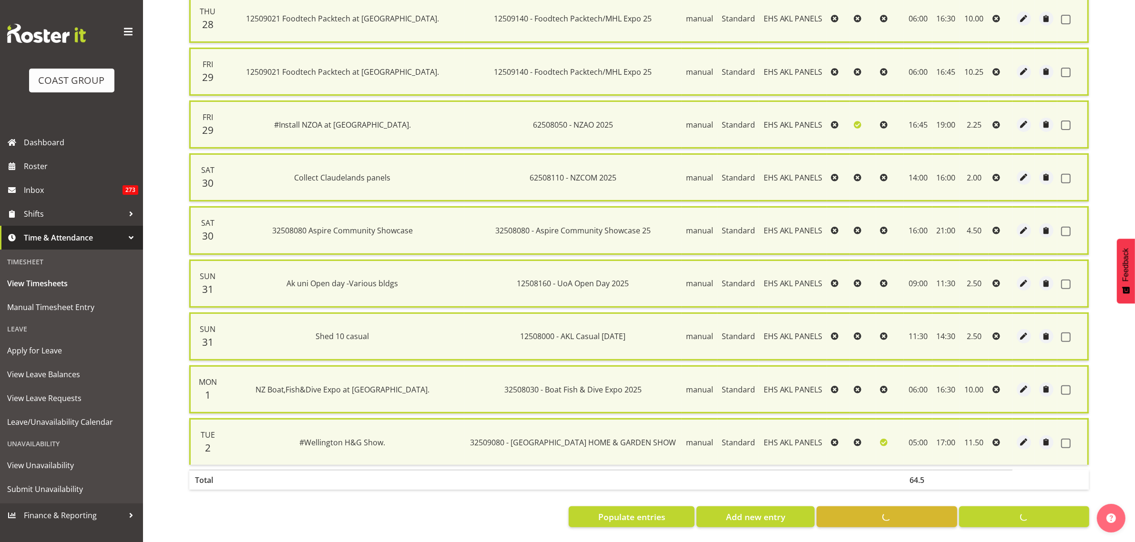
checkbox input "false"
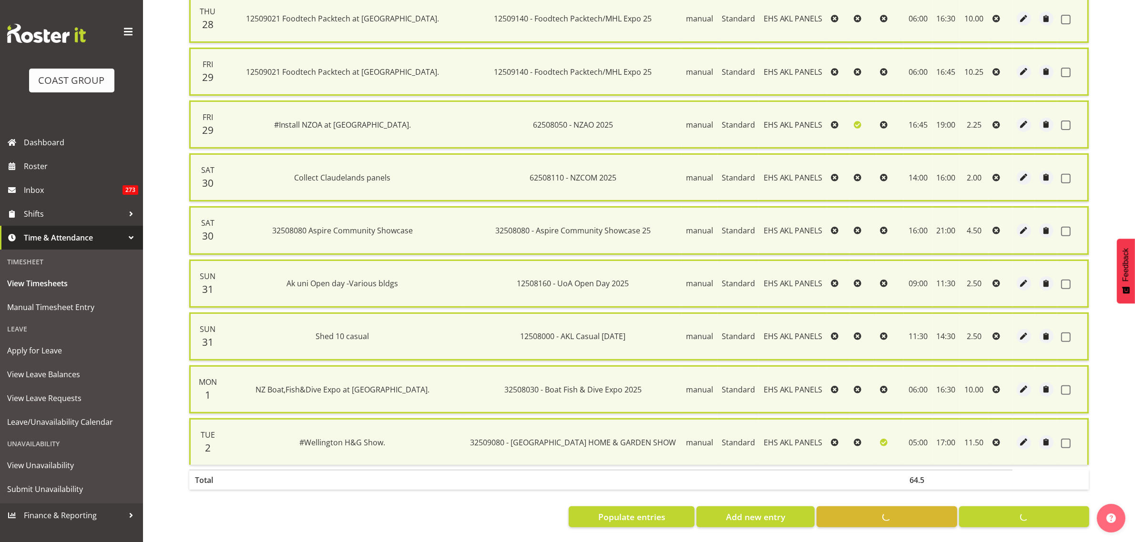
checkbox input "false"
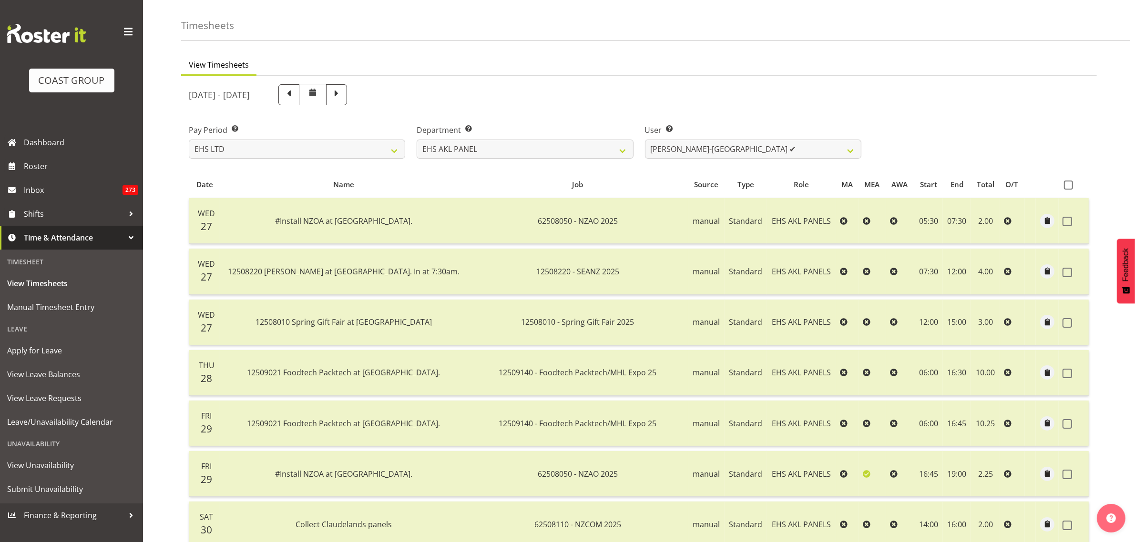
scroll to position [20, 0]
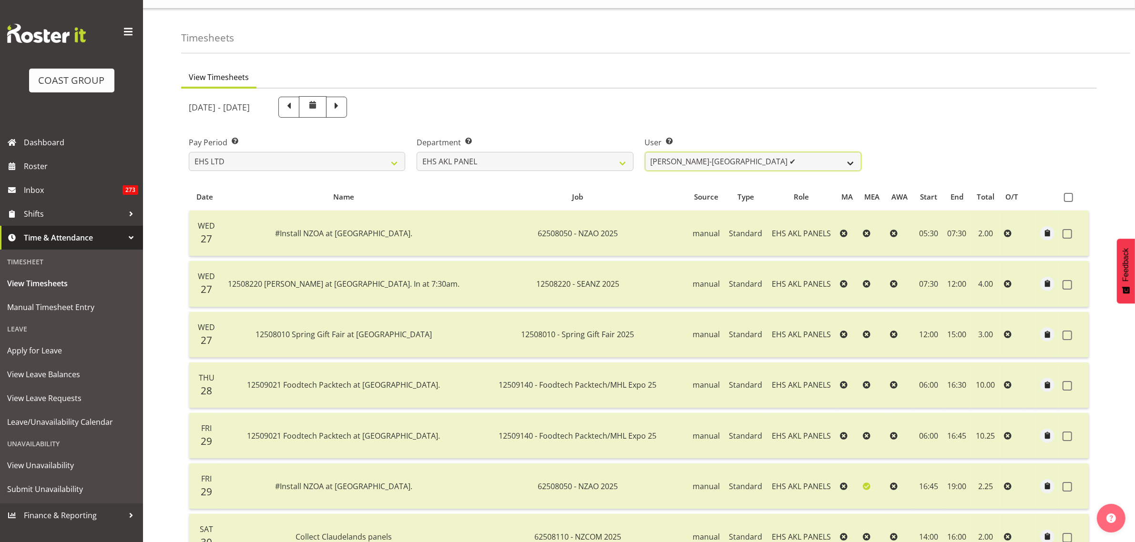
drag, startPoint x: 850, startPoint y: 163, endPoint x: 849, endPoint y: 169, distance: 6.2
click at [850, 163] on select "[PERSON_NAME] ✔ [PERSON_NAME] ✔ [PERSON_NAME] ✔ [PERSON_NAME] ✔ [PERSON_NAME] ✔…" at bounding box center [753, 161] width 216 height 19
